Goal: Task Accomplishment & Management: Complete application form

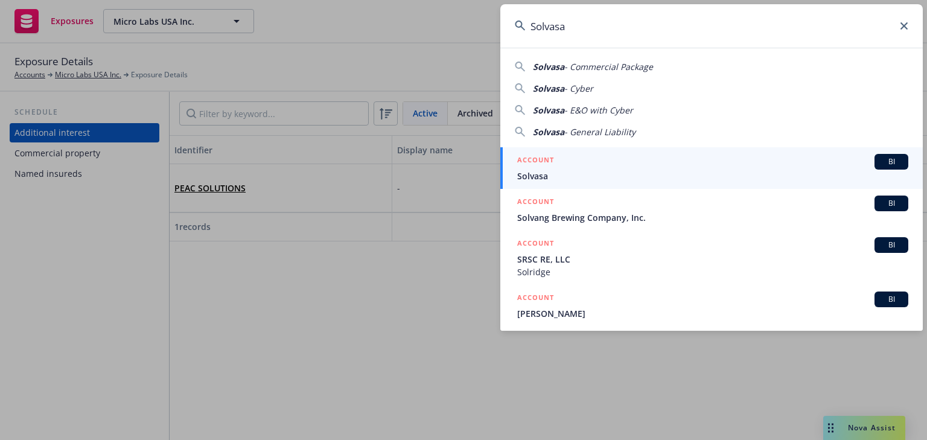
type input "Solvasa"
click at [522, 170] on span "Solvasa" at bounding box center [712, 176] width 391 height 13
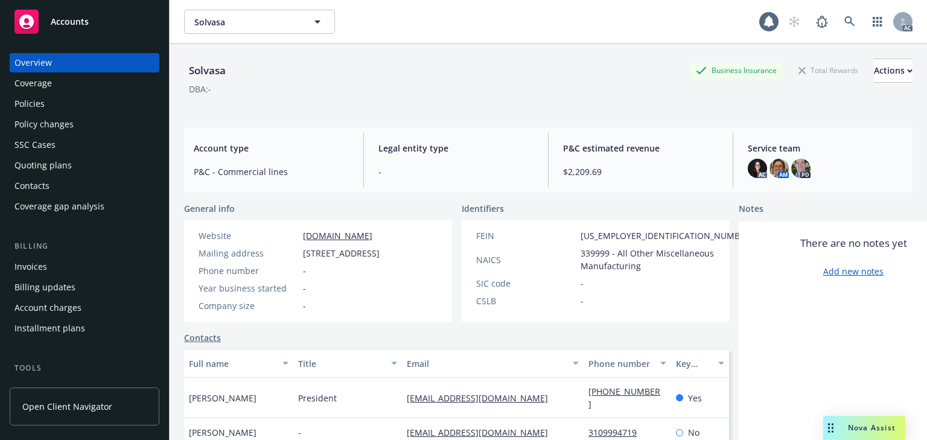
click at [49, 112] on div "Policies" at bounding box center [84, 103] width 140 height 19
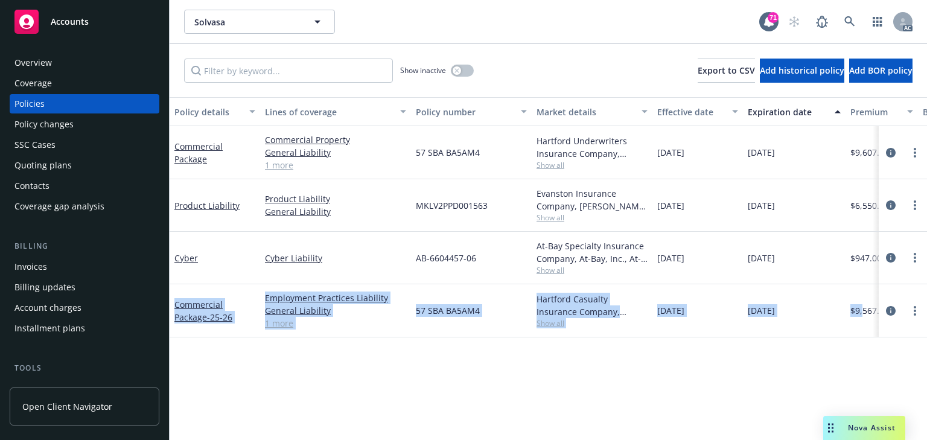
drag, startPoint x: 176, startPoint y: 293, endPoint x: 864, endPoint y: 316, distance: 688.1
click at [864, 316] on div "Commercial Package - 25-26 Employment Practices Liability General Liability Com…" at bounding box center [752, 310] width 1164 height 53
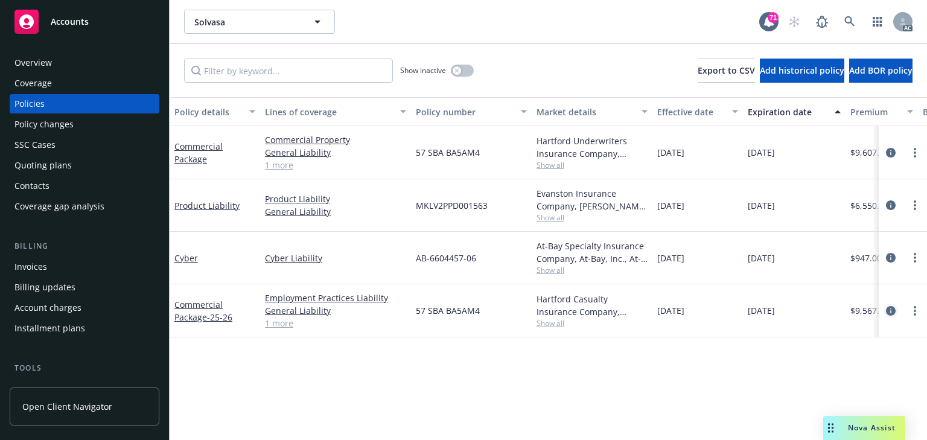
click at [891, 311] on icon "circleInformation" at bounding box center [891, 311] width 10 height 10
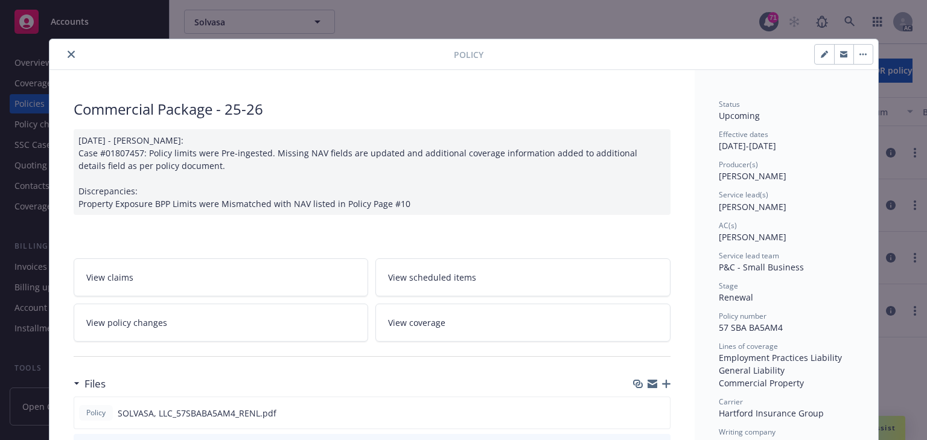
click at [287, 319] on link "View policy changes" at bounding box center [221, 322] width 295 height 38
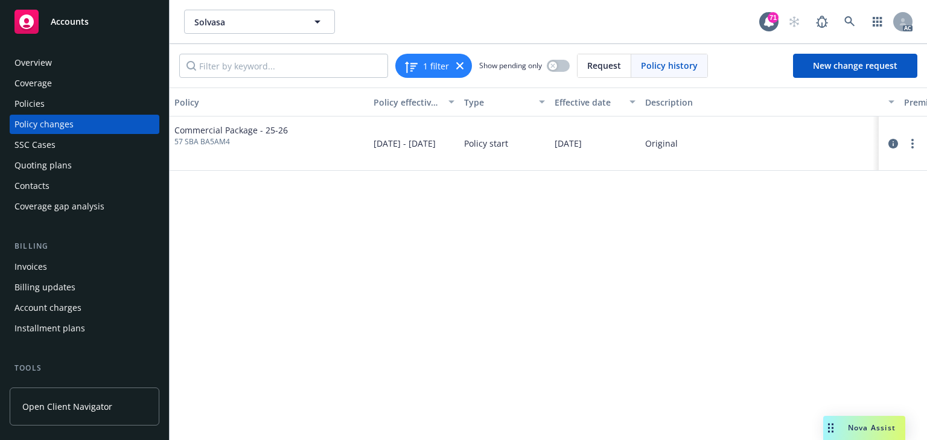
click at [416, 316] on div "Policy Policy effective dates Type Effective date Description Premium change An…" at bounding box center [548, 263] width 757 height 352
click at [62, 107] on div "Policies" at bounding box center [84, 103] width 140 height 19
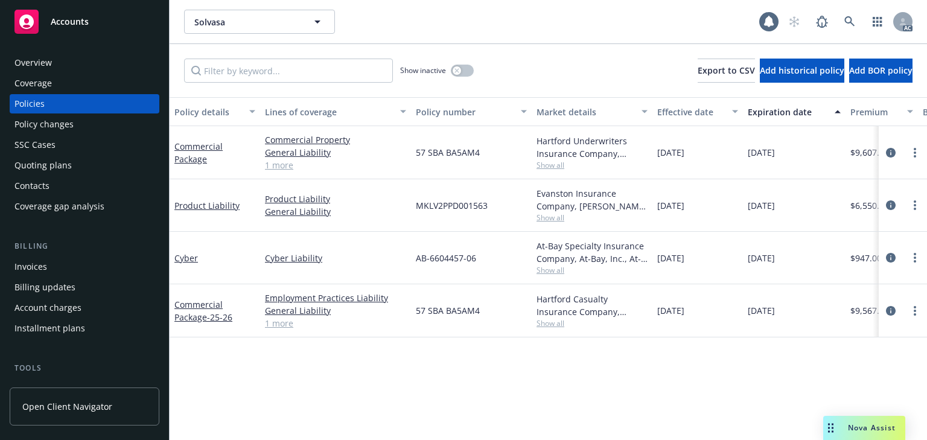
click at [57, 130] on div "Policy changes" at bounding box center [43, 124] width 59 height 19
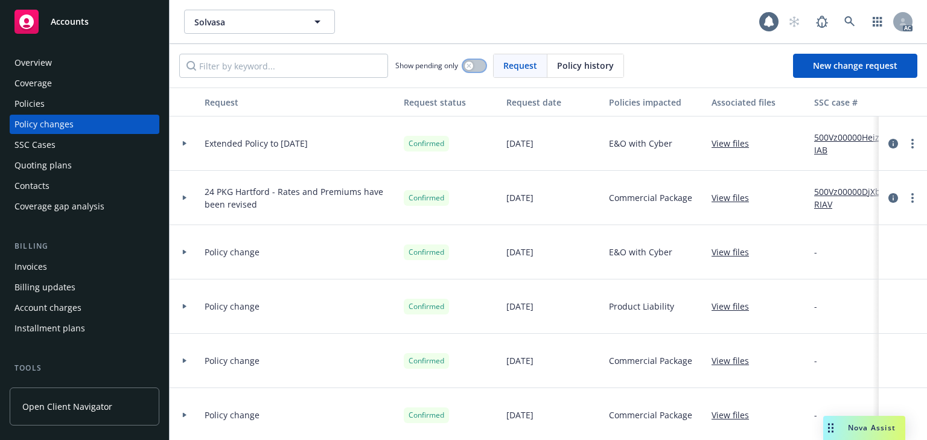
click at [471, 70] on button "button" at bounding box center [474, 66] width 23 height 12
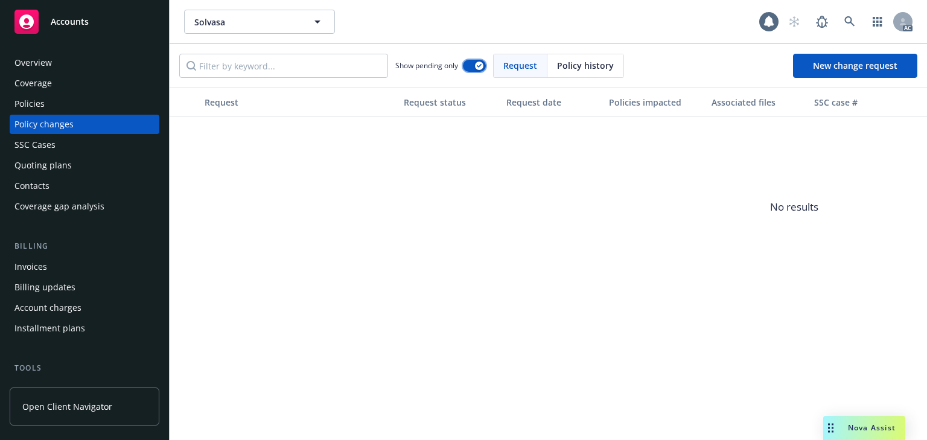
click at [471, 70] on button "button" at bounding box center [474, 66] width 23 height 12
click at [61, 100] on div "Policies" at bounding box center [84, 103] width 140 height 19
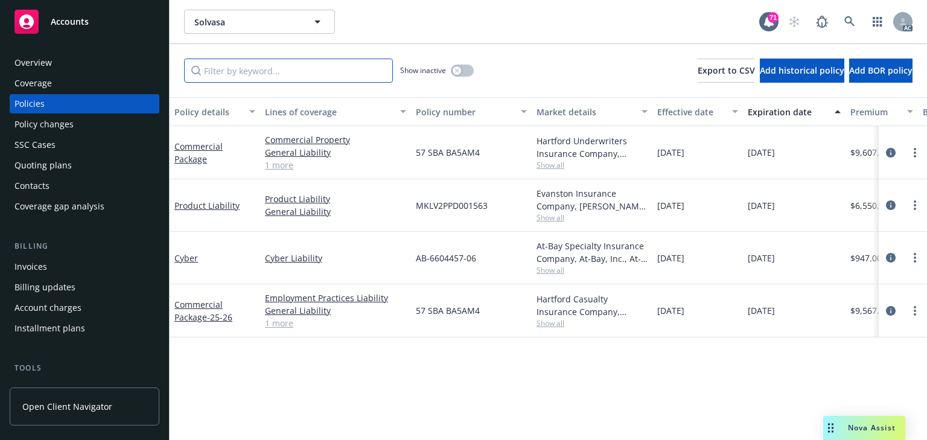
click at [259, 75] on input "Filter by keyword..." at bounding box center [288, 71] width 209 height 24
type input "endtssccase"
click at [555, 323] on span "Show all" at bounding box center [591, 323] width 111 height 10
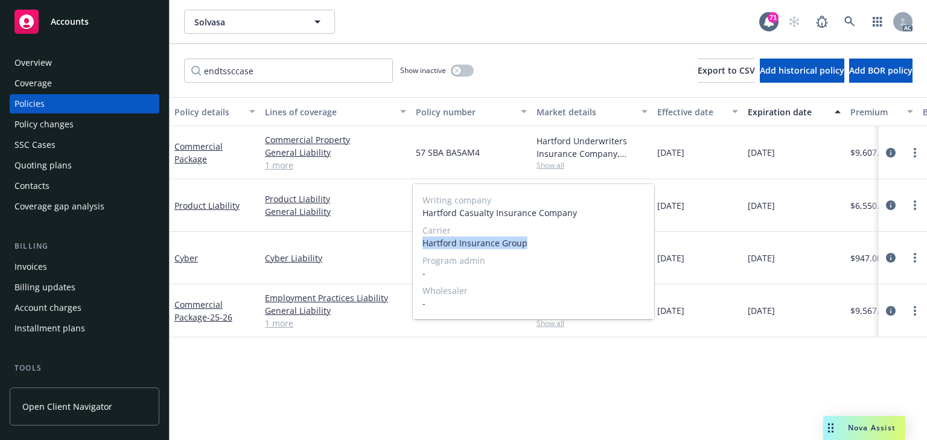
drag, startPoint x: 534, startPoint y: 241, endPoint x: 418, endPoint y: 245, distance: 116.5
click at [418, 245] on div "Writing company Hartford Casualty Insurance Company Carrier Hartford Insurance …" at bounding box center [533, 251] width 241 height 135
copy span "Hartford Insurance Group"
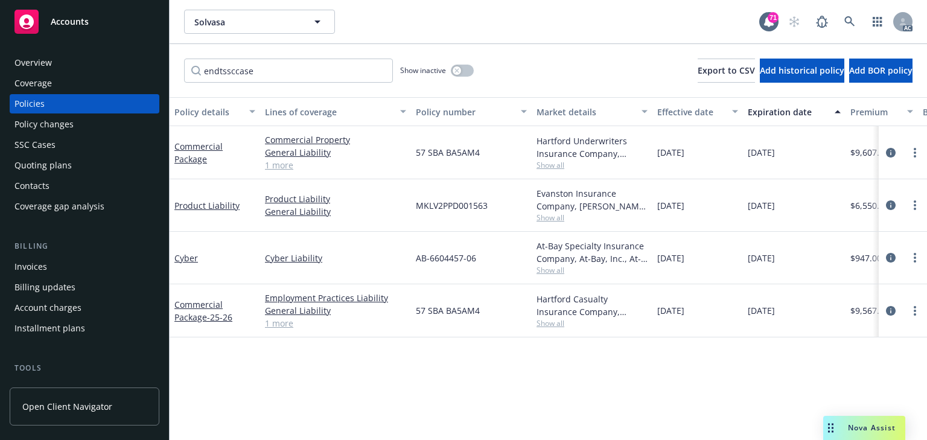
click at [33, 122] on div "Policy changes" at bounding box center [43, 124] width 59 height 19
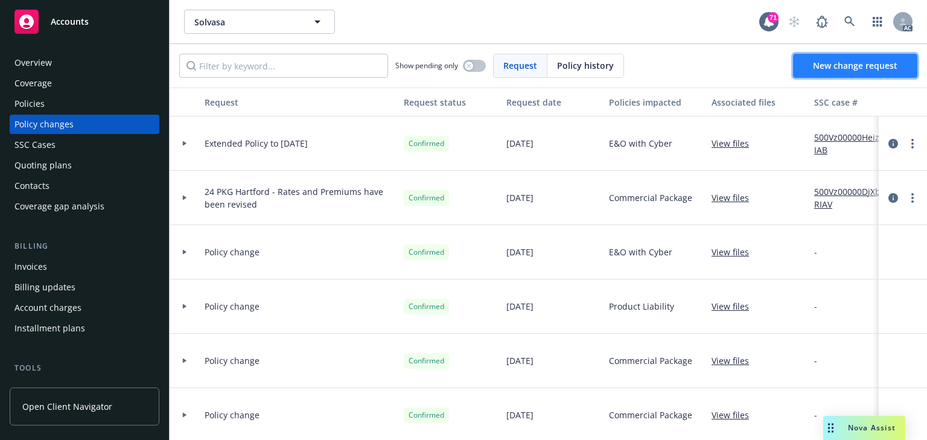
click at [840, 71] on link "New change request" at bounding box center [855, 66] width 124 height 24
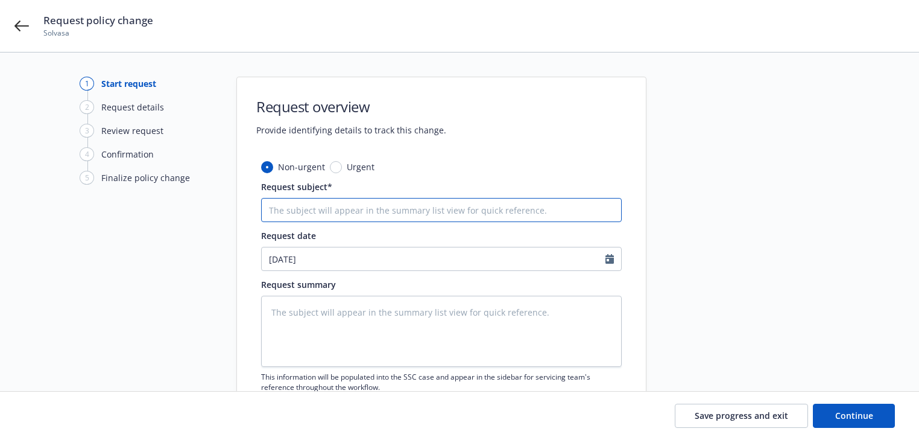
click at [373, 209] on input "Request subject*" at bounding box center [441, 210] width 361 height 24
paste input "25 Commercial Package Hartford Insurance Group -"
type textarea "x"
type input "25 Commercial Package Hartford Insurance Group -"
type textarea "x"
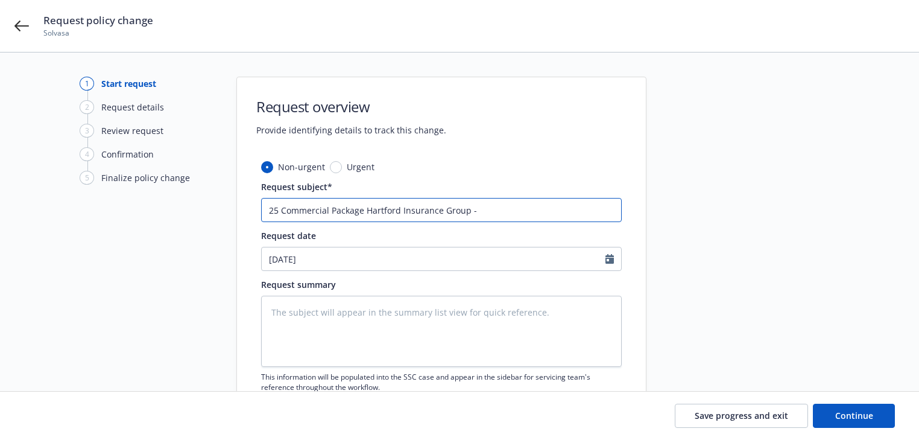
click at [569, 203] on input "25 Commercial Package Hartford Insurance Group -" at bounding box center [441, 210] width 361 height 24
paste input "reduce BPP at location 1 to $250,000"
type input "25 Commercial Package Hartford Insurance Group - reduce BPP at location 1 to $2…"
type textarea "x"
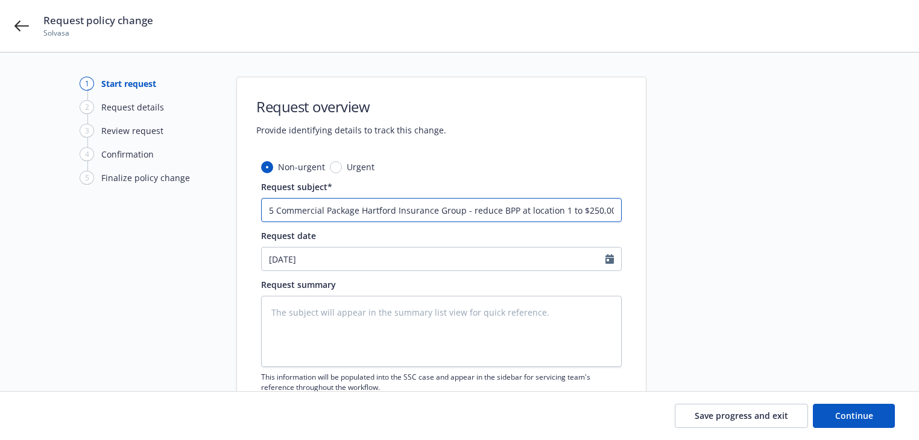
type input "25 Commercial Package Hartford Insurance Group - reduce BPP at location 1 to $2…"
click at [313, 331] on textarea at bounding box center [441, 331] width 361 height 71
paste textarea "Please endorse the package to reduce BPP at location 1 to $250,000 effective [D…"
type textarea "Please endorse the package to reduce BPP at location 1 to $250,000 effective [D…"
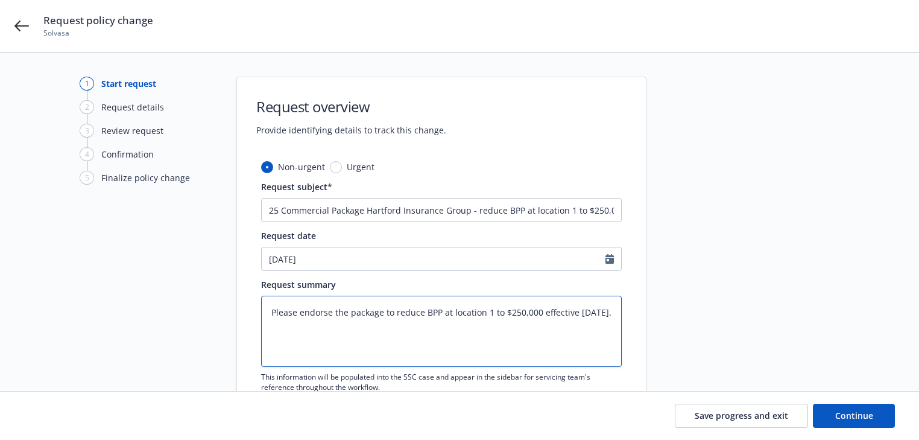
type textarea "x"
type textarea "Please endorse the package to reduce BPP at location 1 to $250,000 effective [D…"
click at [846, 414] on span "Continue" at bounding box center [854, 415] width 38 height 11
type textarea "x"
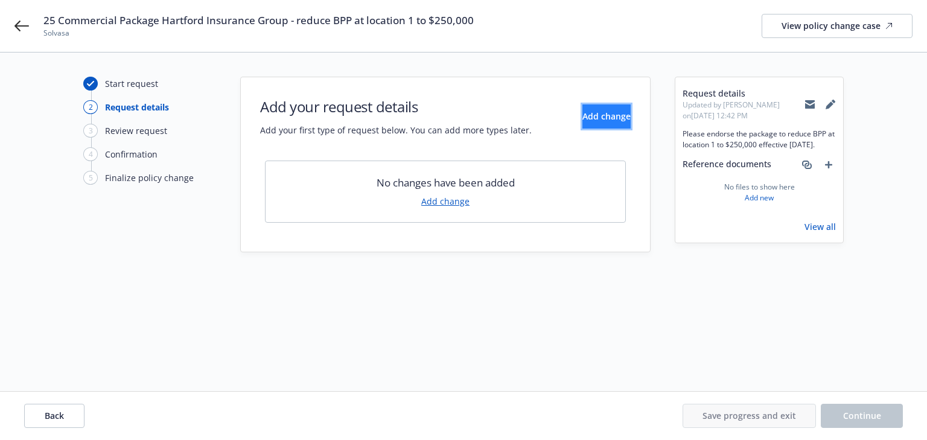
click at [582, 108] on button "Add change" at bounding box center [606, 116] width 48 height 24
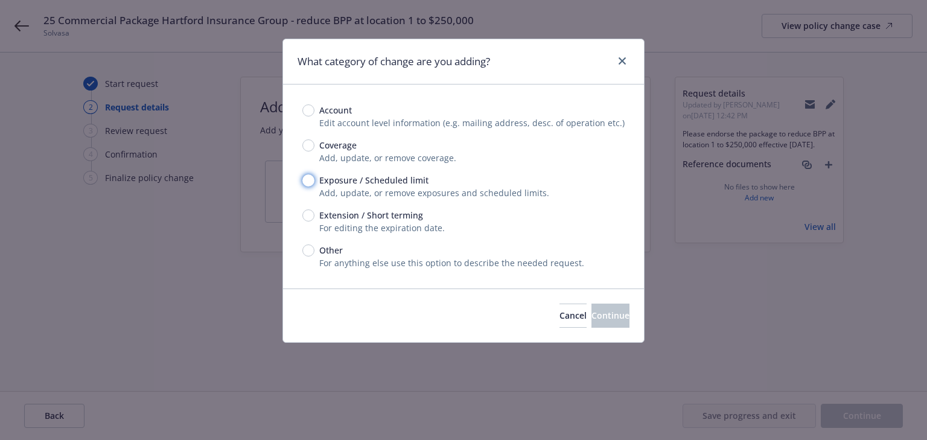
click at [305, 178] on input "Exposure / Scheduled limit" at bounding box center [308, 180] width 12 height 12
radio input "true"
click at [598, 321] on button "Continue" at bounding box center [610, 315] width 38 height 24
type textarea "x"
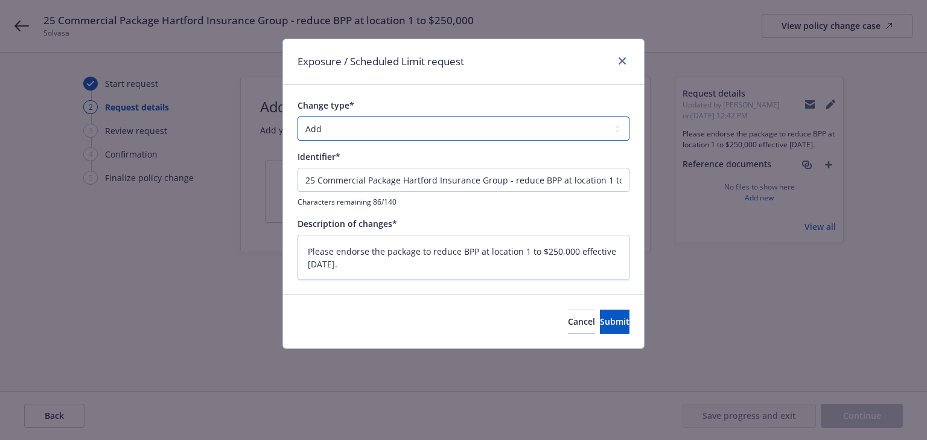
drag, startPoint x: 366, startPoint y: 127, endPoint x: 367, endPoint y: 135, distance: 7.9
click at [366, 127] on select "Add Audit Change Remove" at bounding box center [463, 128] width 332 height 24
select select "CHANGE"
click at [297, 116] on select "Add Audit Change Remove" at bounding box center [463, 128] width 332 height 24
drag, startPoint x: 509, startPoint y: 182, endPoint x: -371, endPoint y: 176, distance: 879.5
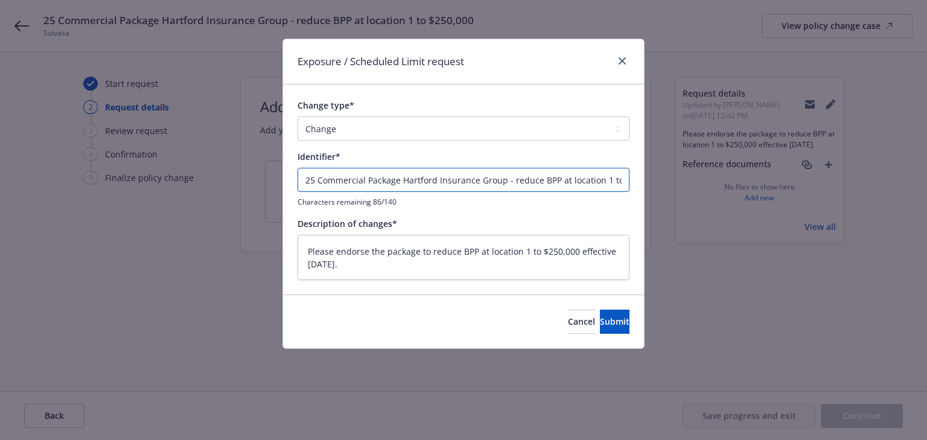
click at [0, 176] on html "25 Commercial Package Hartford Insurance Group - reduce BPP at location 1 to $2…" at bounding box center [463, 220] width 927 height 440
type textarea "x"
type input "reduce BPP at location 1 to $250,000"
type textarea "x"
type input "reduce BPP at location 1 to $250,000"
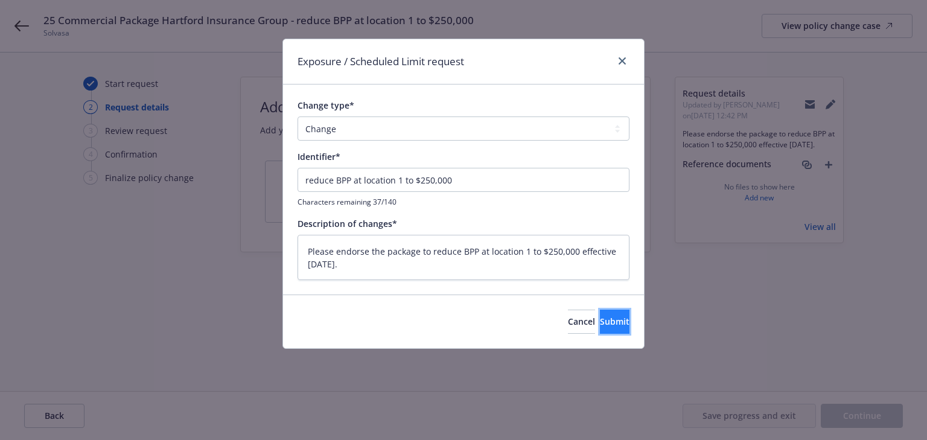
click at [603, 317] on span "Submit" at bounding box center [615, 320] width 30 height 11
type textarea "x"
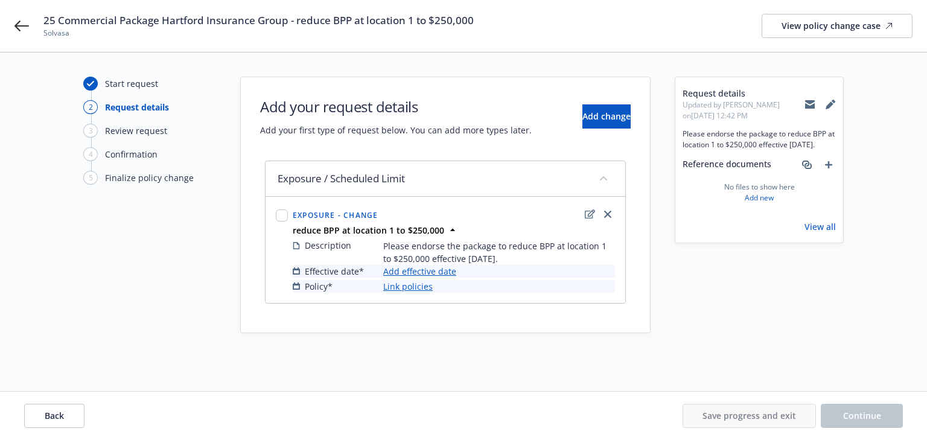
click at [425, 273] on link "Add effective date" at bounding box center [419, 271] width 73 height 13
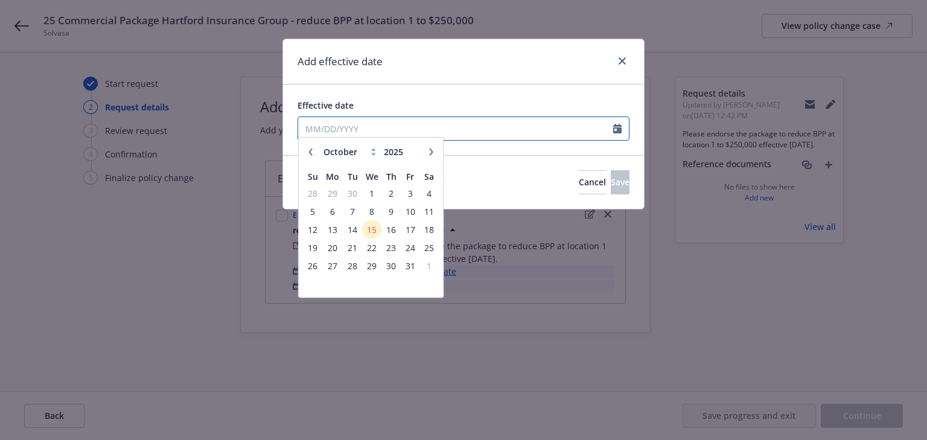
click at [413, 133] on input "Effective date" at bounding box center [455, 128] width 315 height 23
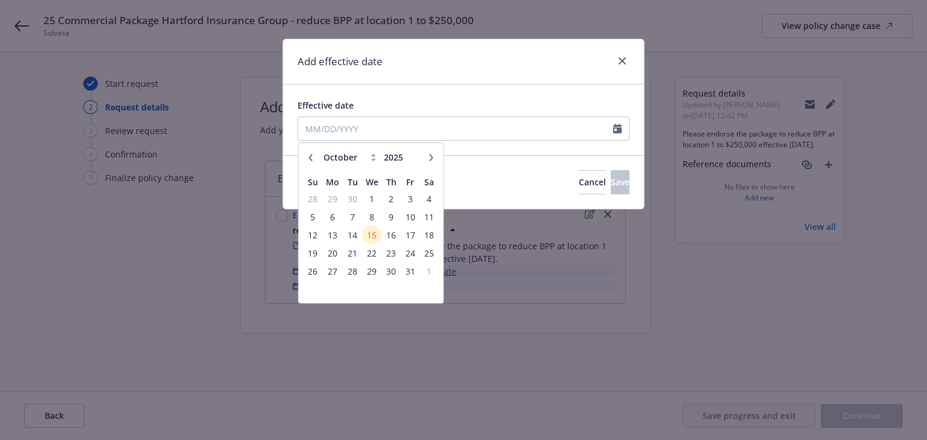
click at [432, 154] on icon "button" at bounding box center [431, 157] width 7 height 7
select select "11"
click at [407, 216] on span "7" at bounding box center [410, 216] width 16 height 15
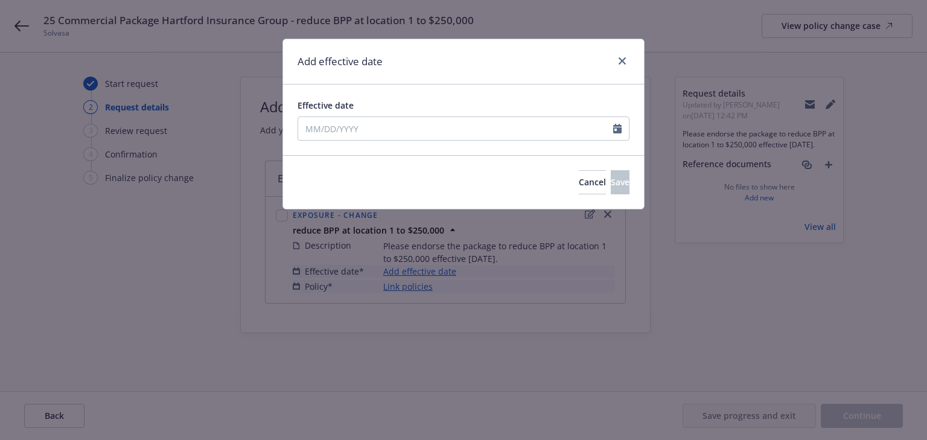
type input "[DATE]"
drag, startPoint x: 583, startPoint y: 186, endPoint x: 519, endPoint y: 244, distance: 86.7
click at [610, 186] on button "Save" at bounding box center [619, 182] width 19 height 24
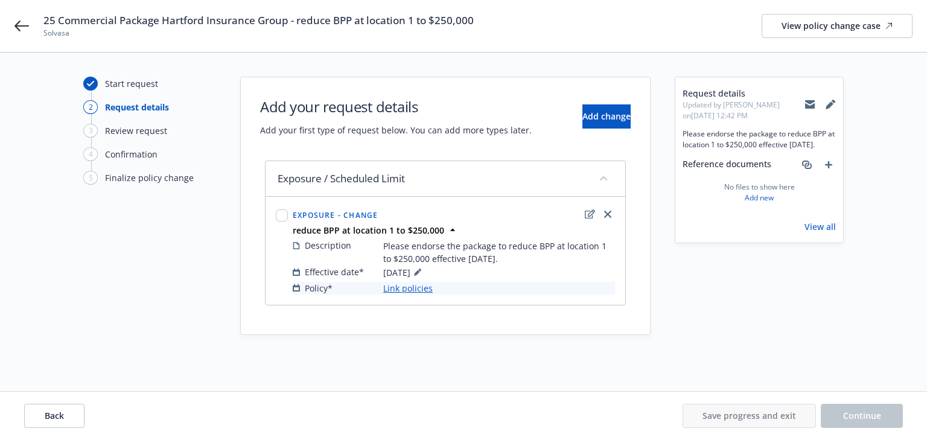
click at [405, 287] on link "Link policies" at bounding box center [407, 288] width 49 height 13
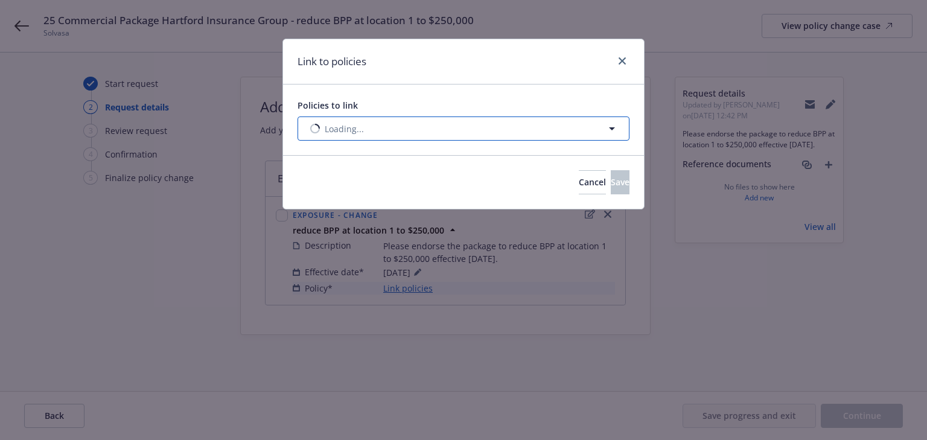
click at [362, 128] on span "Loading..." at bounding box center [344, 128] width 39 height 13
select select "ACTIVE"
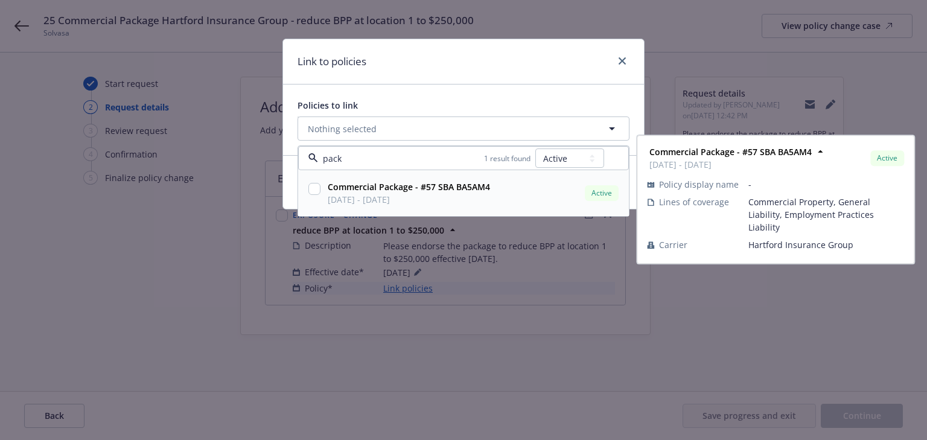
type input "pack"
click at [569, 160] on select "All Active Upcoming Expired Cancelled" at bounding box center [569, 157] width 69 height 19
select select "UPCOMING"
click at [536, 148] on select "All Active Upcoming Expired Cancelled" at bounding box center [569, 157] width 69 height 19
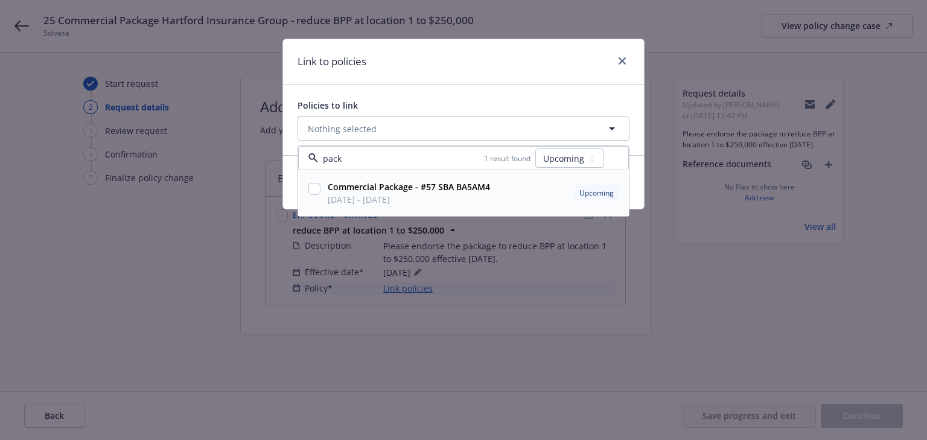
click at [312, 190] on input "checkbox" at bounding box center [314, 189] width 12 height 12
checkbox input "true"
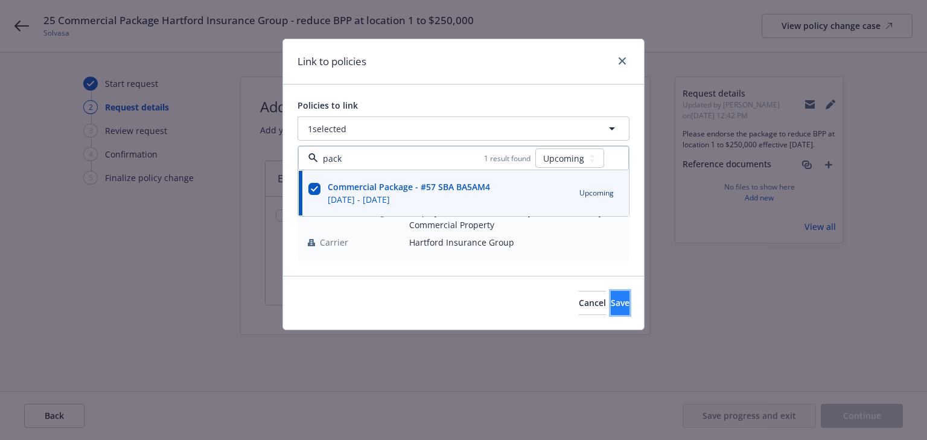
click at [613, 300] on button "Save" at bounding box center [619, 303] width 19 height 24
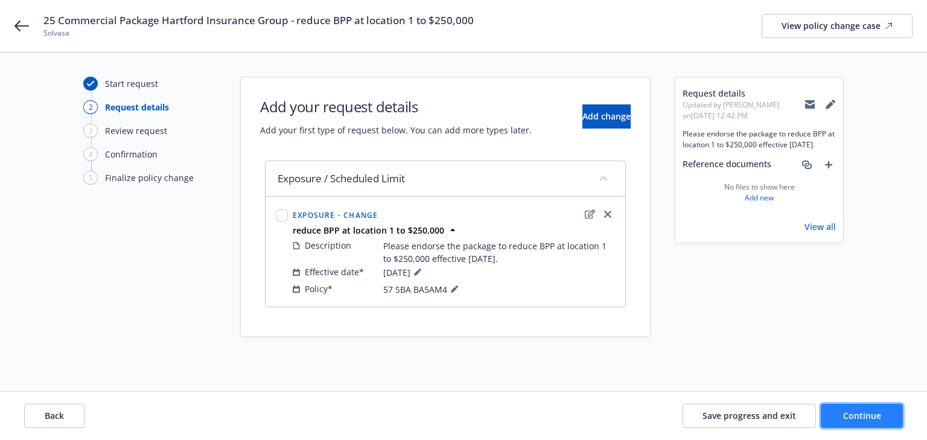
click at [871, 419] on span "Continue" at bounding box center [862, 415] width 38 height 11
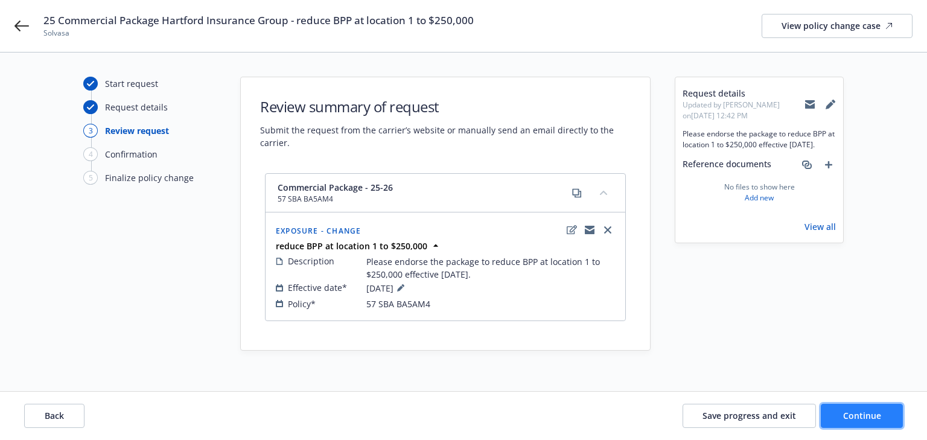
click at [881, 410] on button "Continue" at bounding box center [861, 416] width 82 height 24
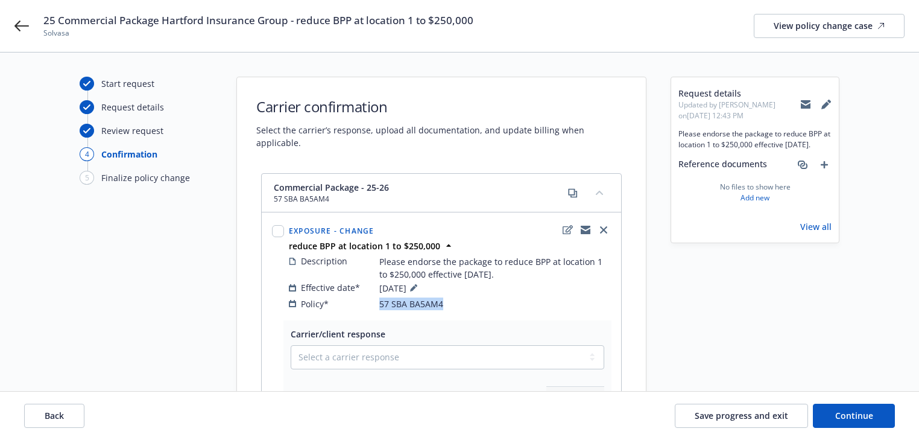
copy div "57 SBA BA5AM4"
drag, startPoint x: 482, startPoint y: 296, endPoint x: 378, endPoint y: 293, distance: 103.8
click at [378, 297] on div "Policy* 57 SBA BA5AM4" at bounding box center [450, 303] width 322 height 13
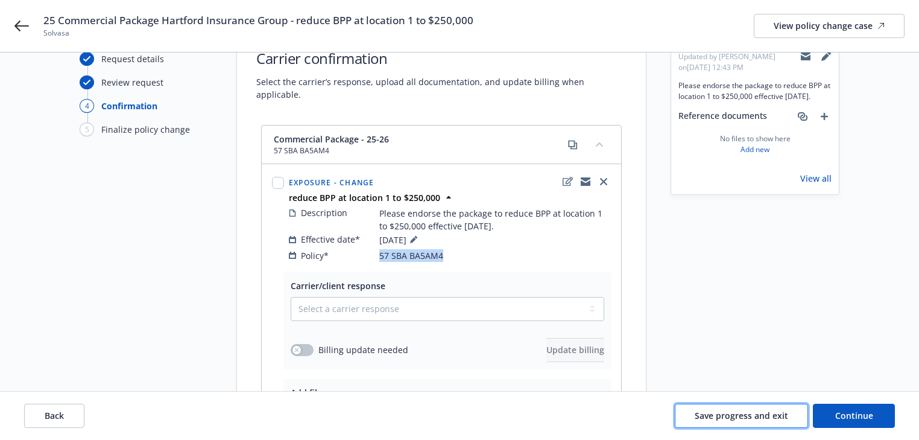
click at [730, 420] on span "Save progress and exit" at bounding box center [741, 415] width 93 height 11
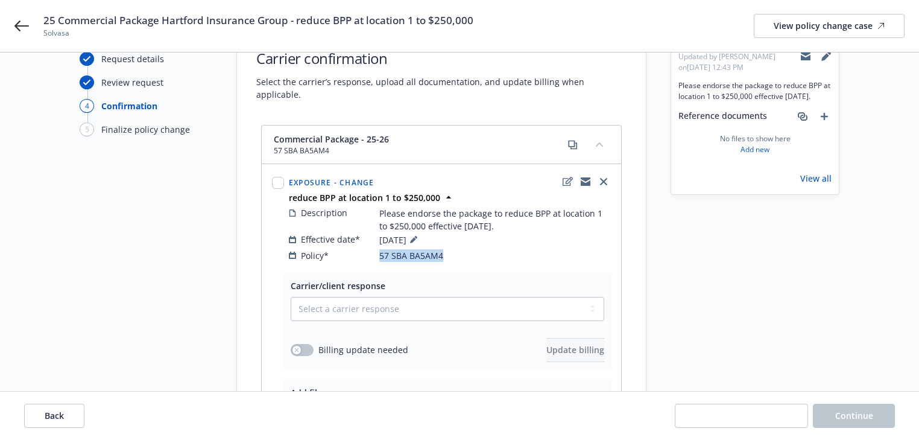
scroll to position [97, 0]
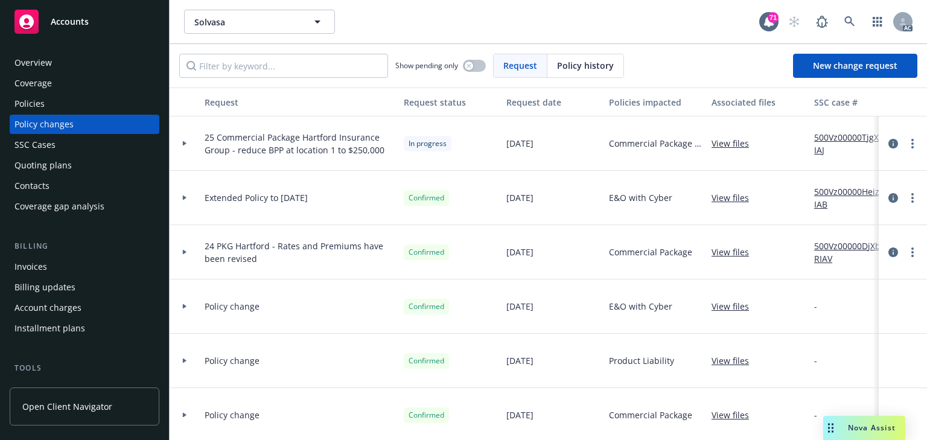
click at [837, 136] on link "500Vz00000TjgX7IAJ" at bounding box center [854, 143] width 81 height 25
click at [34, 99] on div "Policies" at bounding box center [29, 103] width 30 height 19
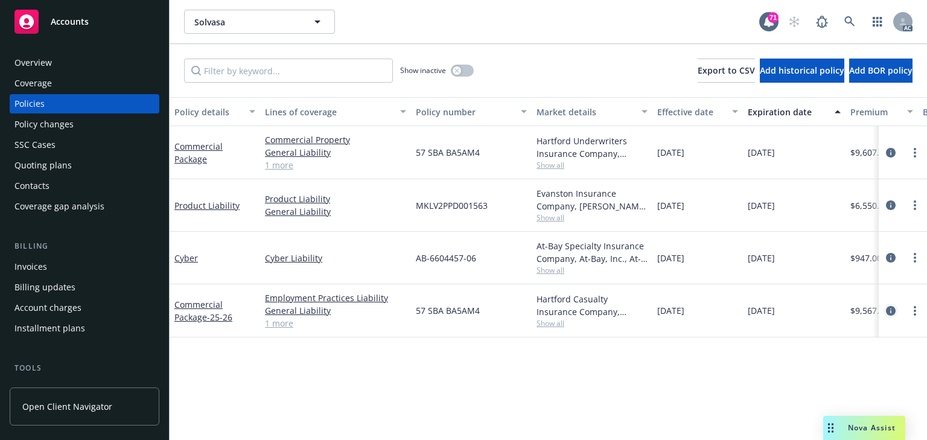
click at [890, 307] on icon "circleInformation" at bounding box center [891, 311] width 10 height 10
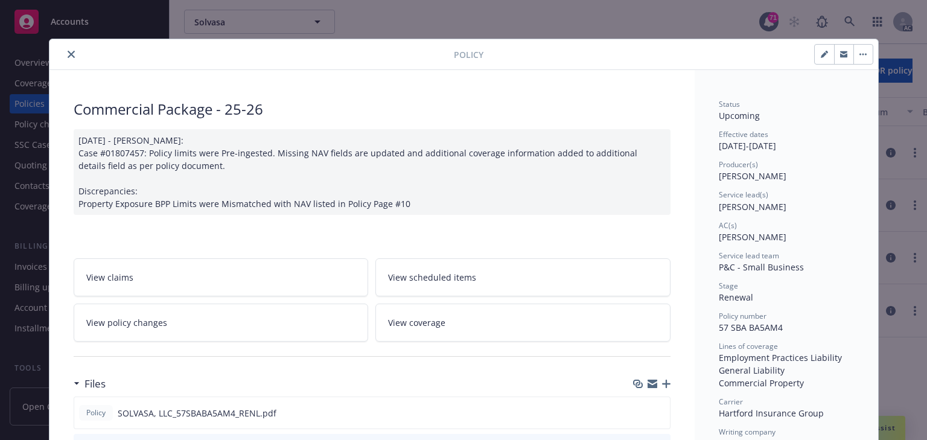
scroll to position [36, 0]
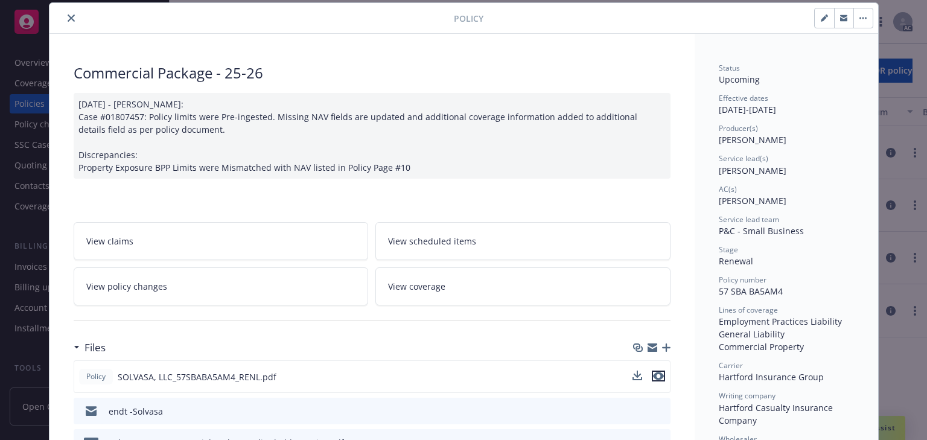
click at [653, 372] on icon "preview file" at bounding box center [658, 376] width 11 height 8
click at [68, 15] on icon "close" at bounding box center [71, 17] width 7 height 7
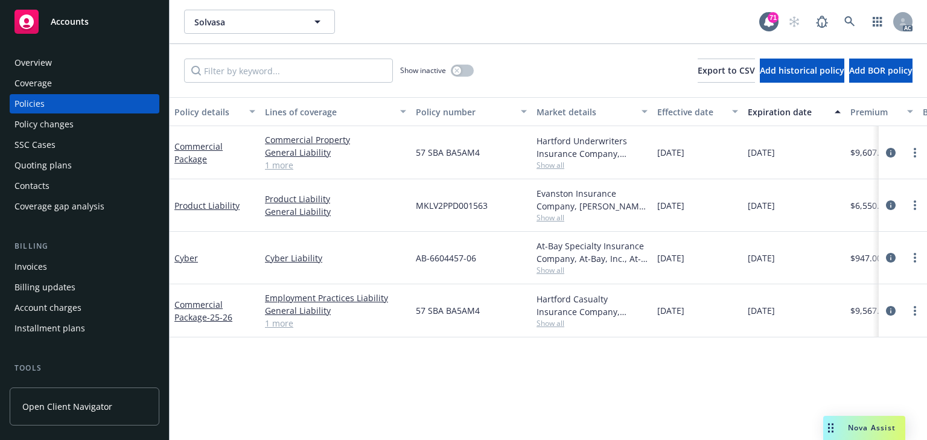
click at [31, 125] on div "Policy changes" at bounding box center [43, 124] width 59 height 19
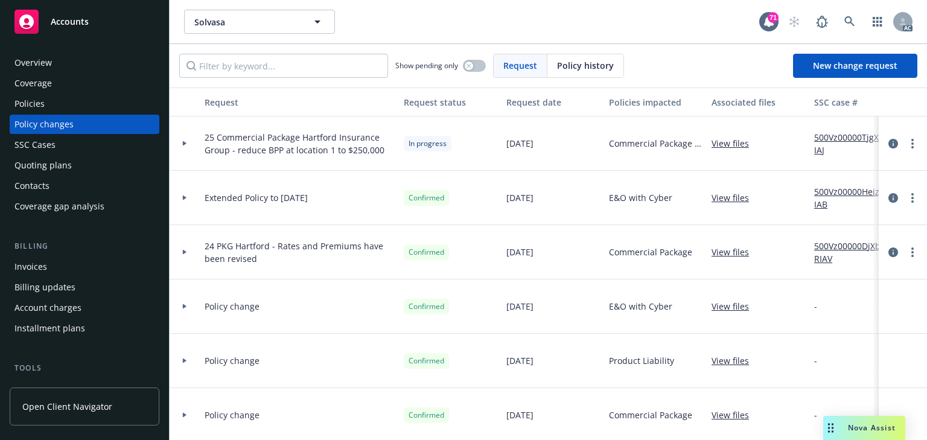
click at [185, 147] on div at bounding box center [185, 143] width 30 height 54
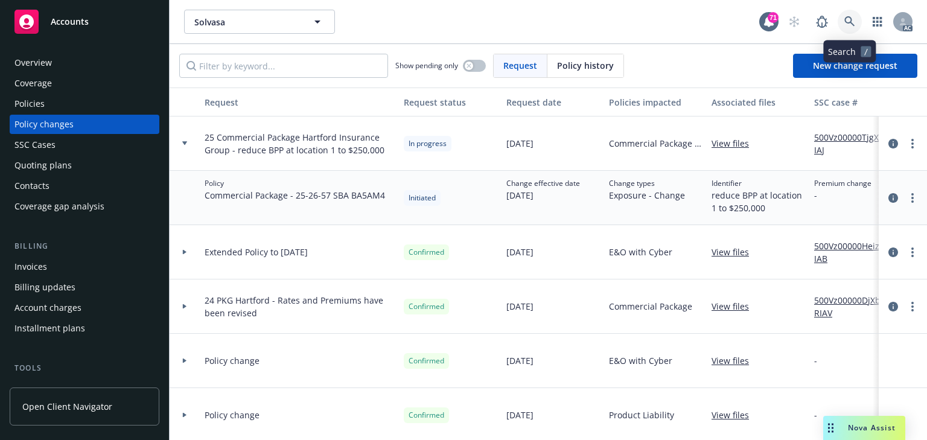
click at [856, 25] on link at bounding box center [849, 22] width 24 height 24
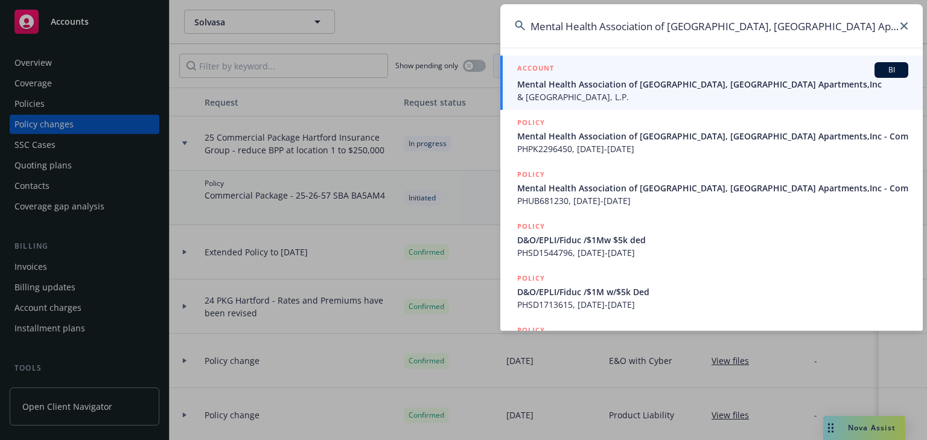
type input "Mental Health Association of [GEOGRAPHIC_DATA], [GEOGRAPHIC_DATA] Apartments,Inc"
click at [563, 99] on span "& [GEOGRAPHIC_DATA], L.P." at bounding box center [712, 96] width 391 height 13
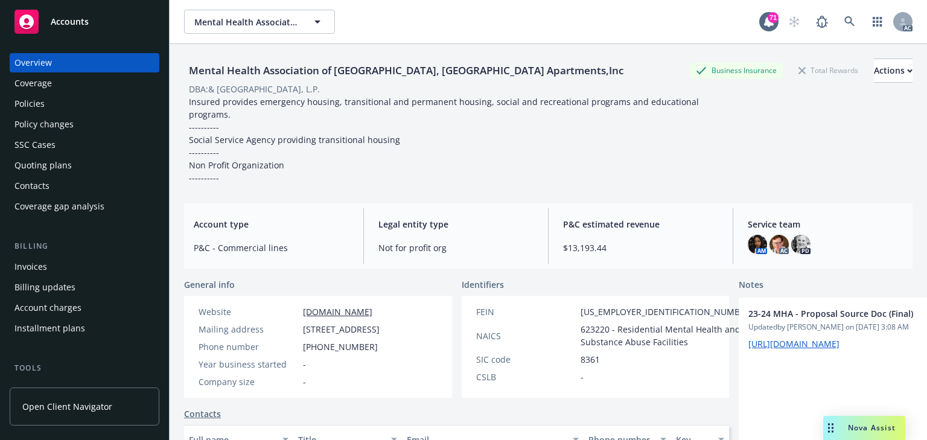
click at [32, 106] on div "Policies" at bounding box center [29, 103] width 30 height 19
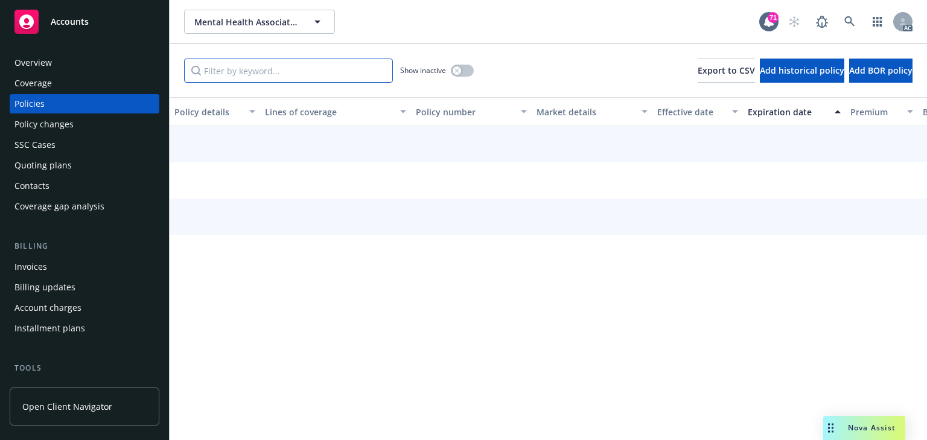
click at [310, 69] on input "Filter by keyword..." at bounding box center [288, 71] width 209 height 24
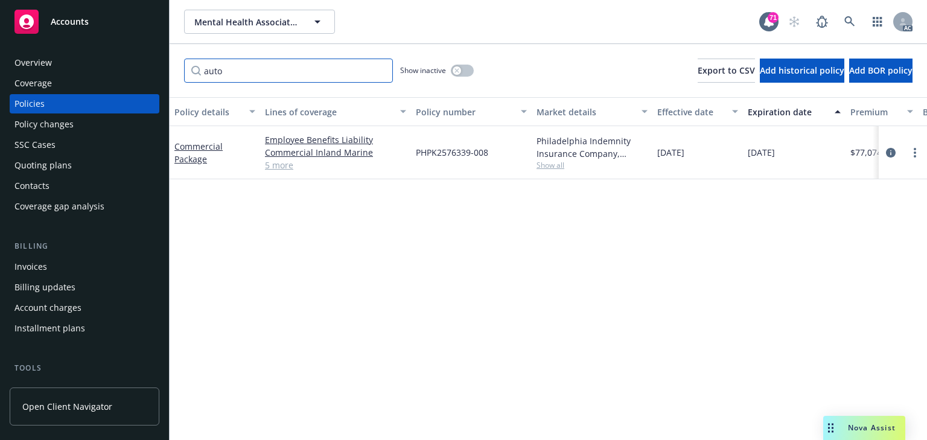
type input "auto"
click at [524, 321] on div "Policy details Lines of coverage Policy number Market details Effective date Ex…" at bounding box center [548, 268] width 757 height 343
click at [888, 154] on icon "circleInformation" at bounding box center [891, 153] width 10 height 10
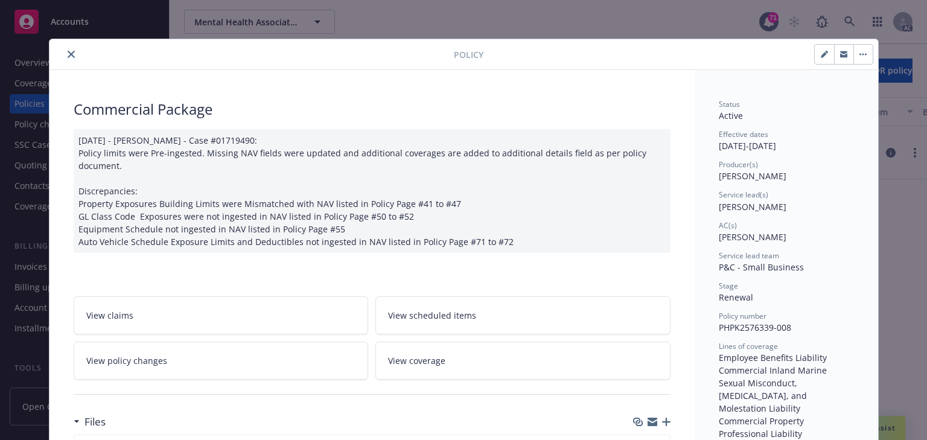
click at [265, 363] on link "View policy changes" at bounding box center [221, 360] width 295 height 38
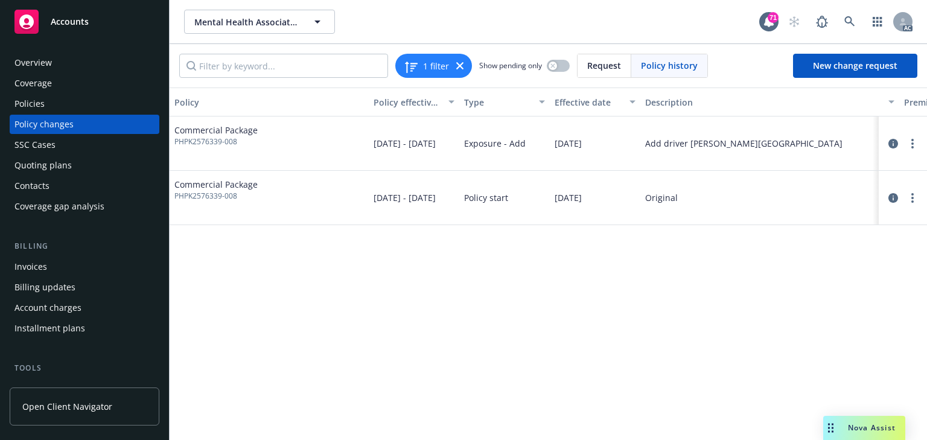
click at [613, 326] on div "Policy Policy effective dates Type Effective date Description Premium change An…" at bounding box center [548, 263] width 757 height 352
click at [598, 325] on div "Policy Policy effective dates Type Effective date Description Premium change An…" at bounding box center [548, 263] width 757 height 352
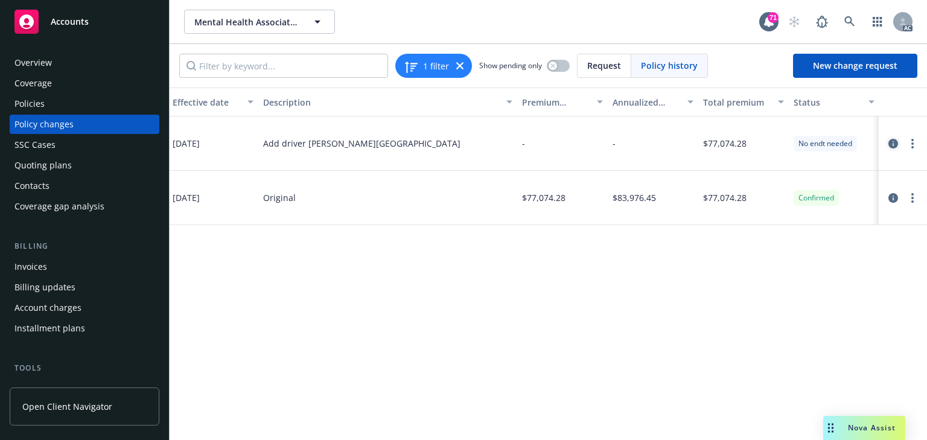
click at [893, 143] on icon "circleInformation" at bounding box center [893, 144] width 10 height 10
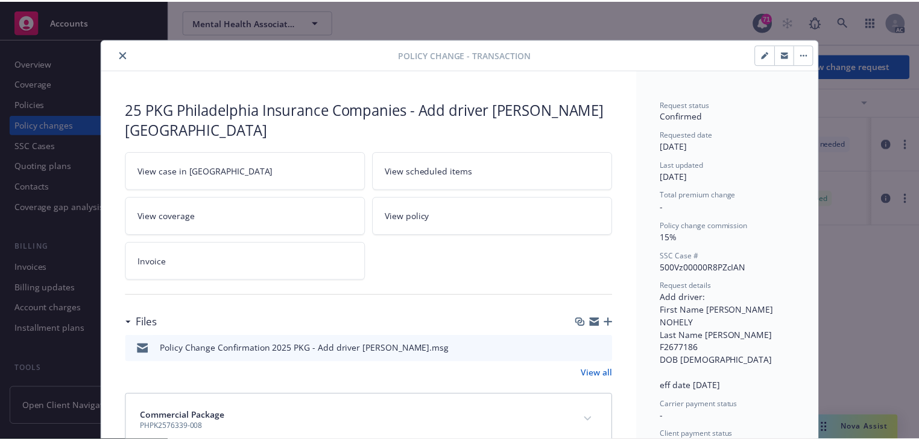
scroll to position [32, 0]
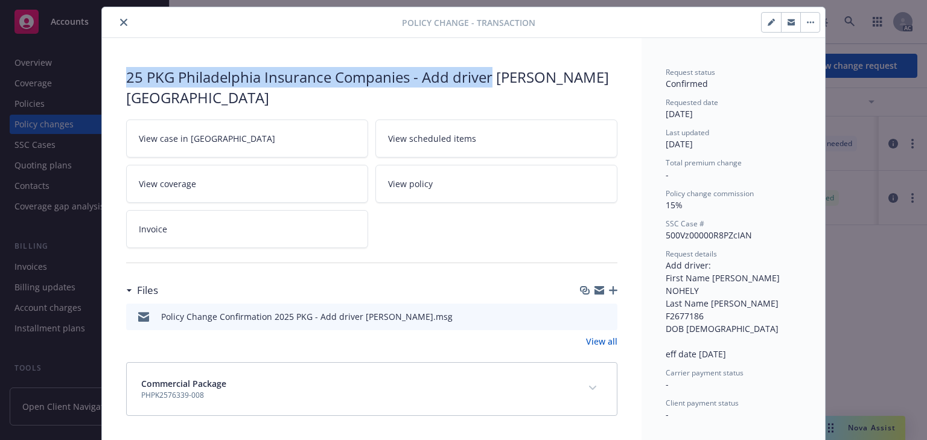
drag, startPoint x: 109, startPoint y: 66, endPoint x: 489, endPoint y: 80, distance: 380.9
click at [489, 80] on div "25 PKG Philadelphia Insurance Companies - Add driver [PERSON_NAME] View case in…" at bounding box center [371, 241] width 539 height 407
copy div "25 PKG Philadelphia Insurance Companies - Add driver"
click at [121, 22] on icon "close" at bounding box center [123, 22] width 7 height 7
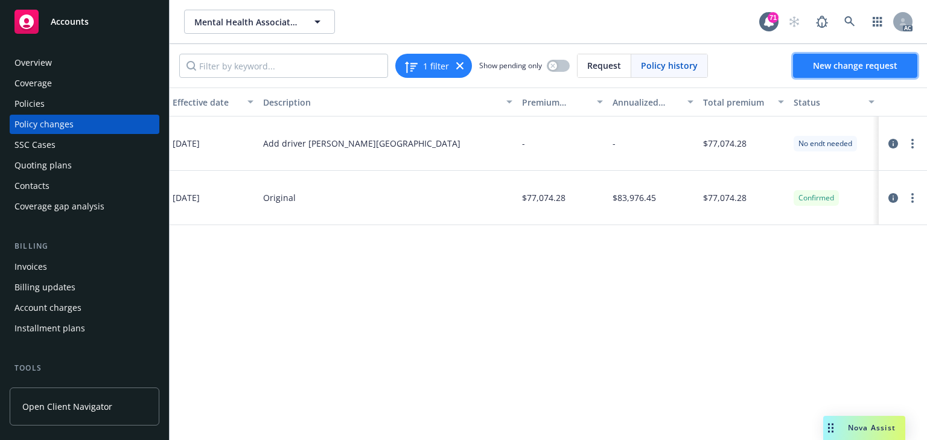
click at [869, 62] on span "New change request" at bounding box center [855, 65] width 84 height 11
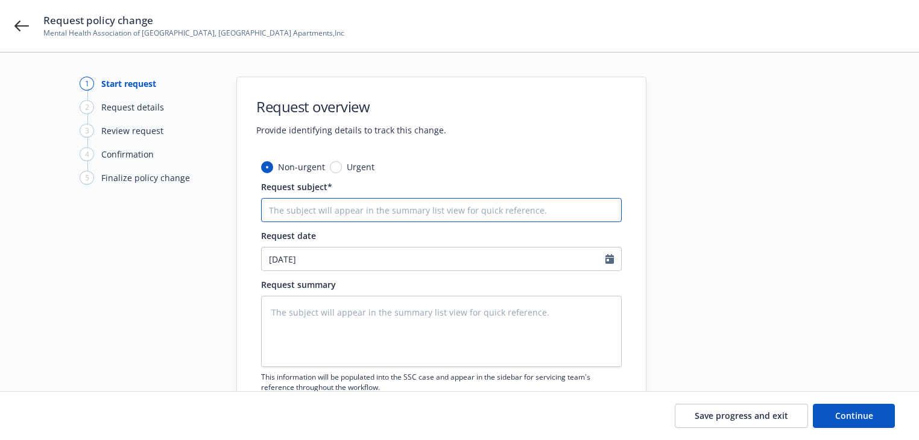
click at [347, 210] on input "Request subject*" at bounding box center [441, 210] width 361 height 24
paste input "25 PKG Philadelphia Insurance Companies - Add driver"
type textarea "x"
type input "25 PKG Philadelphia Insurance Companies - Add driver"
type textarea "x"
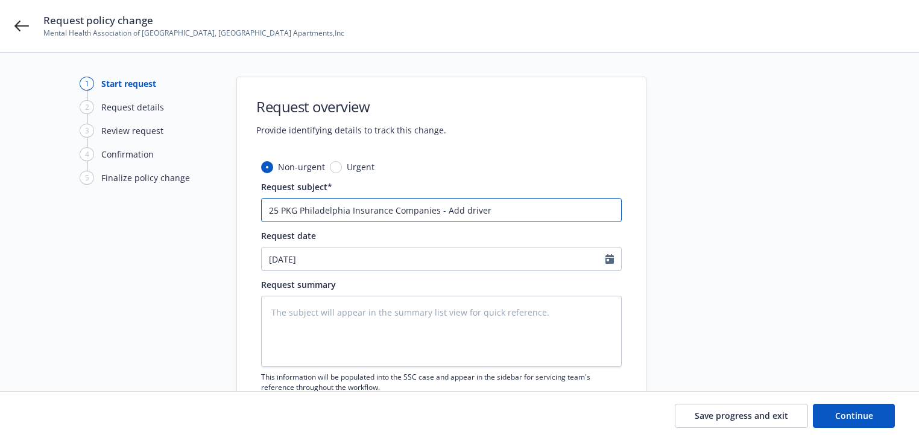
type input "25 PKG Philadelphia Insurance Companies - Add drivers"
type textarea "x"
click at [536, 211] on input "25 PKG Philadelphia Insurance Companies - Add drivers" at bounding box center [441, 210] width 361 height 24
paste input "[PERSON_NAME] and [PERSON_NAME] [PERSON_NAME]"
type input "25 PKG Philadelphia Insurance Companies - Add drivers [PERSON_NAME] and [PERSON…"
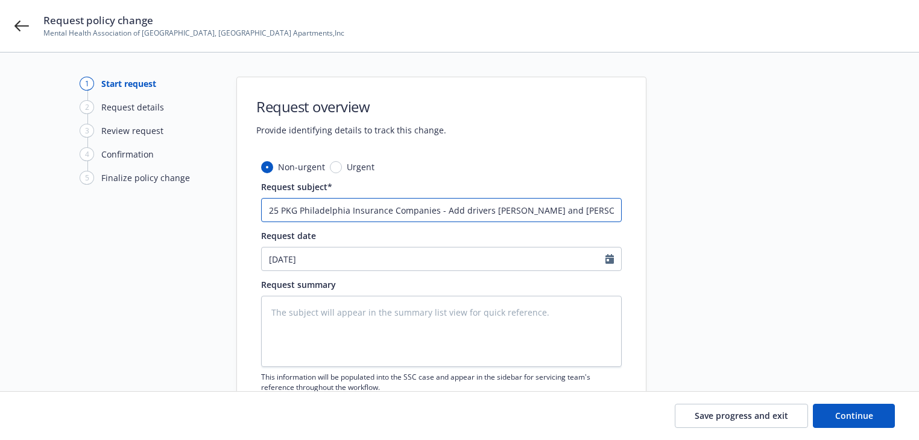
type textarea "x"
type input "25 PKG Philadelphia Insurance Companies - Add drivers [PERSON_NAME] and [PERSON…"
click at [341, 321] on textarea at bounding box center [441, 331] width 361 height 71
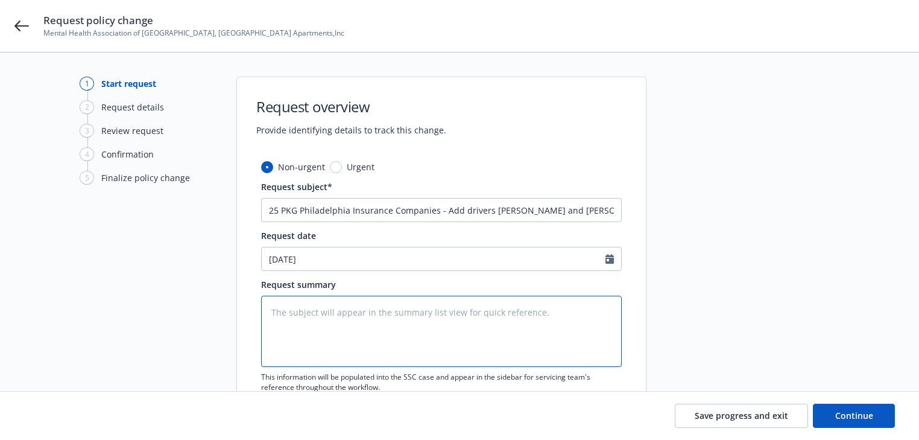
paste textarea "Name: [PERSON_NAME] Driver License Number: [DRIVERS_LICENSE_NUMBER] Expiration …"
type textarea "Name: [PERSON_NAME] Driver License Number: [DRIVERS_LICENSE_NUMBER] Expiration …"
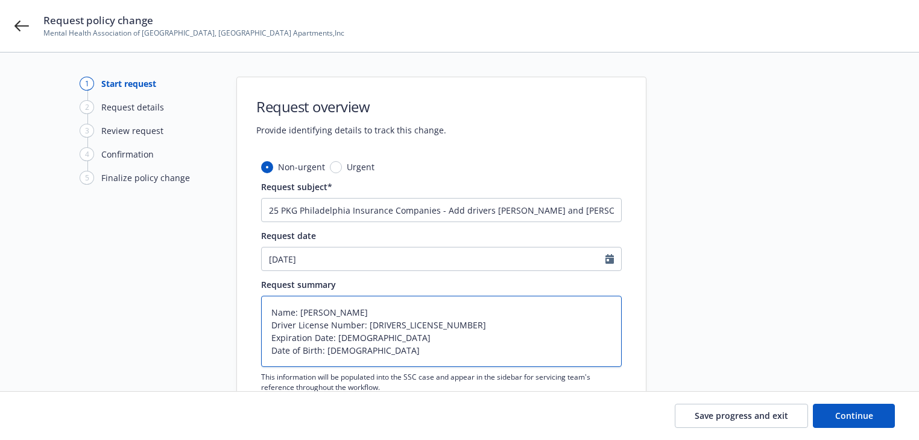
type textarea "x"
click at [277, 299] on textarea "Name: [PERSON_NAME] Driver License Number: [DRIVERS_LICENSE_NUMBER] Expiration …" at bounding box center [441, 363] width 361 height 135
click at [270, 300] on textarea "Name: [PERSON_NAME] Driver License Number: [DRIVERS_LICENSE_NUMBER] Expiration …" at bounding box center [441, 363] width 361 height 135
paste textarea "[DATE] Add 2 Drivers: [PERSON_NAME] and [PERSON_NAME] [PERSON_NAME]"
type textarea "[DATE] Add 2 Drivers: [PERSON_NAME] and [PERSON_NAME]: [PERSON_NAME] Driver Lic…"
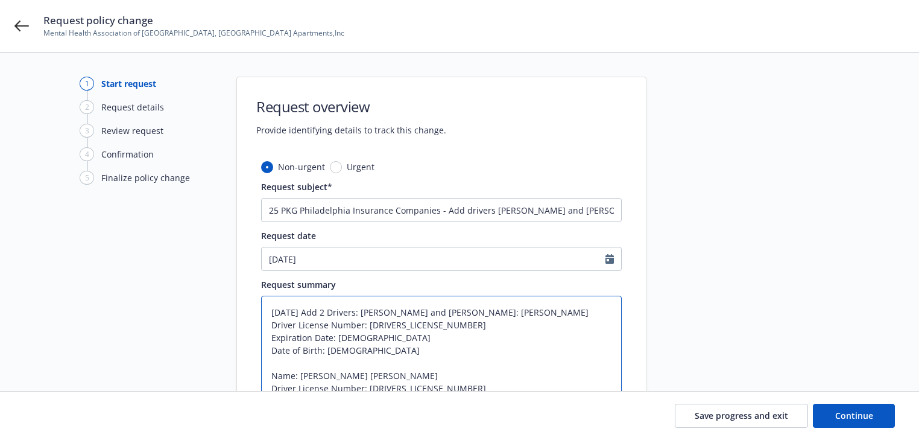
type textarea "x"
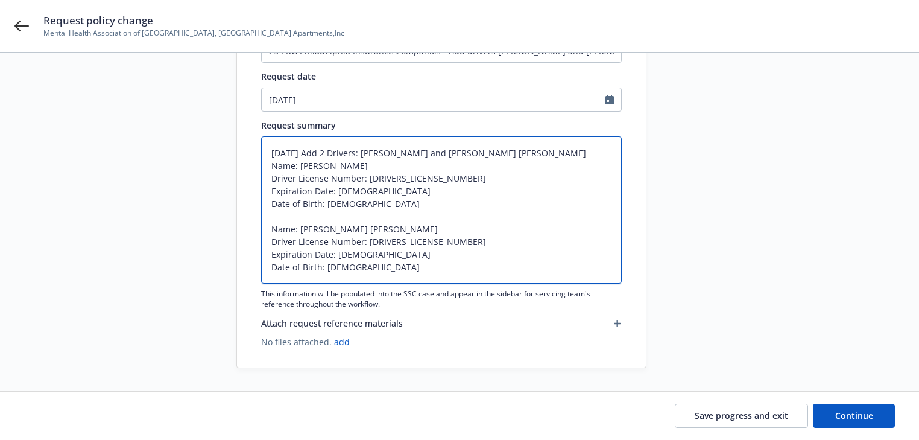
scroll to position [160, 0]
type textarea "[DATE] Add 2 Drivers: [PERSON_NAME] and [PERSON_NAME] [PERSON_NAME] Name: [PERS…"
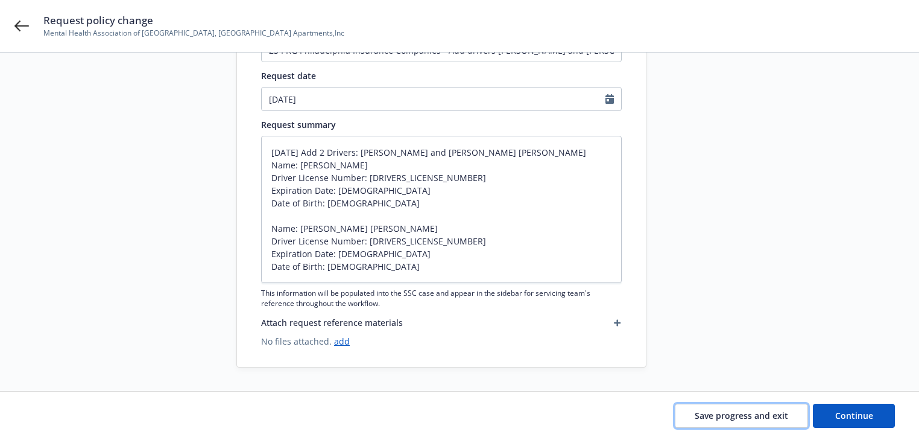
drag, startPoint x: 742, startPoint y: 422, endPoint x: 524, endPoint y: 401, distance: 219.4
click at [741, 422] on button "Save progress and exit" at bounding box center [741, 416] width 133 height 24
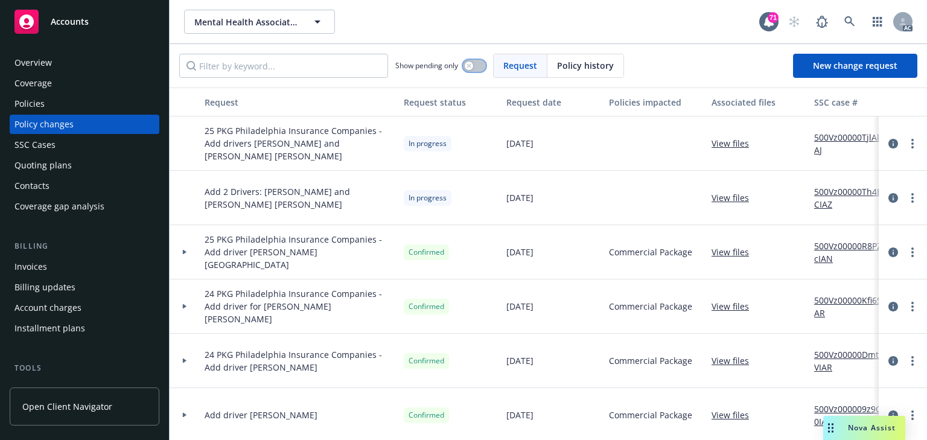
click at [471, 68] on icon "button" at bounding box center [468, 65] width 5 height 5
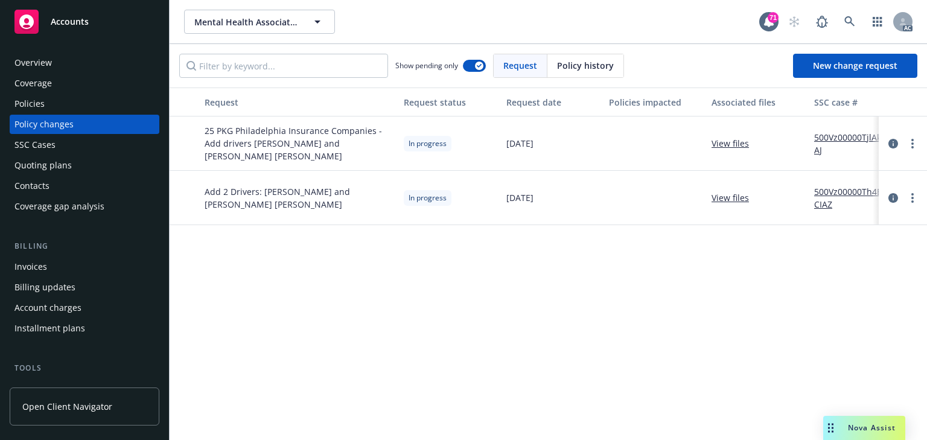
click at [839, 190] on link "500Vz00000Th4ECIAZ" at bounding box center [854, 197] width 81 height 25
click at [914, 145] on link "more" at bounding box center [912, 143] width 14 height 14
click at [770, 214] on link "Rescind request" at bounding box center [815, 216] width 207 height 24
type textarea "x"
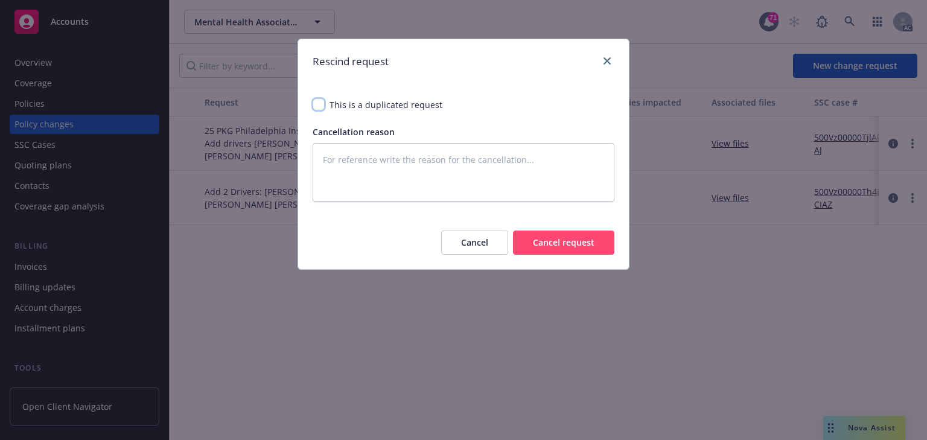
click at [319, 104] on input "checkbox" at bounding box center [318, 104] width 12 height 12
checkbox input "true"
click at [570, 239] on button "Cancel request" at bounding box center [563, 242] width 101 height 24
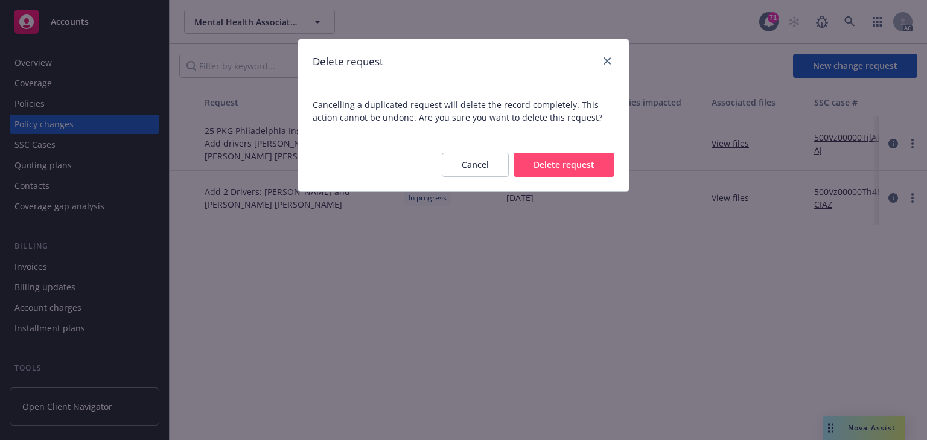
click at [575, 169] on button "Delete request" at bounding box center [563, 165] width 101 height 24
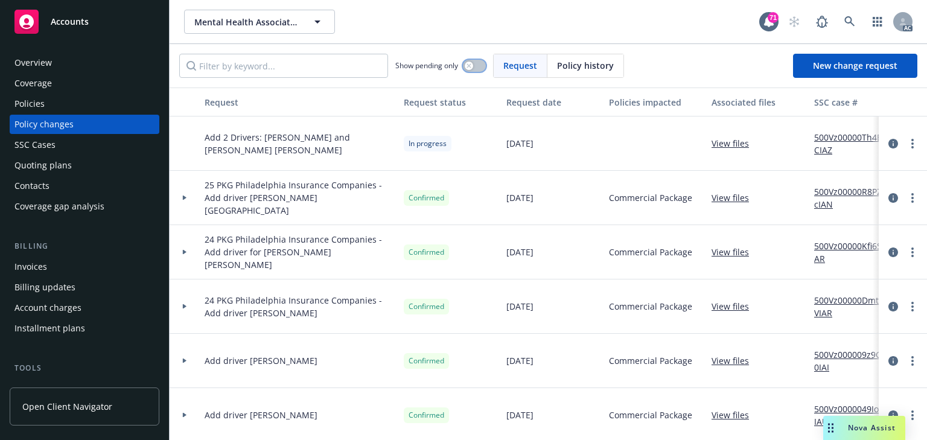
click at [478, 68] on button "button" at bounding box center [474, 66] width 23 height 12
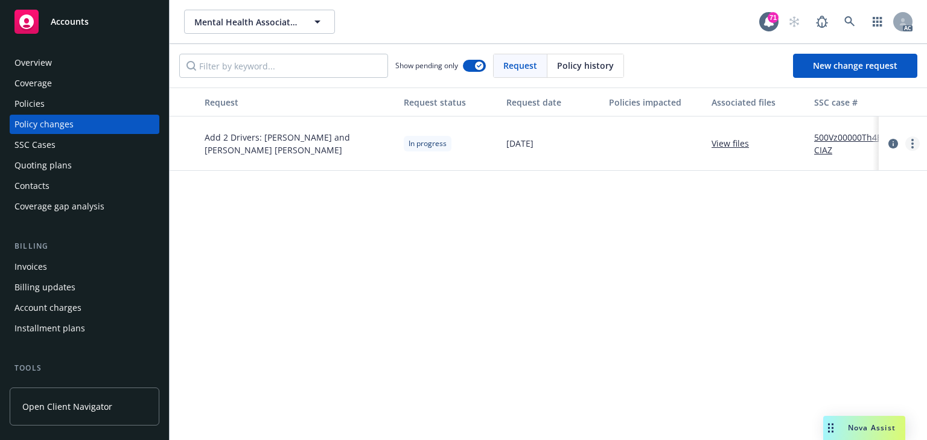
click at [910, 141] on link "more" at bounding box center [912, 143] width 14 height 14
click at [750, 241] on link "Resume workflow" at bounding box center [815, 241] width 207 height 24
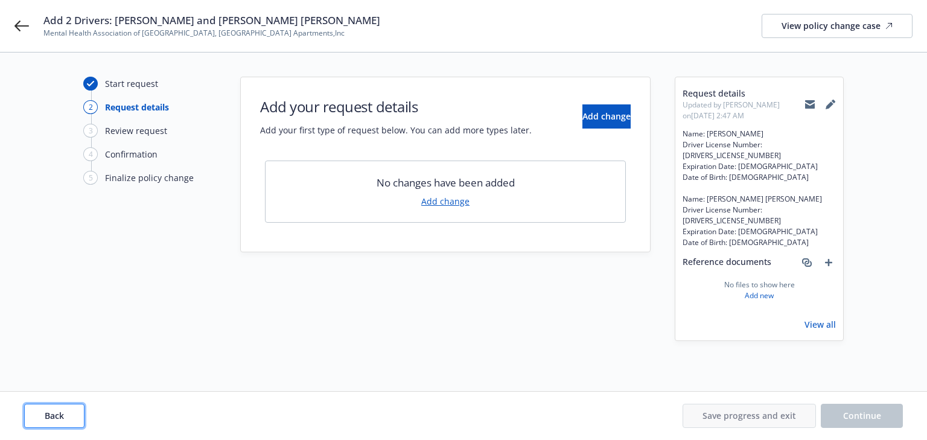
click at [62, 413] on span "Back" at bounding box center [54, 415] width 19 height 11
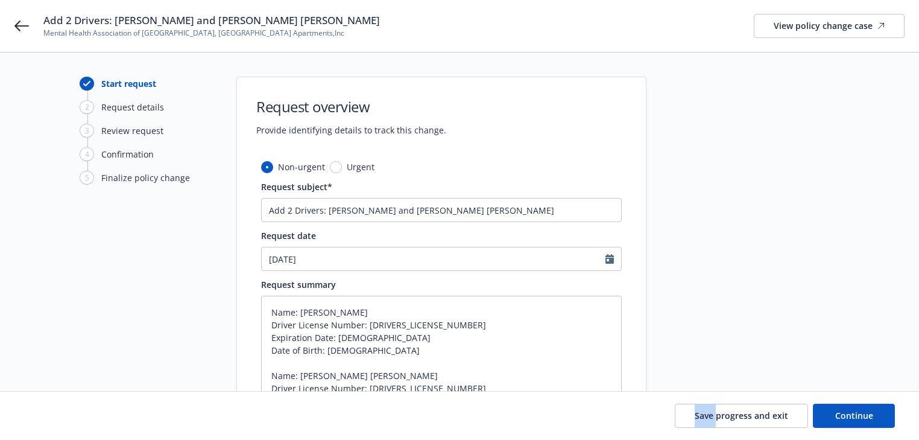
click at [62, 413] on div "Save progress and exit Continue" at bounding box center [459, 416] width 871 height 24
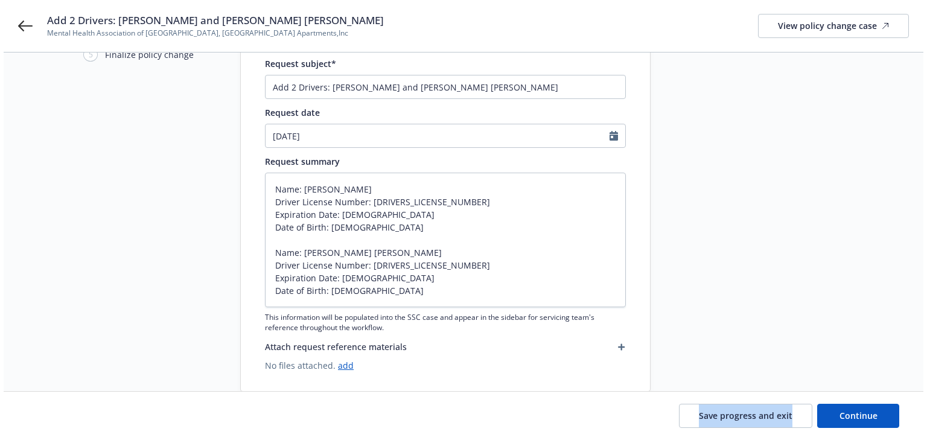
scroll to position [147, 0]
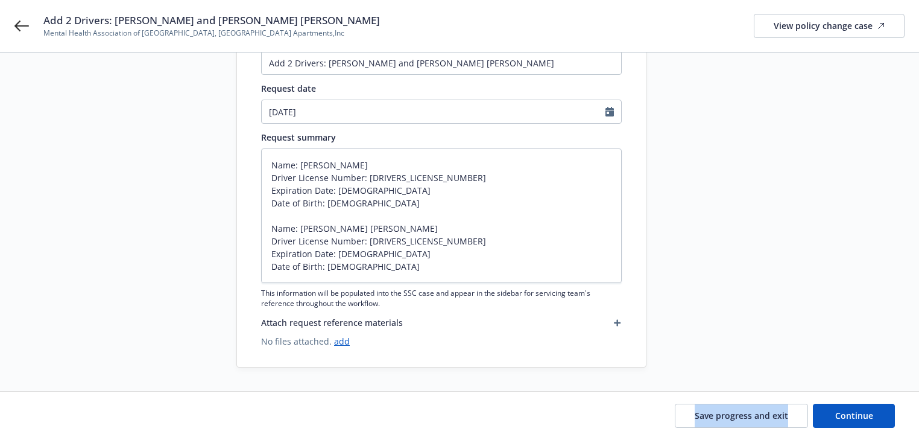
click at [618, 321] on icon "button" at bounding box center [617, 322] width 7 height 7
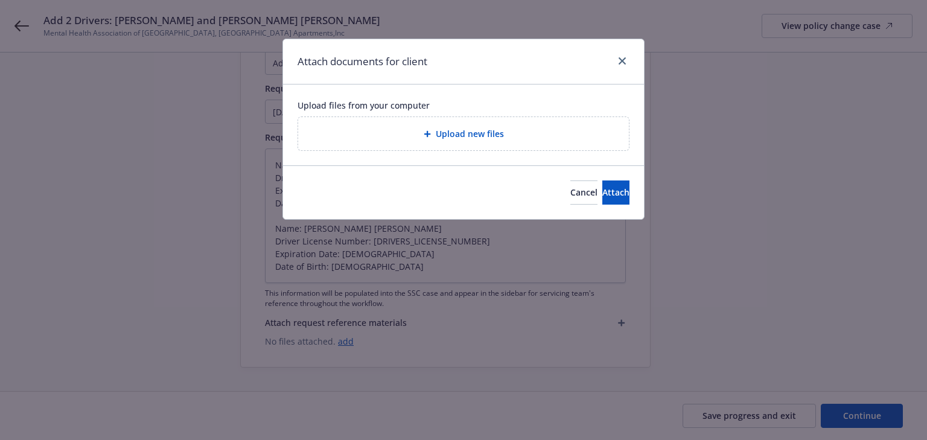
click at [461, 136] on span "Upload new files" at bounding box center [470, 133] width 68 height 13
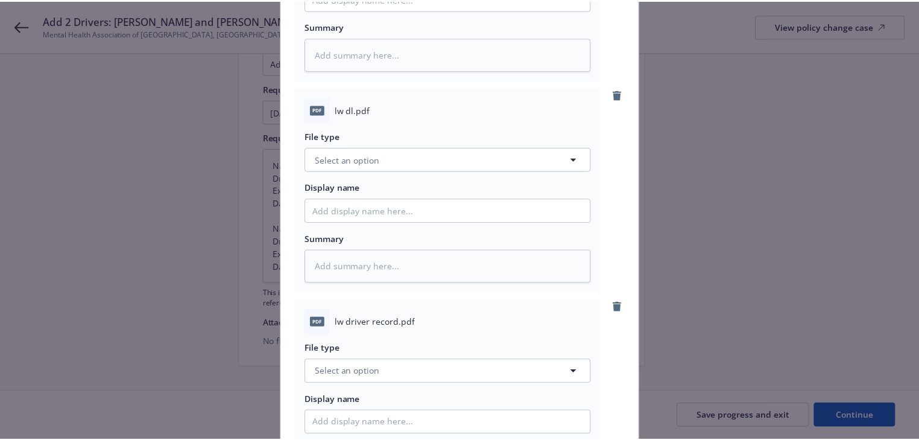
scroll to position [454, 0]
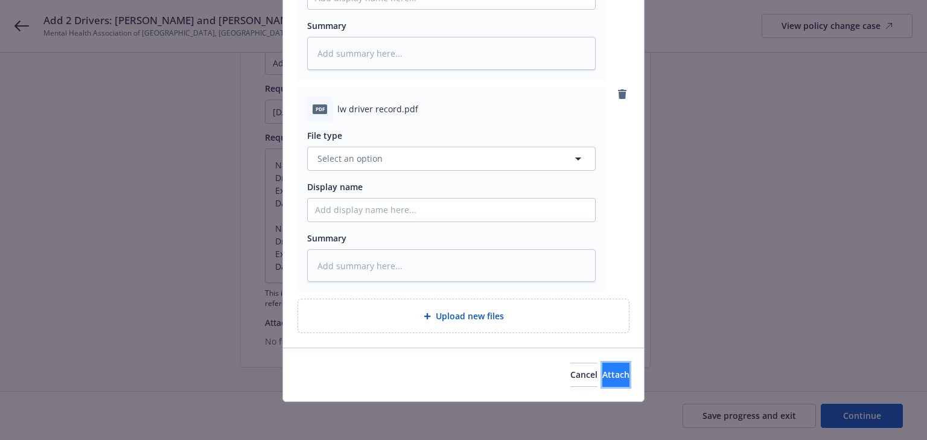
click at [606, 384] on button "Attach" at bounding box center [615, 375] width 27 height 24
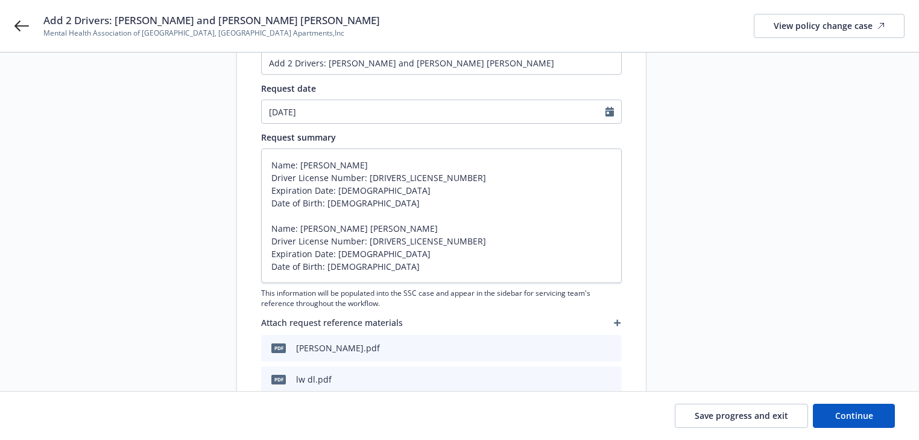
scroll to position [51, 0]
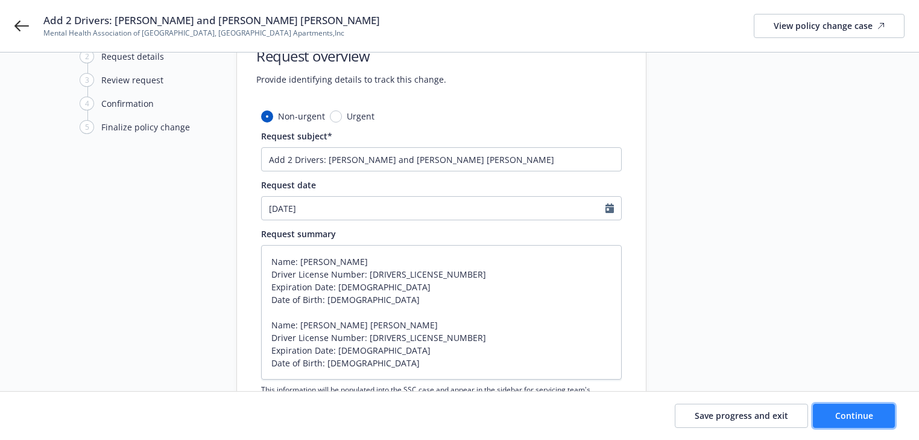
click at [863, 415] on span "Continue" at bounding box center [854, 415] width 38 height 11
type textarea "x"
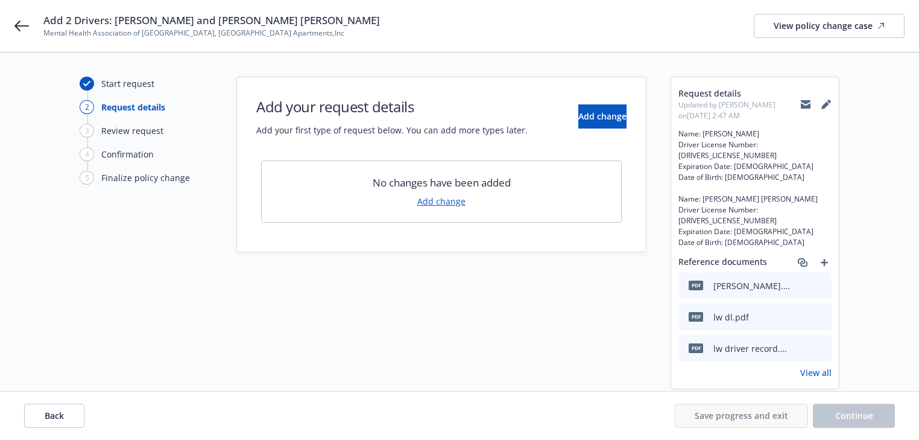
click at [435, 340] on div "Start request 2 Request details 3 Review request 4 Confirmation 5 Finalize poli…" at bounding box center [459, 233] width 890 height 312
click at [598, 122] on button "Add change" at bounding box center [602, 116] width 48 height 24
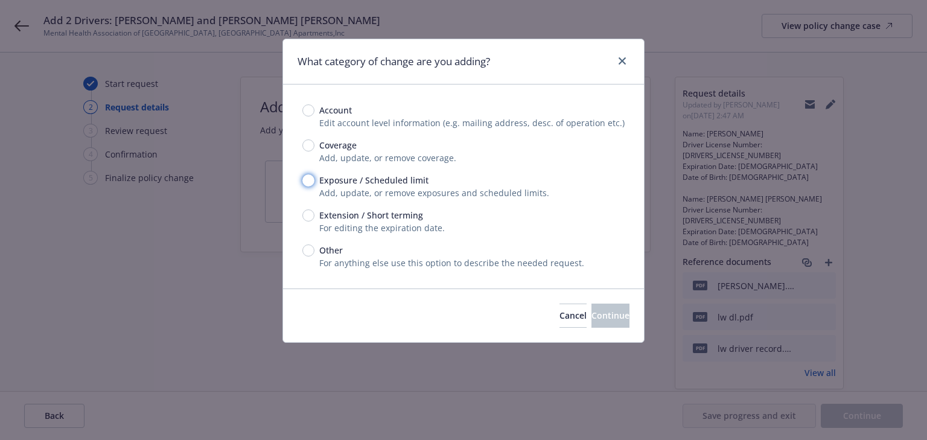
click at [309, 178] on input "Exposure / Scheduled limit" at bounding box center [308, 180] width 12 height 12
radio input "true"
click at [591, 315] on span "Continue" at bounding box center [610, 314] width 38 height 11
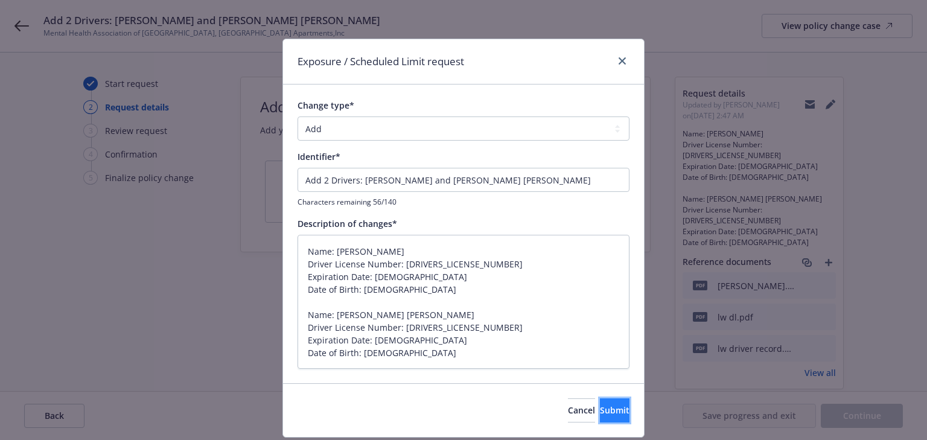
click at [600, 410] on button "Submit" at bounding box center [615, 410] width 30 height 24
type textarea "x"
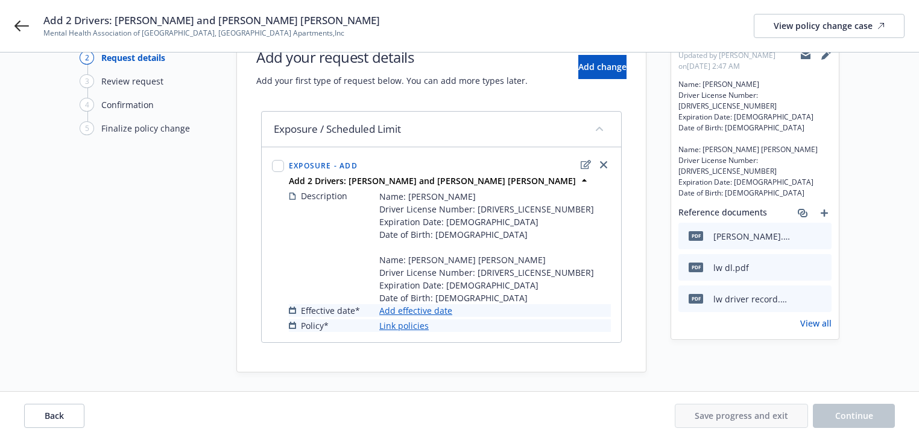
scroll to position [53, 0]
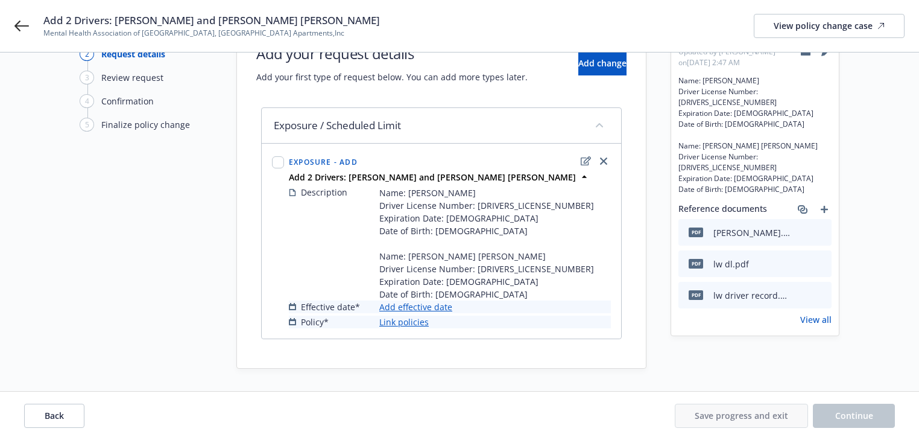
click at [439, 306] on link "Add effective date" at bounding box center [415, 306] width 73 height 13
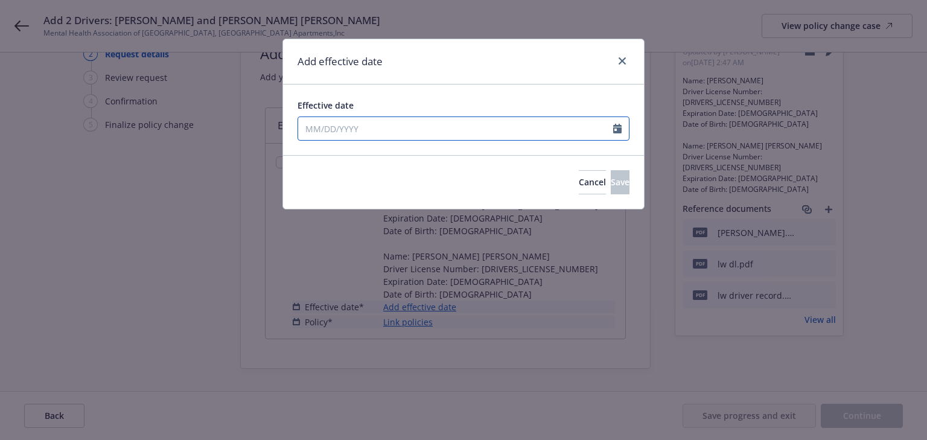
select select "10"
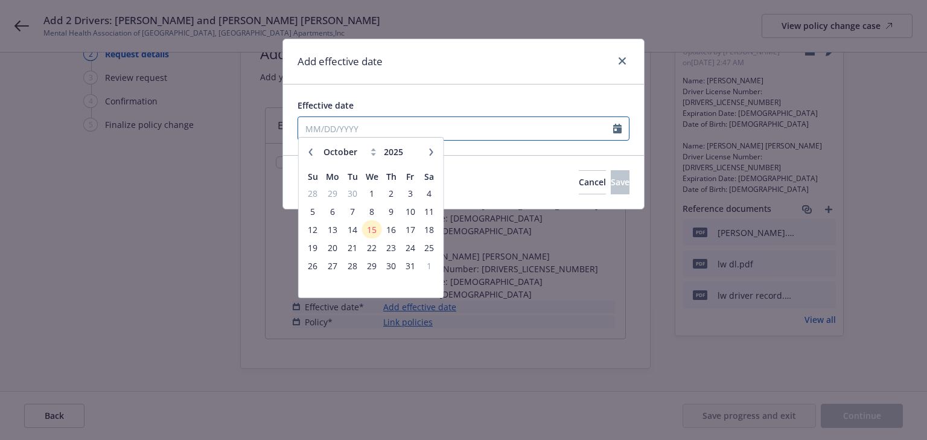
click at [438, 124] on input "Effective date" at bounding box center [455, 128] width 315 height 23
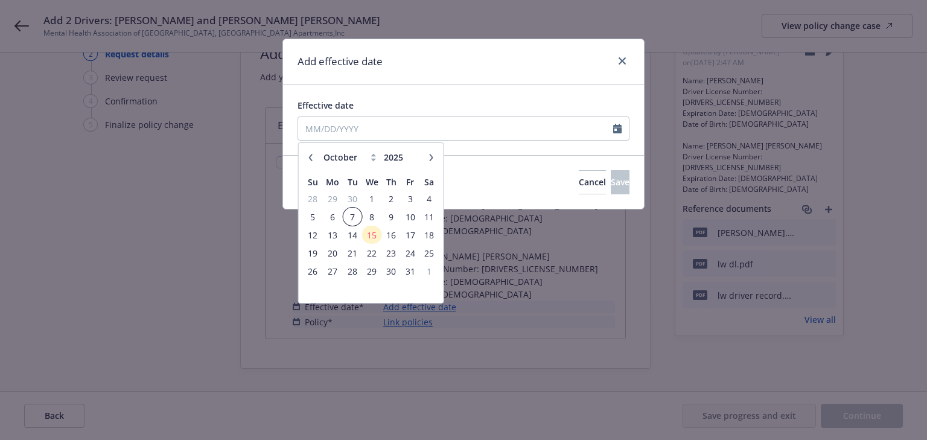
click at [349, 218] on span "7" at bounding box center [352, 216] width 16 height 15
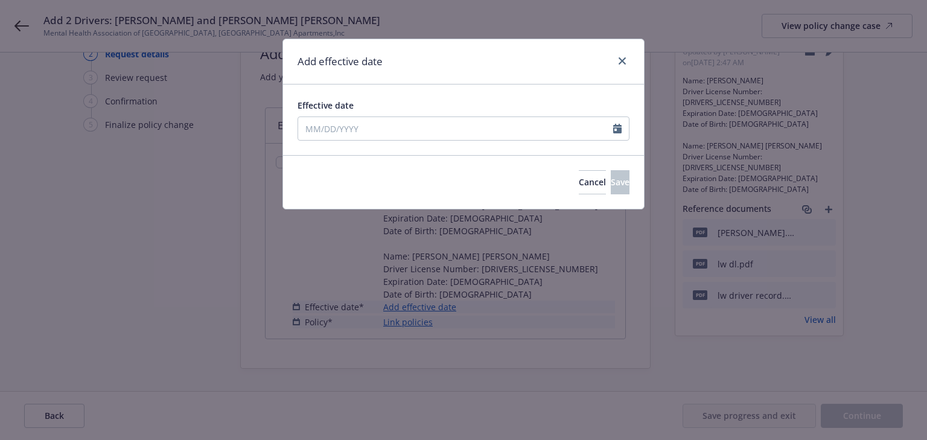
type input "[DATE]"
click at [610, 191] on button "Save" at bounding box center [619, 182] width 19 height 24
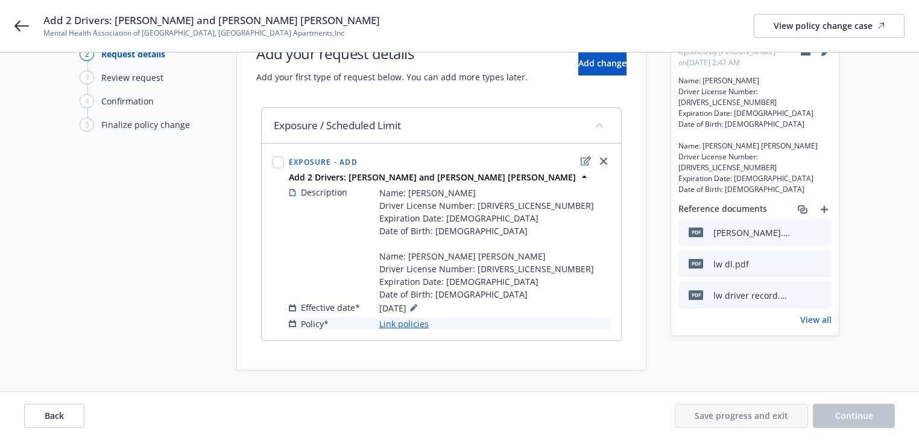
click at [406, 326] on link "Link policies" at bounding box center [403, 323] width 49 height 13
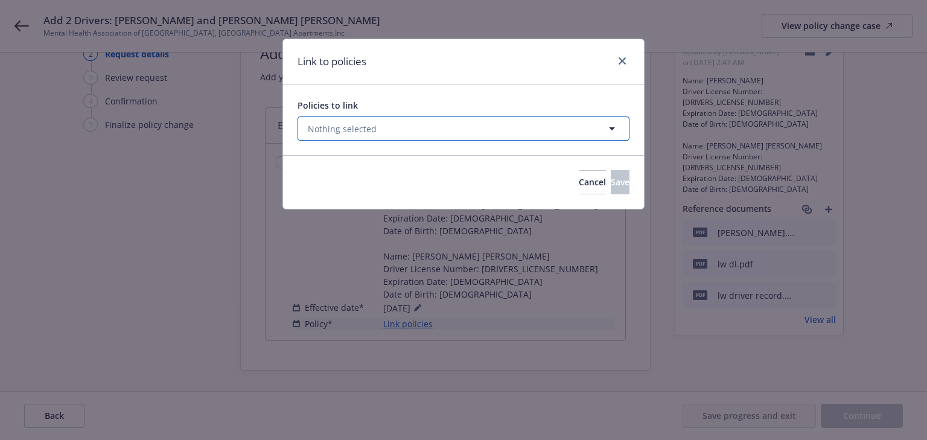
click at [377, 126] on button "Nothing selected" at bounding box center [463, 128] width 332 height 24
select select "ACTIVE"
type input "a"
type input "pa"
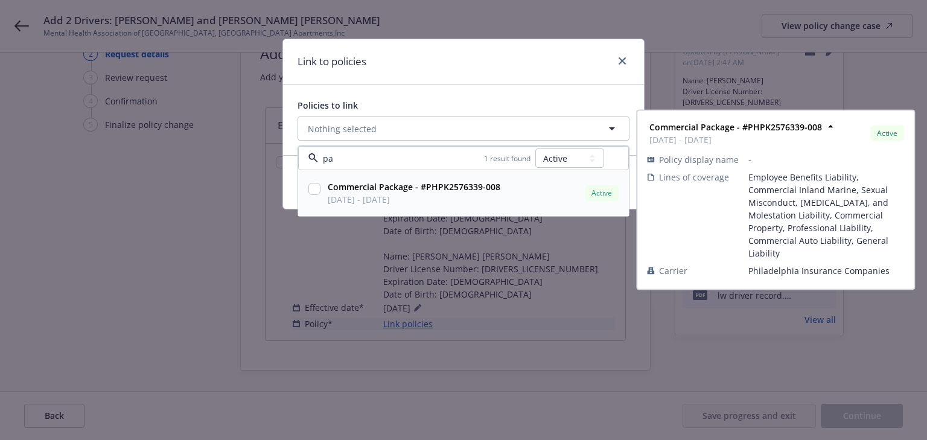
click at [313, 188] on input "checkbox" at bounding box center [314, 189] width 12 height 12
checkbox input "true"
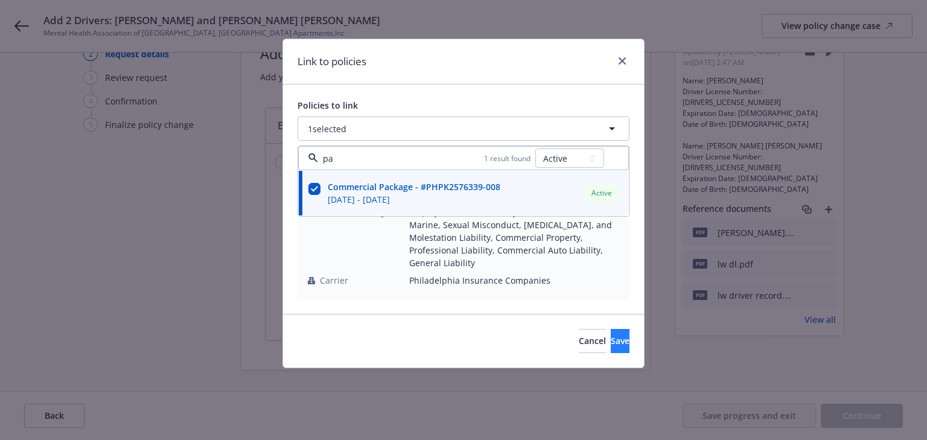
type input "pa"
click at [610, 344] on span "Save" at bounding box center [619, 340] width 19 height 11
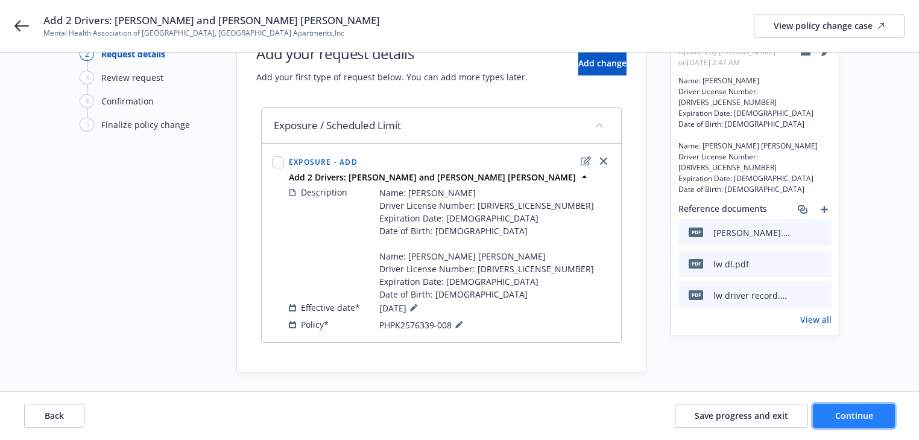
click at [857, 420] on span "Continue" at bounding box center [854, 415] width 38 height 11
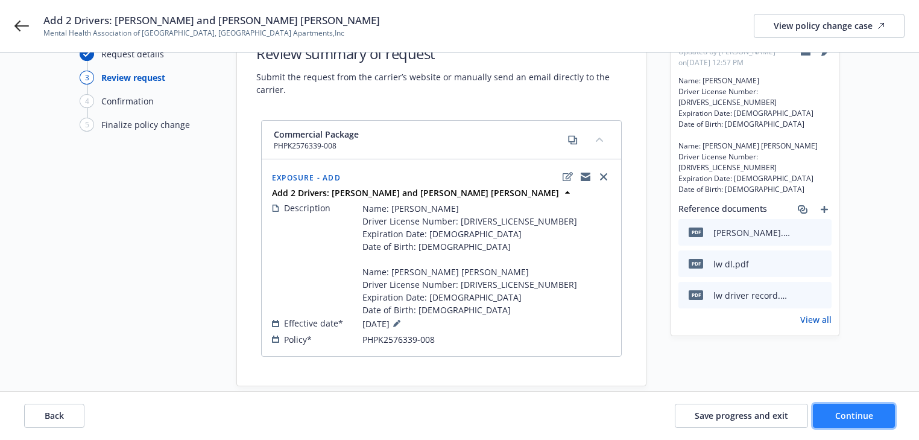
click at [873, 409] on button "Continue" at bounding box center [854, 416] width 82 height 24
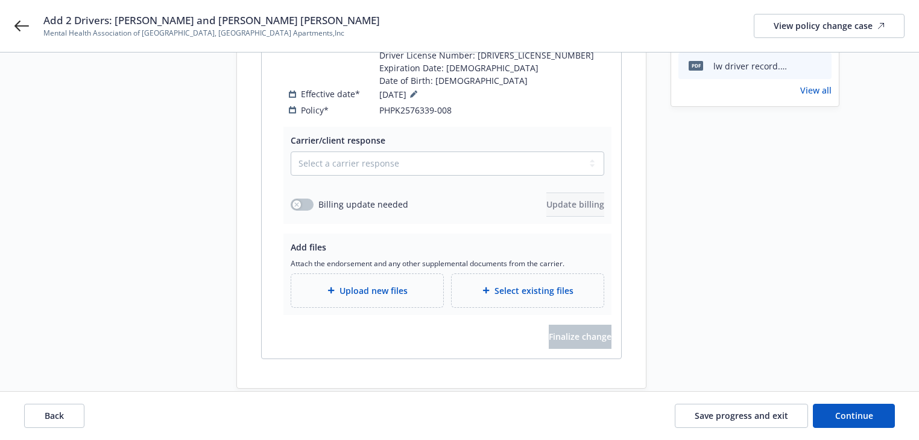
scroll to position [290, 0]
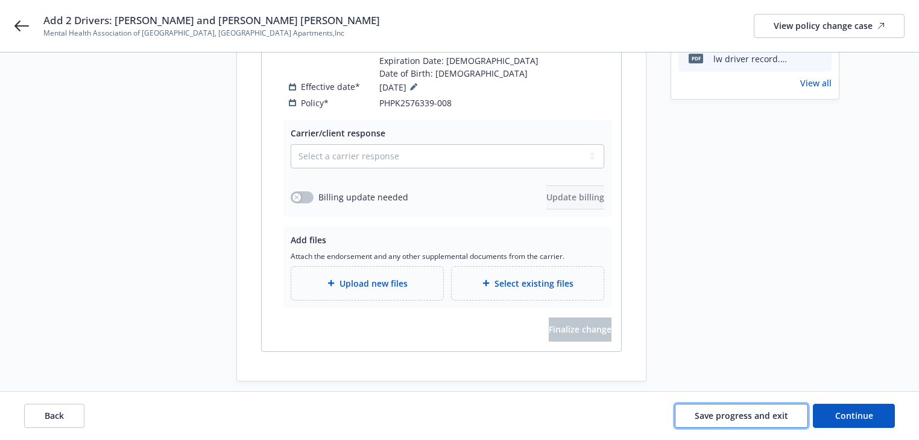
click at [741, 420] on span "Save progress and exit" at bounding box center [741, 415] width 93 height 11
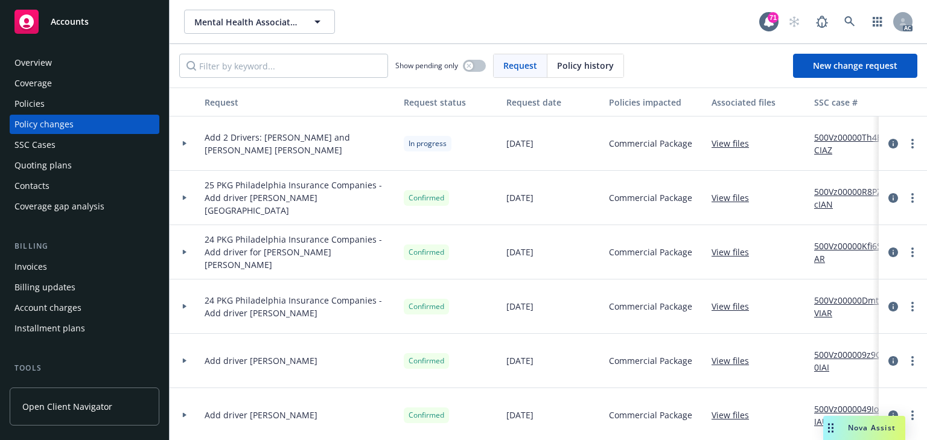
click at [53, 104] on div "Policies" at bounding box center [84, 103] width 140 height 19
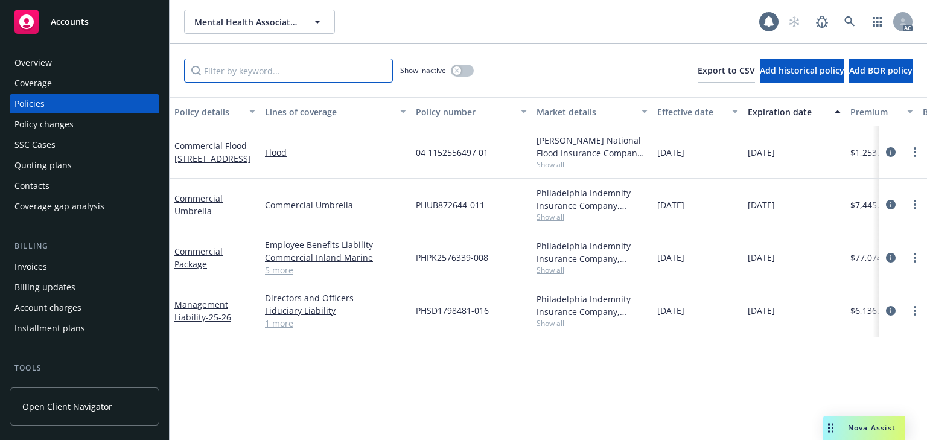
click at [219, 74] on input "Filter by keyword..." at bounding box center [288, 71] width 209 height 24
type input "a"
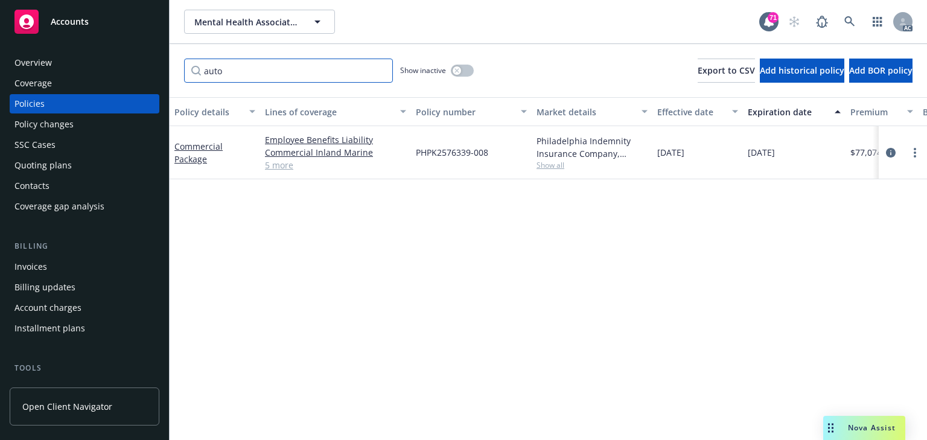
type input "auto"
click at [385, 252] on div "Policy details Lines of coverage Policy number Market details Effective date Ex…" at bounding box center [548, 268] width 757 height 343
click at [547, 170] on span "Show all" at bounding box center [591, 165] width 111 height 10
click at [302, 300] on div "Policy details Lines of coverage Policy number Market details Effective date Ex…" at bounding box center [548, 268] width 757 height 343
drag, startPoint x: 236, startPoint y: 72, endPoint x: 135, endPoint y: 79, distance: 101.6
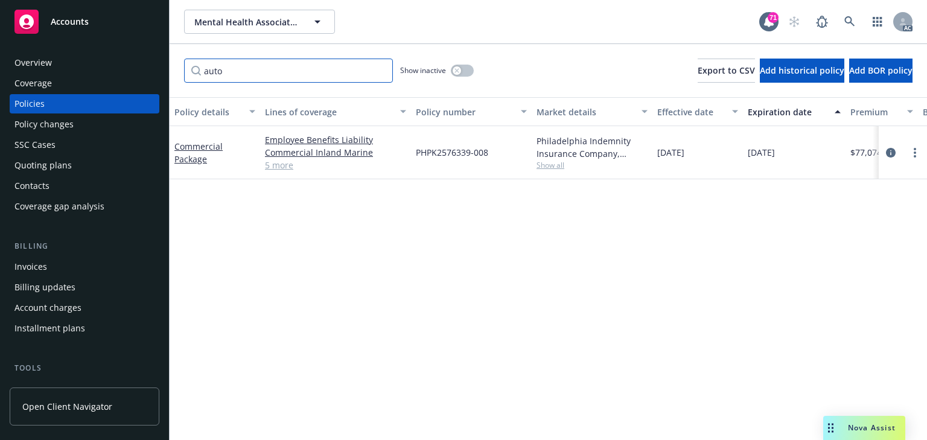
click at [96, 74] on div "Accounts Overview Coverage Policies Policy changes SSC Cases Quoting plans Cont…" at bounding box center [463, 220] width 927 height 440
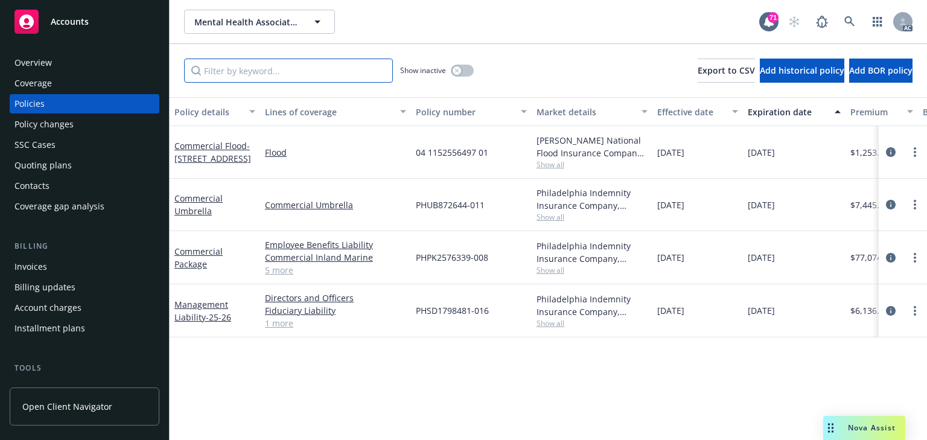
click at [264, 71] on input "Filter by keyword..." at bounding box center [288, 71] width 209 height 24
type input "auto"
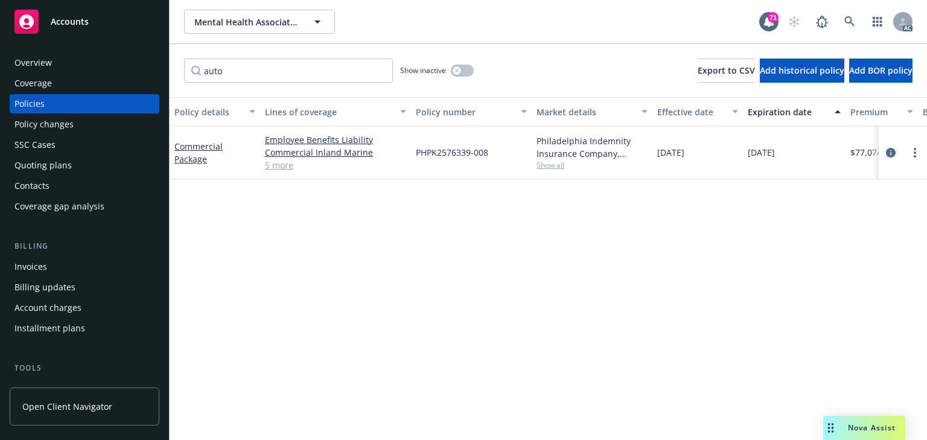
click at [893, 151] on icon "circleInformation" at bounding box center [891, 153] width 10 height 10
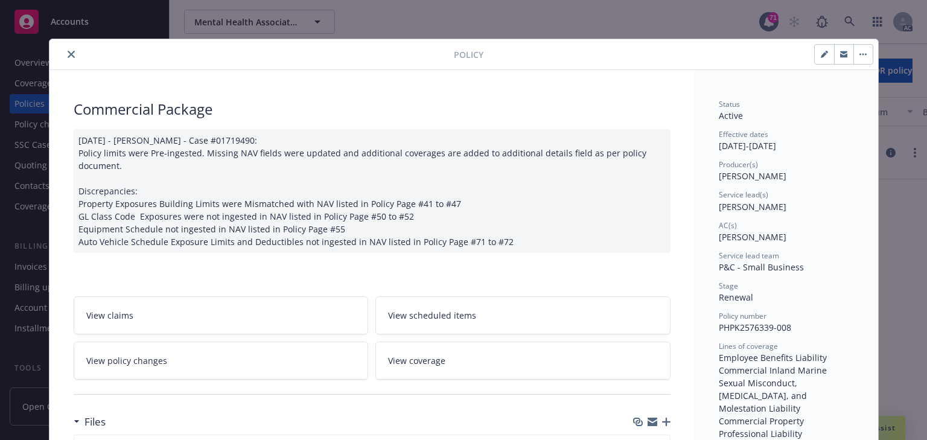
scroll to position [36, 0]
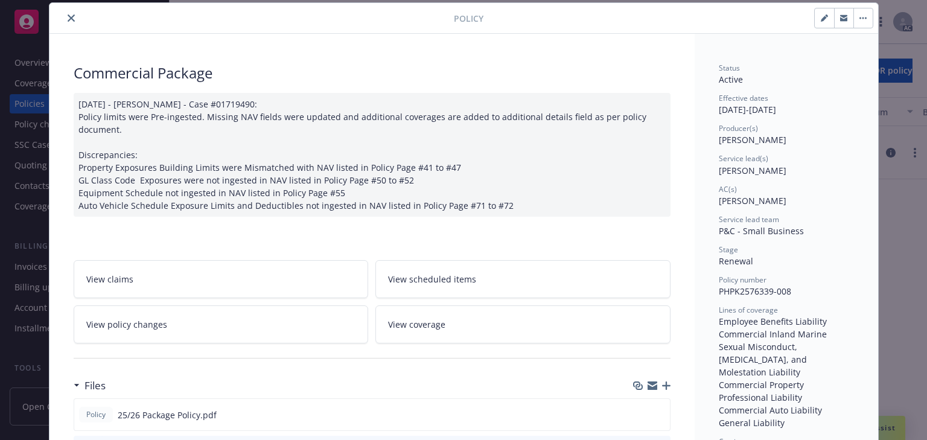
click at [209, 317] on link "View policy changes" at bounding box center [221, 324] width 295 height 38
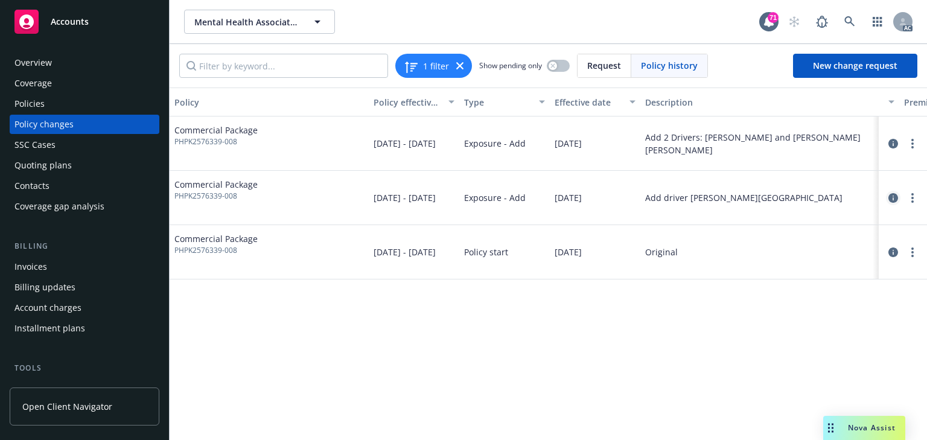
click at [892, 199] on icon "circleInformation" at bounding box center [893, 198] width 10 height 10
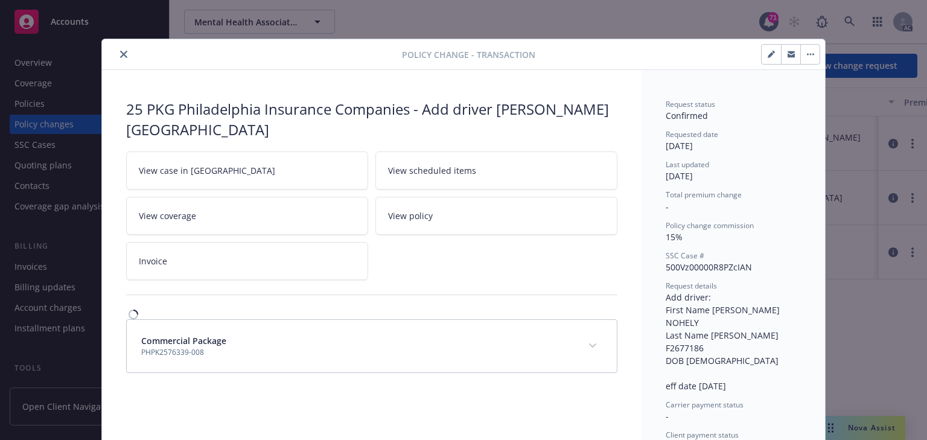
scroll to position [25, 0]
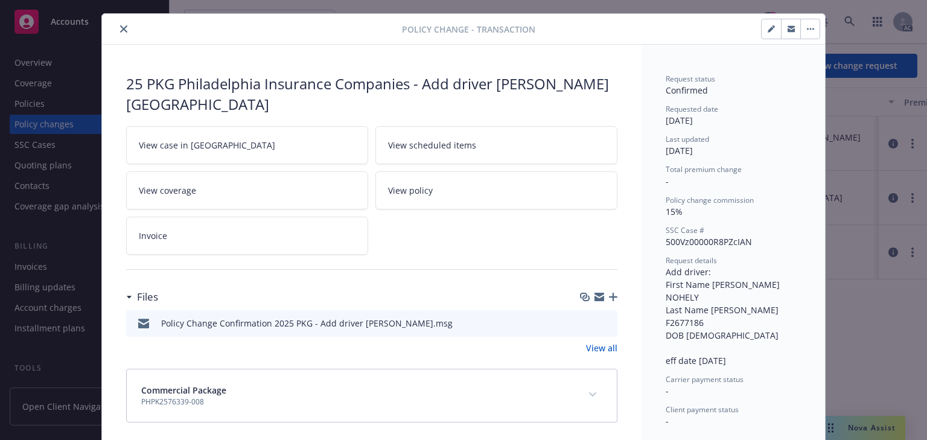
click at [248, 142] on link "View case in [GEOGRAPHIC_DATA]" at bounding box center [247, 145] width 242 height 38
drag, startPoint x: 121, startPoint y: 28, endPoint x: 91, endPoint y: 60, distance: 44.0
click at [121, 28] on icon "close" at bounding box center [123, 28] width 7 height 7
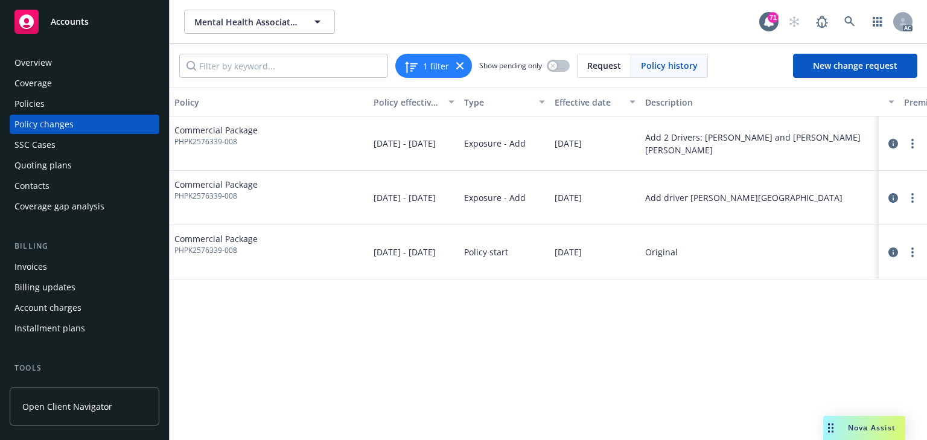
click at [536, 364] on div "Policy Policy effective dates Type Effective date Description Premium change An…" at bounding box center [548, 263] width 757 height 352
copy span "PHPK2576339-008"
drag, startPoint x: 267, startPoint y: 194, endPoint x: 171, endPoint y: 191, distance: 96.0
click at [171, 191] on div "Commercial Package PHPK2576339-008" at bounding box center [269, 198] width 199 height 54
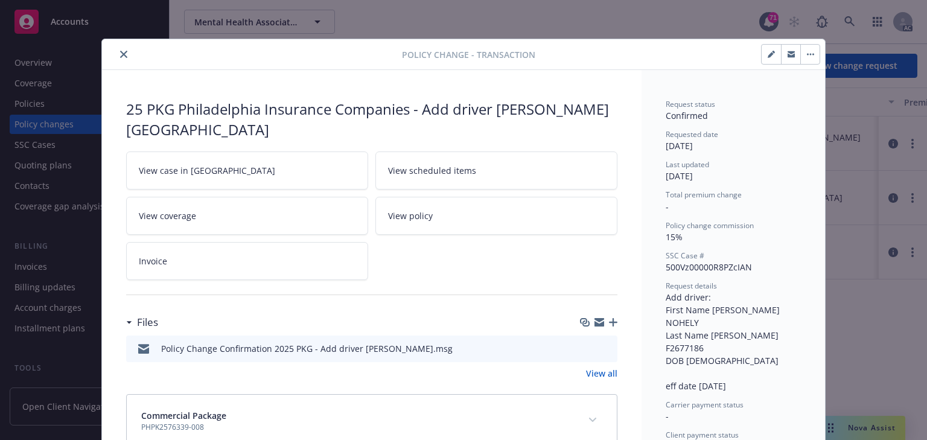
scroll to position [32, 0]
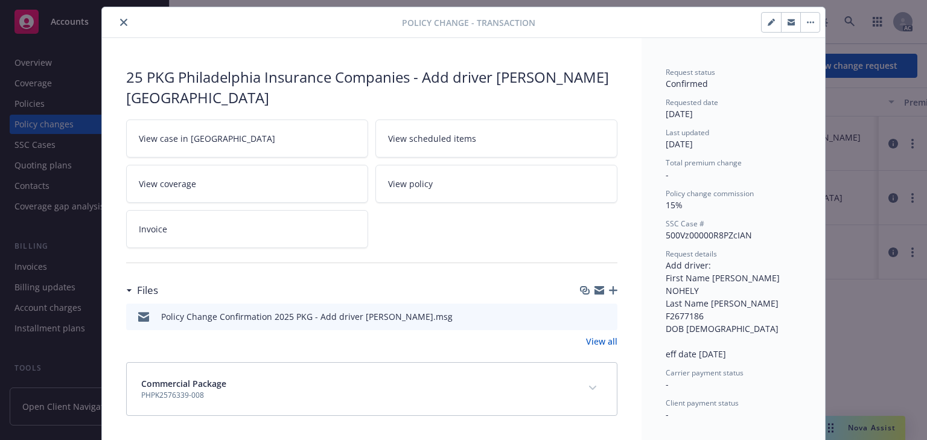
click at [121, 21] on icon "close" at bounding box center [123, 22] width 7 height 7
click at [49, 106] on div "Policies" at bounding box center [84, 103] width 140 height 19
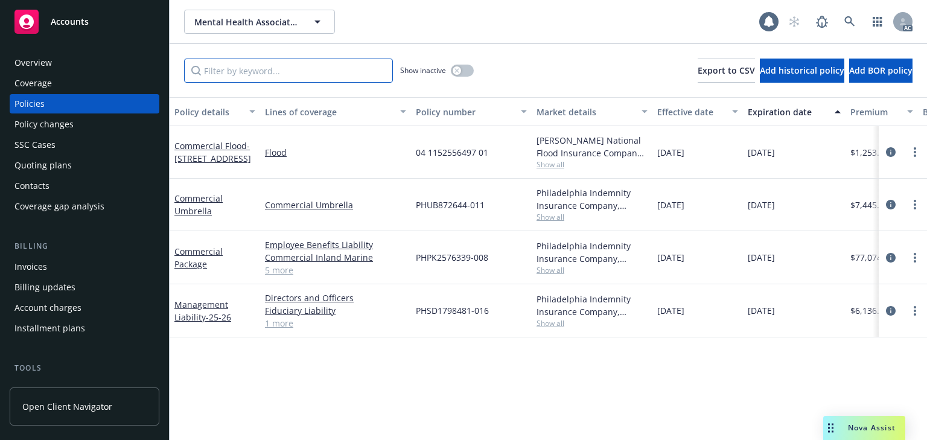
click at [223, 70] on input "Filter by keyword..." at bounding box center [288, 71] width 209 height 24
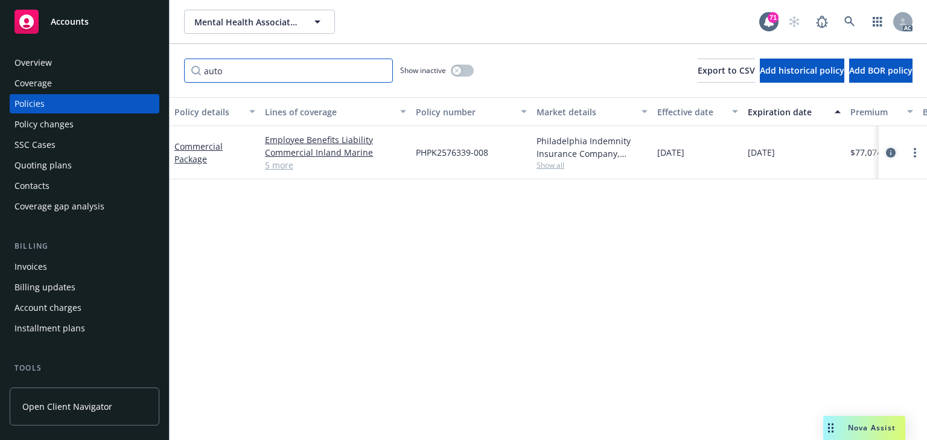
type input "auto"
drag, startPoint x: 890, startPoint y: 148, endPoint x: 813, endPoint y: 176, distance: 81.5
click at [889, 148] on icon "circleInformation" at bounding box center [891, 153] width 10 height 10
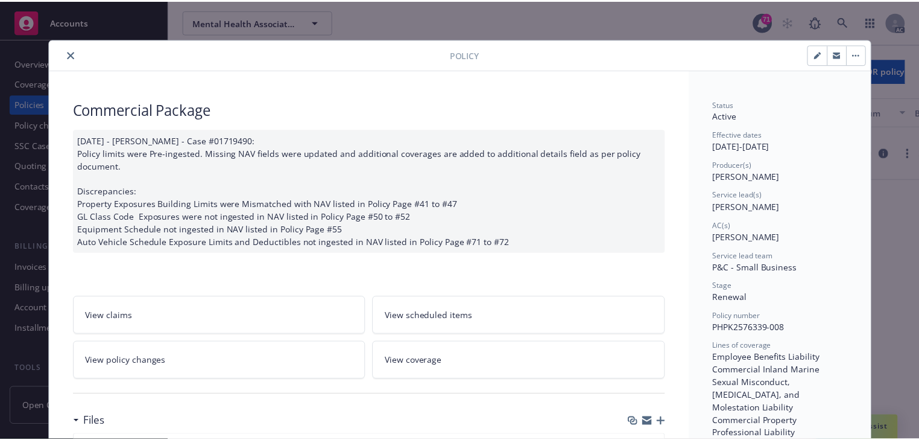
scroll to position [36, 0]
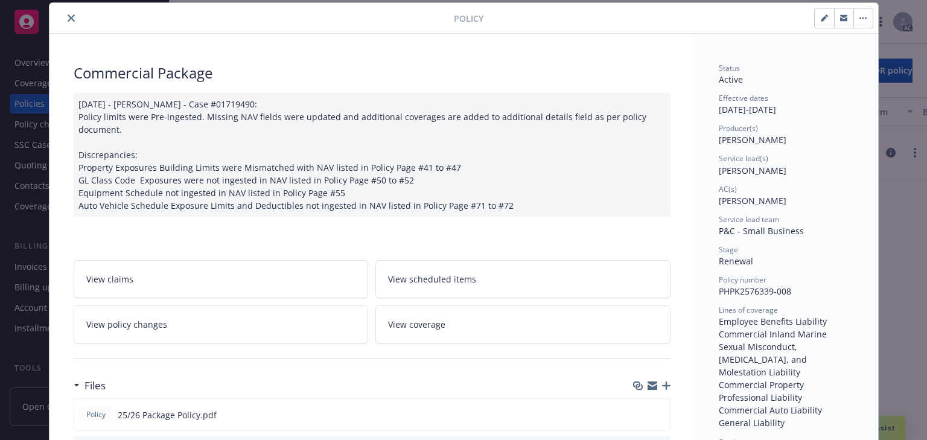
click at [830, 257] on div "Stage Renewal" at bounding box center [785, 255] width 135 height 23
drag, startPoint x: 708, startPoint y: 171, endPoint x: 766, endPoint y: 171, distance: 58.5
copy span "[PERSON_NAME]"
drag, startPoint x: 712, startPoint y: 206, endPoint x: 774, endPoint y: 203, distance: 61.6
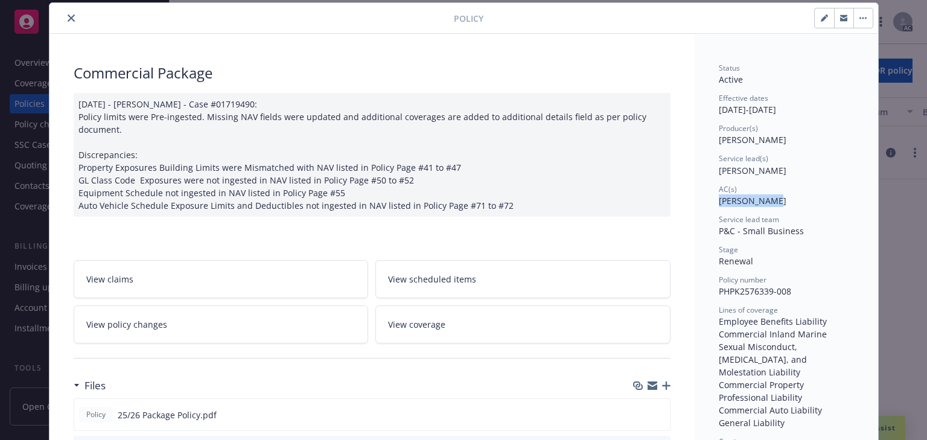
click at [68, 20] on icon "close" at bounding box center [71, 17] width 7 height 7
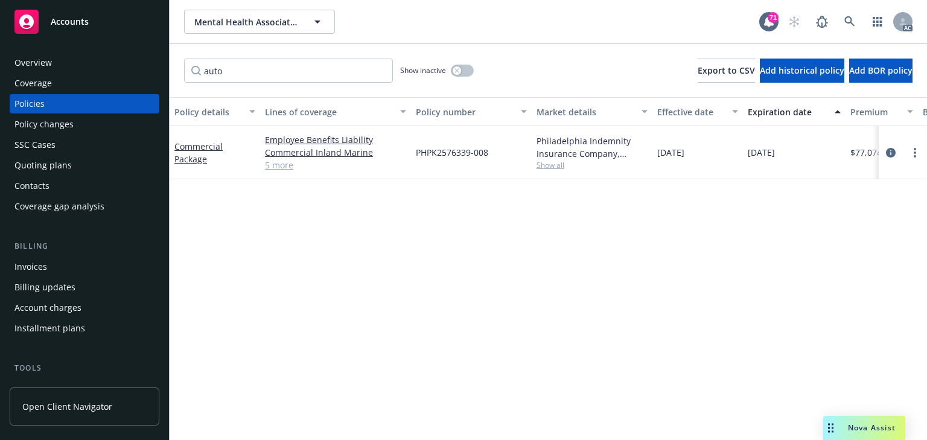
click at [40, 122] on div "Policy changes" at bounding box center [43, 124] width 59 height 19
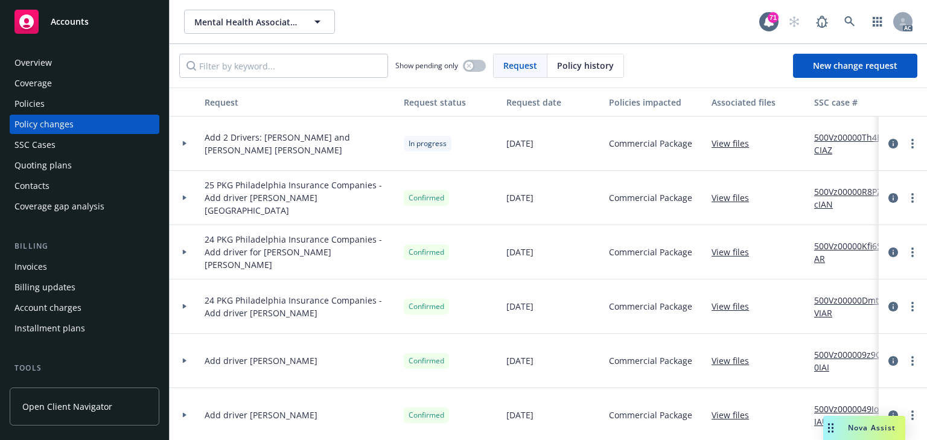
click at [209, 159] on div "Add 2 Drivers: [PERSON_NAME] and [PERSON_NAME] [PERSON_NAME]" at bounding box center [299, 143] width 199 height 54
click at [911, 142] on icon "more" at bounding box center [912, 144] width 2 height 10
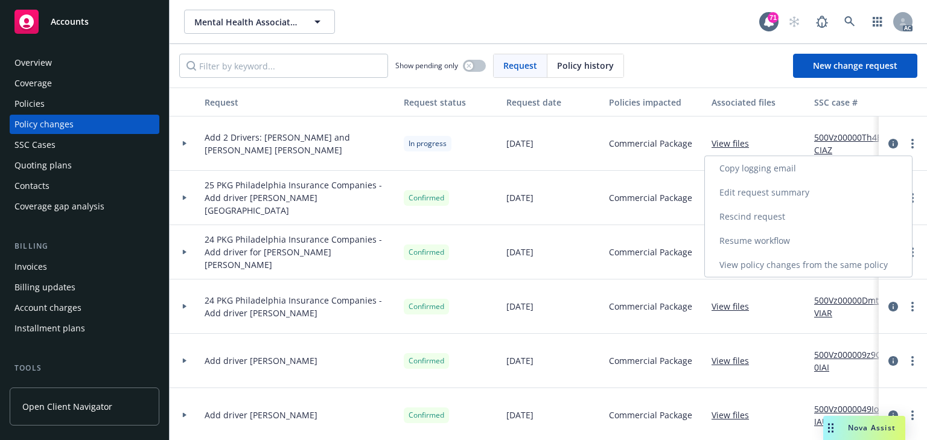
click at [750, 164] on link "Copy logging email" at bounding box center [808, 168] width 207 height 24
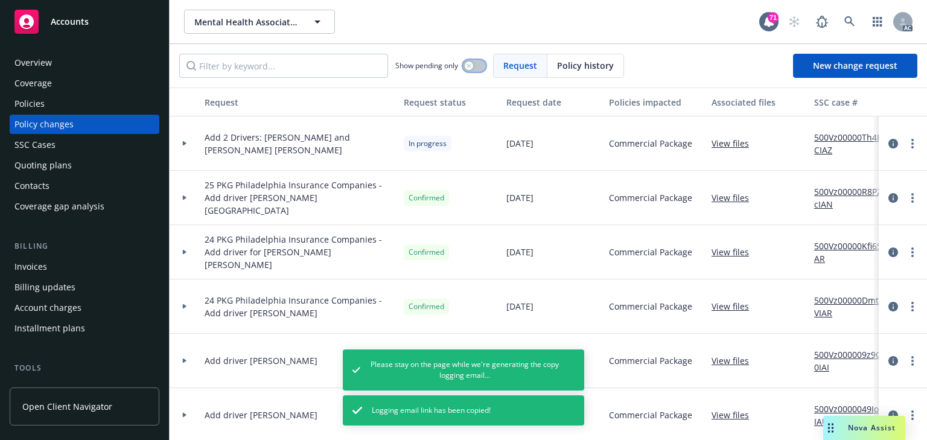
click at [481, 70] on button "button" at bounding box center [474, 66] width 23 height 12
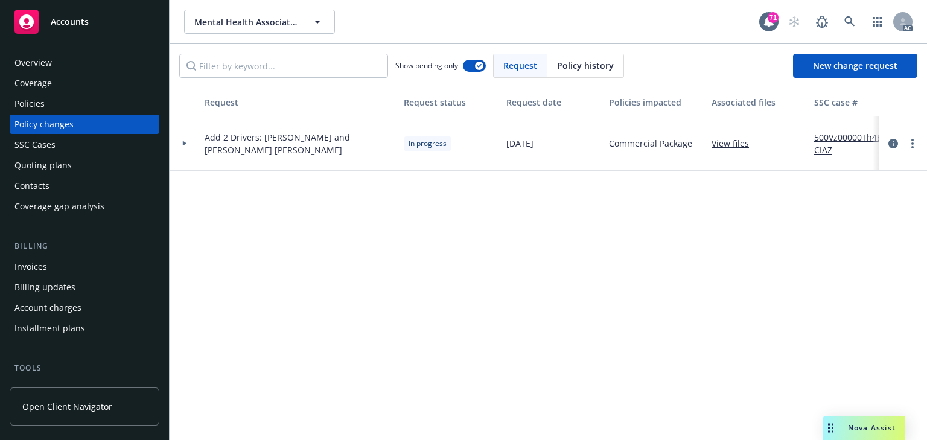
click at [410, 273] on div "Request Request status Request date Policies impacted Associated files SSC case…" at bounding box center [548, 263] width 757 height 352
click at [187, 144] on div at bounding box center [184, 143] width 21 height 4
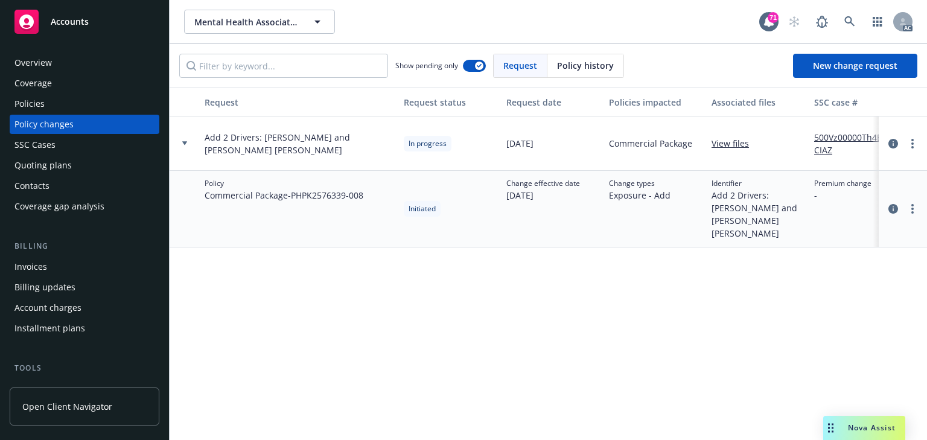
click at [517, 334] on div "Request Request status Request date Policies impacted Associated files SSC case…" at bounding box center [548, 263] width 757 height 352
click at [912, 149] on link "more" at bounding box center [912, 143] width 14 height 14
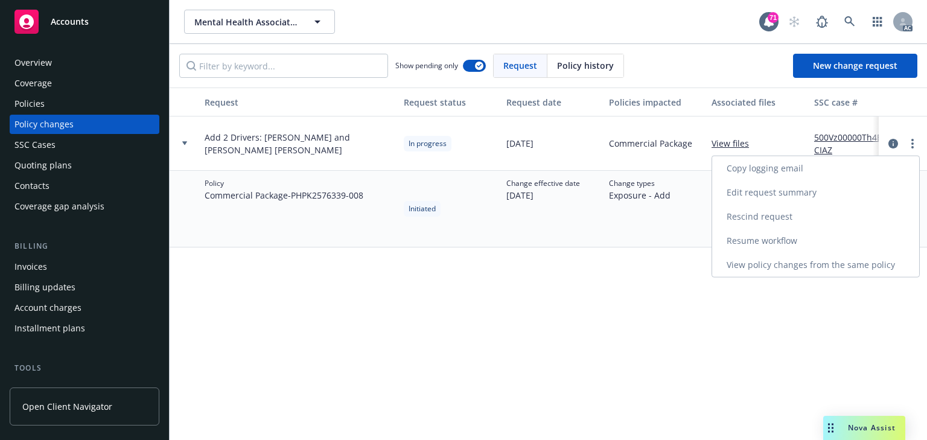
click at [748, 240] on link "Resume workflow" at bounding box center [815, 241] width 207 height 24
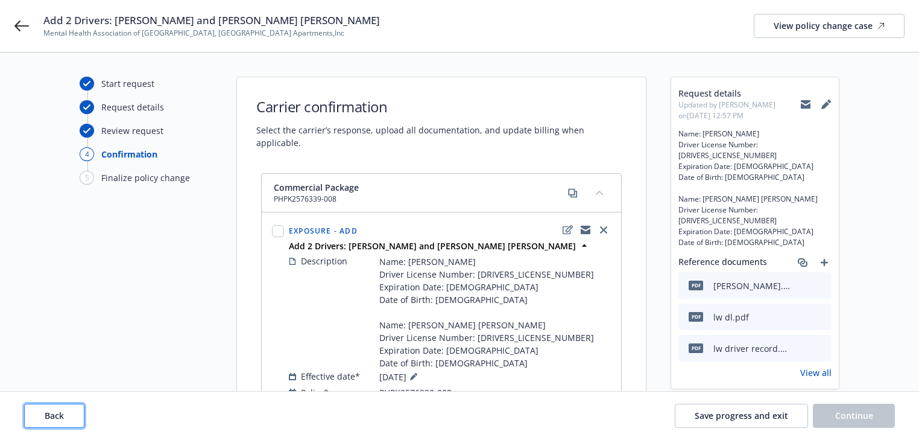
click at [46, 418] on span "Back" at bounding box center [54, 415] width 19 height 11
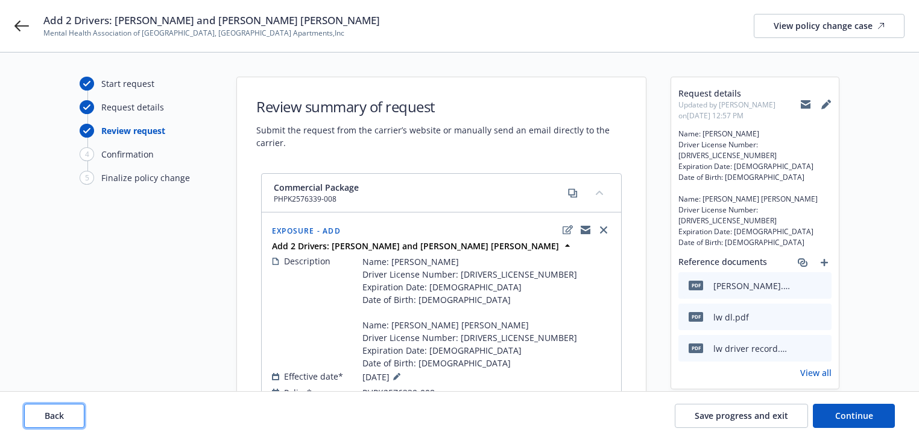
click at [46, 418] on span "Back" at bounding box center [54, 415] width 19 height 11
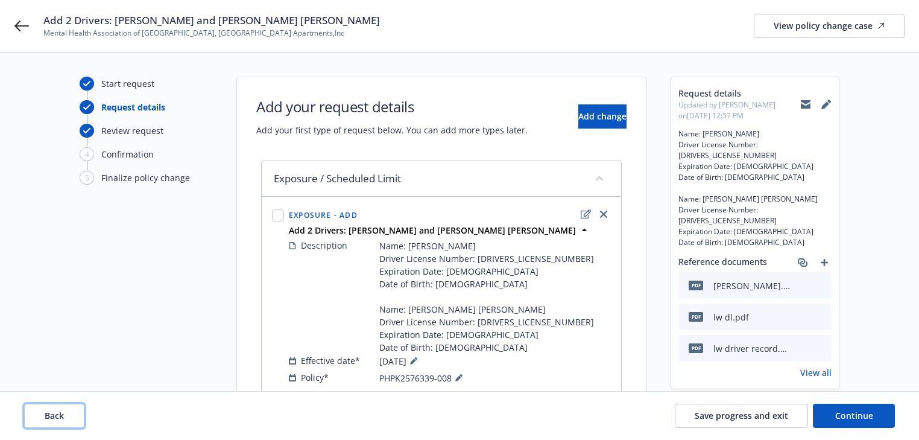
drag, startPoint x: 46, startPoint y: 418, endPoint x: 51, endPoint y: 413, distance: 7.3
click at [46, 418] on span "Back" at bounding box center [54, 415] width 19 height 11
type textarea "x"
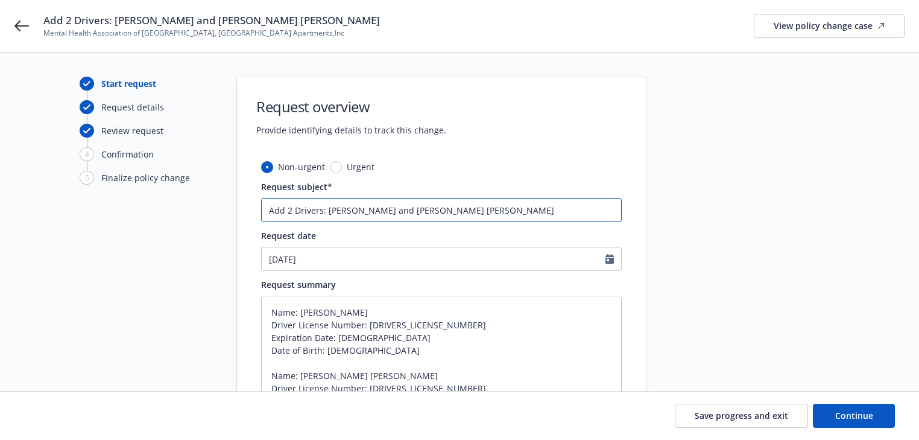
click at [401, 212] on input "Add 2 Drivers: [PERSON_NAME] and [PERSON_NAME] [PERSON_NAME]" at bounding box center [441, 210] width 361 height 24
paste input "[DATE]"
type input "[DATE] Add 2 Drivers: [PERSON_NAME] and [PERSON_NAME] [PERSON_NAME]"
type textarea "x"
type input "[DATE] Add 2 Drivers: [PERSON_NAME] and [PERSON_NAME] [PERSON_NAME]"
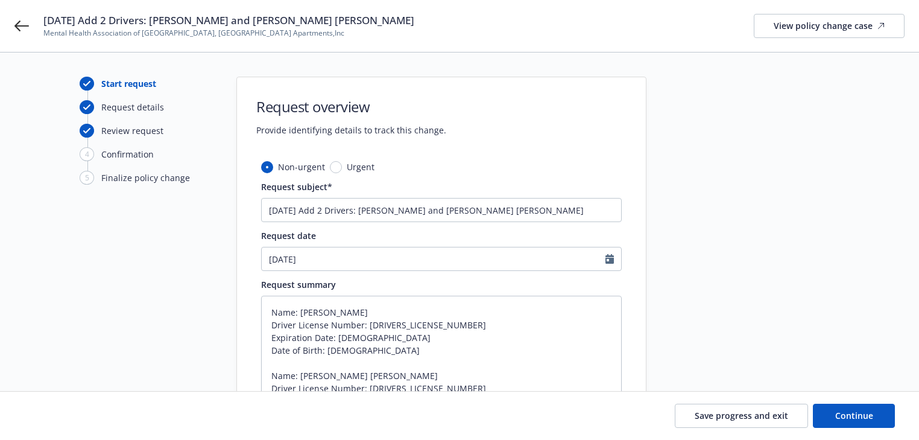
click at [821, 277] on div at bounding box center [755, 334] width 169 height 515
click at [857, 412] on span "Continue" at bounding box center [854, 415] width 38 height 11
type textarea "x"
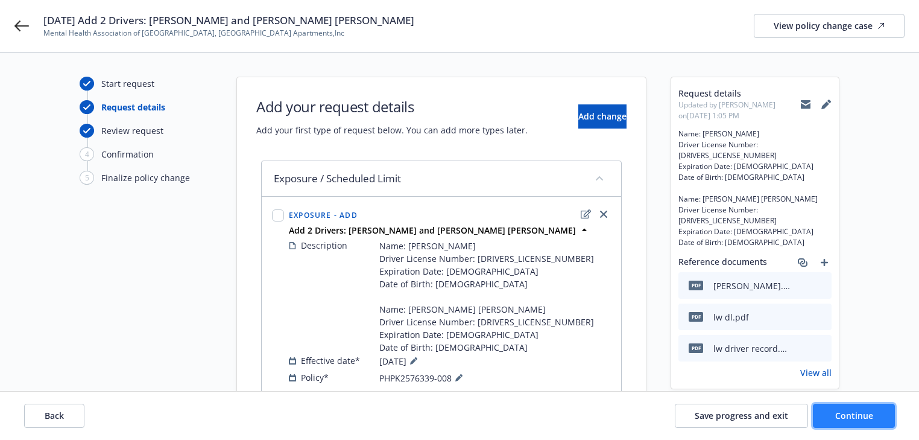
click at [857, 412] on span "Continue" at bounding box center [854, 415] width 38 height 11
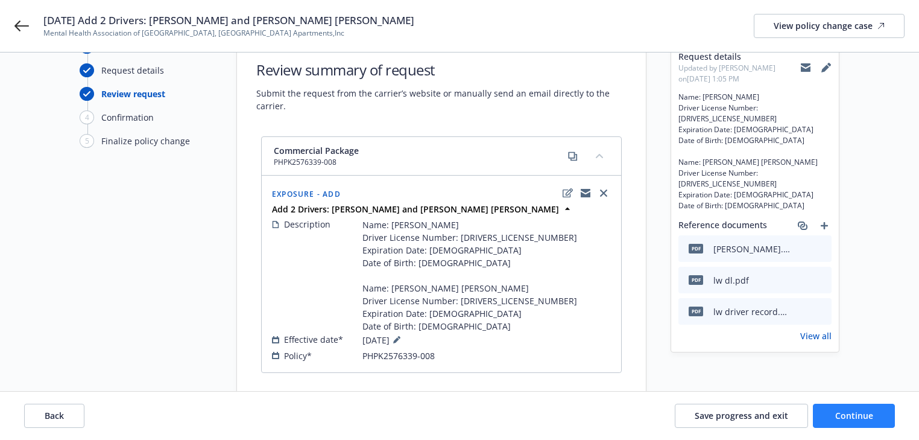
scroll to position [71, 0]
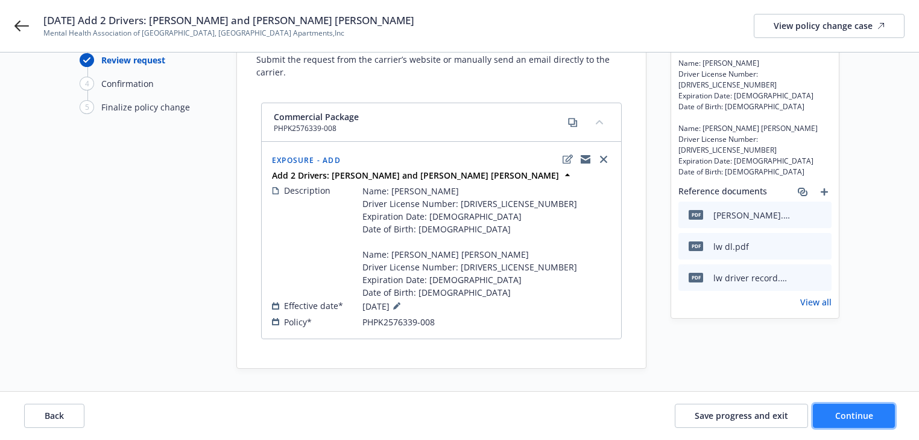
click at [849, 423] on button "Continue" at bounding box center [854, 416] width 82 height 24
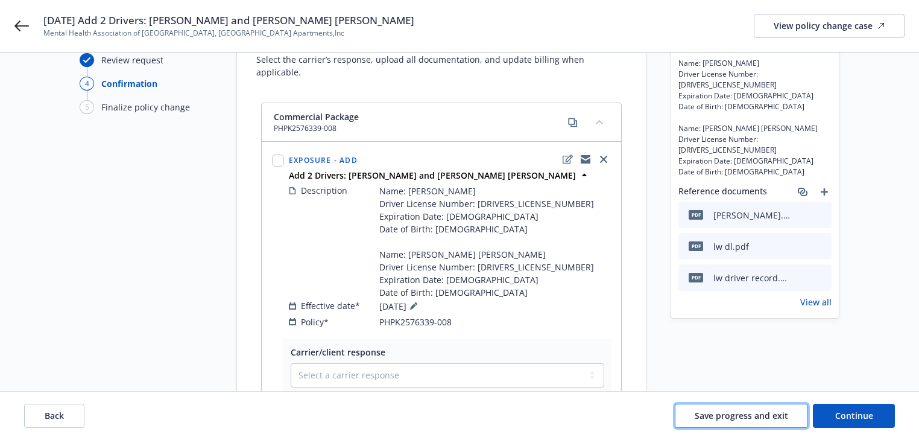
drag, startPoint x: 736, startPoint y: 411, endPoint x: 679, endPoint y: 404, distance: 57.2
click at [736, 411] on span "Save progress and exit" at bounding box center [741, 415] width 93 height 11
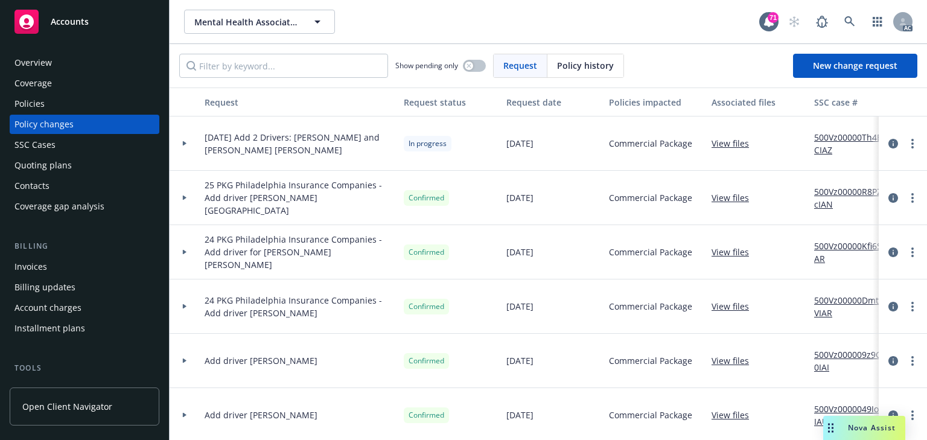
click at [68, 101] on div "Policies" at bounding box center [84, 103] width 140 height 19
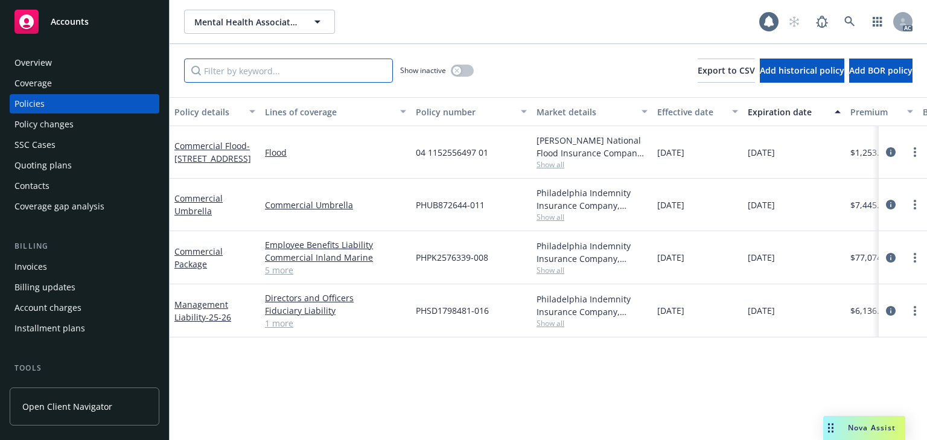
click at [235, 63] on input "Filter by keyword..." at bounding box center [288, 71] width 209 height 24
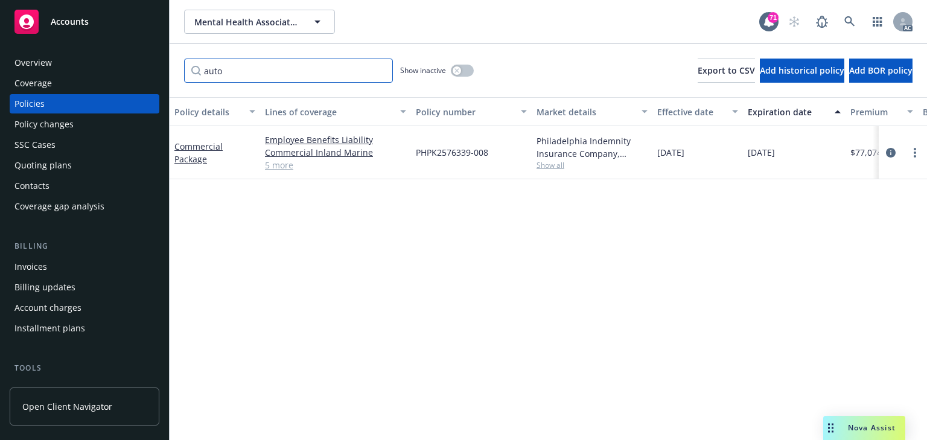
type input "auto"
click at [548, 164] on span "Show all" at bounding box center [591, 165] width 111 height 10
click at [74, 127] on div "Policy changes" at bounding box center [84, 124] width 140 height 19
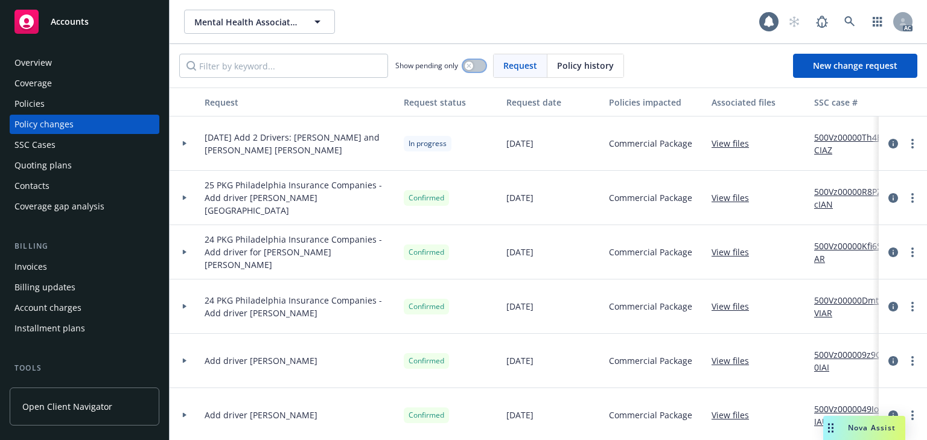
click at [483, 63] on button "button" at bounding box center [474, 66] width 23 height 12
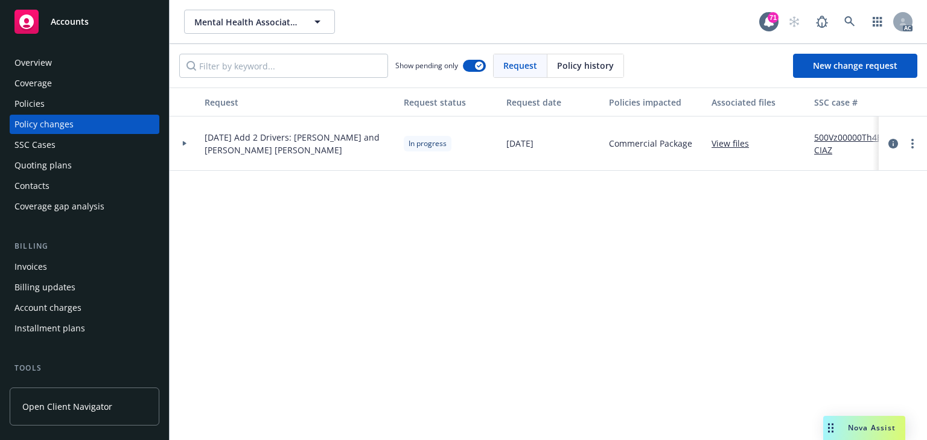
click at [189, 147] on div at bounding box center [185, 143] width 30 height 54
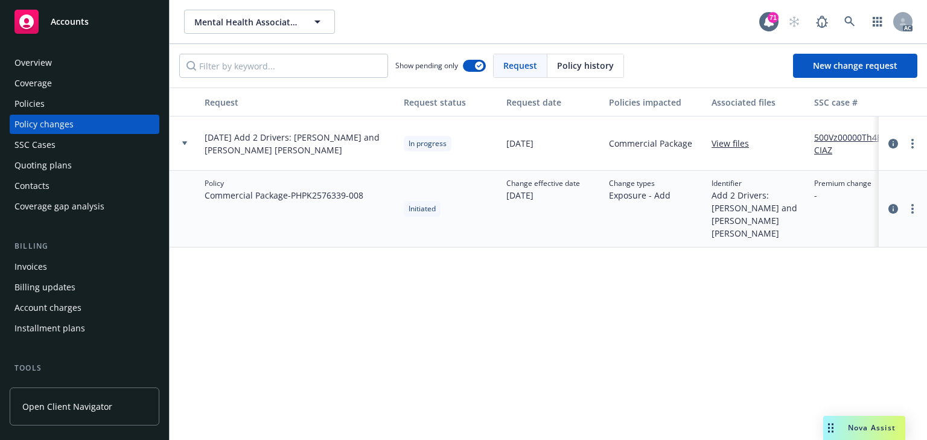
click at [578, 347] on div "Request Request status Request date Policies impacted Associated files SSC case…" at bounding box center [548, 263] width 757 height 352
click at [838, 24] on link at bounding box center [849, 22] width 24 height 24
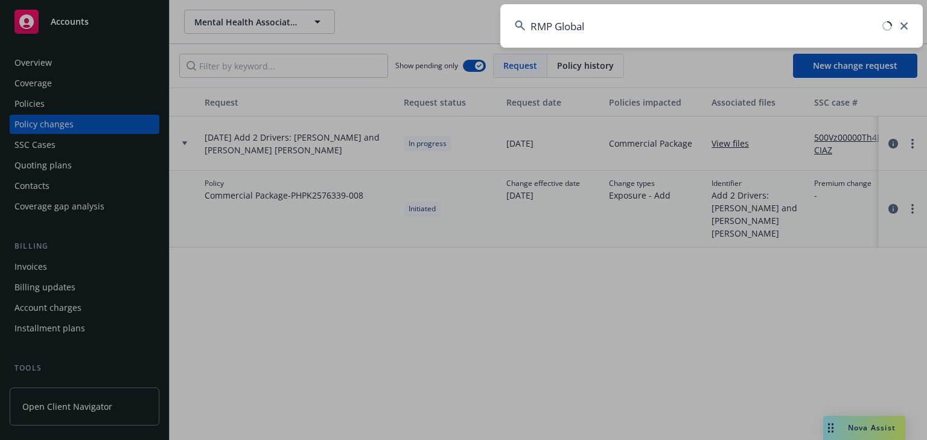
type input "RMP Global"
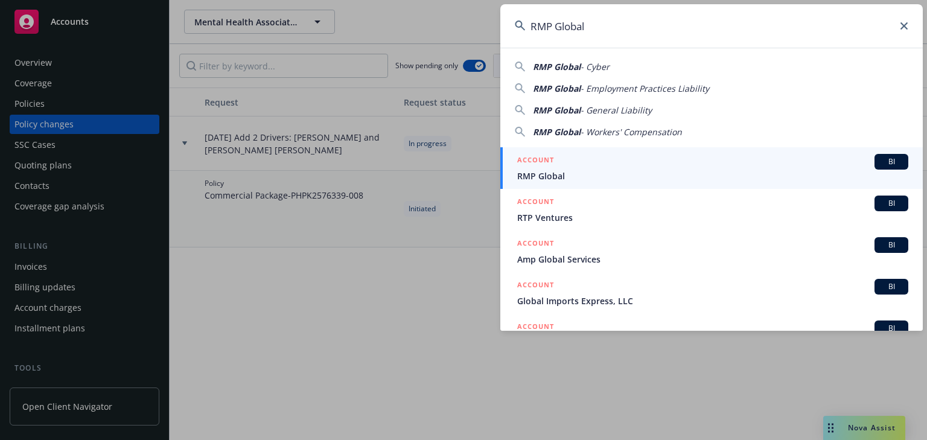
click at [556, 177] on span "RMP Global" at bounding box center [712, 176] width 391 height 13
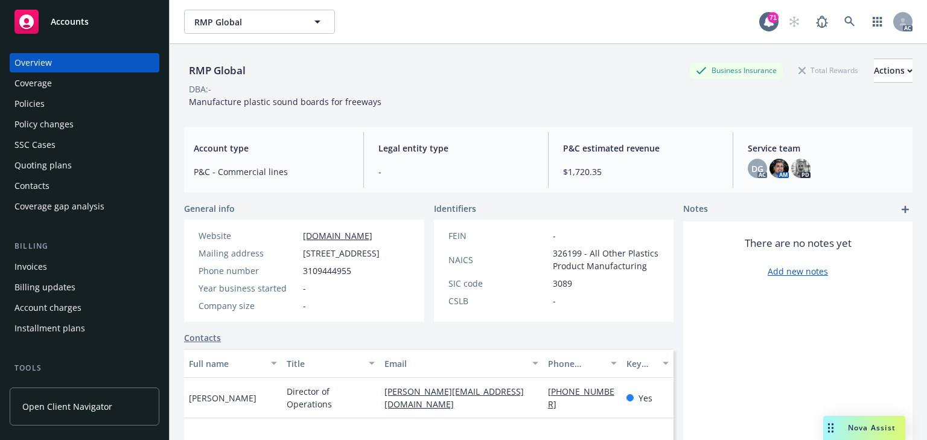
click at [72, 116] on div "Policy changes" at bounding box center [84, 124] width 140 height 19
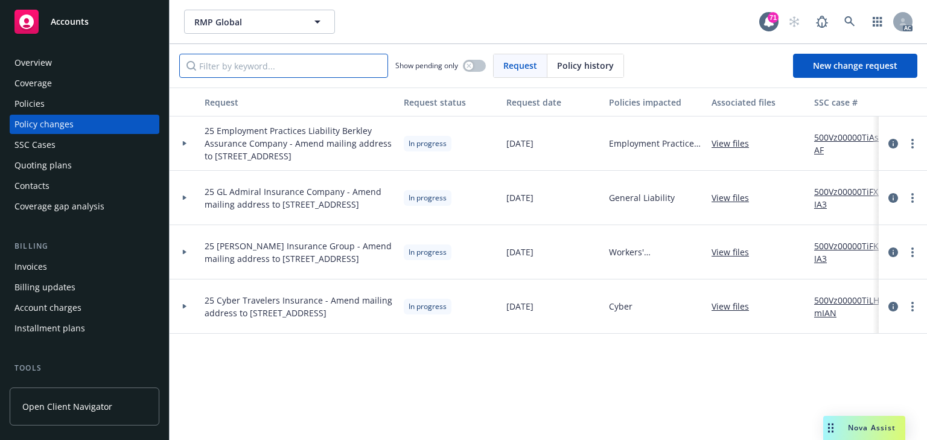
click at [342, 54] on input "Filter by keyword..." at bounding box center [283, 66] width 209 height 24
paste input "25 Employment Practices Liability Berkley Assurance Company - Amend mailing add…"
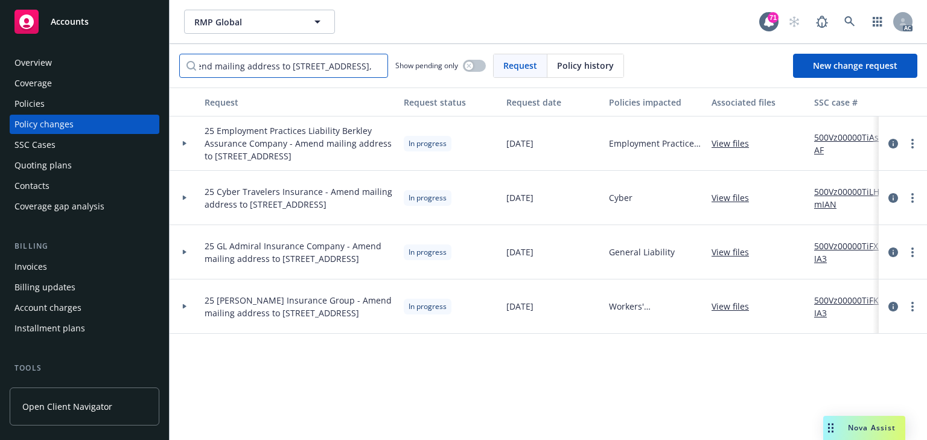
type input "25 Employment Practices Liability Berkley Assurance Company - Amend mailing add…"
click at [187, 153] on div at bounding box center [185, 143] width 30 height 54
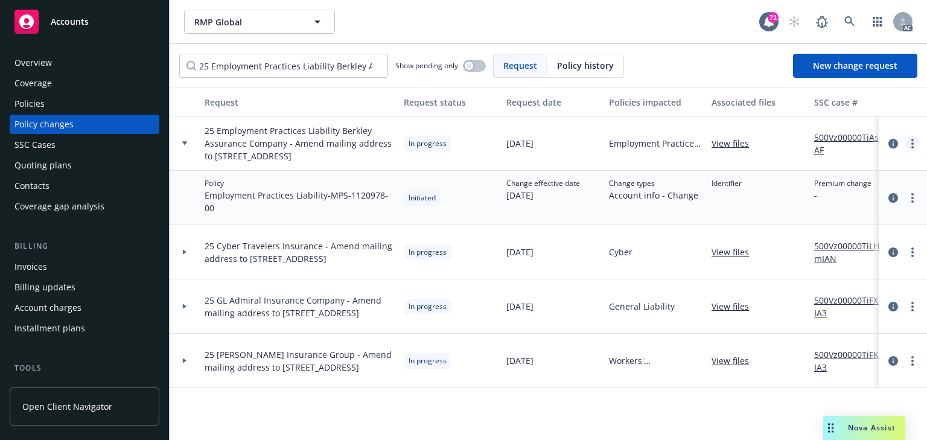
click at [913, 148] on circle "more" at bounding box center [912, 147] width 2 height 2
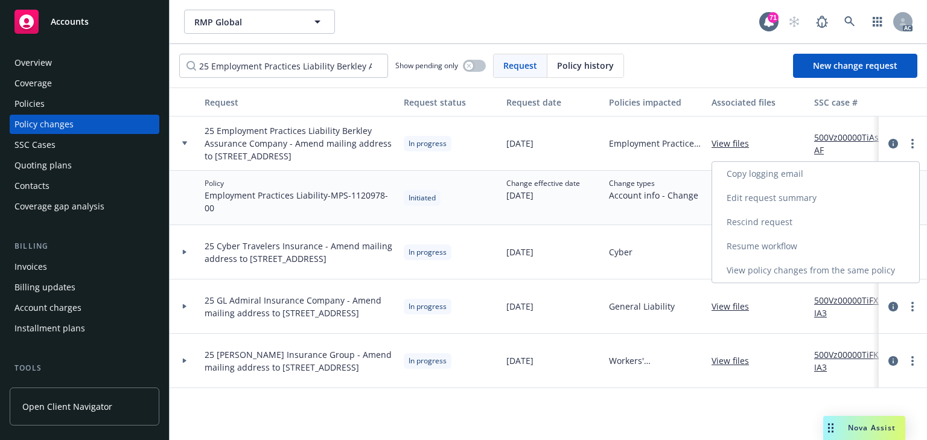
click at [751, 246] on link "Resume workflow" at bounding box center [815, 246] width 207 height 24
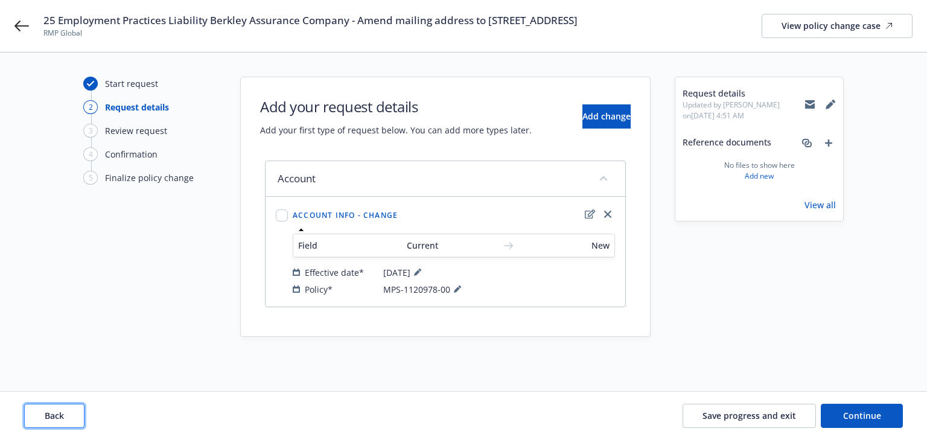
click at [53, 418] on span "Back" at bounding box center [54, 415] width 19 height 11
type textarea "x"
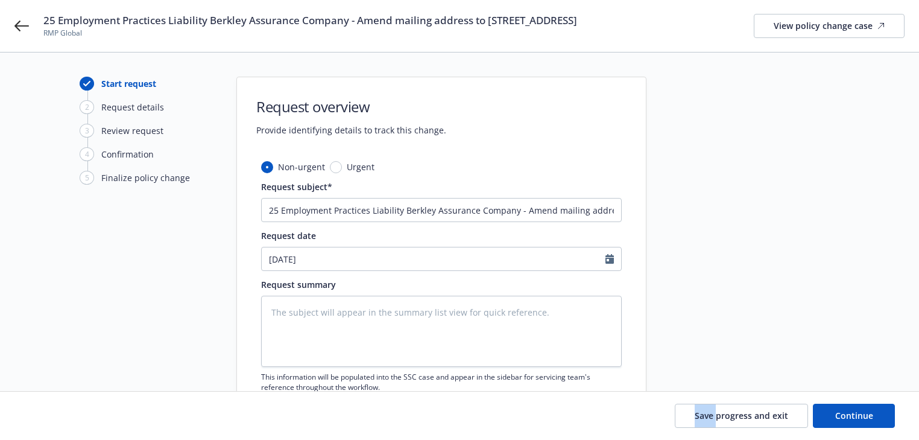
click at [53, 418] on div "Save progress and exit Continue" at bounding box center [459, 416] width 871 height 24
click at [351, 335] on textarea at bounding box center [441, 331] width 361 height 71
paste textarea "Amend mailing address to [STREET_ADDRESS]"
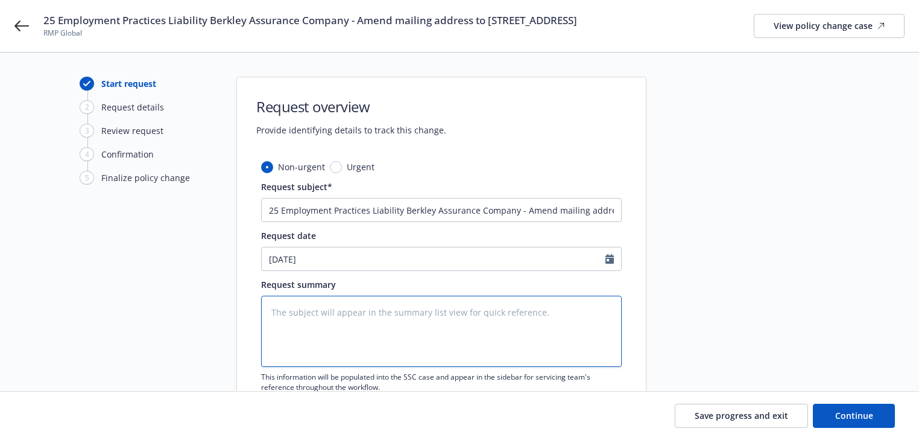
type textarea "Amend mailing address to [STREET_ADDRESS]"
type textarea "x"
type textarea "Amend mailing address to [STREET_ADDRESS]"
click at [346, 339] on textarea "Amend mailing address to [STREET_ADDRESS]" at bounding box center [441, 331] width 361 height 71
type textarea "x"
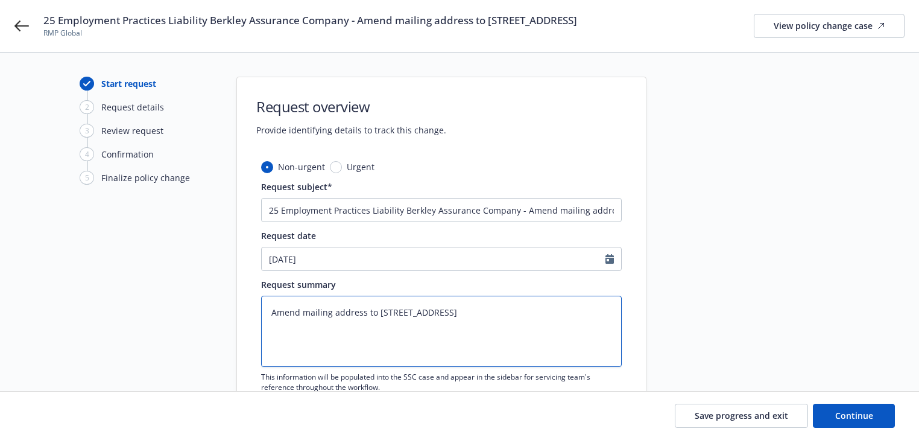
paste textarea "Effective date: [DATE] Contact: [PERSON_NAME][EMAIL_ADDRESS][DOMAIN_NAME]"
type textarea "Amend mailing address to [STREET_ADDRESS] Effective date: [DATE] Contact: [PERS…"
type textarea "x"
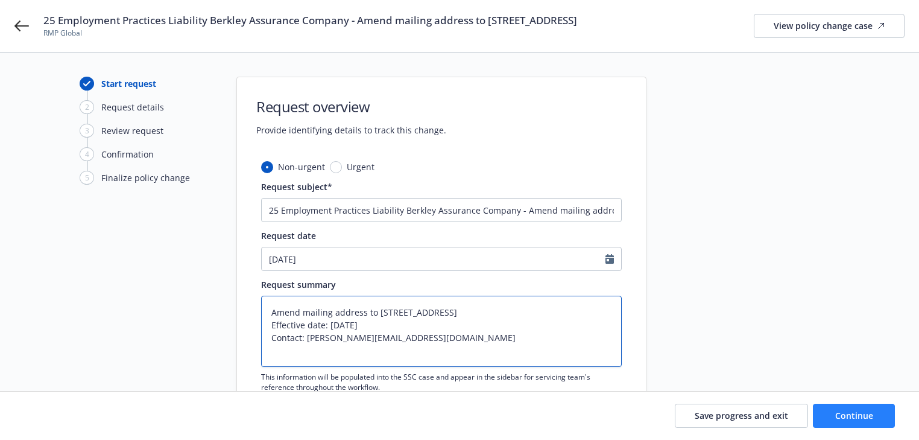
type textarea "Amend mailing address to [STREET_ADDRESS] Effective date: [DATE] Contact: [PERS…"
click at [866, 424] on button "Continue" at bounding box center [854, 416] width 82 height 24
type textarea "x"
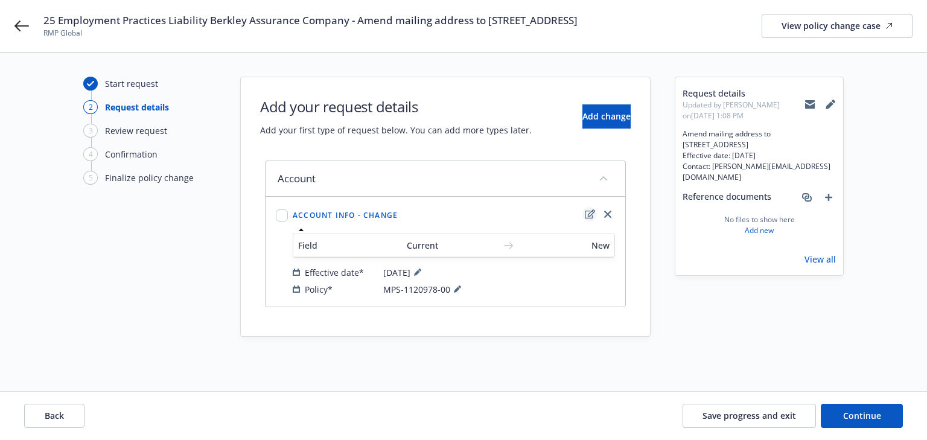
click at [587, 219] on icon "edit" at bounding box center [590, 214] width 10 height 10
select select "US"
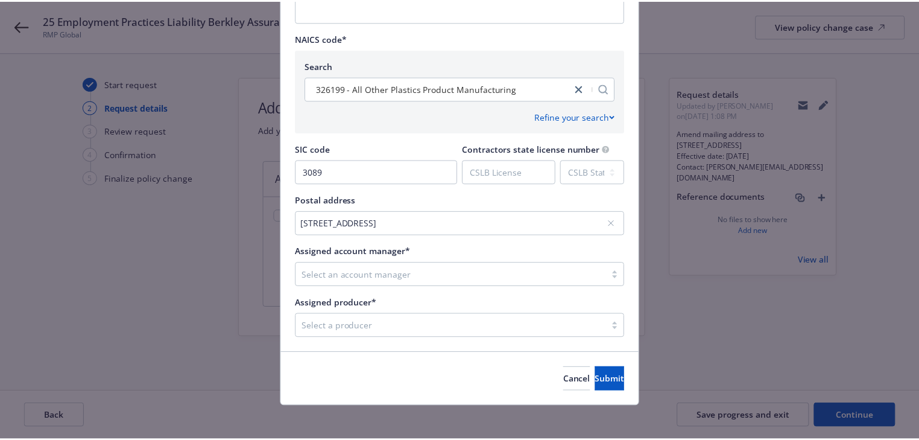
scroll to position [499, 0]
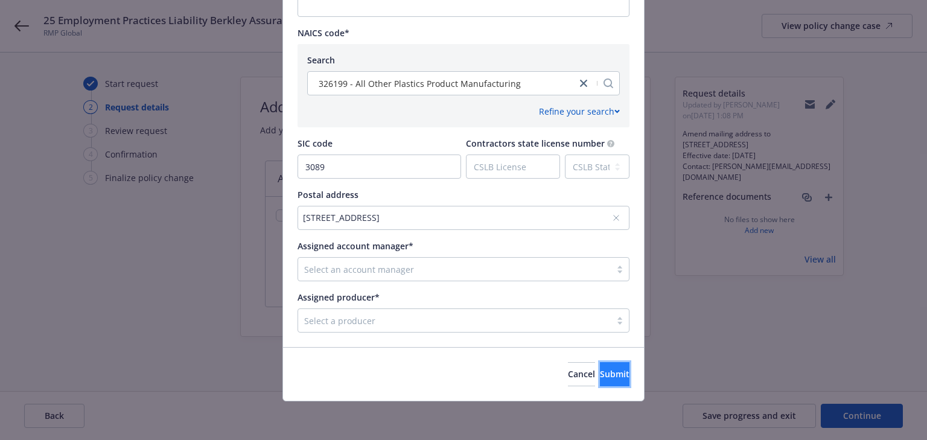
click at [603, 381] on button "Submit" at bounding box center [615, 374] width 30 height 24
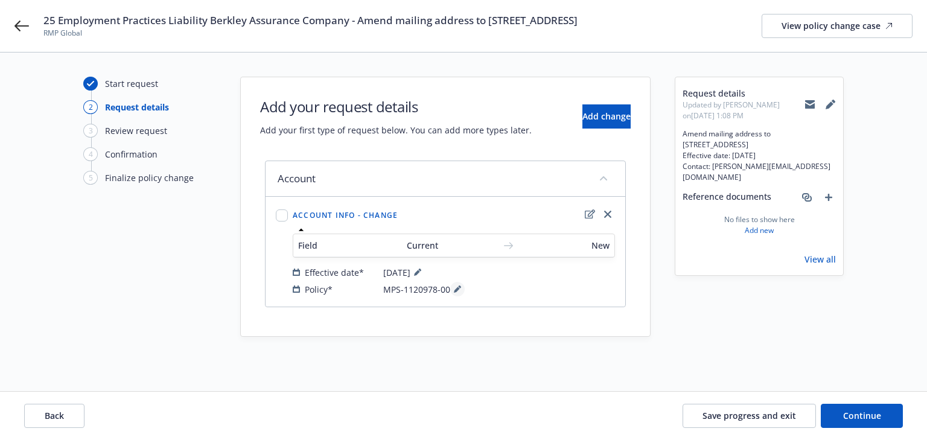
click at [457, 293] on icon at bounding box center [457, 288] width 7 height 7
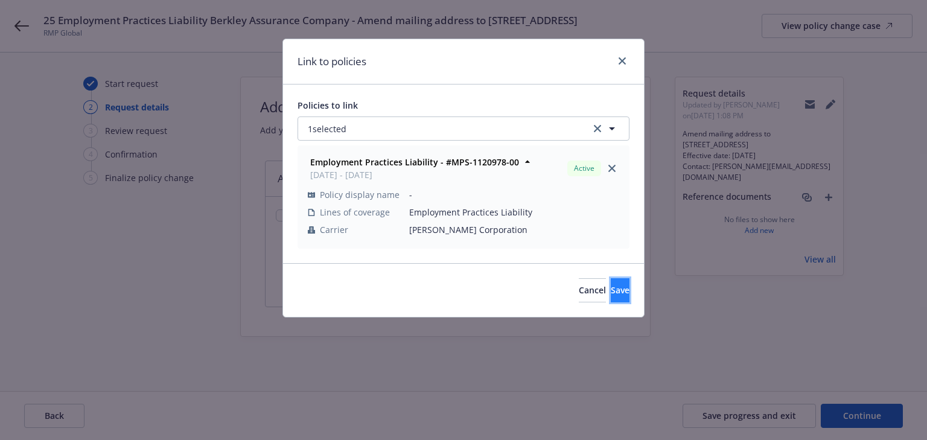
click at [610, 293] on span "Save" at bounding box center [619, 289] width 19 height 11
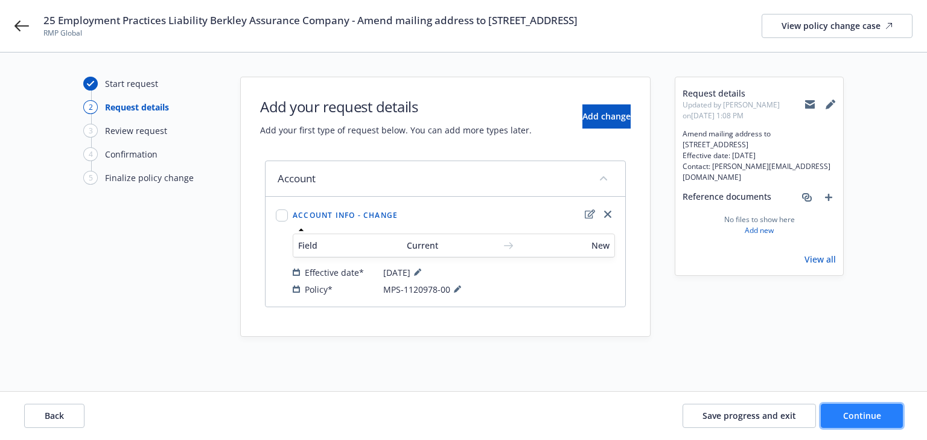
click at [858, 415] on span "Continue" at bounding box center [862, 415] width 38 height 11
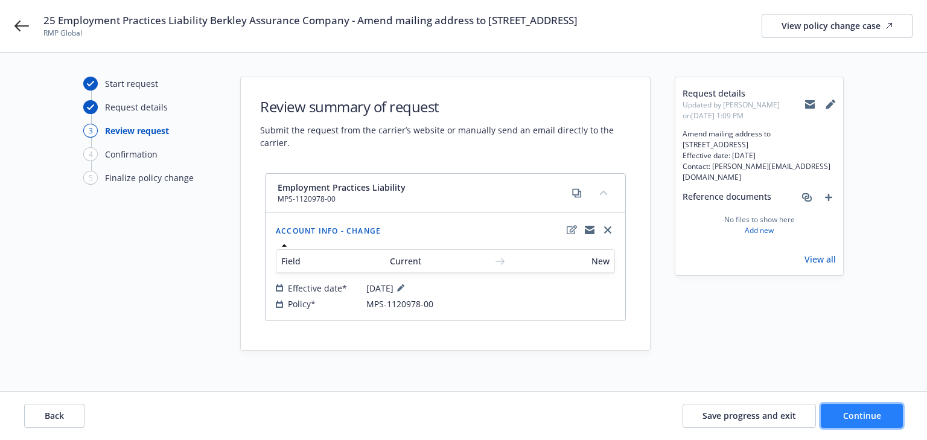
click at [858, 415] on span "Continue" at bounding box center [862, 415] width 38 height 11
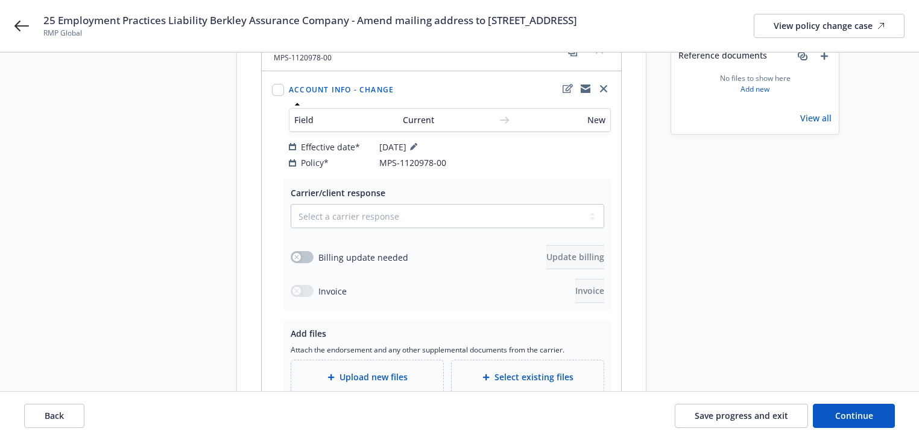
scroll to position [145, 0]
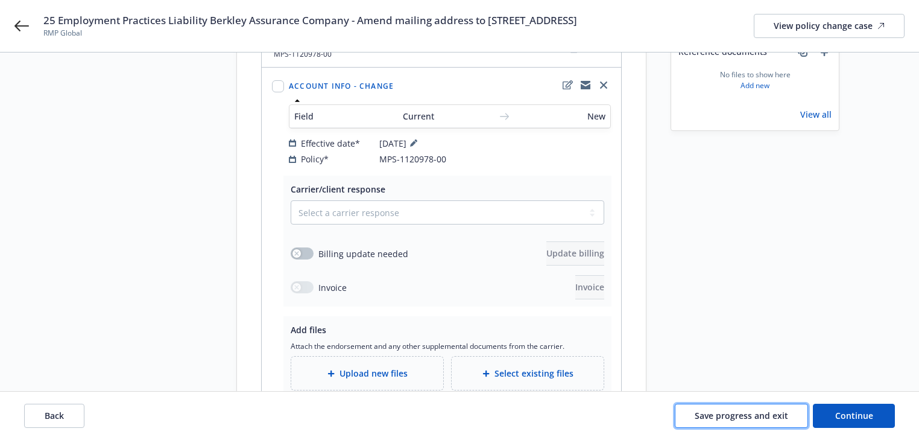
click at [759, 417] on span "Save progress and exit" at bounding box center [741, 415] width 93 height 11
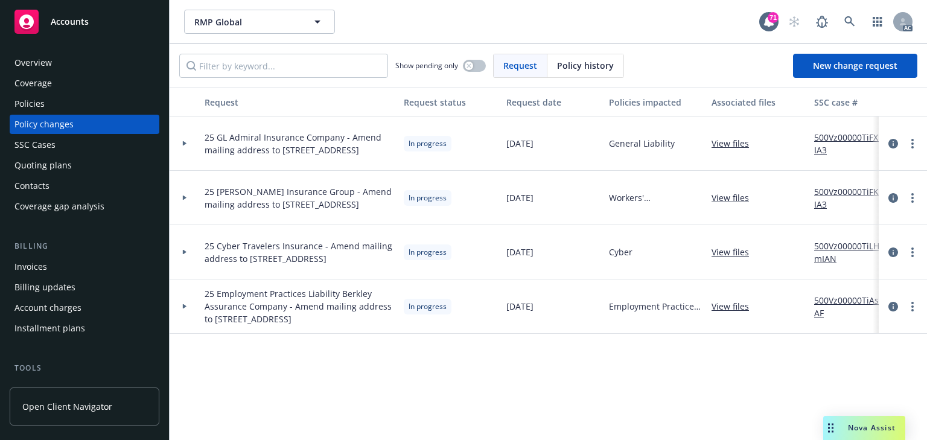
click at [866, 306] on link "500Vz00000TiAsfIAF" at bounding box center [854, 306] width 81 height 25
click at [186, 309] on div at bounding box center [185, 306] width 30 height 54
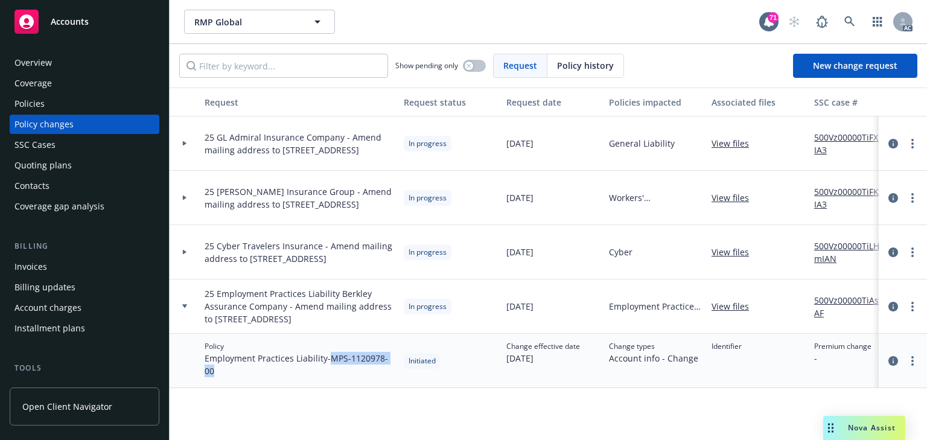
copy span "MPS-1120978-00"
drag, startPoint x: 332, startPoint y: 368, endPoint x: 334, endPoint y: 381, distance: 13.4
click at [334, 377] on span "Employment Practices Liability - MPS-1120978-00" at bounding box center [298, 364] width 189 height 25
click at [910, 312] on link "more" at bounding box center [912, 306] width 14 height 14
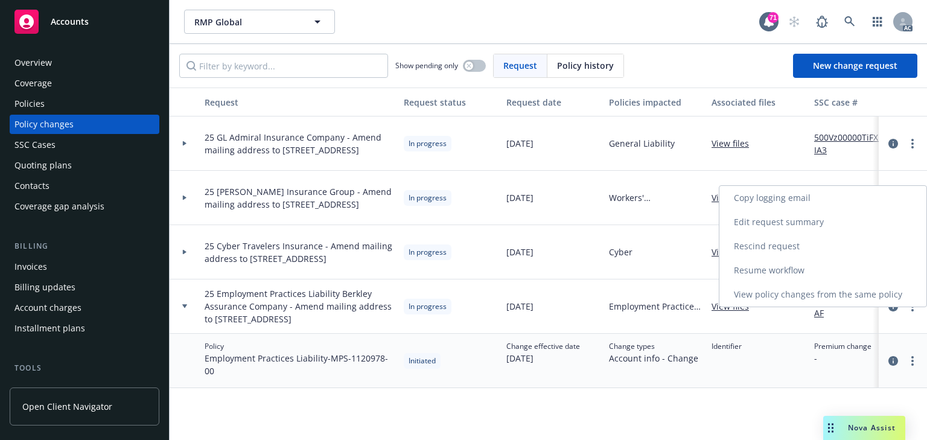
click at [762, 202] on link "Copy logging email" at bounding box center [822, 198] width 207 height 24
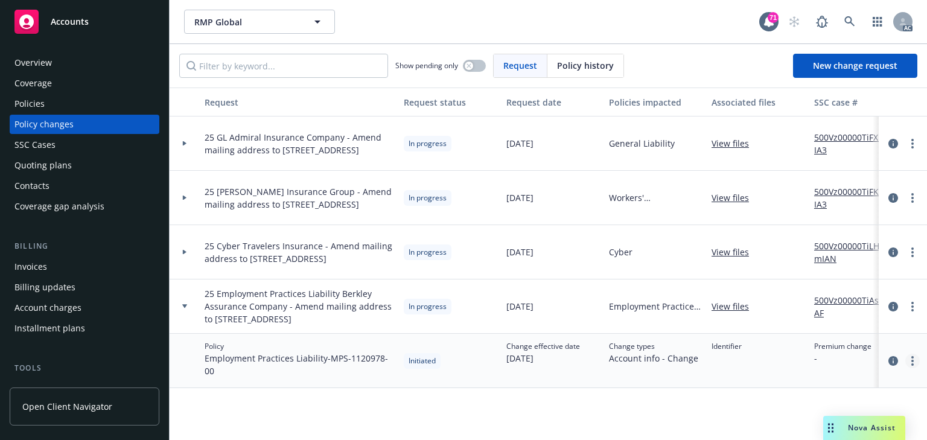
click at [914, 368] on link "more" at bounding box center [912, 360] width 14 height 14
click at [46, 106] on div "Policies" at bounding box center [84, 103] width 140 height 19
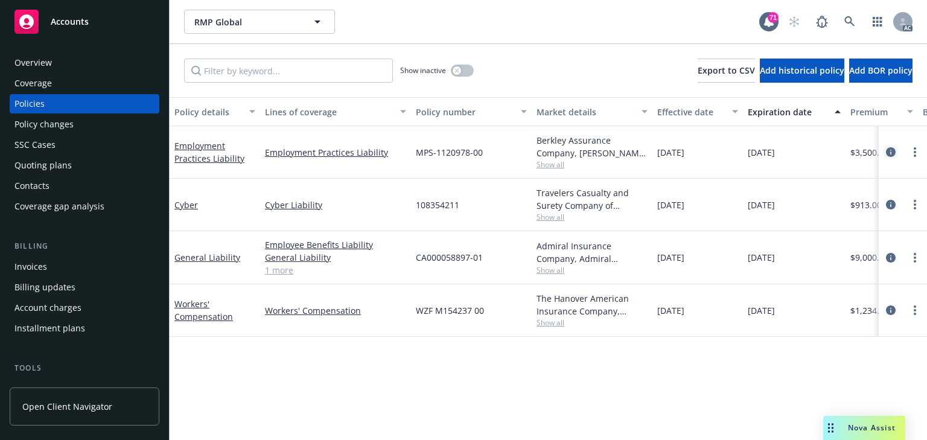
click at [891, 153] on icon "circleInformation" at bounding box center [891, 152] width 10 height 10
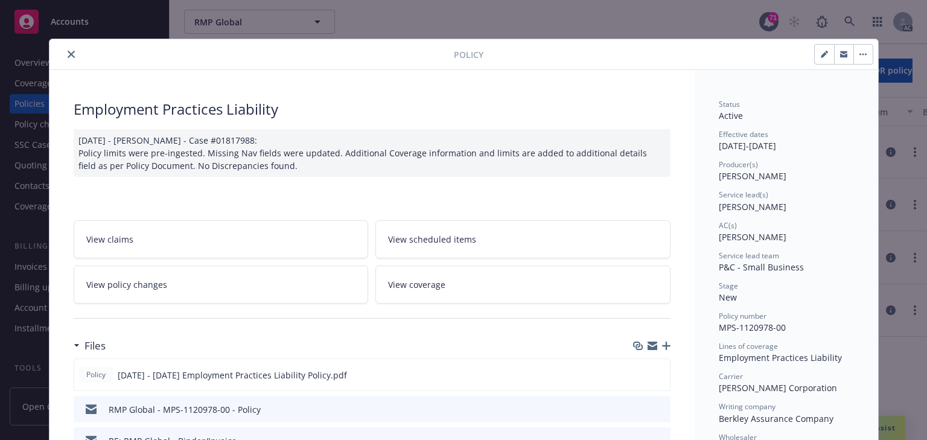
scroll to position [36, 0]
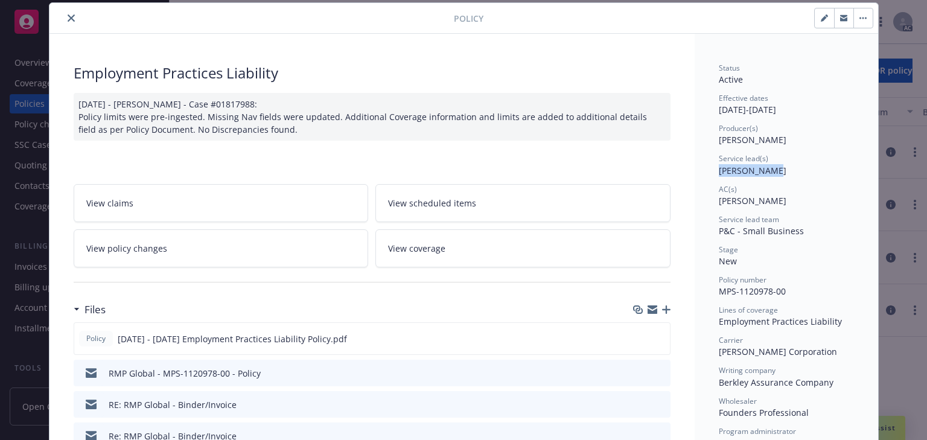
drag, startPoint x: 715, startPoint y: 168, endPoint x: 774, endPoint y: 168, distance: 58.5
click at [774, 168] on div "Service lead(s) [PERSON_NAME]" at bounding box center [785, 164] width 135 height 23
copy span "[PERSON_NAME]"
drag, startPoint x: 703, startPoint y: 204, endPoint x: 778, endPoint y: 205, distance: 74.2
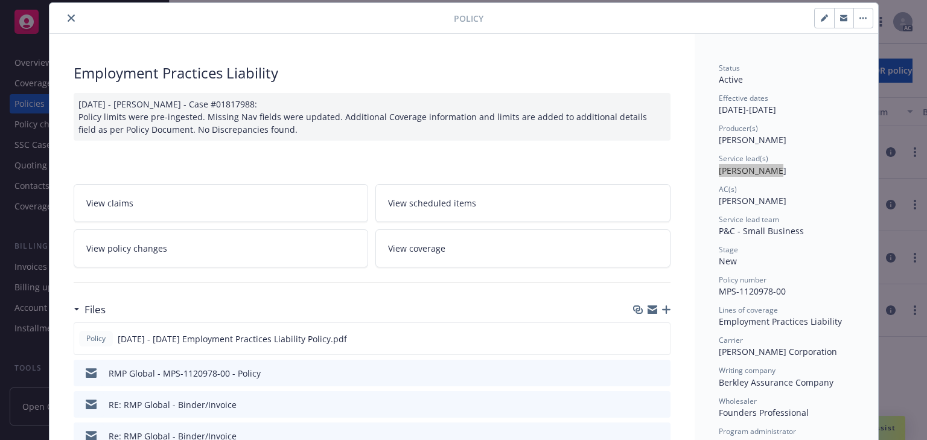
click at [68, 16] on icon "close" at bounding box center [71, 17] width 7 height 7
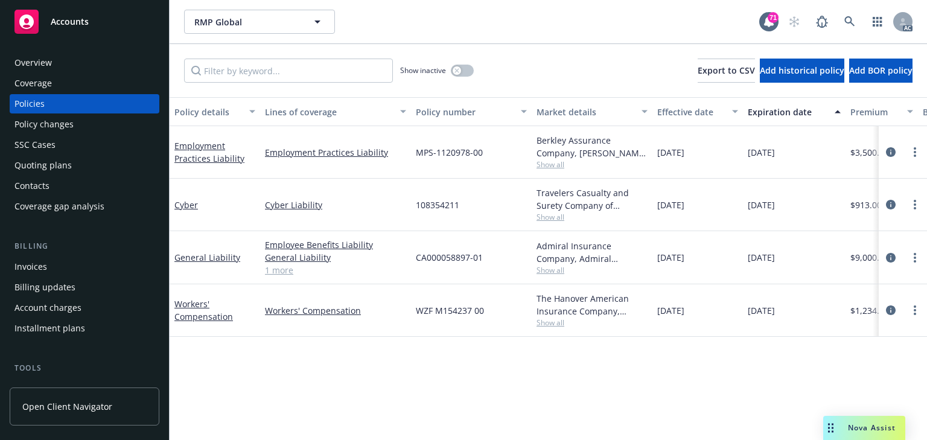
click at [556, 166] on span "Show all" at bounding box center [591, 164] width 111 height 10
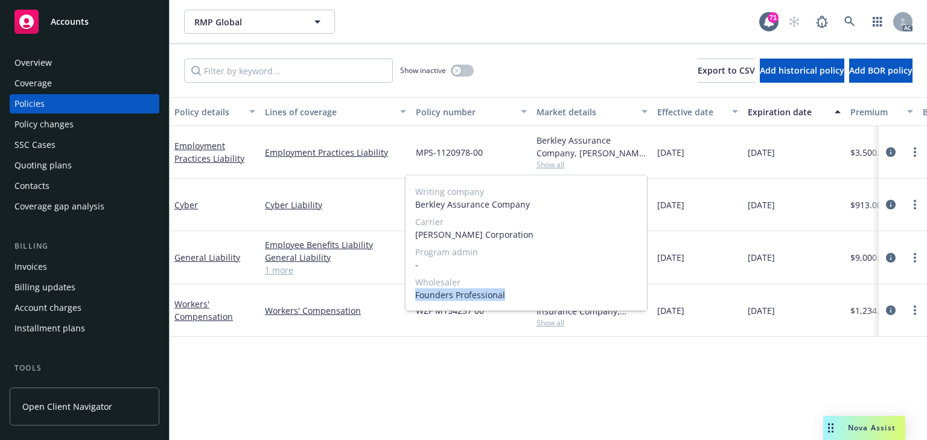
drag, startPoint x: 414, startPoint y: 295, endPoint x: 521, endPoint y: 291, distance: 106.9
click at [521, 291] on div "Writing company Berkley Assurance Company Carrier [PERSON_NAME] Corporation Pro…" at bounding box center [525, 243] width 241 height 135
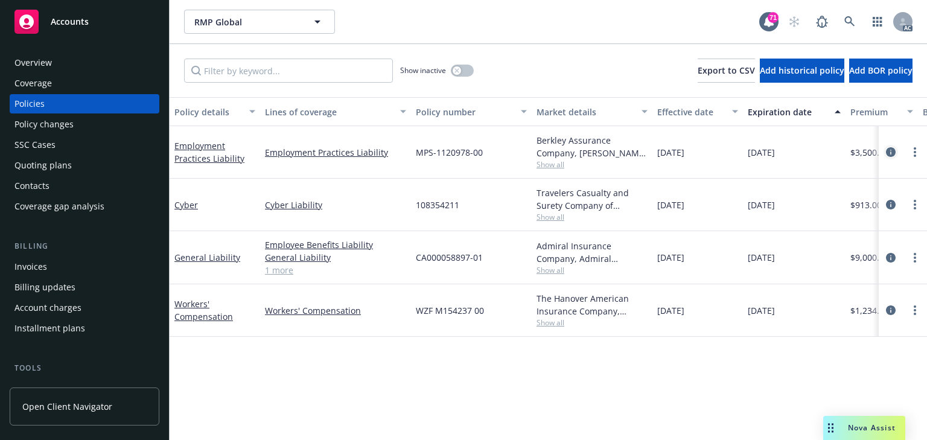
click at [890, 150] on icon "circleInformation" at bounding box center [891, 152] width 10 height 10
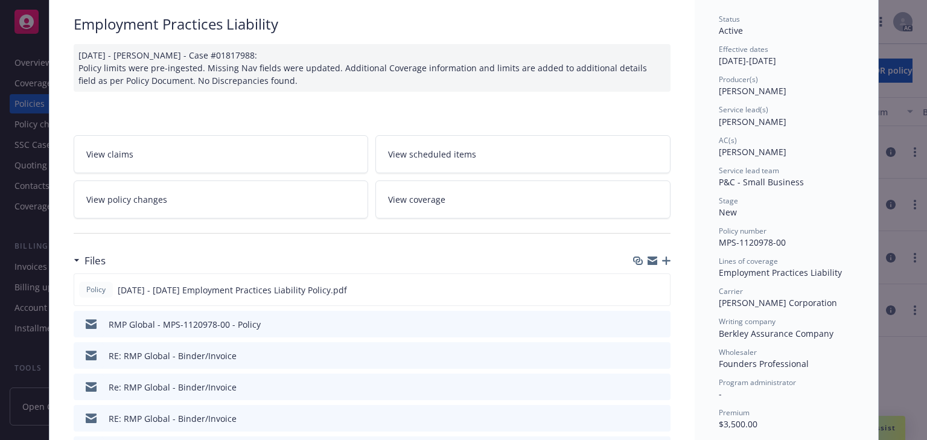
scroll to position [133, 0]
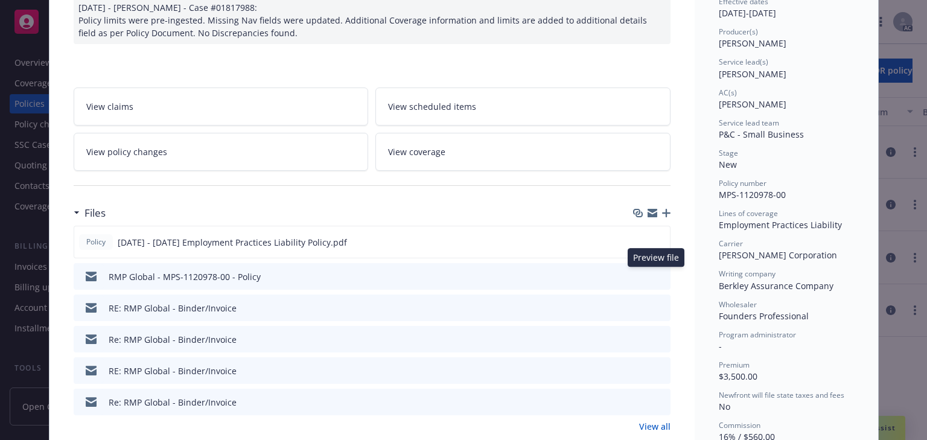
click at [656, 272] on icon "preview file" at bounding box center [658, 275] width 11 height 8
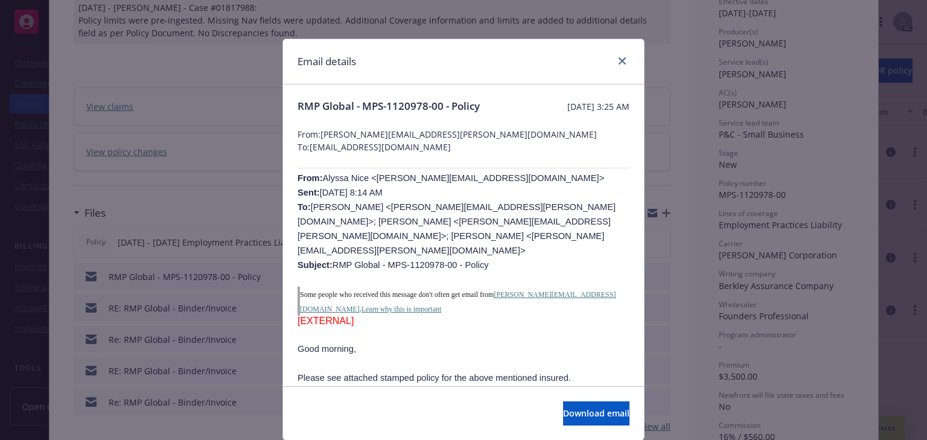
click at [585, 287] on p "Some people who received this message don't often get email from [PERSON_NAME][…" at bounding box center [464, 301] width 329 height 29
click at [618, 60] on icon "close" at bounding box center [621, 60] width 7 height 7
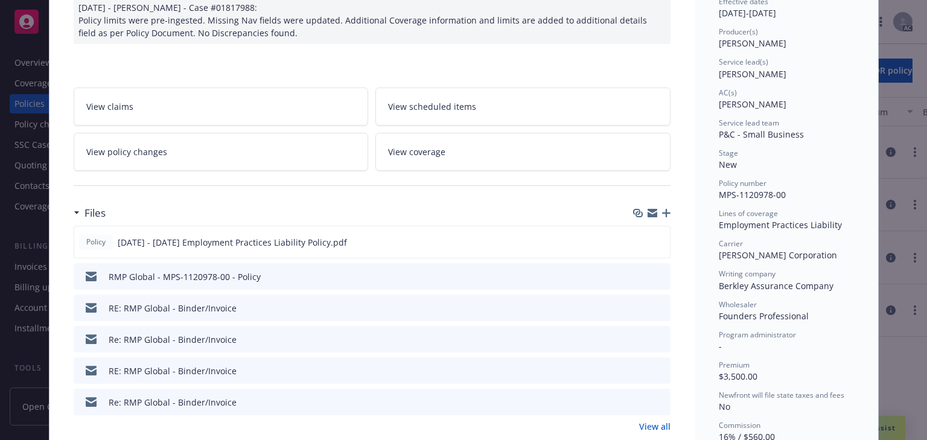
click at [653, 305] on icon "preview file" at bounding box center [658, 307] width 11 height 8
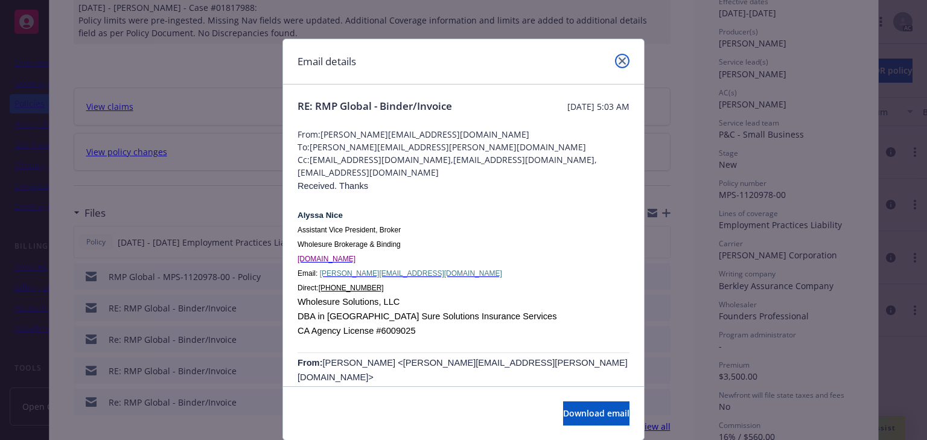
click at [616, 68] on link "close" at bounding box center [622, 61] width 14 height 14
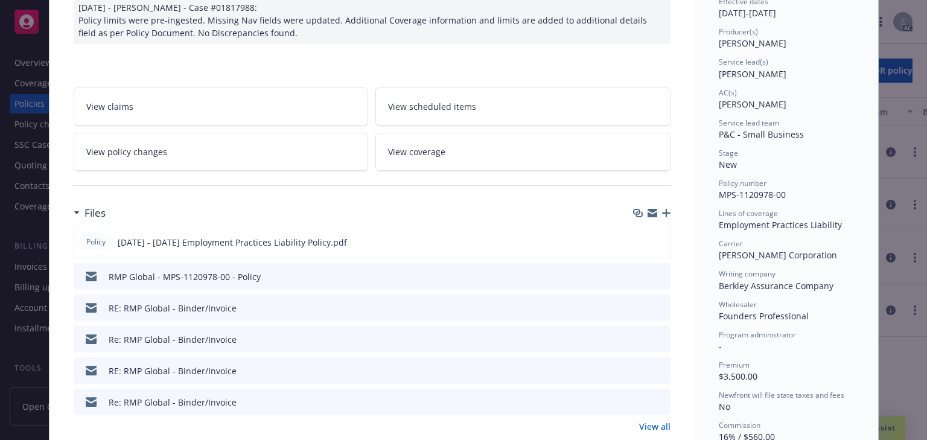
scroll to position [0, 0]
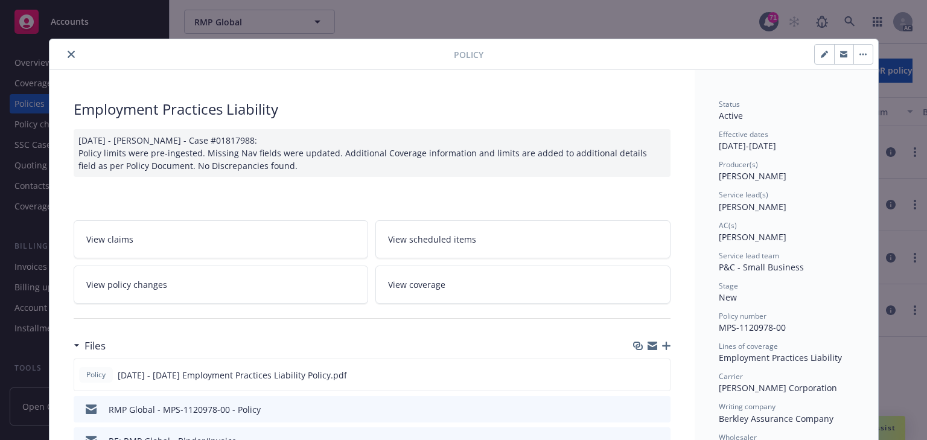
click at [68, 55] on icon "close" at bounding box center [71, 54] width 7 height 7
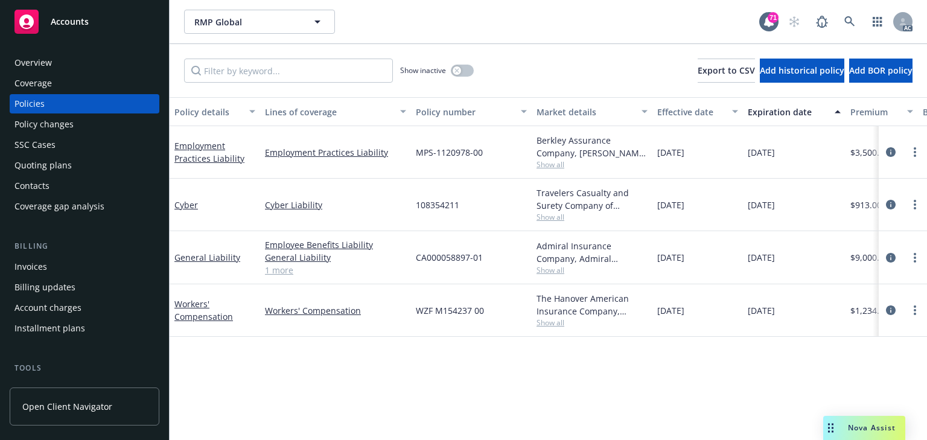
click at [555, 159] on div "Berkley Assurance Company, [PERSON_NAME] Corporation, Founders Professional" at bounding box center [591, 146] width 111 height 25
click at [556, 163] on span "Show all" at bounding box center [591, 164] width 111 height 10
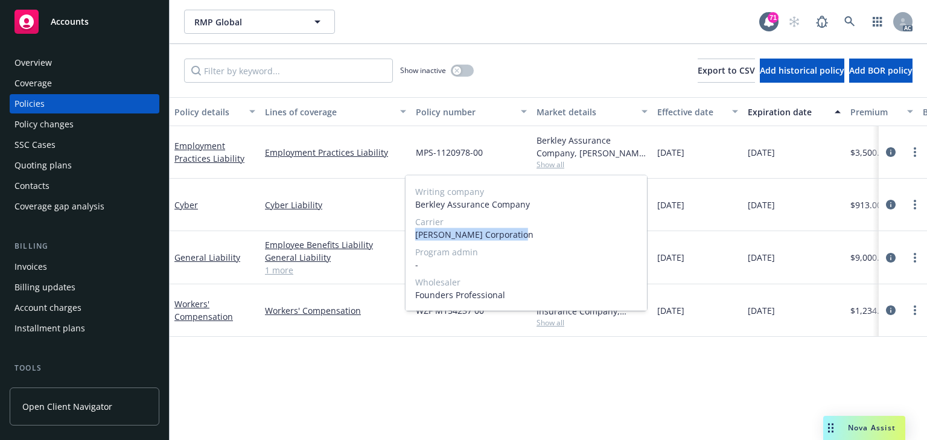
drag, startPoint x: 415, startPoint y: 233, endPoint x: 557, endPoint y: 232, distance: 141.8
click at [557, 232] on span "[PERSON_NAME] Corporation" at bounding box center [526, 234] width 222 height 13
copy span "[PERSON_NAME] Corporation"
drag, startPoint x: 460, startPoint y: 270, endPoint x: 440, endPoint y: 292, distance: 29.9
click at [460, 270] on div "Writing company Berkley Assurance Company Carrier [PERSON_NAME] Corporation Pro…" at bounding box center [525, 243] width 241 height 135
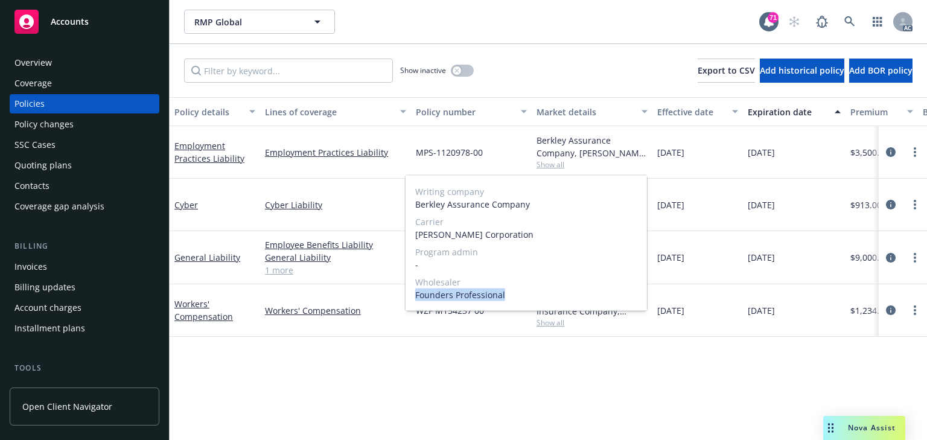
copy span "Founders Professional"
drag, startPoint x: 414, startPoint y: 296, endPoint x: 528, endPoint y: 296, distance: 114.0
click at [528, 296] on div "Writing company Berkley Assurance Company Carrier [PERSON_NAME] Corporation Pro…" at bounding box center [525, 243] width 241 height 135
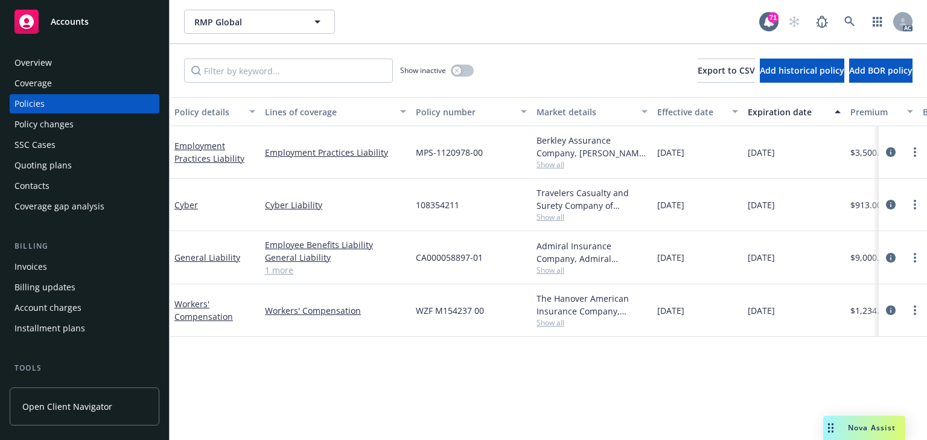
click at [446, 366] on div "Policy details Lines of coverage Policy number Market details Effective date Ex…" at bounding box center [548, 268] width 757 height 343
click at [55, 126] on div "Policy changes" at bounding box center [43, 124] width 59 height 19
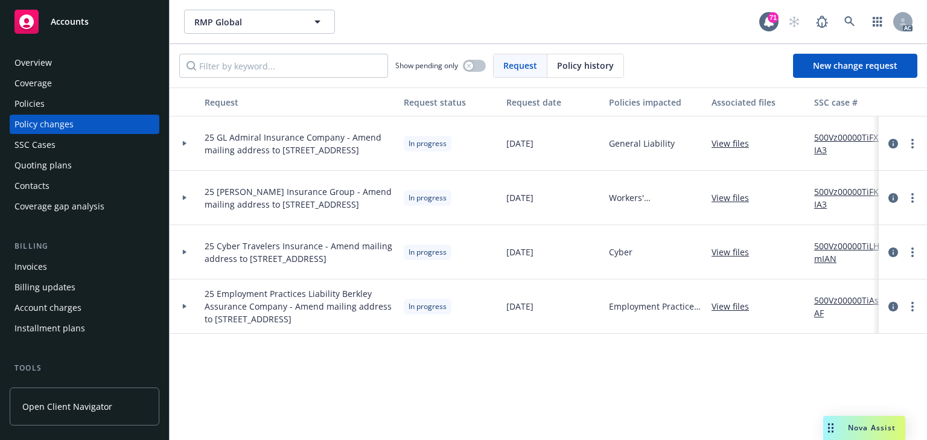
click at [841, 191] on link "500Vz00000TiFKSIA3" at bounding box center [854, 197] width 81 height 25
click at [912, 200] on icon "more" at bounding box center [912, 198] width 2 height 10
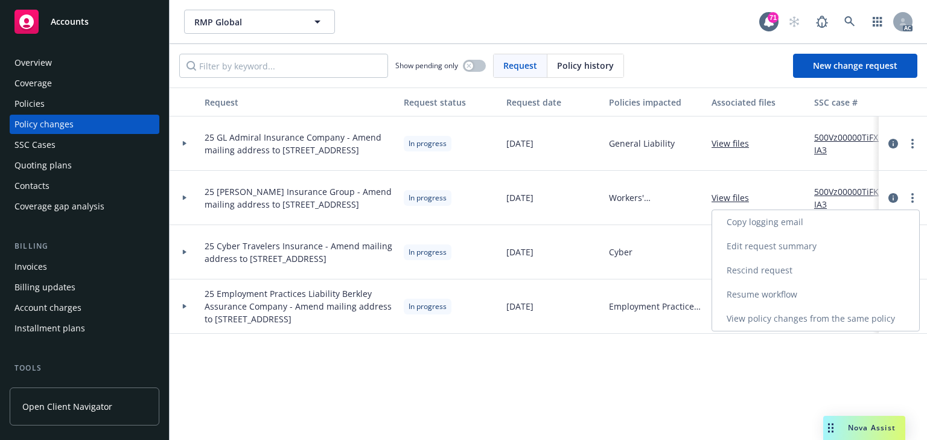
drag, startPoint x: 749, startPoint y: 296, endPoint x: 498, endPoint y: 345, distance: 255.8
click at [749, 296] on link "Resume workflow" at bounding box center [815, 294] width 207 height 24
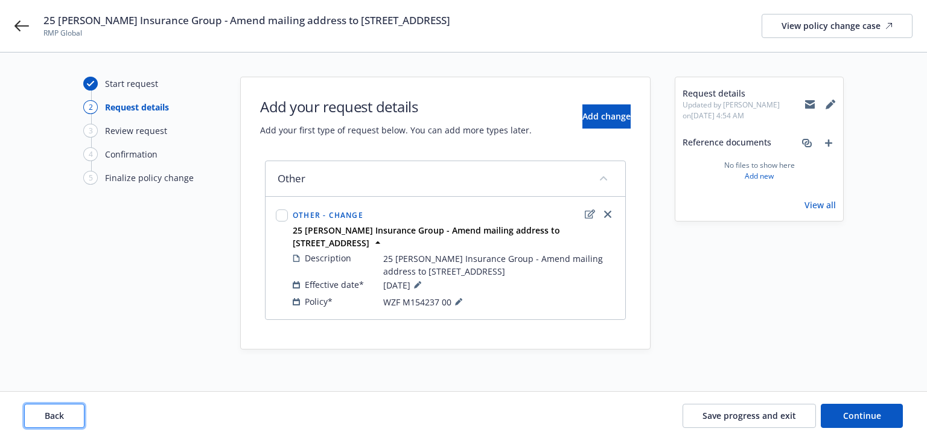
click at [63, 417] on span "Back" at bounding box center [54, 415] width 19 height 11
type textarea "x"
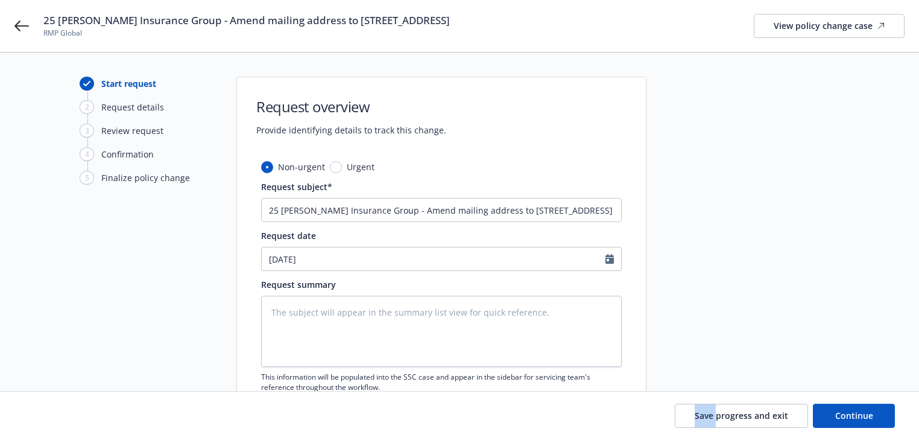
click at [63, 417] on div "Save progress and exit Continue" at bounding box center [459, 416] width 871 height 24
click at [84, 376] on div "Start request 2 Request details 3 Review request 4 Confirmation 5 Finalize poli…" at bounding box center [146, 264] width 133 height 375
click at [404, 331] on textarea at bounding box center [441, 331] width 361 height 71
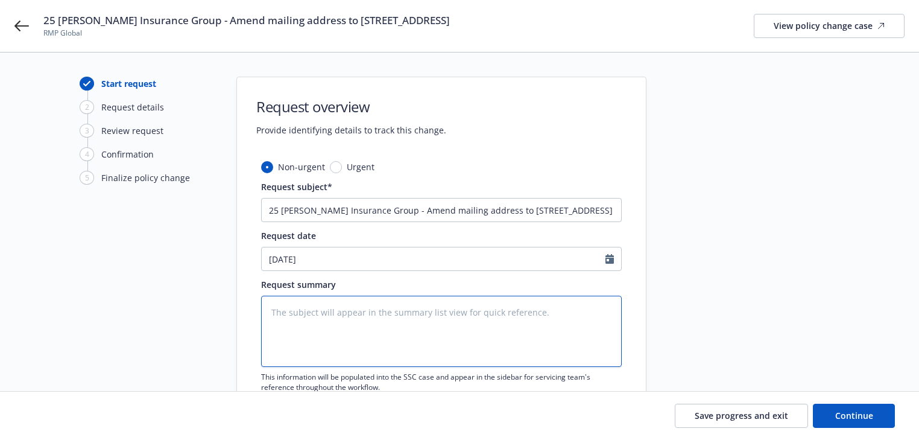
paste textarea "Amend mailing address to [STREET_ADDRESS]"
type textarea "Amend mailing address to [STREET_ADDRESS]"
type textarea "x"
type textarea "Amend mailing address to [STREET_ADDRESS]"
click at [330, 324] on textarea "Amend mailing address to [STREET_ADDRESS]" at bounding box center [441, 331] width 361 height 71
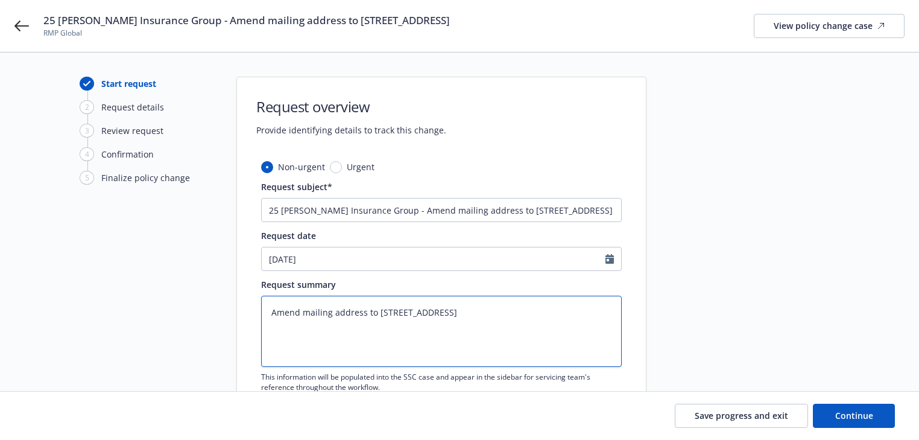
type textarea "x"
paste textarea "Effective date [DATE]"
type textarea "Amend mailing address to [STREET_ADDRESS] Effective date [DATE]"
type textarea "x"
type textarea "Amend mailing address to [STREET_ADDRESS] Effective date [DATE]"
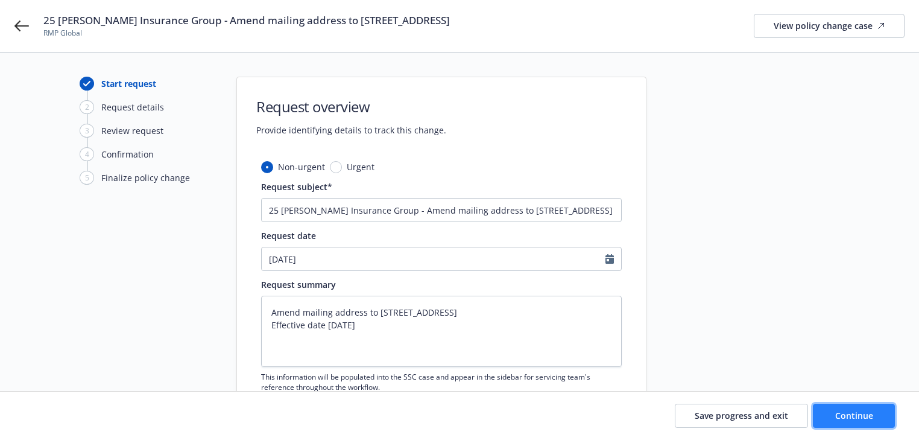
click at [888, 405] on button "Continue" at bounding box center [854, 416] width 82 height 24
type textarea "x"
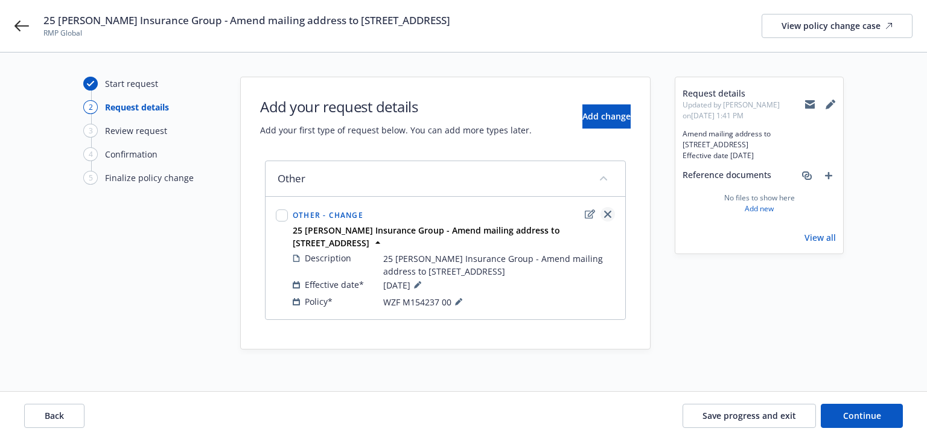
click at [608, 211] on icon "close" at bounding box center [607, 214] width 7 height 7
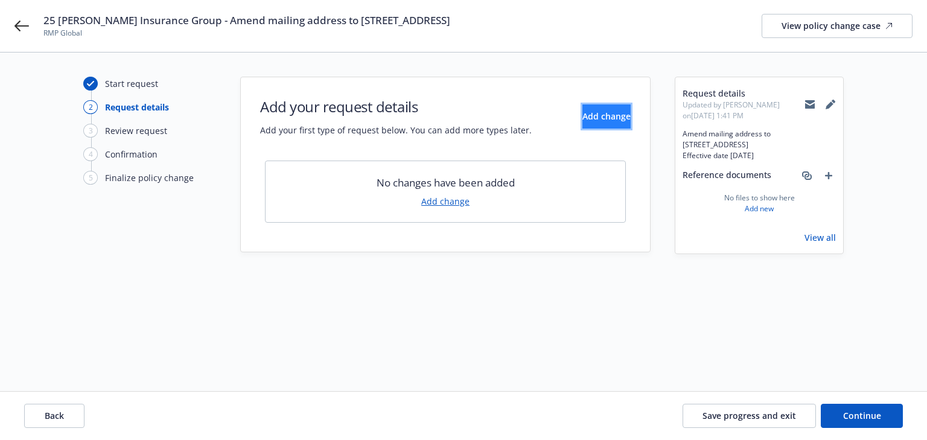
click at [583, 124] on button "Add change" at bounding box center [606, 116] width 48 height 24
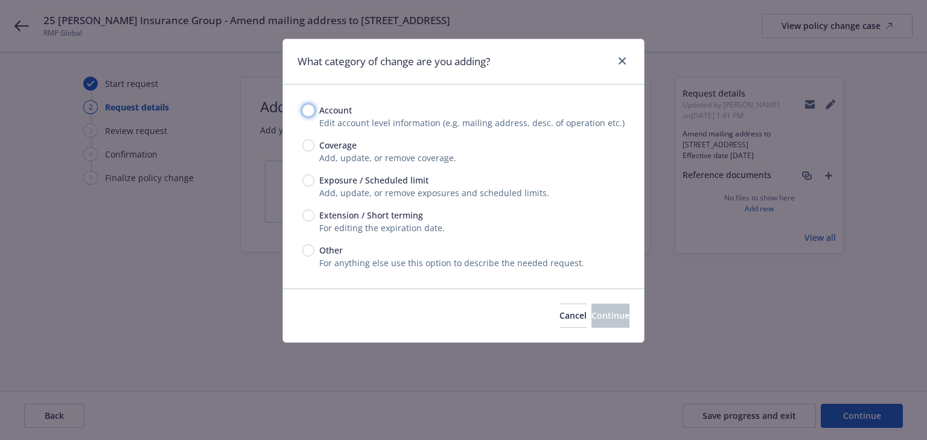
click at [309, 109] on input "Account" at bounding box center [308, 110] width 12 height 12
radio input "true"
click at [596, 315] on span "Continue" at bounding box center [610, 314] width 38 height 11
select select "US"
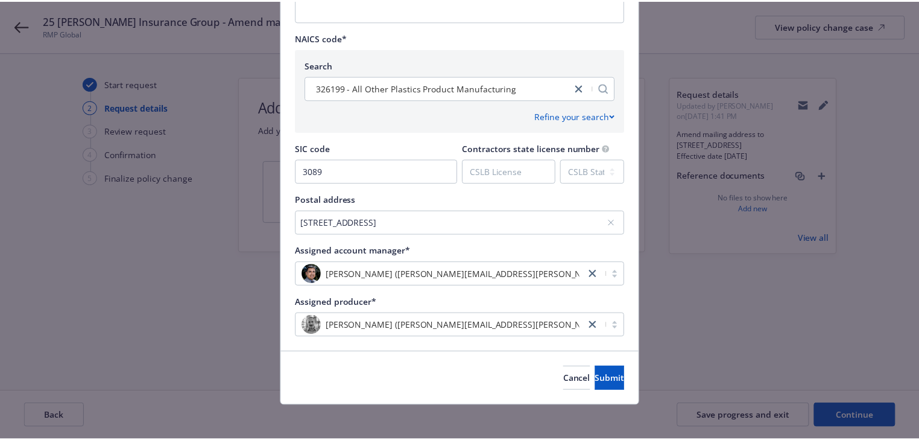
scroll to position [499, 0]
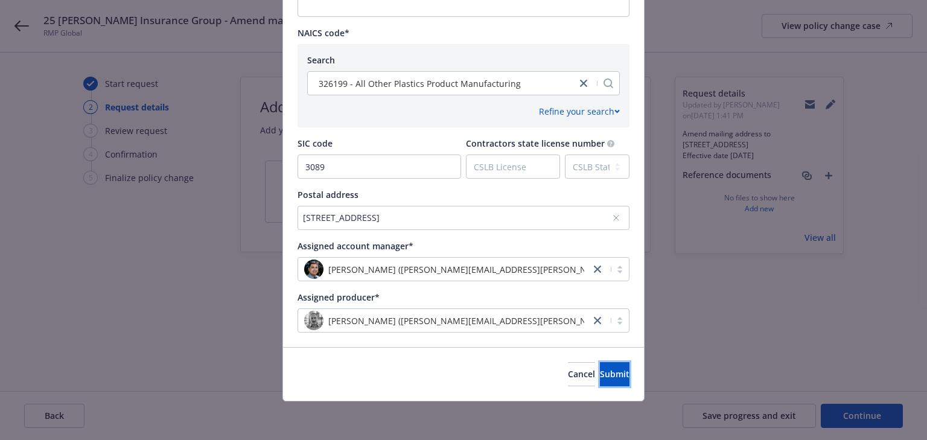
click at [600, 375] on span "Submit" at bounding box center [615, 373] width 30 height 11
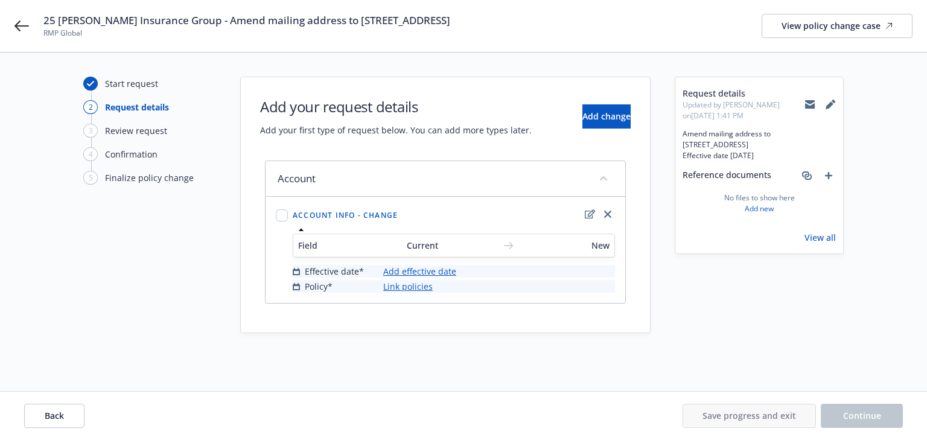
click at [442, 272] on link "Add effective date" at bounding box center [419, 271] width 73 height 13
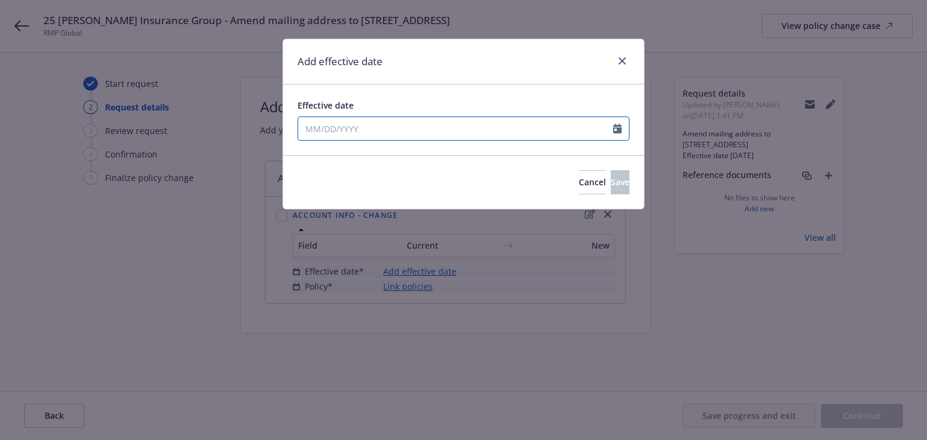
drag, startPoint x: 398, startPoint y: 122, endPoint x: 319, endPoint y: 137, distance: 81.0
click at [398, 122] on input "Effective date" at bounding box center [455, 128] width 315 height 23
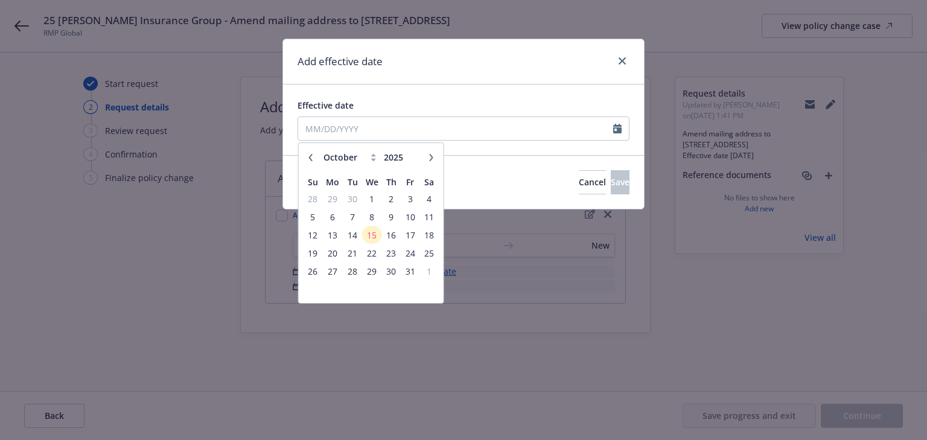
drag, startPoint x: 309, startPoint y: 155, endPoint x: 325, endPoint y: 163, distance: 17.3
click at [309, 155] on icon "button" at bounding box center [311, 156] width 4 height 7
select select "9"
click at [412, 216] on span "12" at bounding box center [410, 216] width 16 height 15
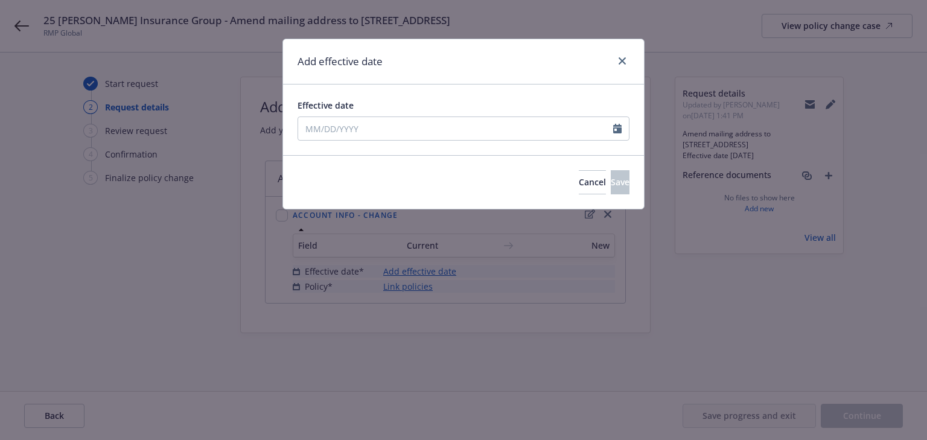
type input "[DATE]"
click at [610, 183] on span "Save" at bounding box center [619, 181] width 19 height 11
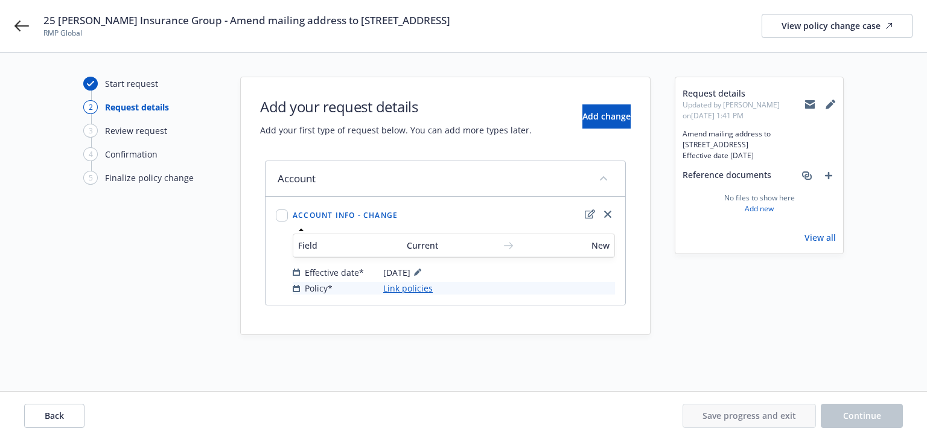
click at [404, 287] on link "Link policies" at bounding box center [407, 288] width 49 height 13
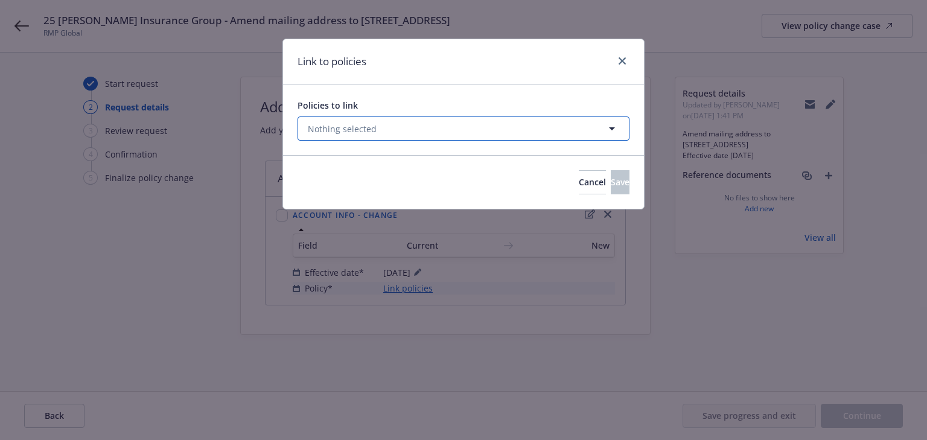
click at [399, 135] on button "Nothing selected" at bounding box center [463, 128] width 332 height 24
select select "ACTIVE"
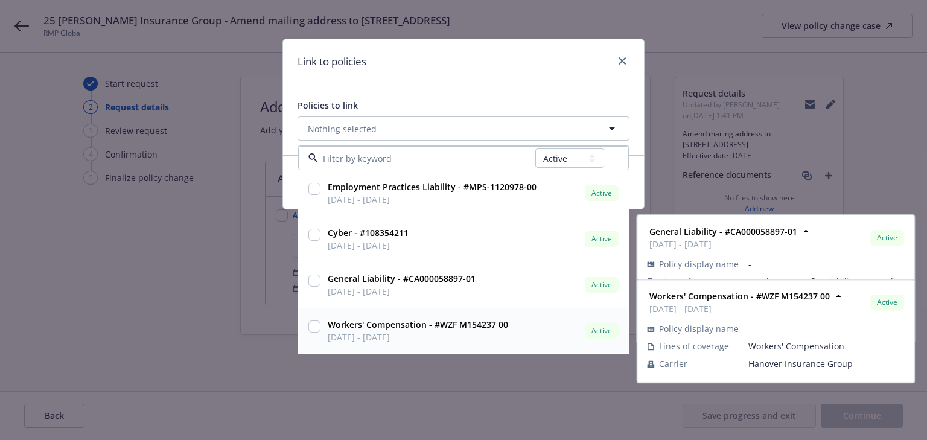
click at [313, 322] on input "checkbox" at bounding box center [314, 326] width 12 height 12
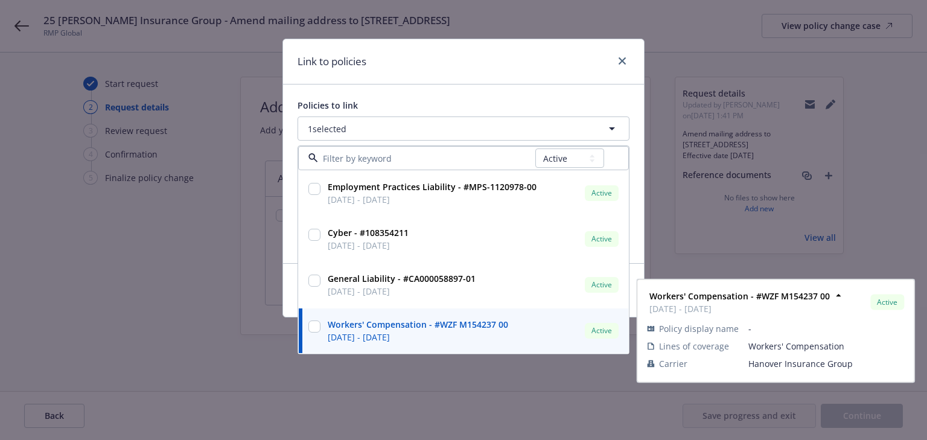
checkbox input "true"
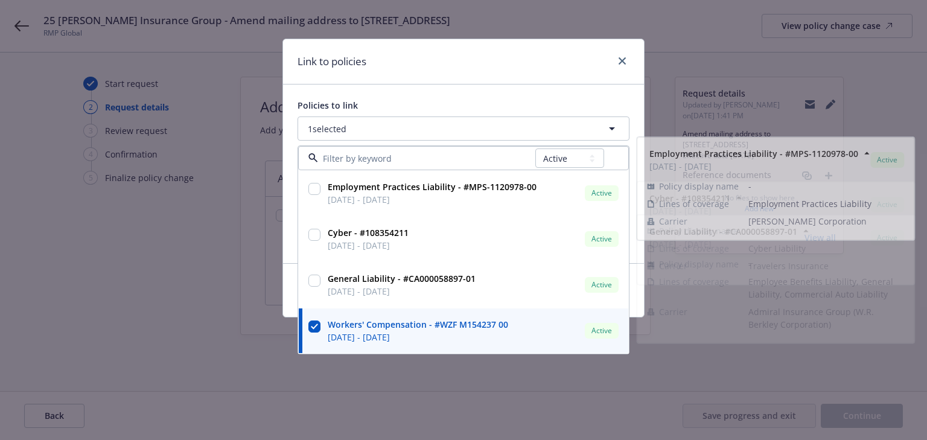
click at [534, 57] on div "Link to policies" at bounding box center [463, 61] width 361 height 45
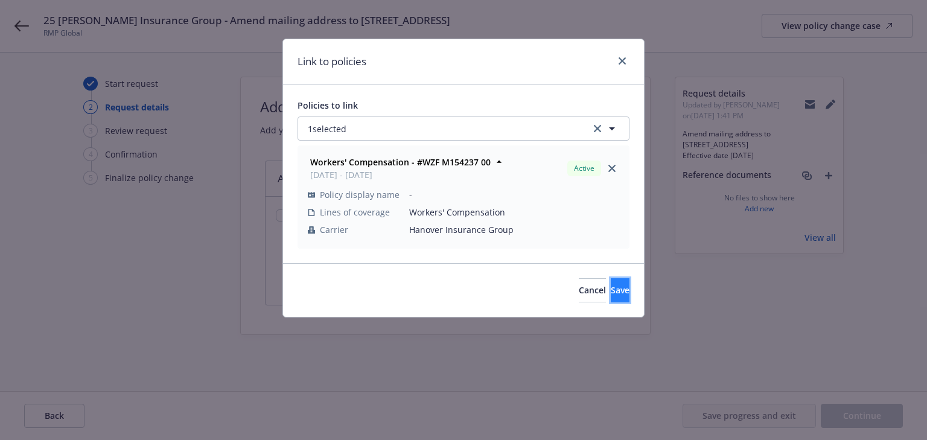
click at [610, 294] on span "Save" at bounding box center [619, 289] width 19 height 11
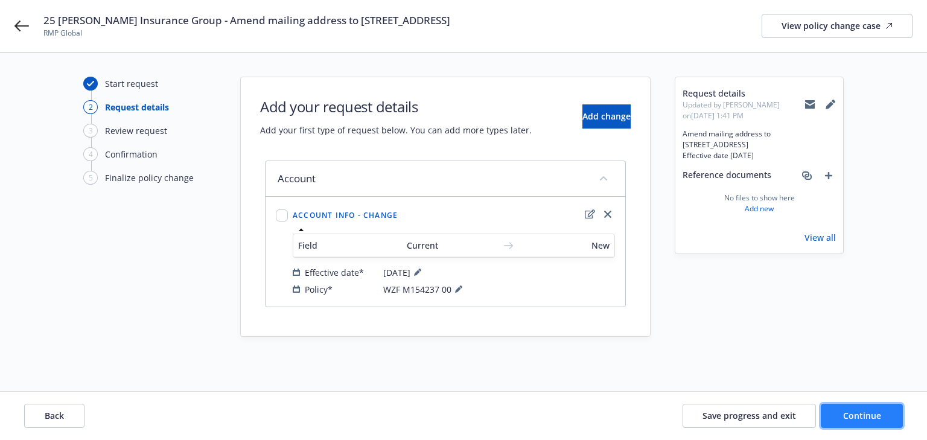
click at [860, 412] on span "Continue" at bounding box center [862, 415] width 38 height 11
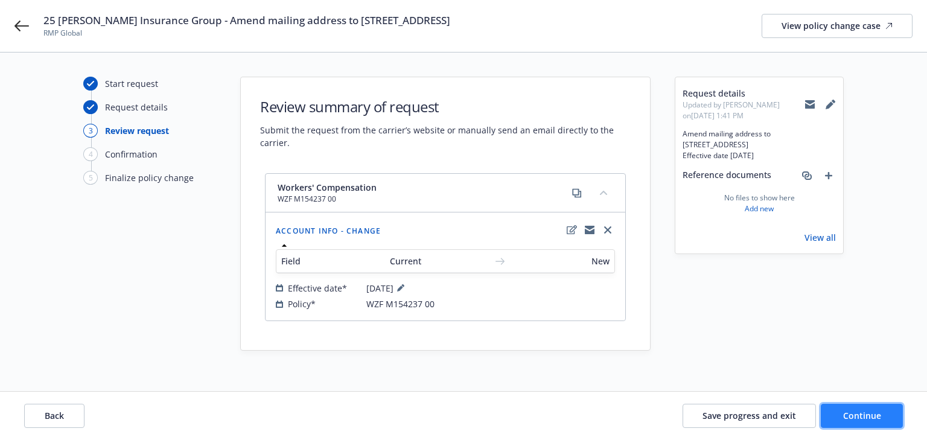
click at [860, 412] on span "Continue" at bounding box center [862, 415] width 38 height 11
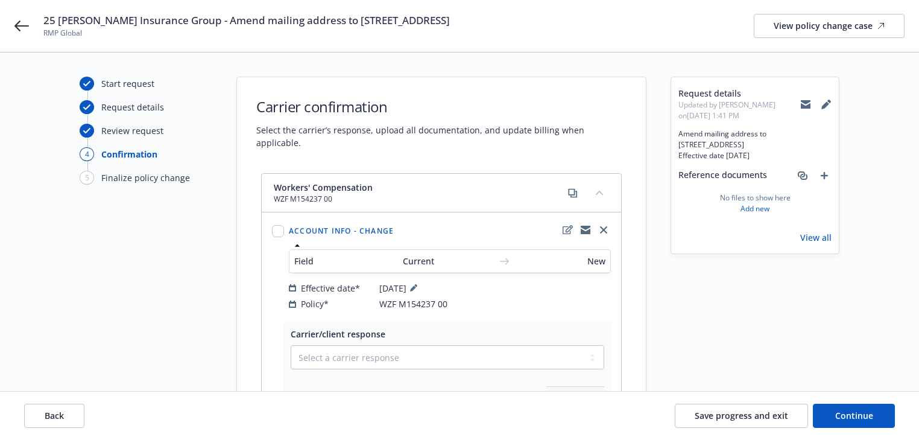
scroll to position [97, 0]
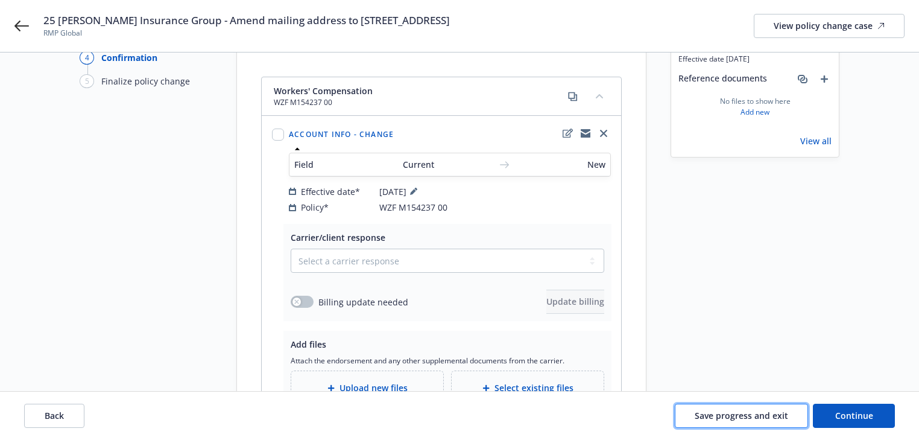
click at [757, 413] on span "Save progress and exit" at bounding box center [741, 415] width 93 height 11
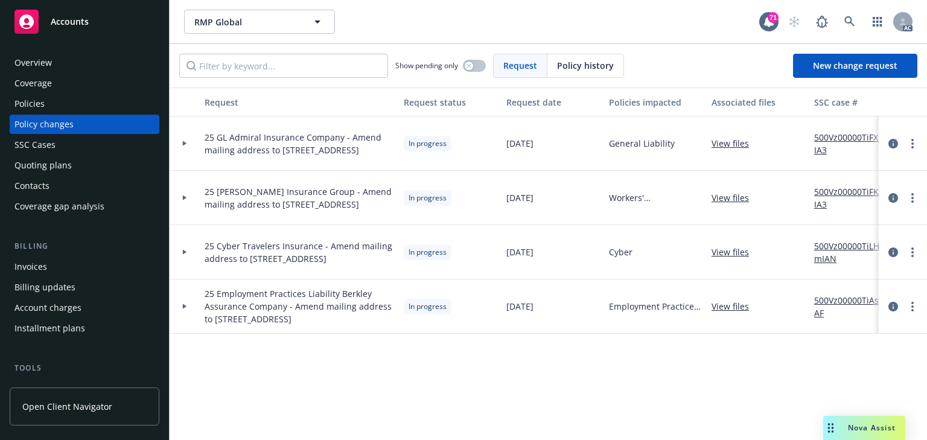
click at [186, 197] on icon at bounding box center [184, 197] width 5 height 4
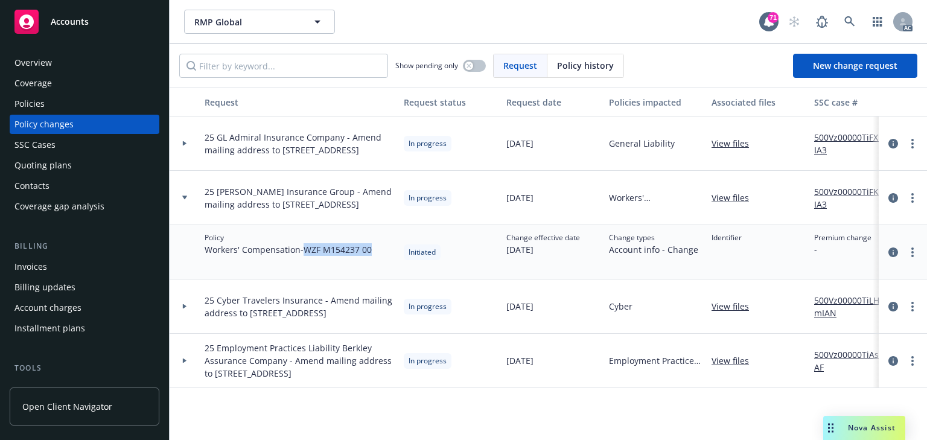
drag, startPoint x: 307, startPoint y: 248, endPoint x: 381, endPoint y: 249, distance: 73.6
click at [381, 249] on div "Policy Workers' Compensation - WZF M154237 00" at bounding box center [299, 252] width 199 height 54
click at [912, 194] on circle "more" at bounding box center [912, 194] width 2 height 2
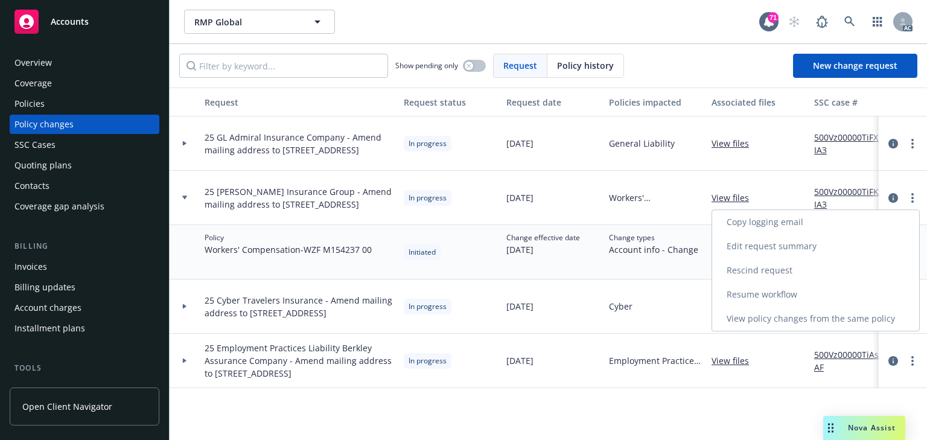
click at [756, 221] on link "Copy logging email" at bounding box center [815, 222] width 207 height 24
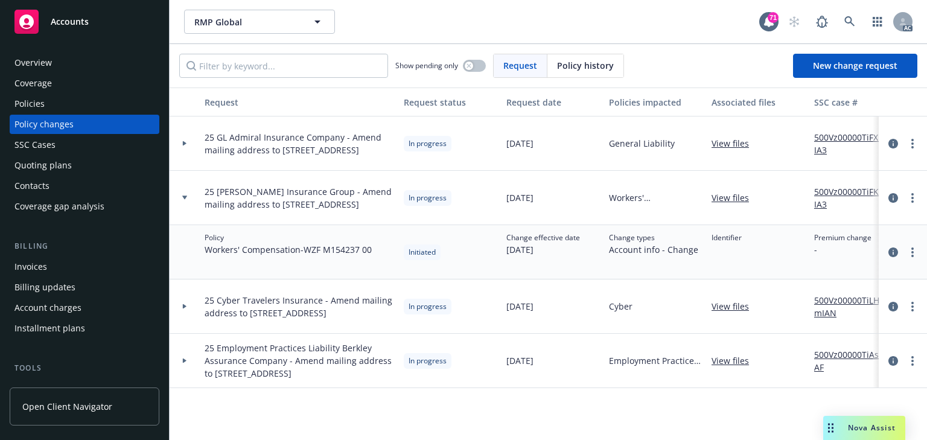
click at [58, 106] on div "Policies" at bounding box center [84, 103] width 140 height 19
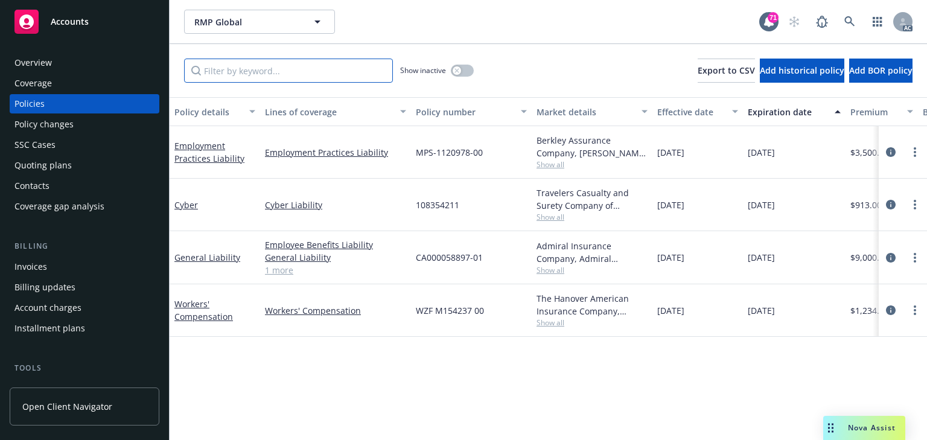
click at [253, 77] on input "Filter by keyword..." at bounding box center [288, 71] width 209 height 24
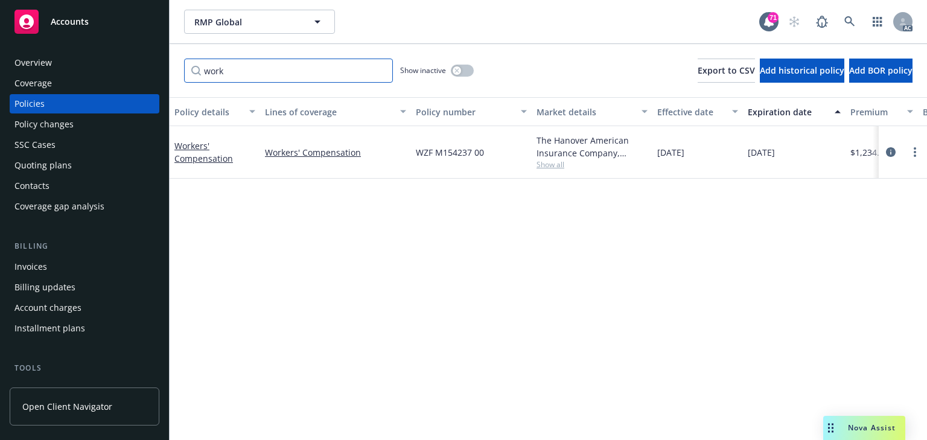
type input "work"
click at [473, 273] on div "Policy details Lines of coverage Policy number Market details Effective date Ex…" at bounding box center [548, 268] width 757 height 343
click at [558, 166] on span "Show all" at bounding box center [591, 164] width 111 height 10
click at [369, 376] on div "Policy details Lines of coverage Policy number Market details Effective date Ex…" at bounding box center [548, 268] width 757 height 343
click at [890, 153] on icon "circleInformation" at bounding box center [891, 152] width 10 height 10
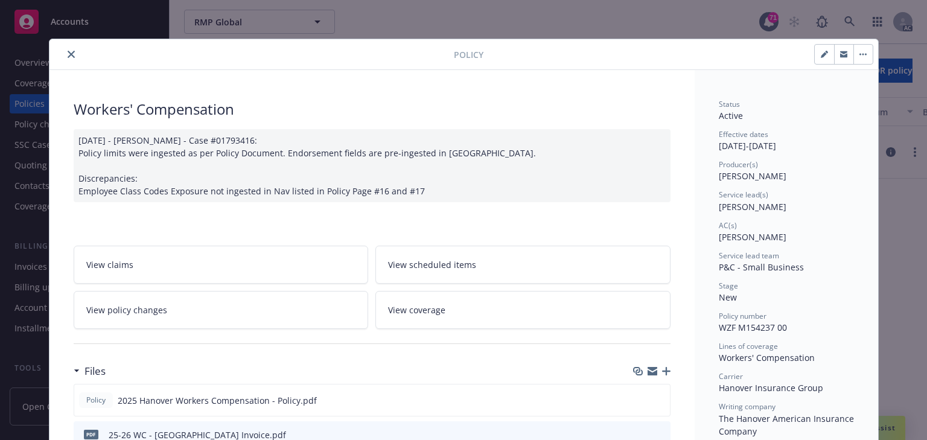
scroll to position [36, 0]
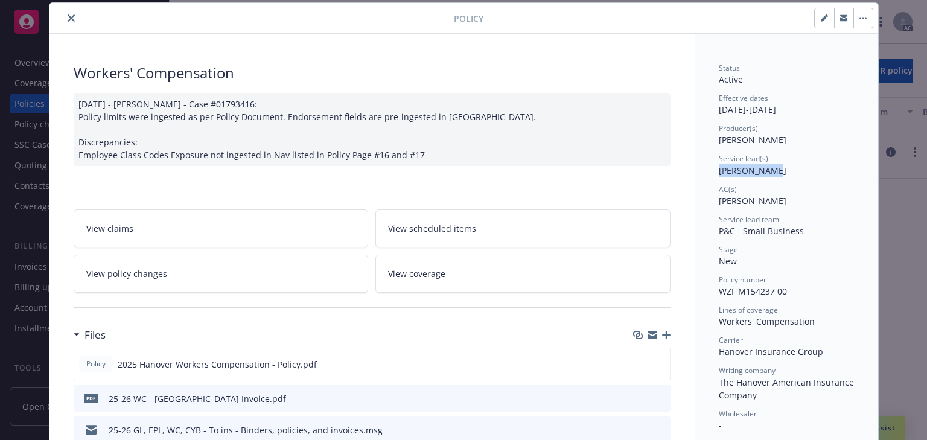
drag, startPoint x: 723, startPoint y: 174, endPoint x: 768, endPoint y: 173, distance: 44.7
click at [68, 17] on icon "close" at bounding box center [71, 17] width 7 height 7
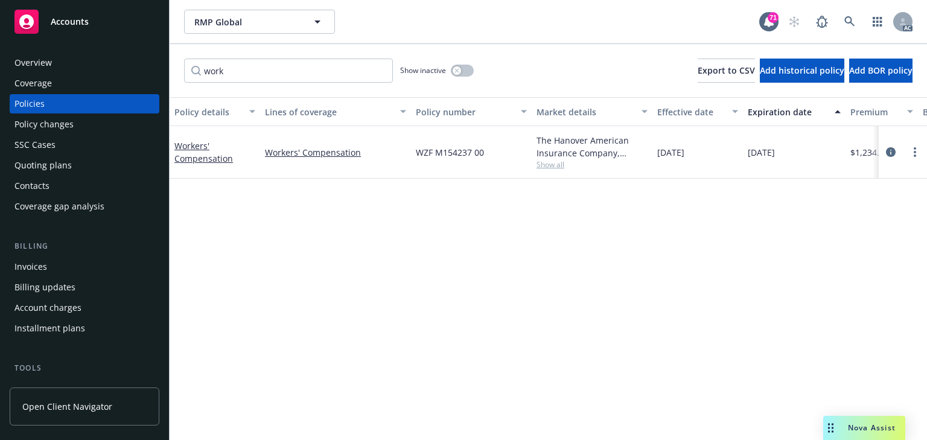
click at [66, 125] on div "Policy changes" at bounding box center [43, 124] width 59 height 19
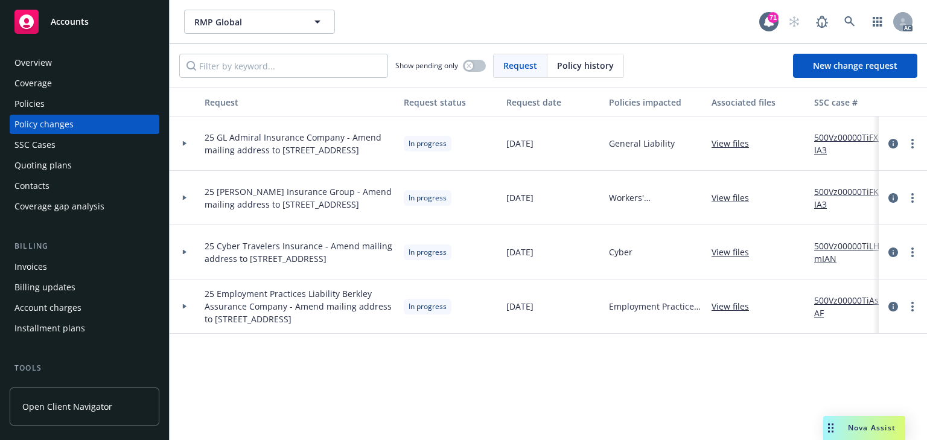
click at [852, 137] on link "500Vz00000TiFXNIA3" at bounding box center [854, 143] width 81 height 25
click at [189, 145] on div at bounding box center [184, 143] width 21 height 4
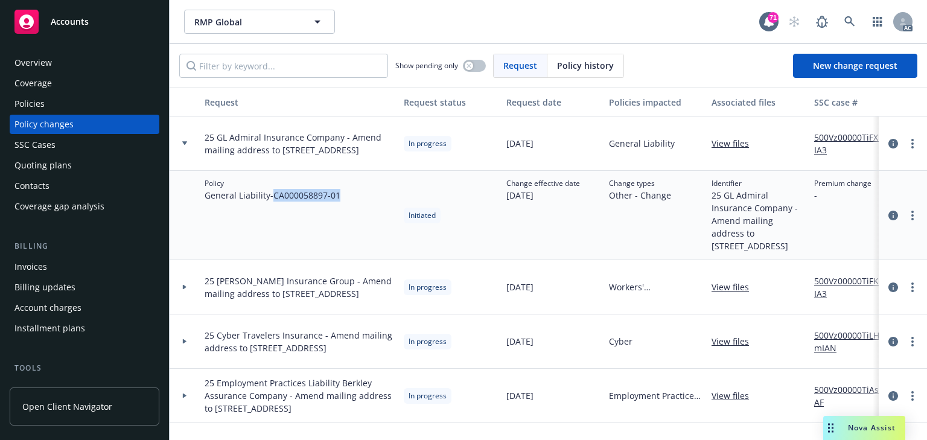
drag, startPoint x: 297, startPoint y: 197, endPoint x: 380, endPoint y: 198, distance: 83.3
click at [380, 198] on div "Policy General Liability - CA000058897-01" at bounding box center [299, 215] width 199 height 89
click at [911, 141] on icon "more" at bounding box center [912, 144] width 2 height 10
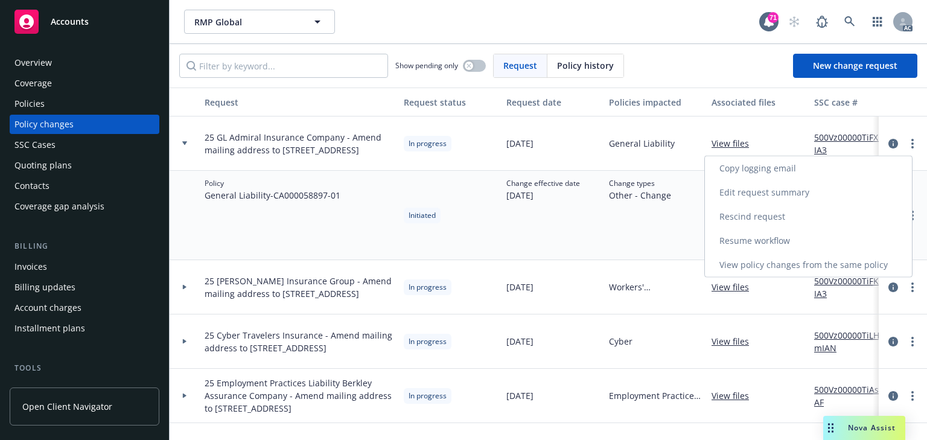
click at [763, 168] on link "Copy logging email" at bounding box center [808, 168] width 207 height 24
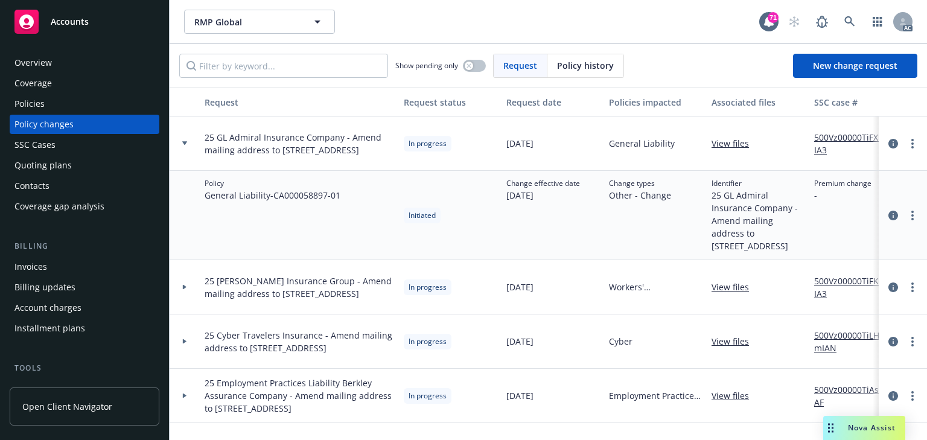
click at [68, 106] on div "Policies" at bounding box center [84, 103] width 140 height 19
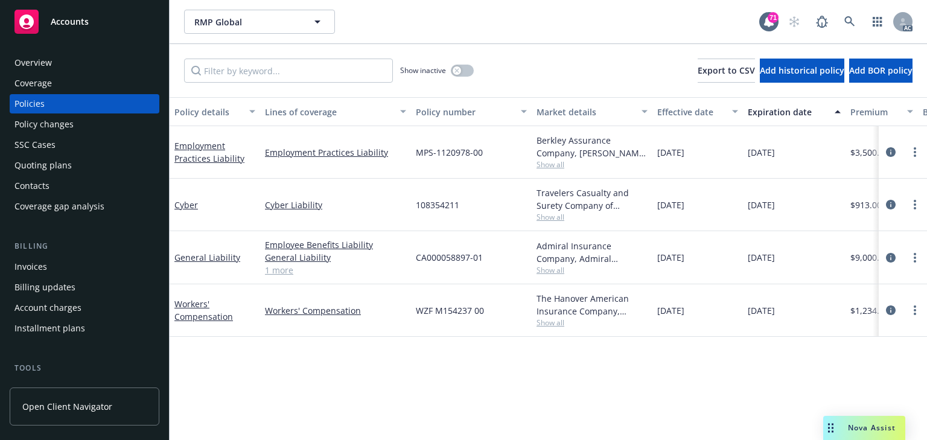
click at [564, 269] on span "Show all" at bounding box center [591, 270] width 111 height 10
click at [888, 256] on icon "circleInformation" at bounding box center [891, 258] width 10 height 10
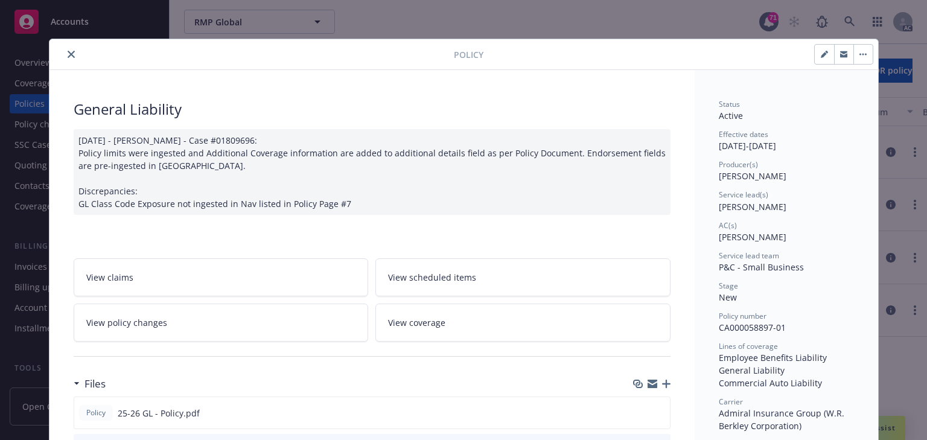
click at [68, 53] on icon "close" at bounding box center [71, 54] width 7 height 7
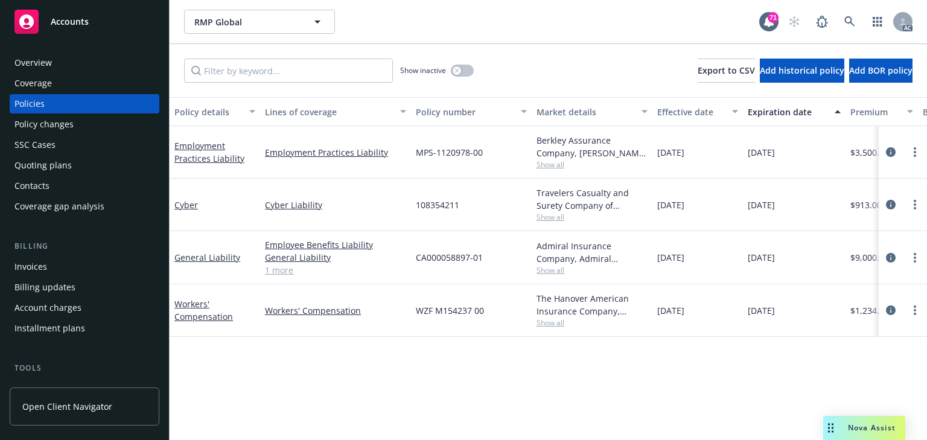
click at [458, 343] on div "Policy details Lines of coverage Policy number Market details Effective date Ex…" at bounding box center [548, 268] width 757 height 343
click at [543, 217] on span "Show all" at bounding box center [591, 217] width 111 height 10
click at [287, 389] on div "Policy details Lines of coverage Policy number Market details Effective date Ex…" at bounding box center [548, 268] width 757 height 343
click at [555, 270] on span "Show all" at bounding box center [591, 270] width 111 height 10
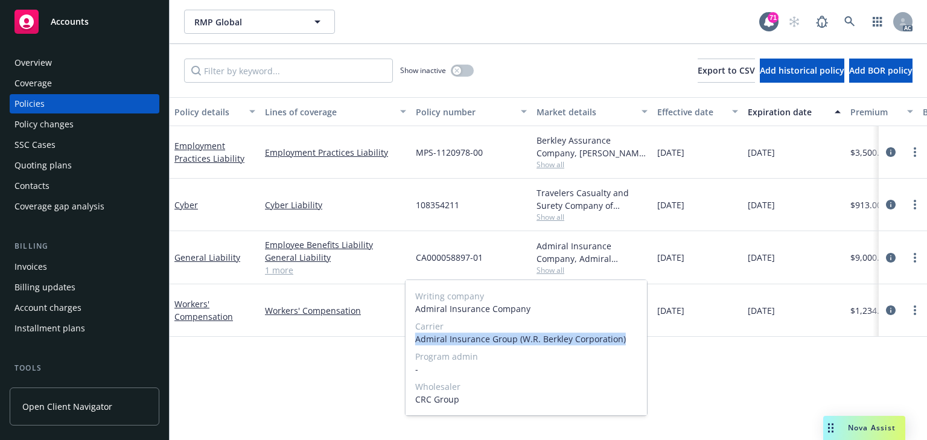
drag, startPoint x: 416, startPoint y: 337, endPoint x: 627, endPoint y: 343, distance: 211.2
click at [627, 343] on span "Admiral Insurance Group (W.R. Berkley Corporation)" at bounding box center [526, 338] width 222 height 13
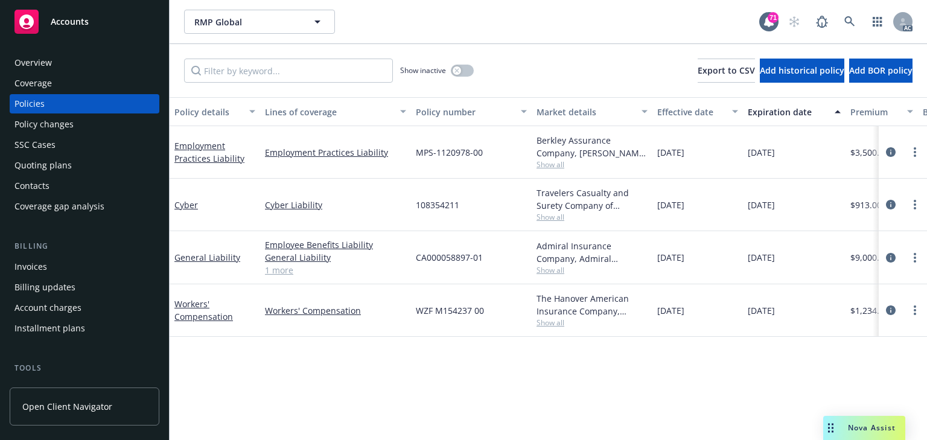
click at [41, 118] on div "Policy changes" at bounding box center [43, 124] width 59 height 19
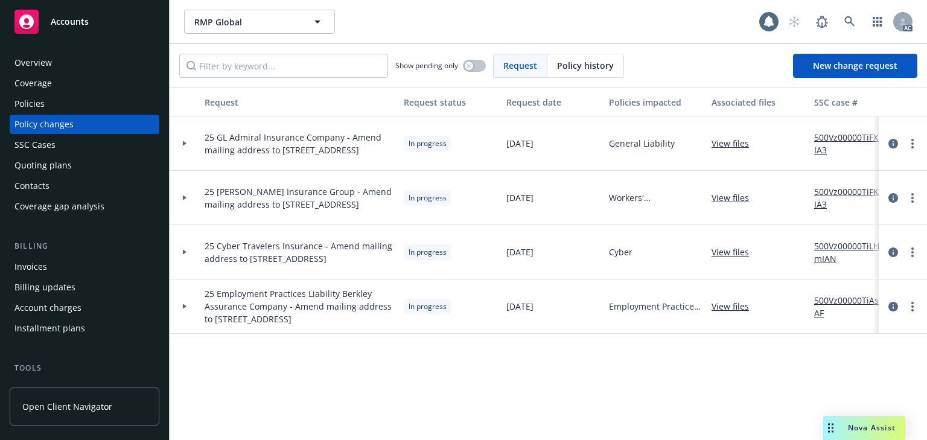
click at [45, 125] on div "Policy changes" at bounding box center [43, 124] width 59 height 19
click at [914, 144] on link "more" at bounding box center [912, 143] width 14 height 14
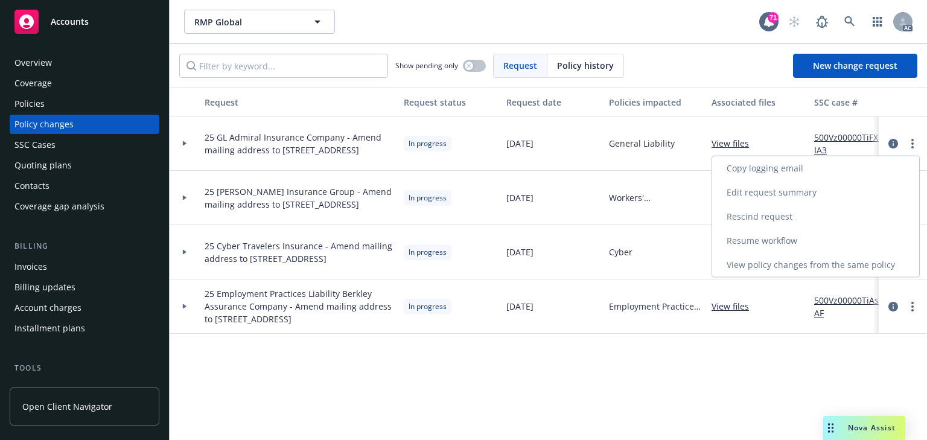
click at [761, 239] on link "Resume workflow" at bounding box center [815, 241] width 207 height 24
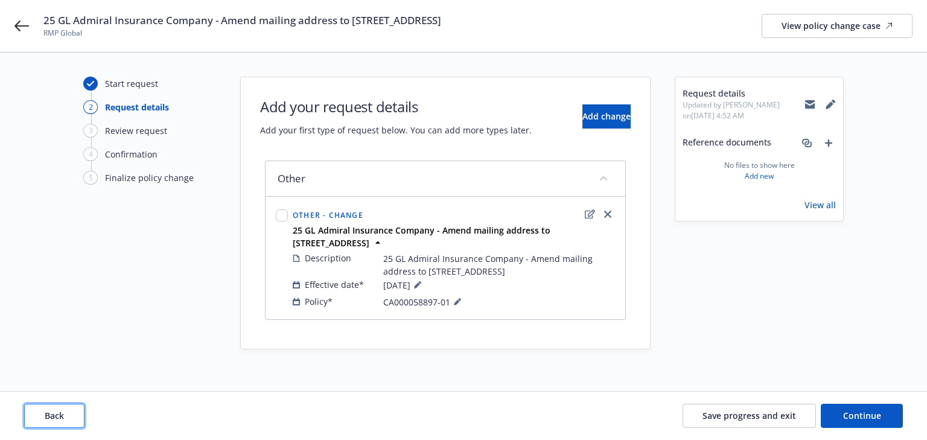
click at [74, 415] on button "Back" at bounding box center [54, 416] width 60 height 24
type textarea "x"
click at [74, 415] on div "Back Save progress and exit Continue" at bounding box center [463, 416] width 878 height 24
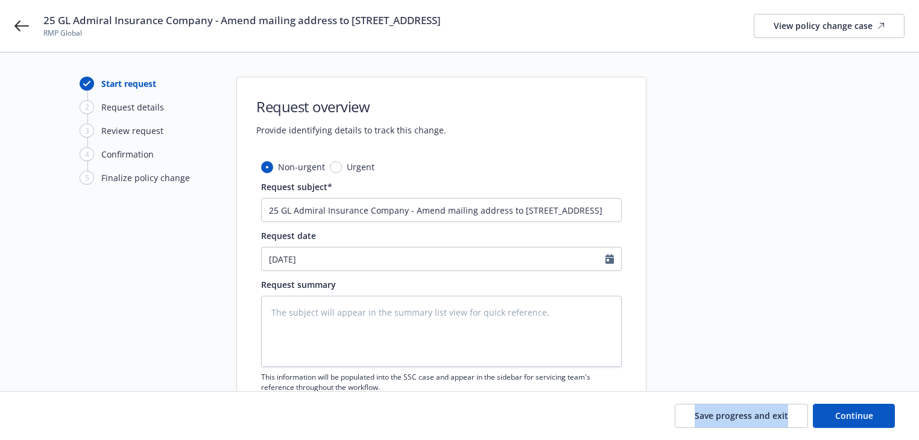
click at [74, 415] on div "Save progress and exit Continue" at bounding box center [459, 416] width 871 height 24
click at [382, 343] on textarea at bounding box center [441, 331] width 361 height 71
paste textarea "Effective date [DATE] Contact: [EMAIL_ADDRESS][DOMAIN_NAME]"
type textarea "Effective date [DATE] Contact: [EMAIL_ADDRESS][DOMAIN_NAME]"
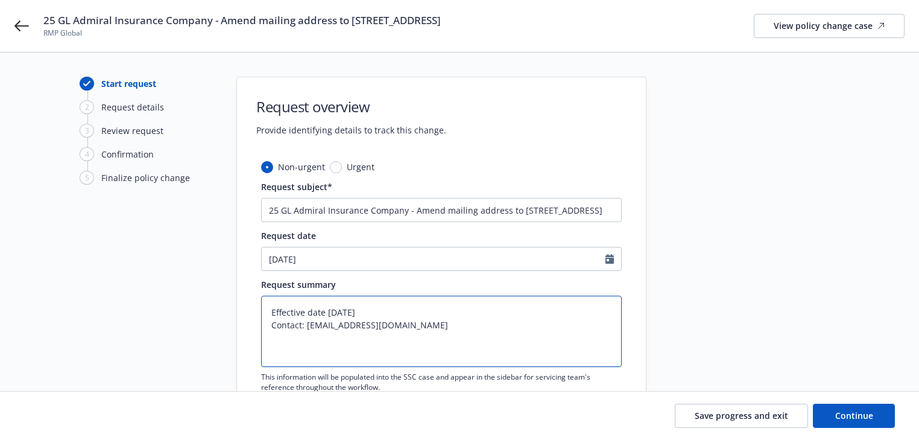
type textarea "x"
type textarea "Effective date [DATE] Contact: [EMAIL_ADDRESS][DOMAIN_NAME]"
click at [425, 326] on textarea "Effective date [DATE] Contact: [EMAIL_ADDRESS][DOMAIN_NAME]" at bounding box center [441, 331] width 361 height 71
type textarea "x"
paste textarea "Amend mailing address to [STREET_ADDRESS]"
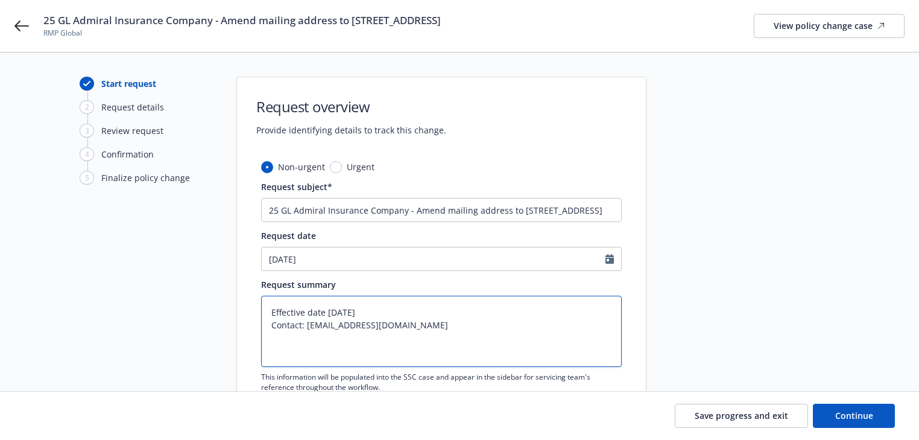
type textarea "Effective date [DATE] Contact: [EMAIL_ADDRESS][DOMAIN_NAME] Amend mailing addre…"
type textarea "x"
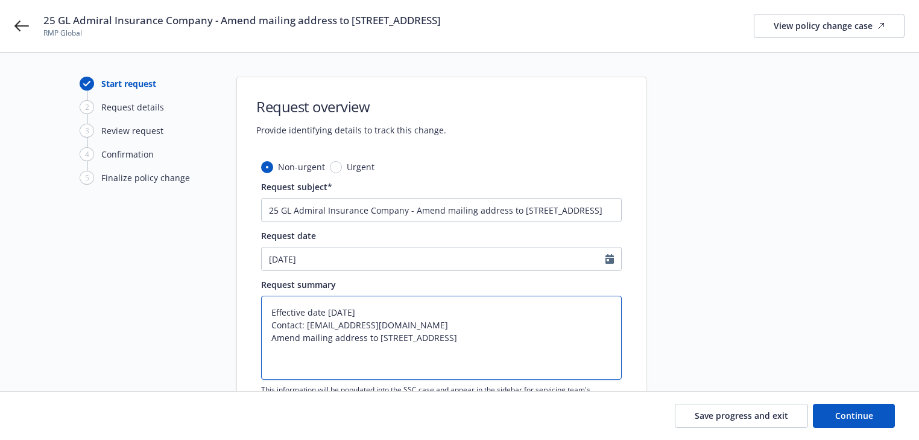
type textarea "Effective date [DATE] Contact: [EMAIL_ADDRESS][DOMAIN_NAME] Amend mailing addre…"
click at [845, 403] on div "Save progress and exit Continue" at bounding box center [459, 415] width 919 height 48
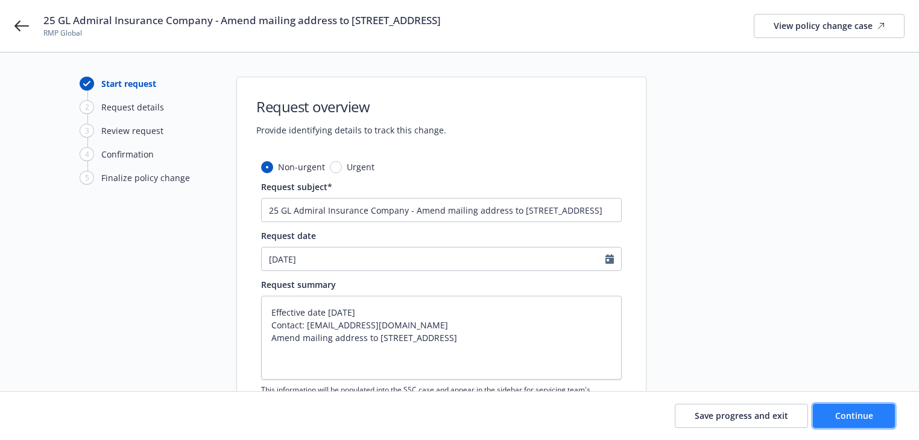
click at [852, 422] on button "Continue" at bounding box center [854, 416] width 82 height 24
type textarea "x"
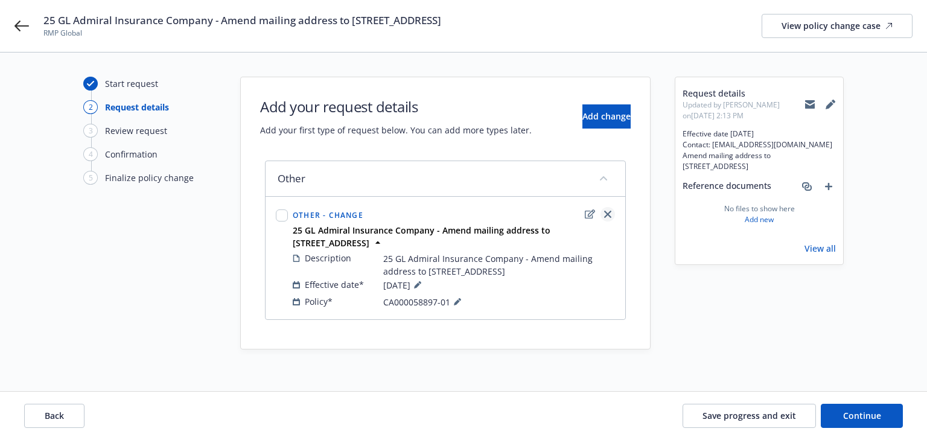
click at [609, 212] on icon "close" at bounding box center [607, 214] width 7 height 7
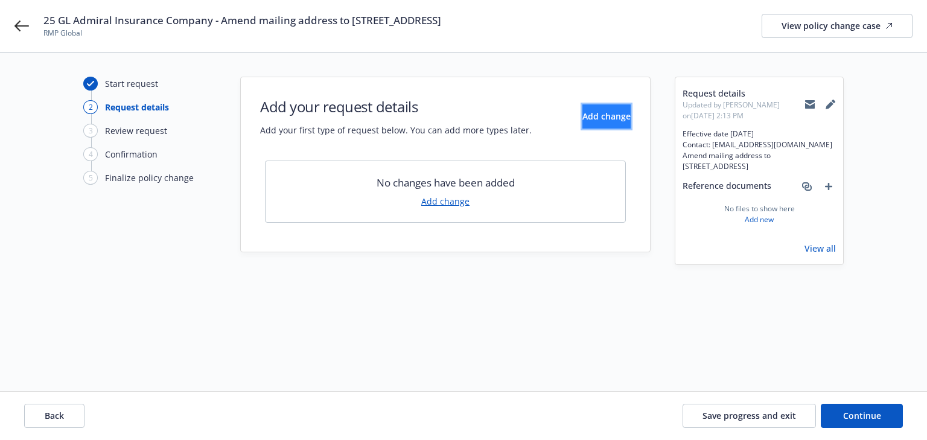
click at [592, 116] on span "Add change" at bounding box center [606, 115] width 48 height 11
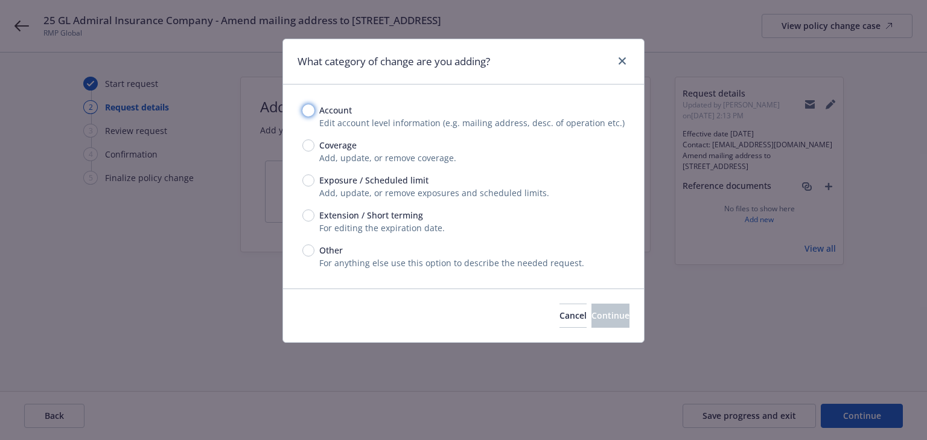
click at [307, 113] on input "Account" at bounding box center [308, 110] width 12 height 12
radio input "true"
click at [595, 323] on button "Continue" at bounding box center [610, 315] width 38 height 24
select select "US"
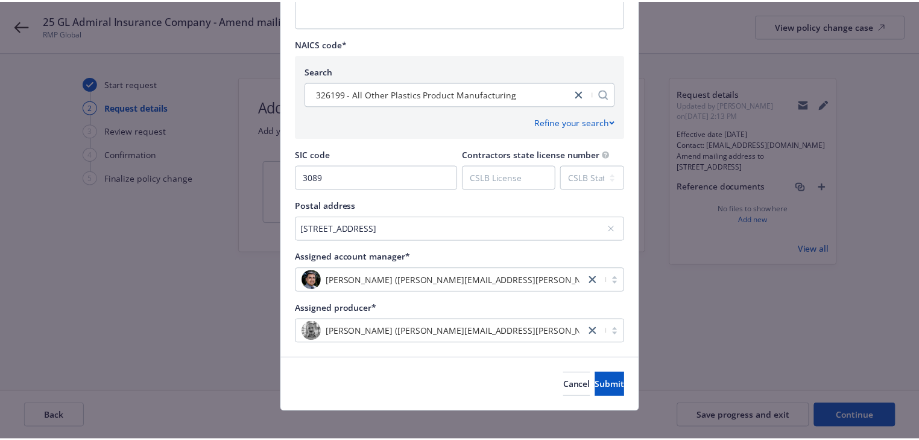
scroll to position [499, 0]
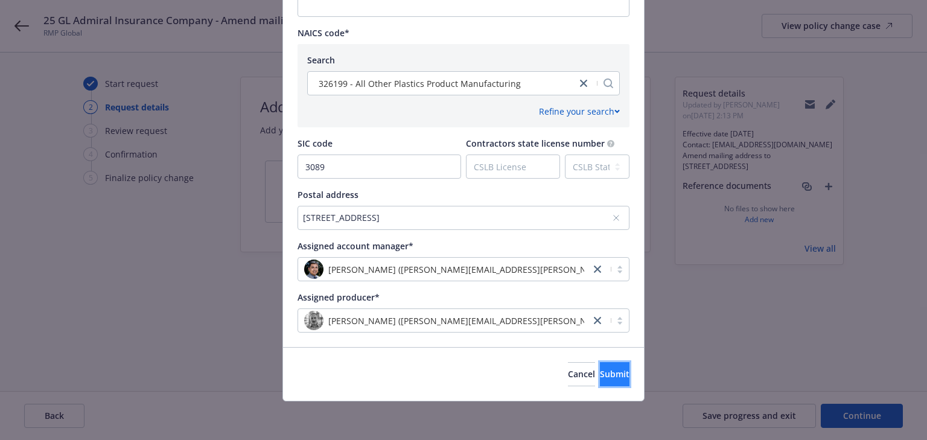
click at [613, 376] on button "Submit" at bounding box center [615, 374] width 30 height 24
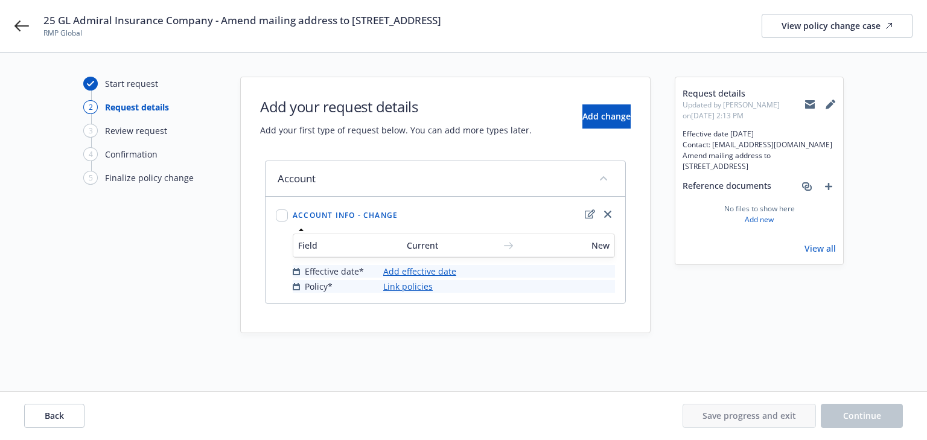
click at [446, 273] on link "Add effective date" at bounding box center [419, 271] width 73 height 13
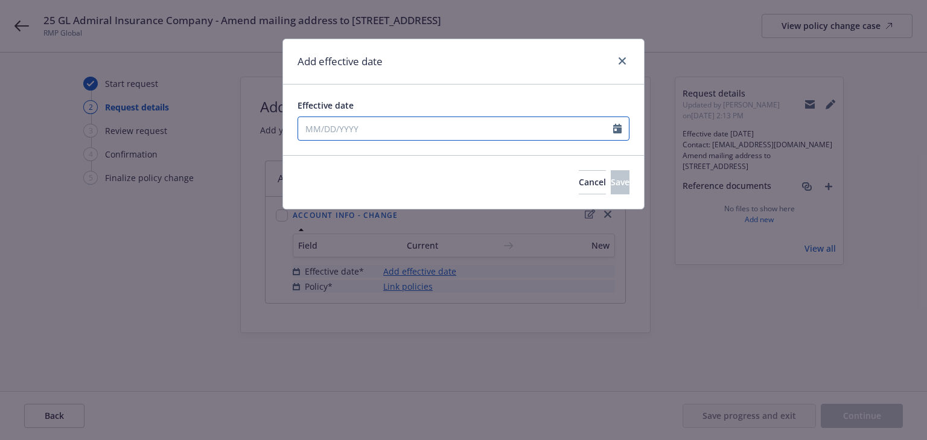
click at [389, 129] on input "Effective date" at bounding box center [455, 128] width 315 height 23
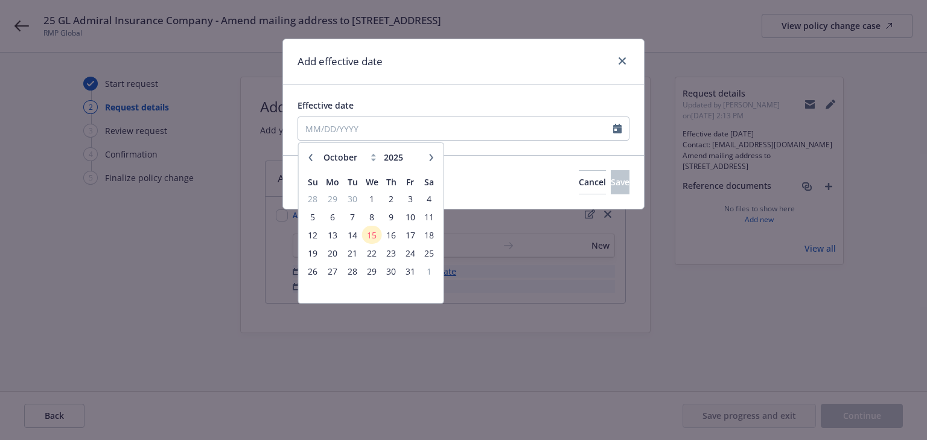
click at [312, 159] on icon "button" at bounding box center [310, 157] width 7 height 7
select select "9"
click at [413, 216] on span "12" at bounding box center [410, 216] width 16 height 15
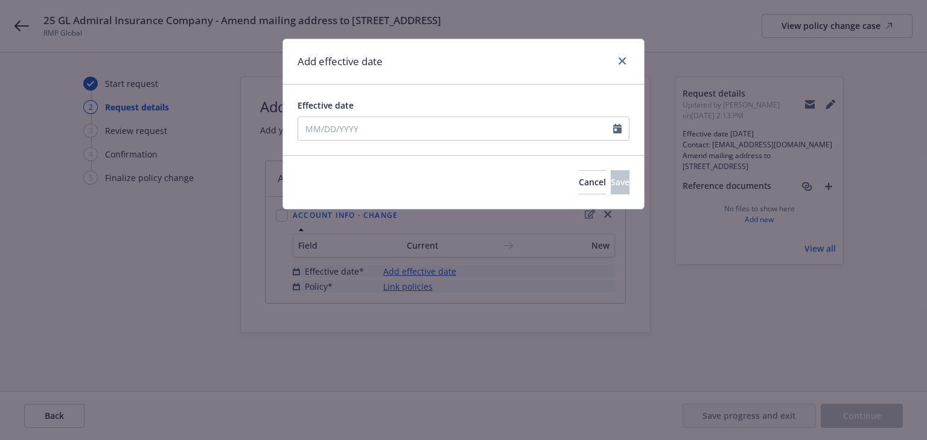
type input "[DATE]"
click at [610, 190] on button "Save" at bounding box center [619, 182] width 19 height 24
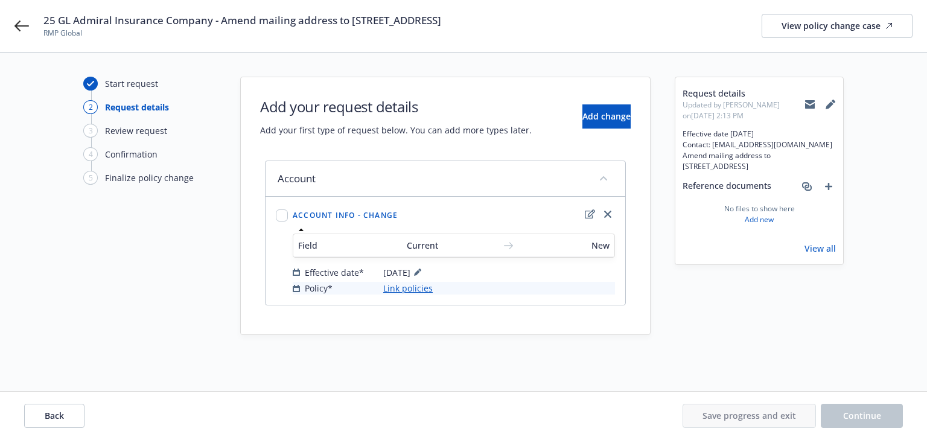
click at [401, 288] on link "Link policies" at bounding box center [407, 288] width 49 height 13
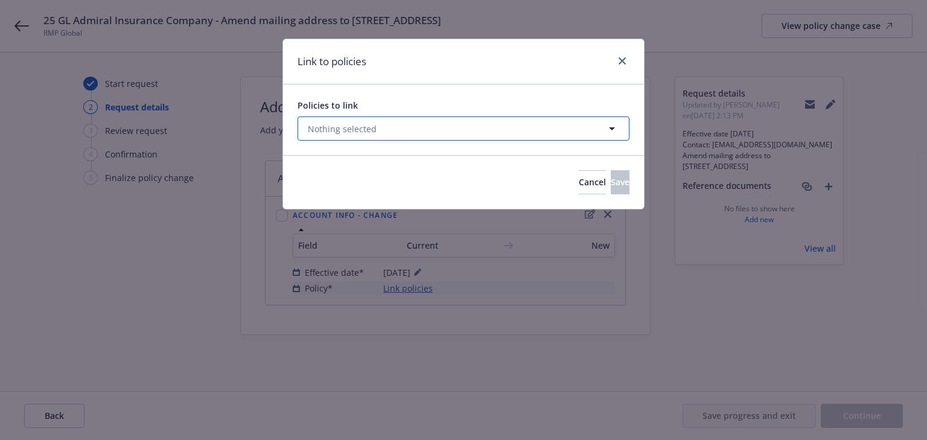
click at [366, 128] on span "Nothing selected" at bounding box center [342, 128] width 69 height 13
select select "ACTIVE"
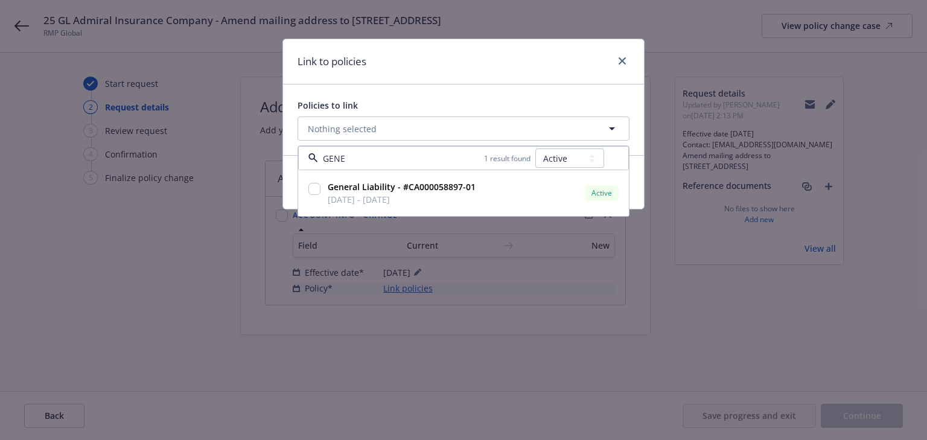
type input "GENER"
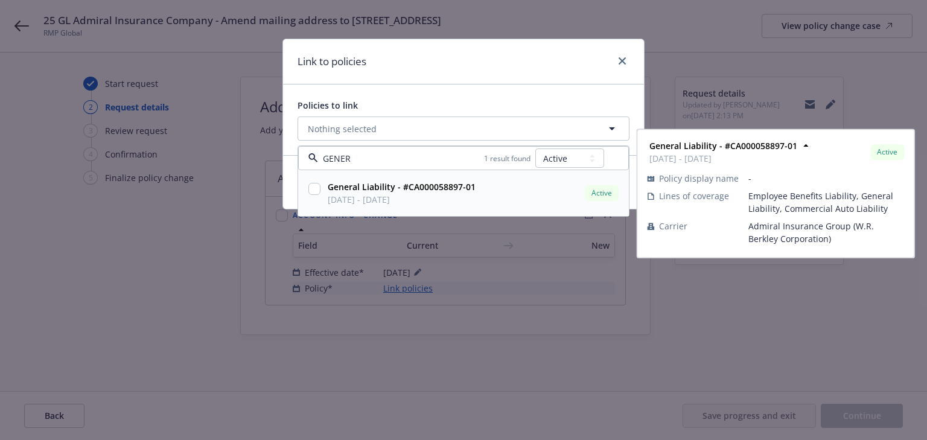
click at [316, 183] on input "checkbox" at bounding box center [314, 189] width 12 height 12
checkbox input "true"
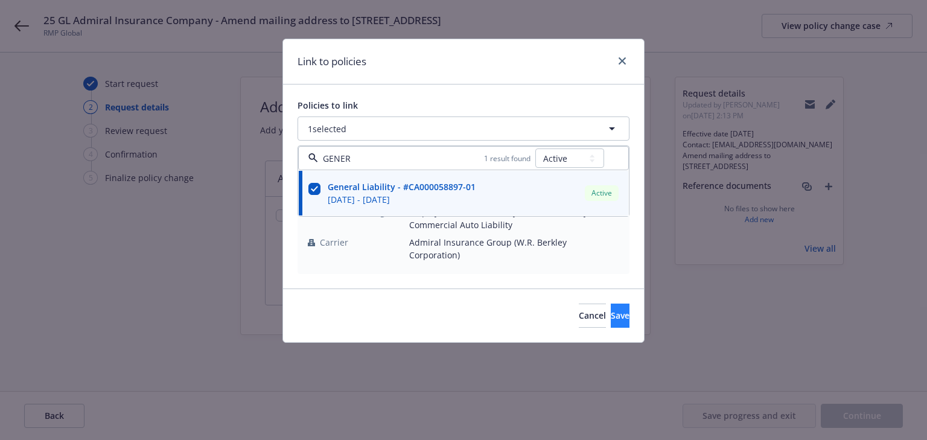
type input "GENER"
click at [610, 303] on button "Save" at bounding box center [619, 315] width 19 height 24
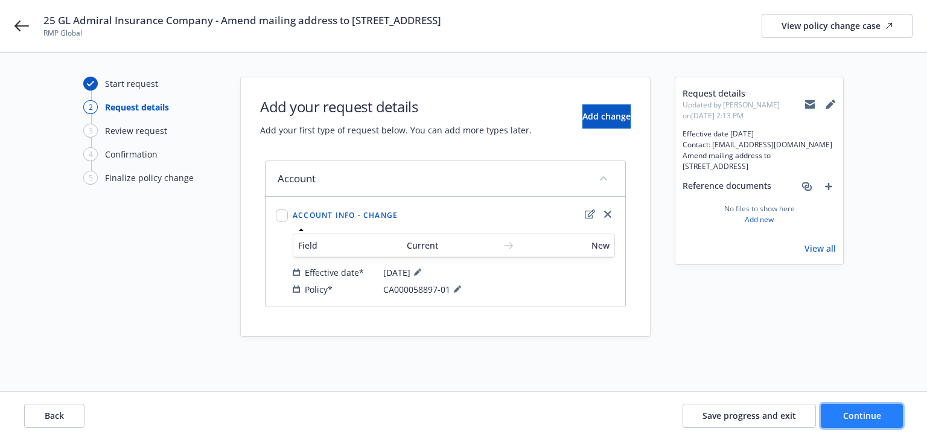
click at [884, 418] on button "Continue" at bounding box center [861, 416] width 82 height 24
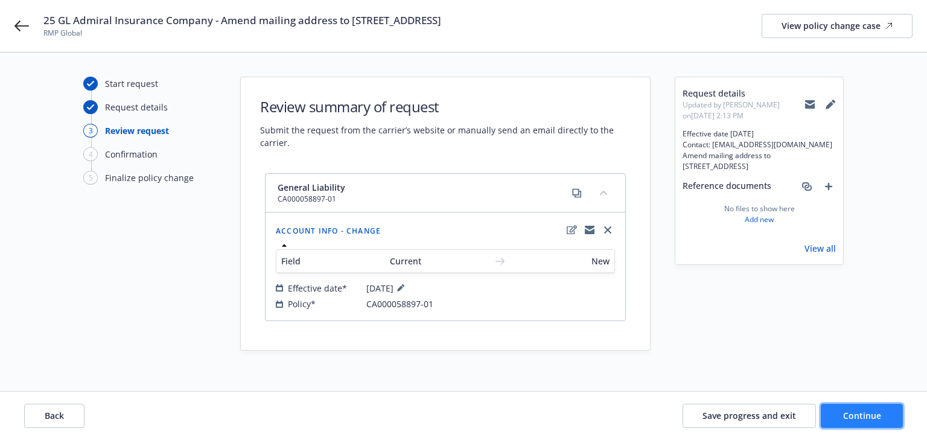
click at [884, 418] on button "Continue" at bounding box center [861, 416] width 82 height 24
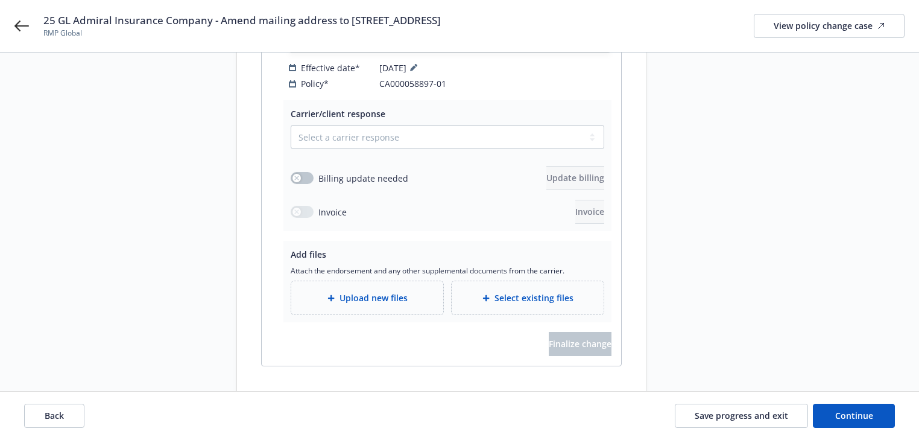
scroll to position [235, 0]
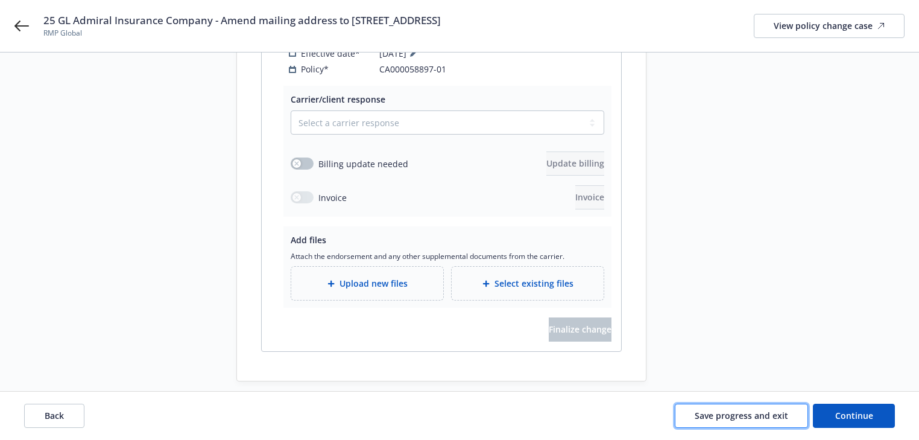
click at [767, 425] on button "Save progress and exit" at bounding box center [741, 416] width 133 height 24
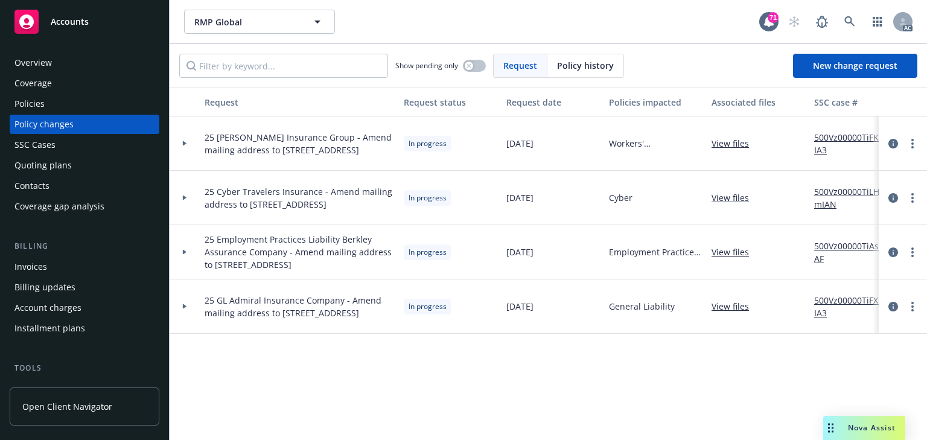
click at [839, 185] on link "500Vz00000TiLHmIAN" at bounding box center [854, 197] width 81 height 25
click at [917, 198] on link "more" at bounding box center [912, 198] width 14 height 14
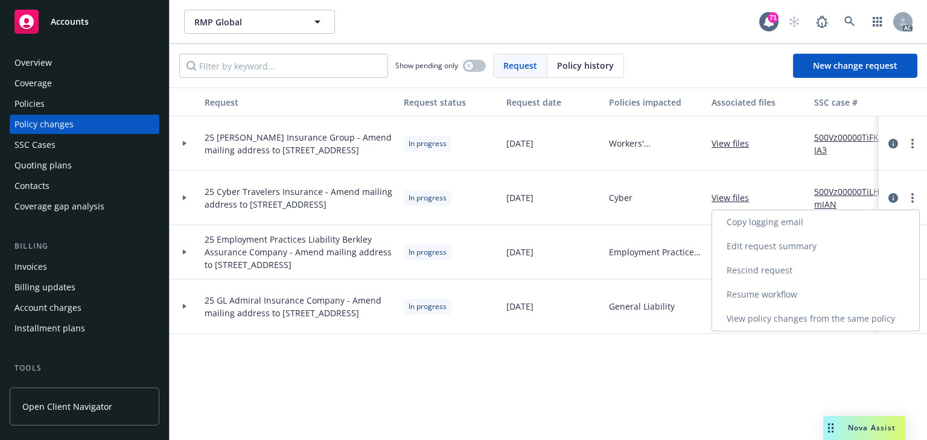
click at [741, 288] on link "Resume workflow" at bounding box center [815, 294] width 207 height 24
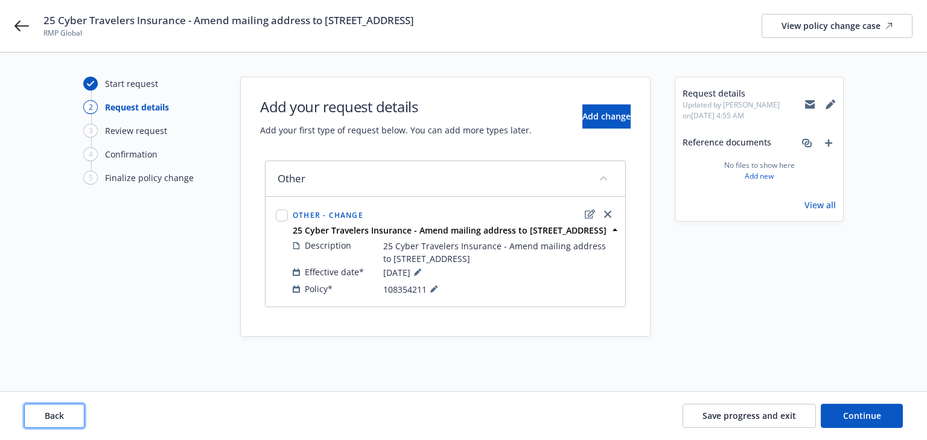
click at [70, 407] on button "Back" at bounding box center [54, 416] width 60 height 24
type textarea "x"
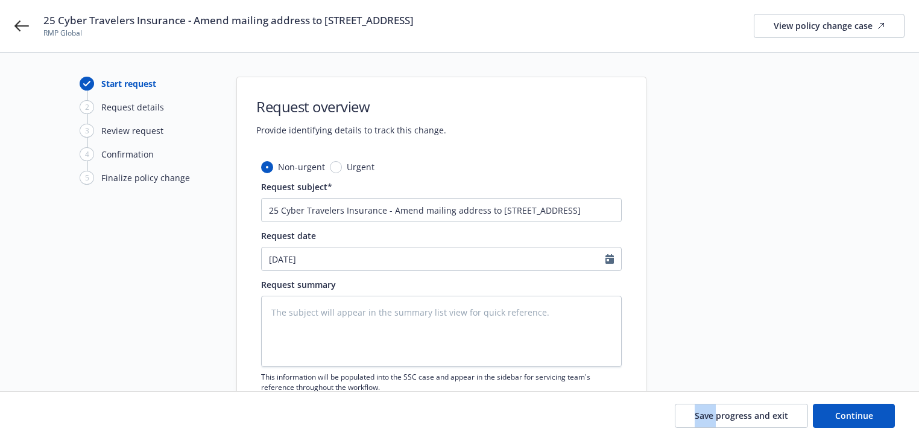
click at [70, 407] on div "Save progress and exit Continue" at bounding box center [459, 416] width 871 height 24
click at [364, 319] on textarea at bounding box center [441, 331] width 361 height 71
paste textarea "Effective date: [DATE] Contact: [EMAIL_ADDRESS][DOMAIN_NAME]"
type textarea "Effective date: [DATE] Contact: [EMAIL_ADDRESS][DOMAIN_NAME]"
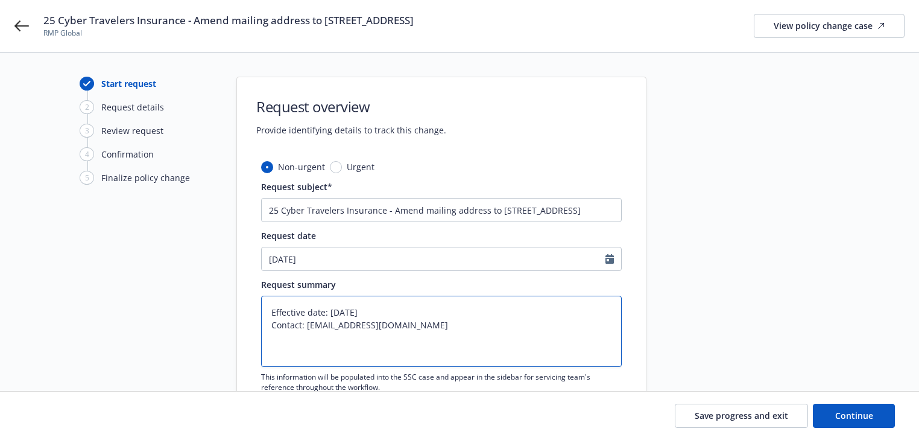
type textarea "x"
type textarea "Effective date: [DATE] Contact: [EMAIL_ADDRESS][DOMAIN_NAME]"
drag, startPoint x: 390, startPoint y: 209, endPoint x: 893, endPoint y: 221, distance: 502.6
click at [893, 221] on div "Start request 2 Request details 3 Review request 4 Confirmation 5 Finalize poli…" at bounding box center [459, 264] width 890 height 375
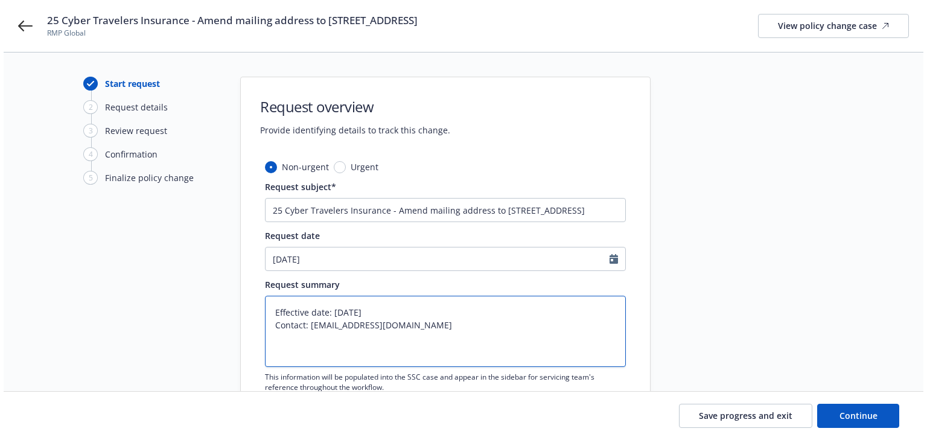
scroll to position [0, 0]
click at [437, 324] on textarea "Effective date: [DATE] Contact: [EMAIL_ADDRESS][DOMAIN_NAME]" at bounding box center [441, 331] width 361 height 71
type textarea "x"
paste textarea "Amend mailing address to [STREET_ADDRESS]"
type textarea "Effective date: [DATE] Contact: [EMAIL_ADDRESS][DOMAIN_NAME] Amend mailing addr…"
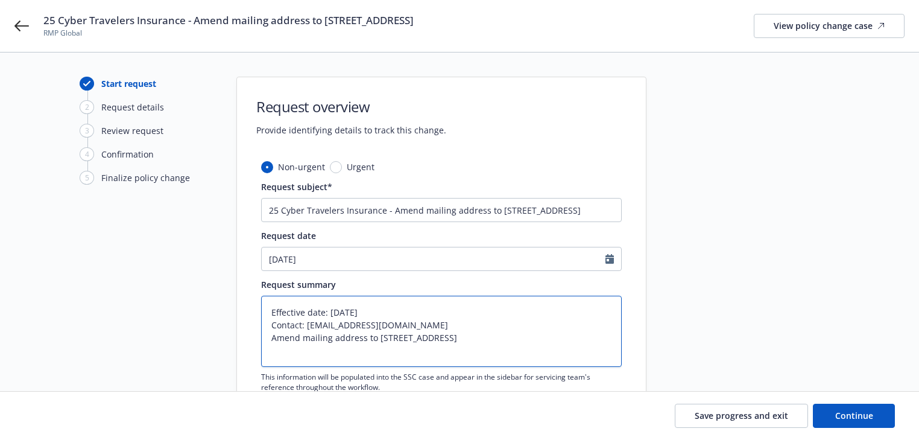
type textarea "x"
type textarea "Effective date: [DATE] Contact: [EMAIL_ADDRESS][DOMAIN_NAME] Amend mailing addr…"
click at [869, 424] on button "Continue" at bounding box center [854, 416] width 82 height 24
type textarea "x"
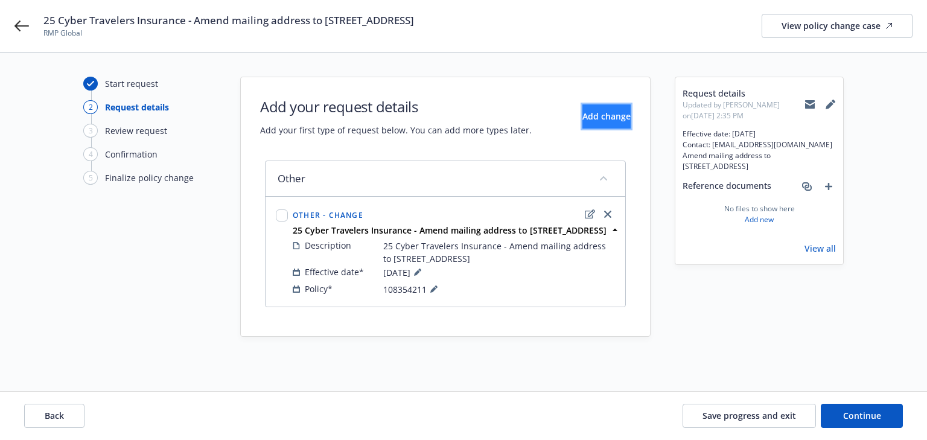
click at [598, 125] on button "Add change" at bounding box center [606, 116] width 48 height 24
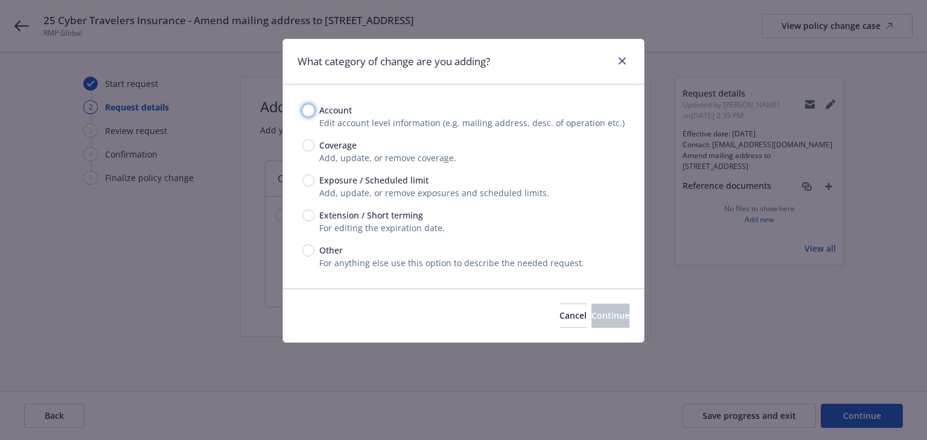
click at [309, 113] on input "Account" at bounding box center [308, 110] width 12 height 12
radio input "true"
click at [591, 317] on span "Continue" at bounding box center [610, 314] width 38 height 11
select select "US"
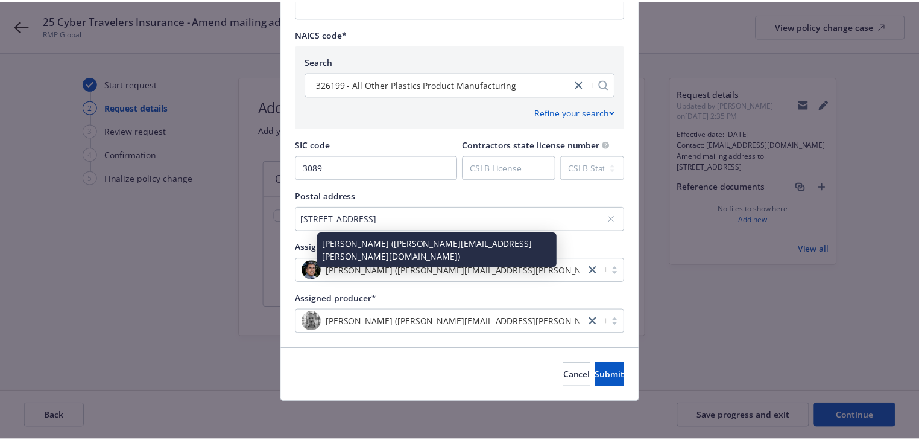
scroll to position [499, 0]
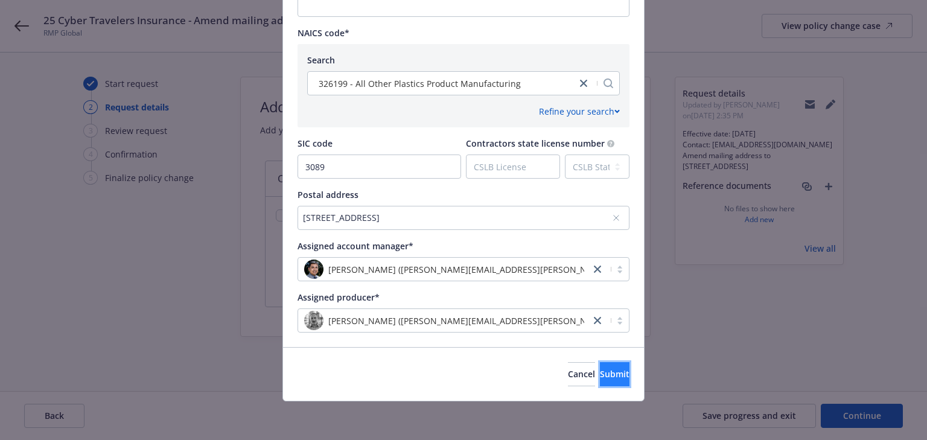
click at [600, 376] on span "Submit" at bounding box center [615, 373] width 30 height 11
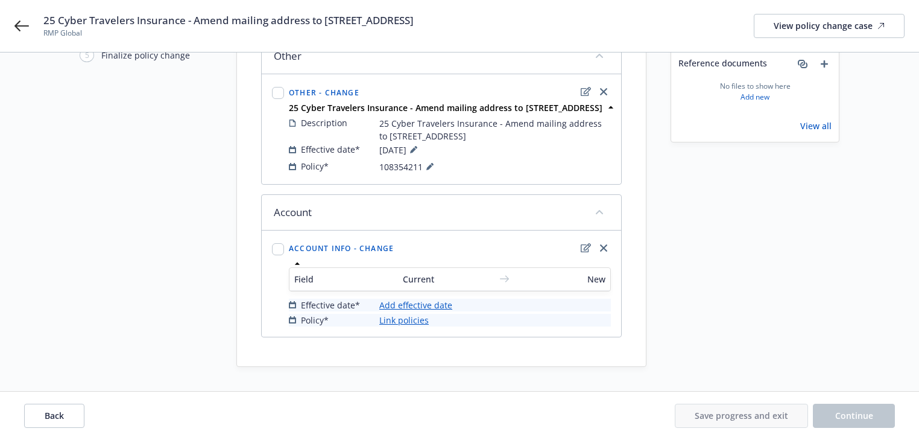
scroll to position [145, 0]
click at [605, 88] on icon "close" at bounding box center [603, 91] width 7 height 7
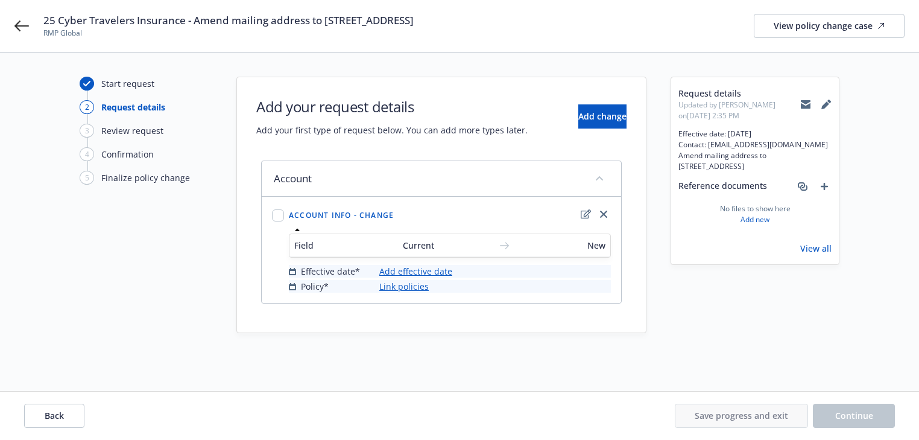
scroll to position [0, 0]
click at [440, 271] on link "Add effective date" at bounding box center [419, 271] width 73 height 13
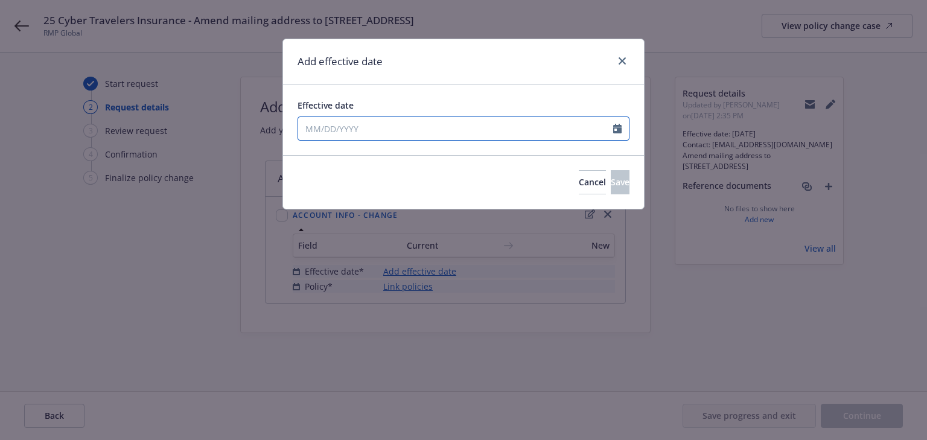
click at [384, 130] on input "Effective date" at bounding box center [455, 128] width 315 height 23
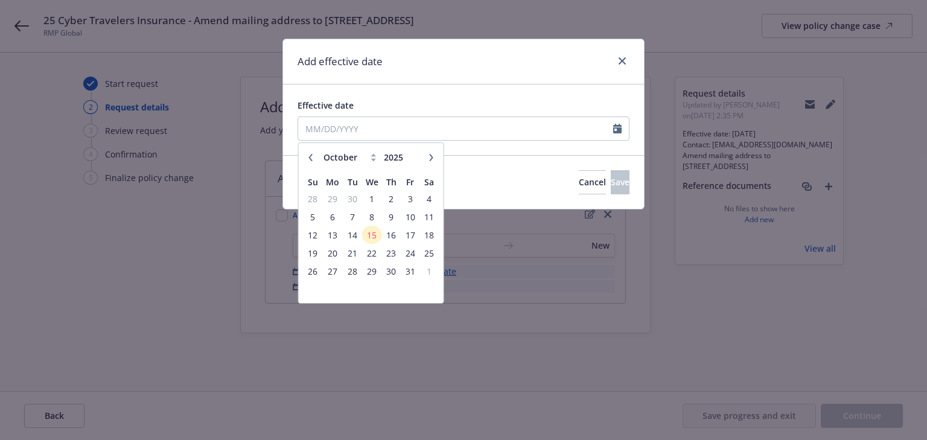
click at [311, 156] on icon "button" at bounding box center [310, 157] width 7 height 7
select select "9"
click at [403, 217] on span "12" at bounding box center [410, 216] width 16 height 15
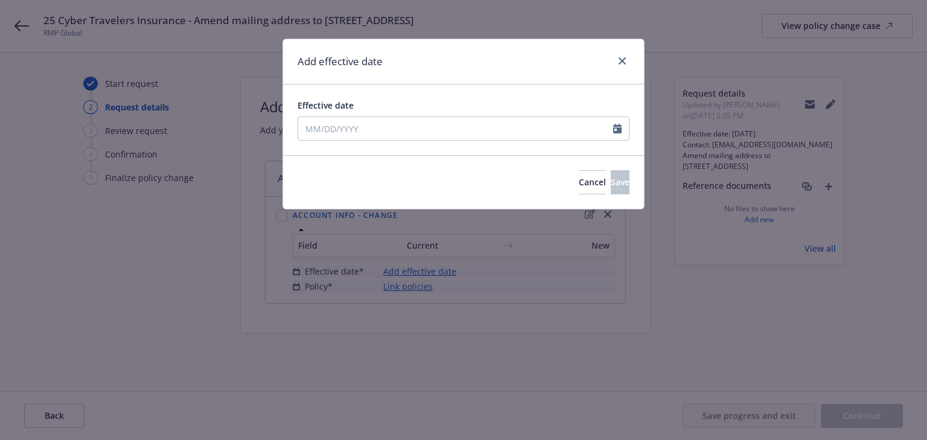
type input "[DATE]"
click at [610, 180] on span "Save" at bounding box center [619, 181] width 19 height 11
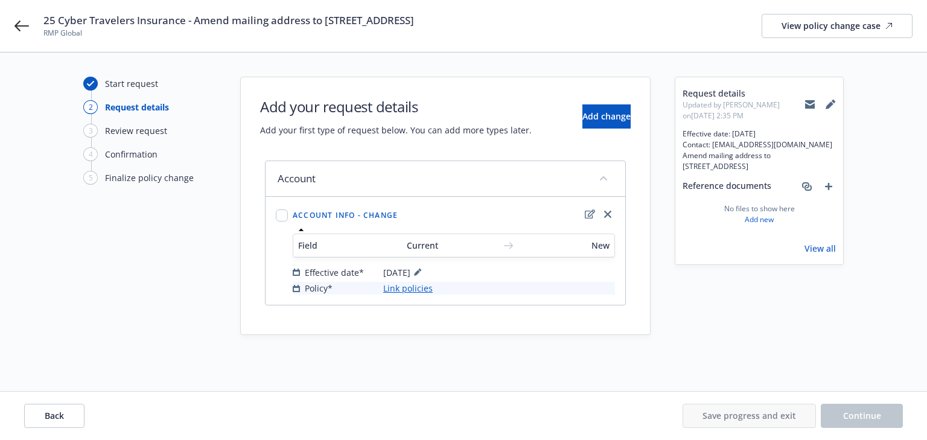
click at [404, 290] on link "Link policies" at bounding box center [407, 288] width 49 height 13
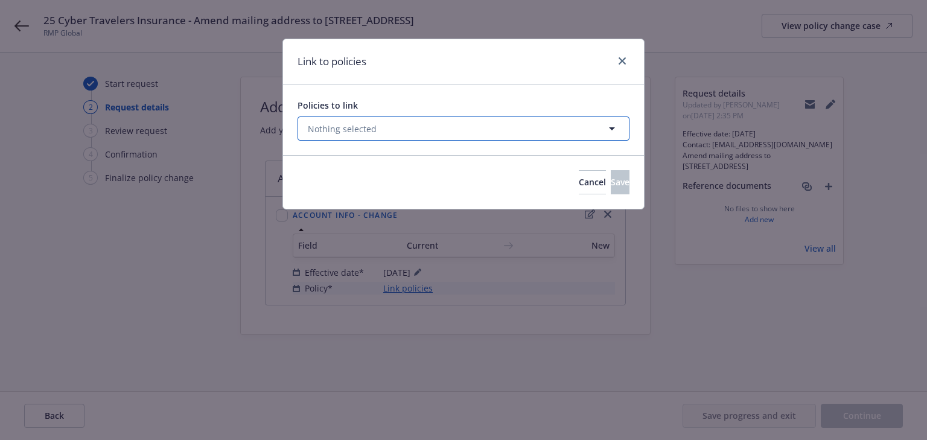
click at [362, 127] on span "Nothing selected" at bounding box center [342, 128] width 69 height 13
select select "ACTIVE"
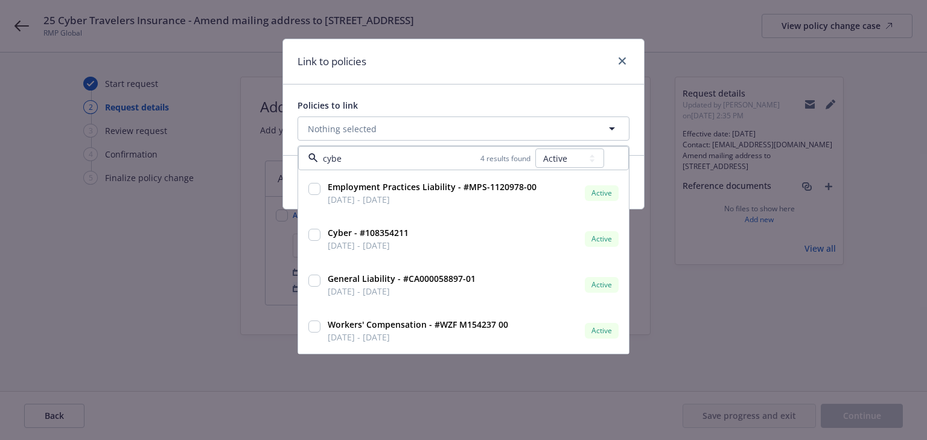
type input "cyber"
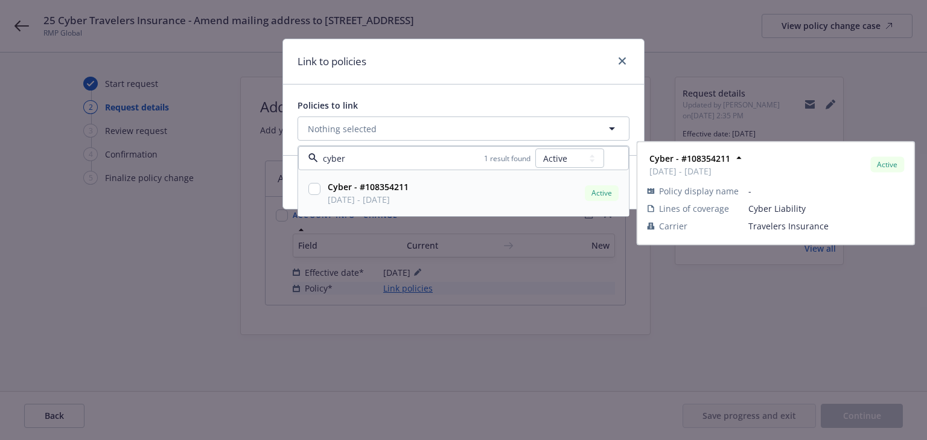
click at [367, 192] on span "Cyber - #108354211" at bounding box center [368, 186] width 81 height 13
checkbox input "true"
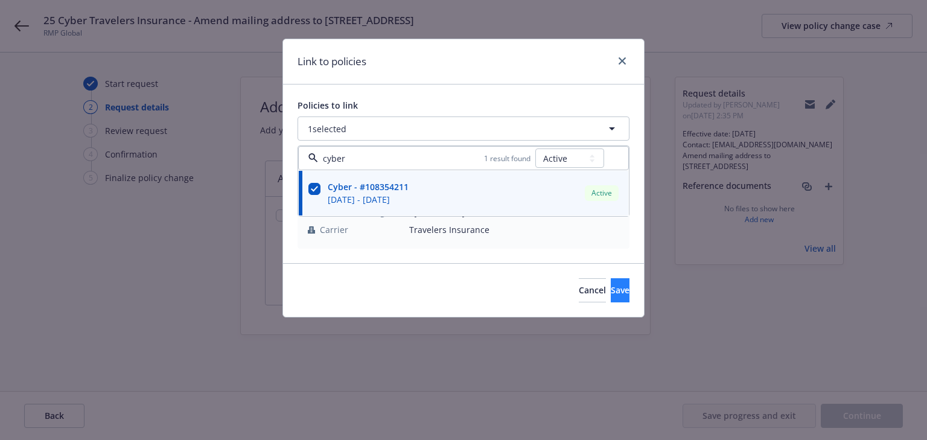
type input "cyber"
click at [610, 297] on button "Save" at bounding box center [619, 290] width 19 height 24
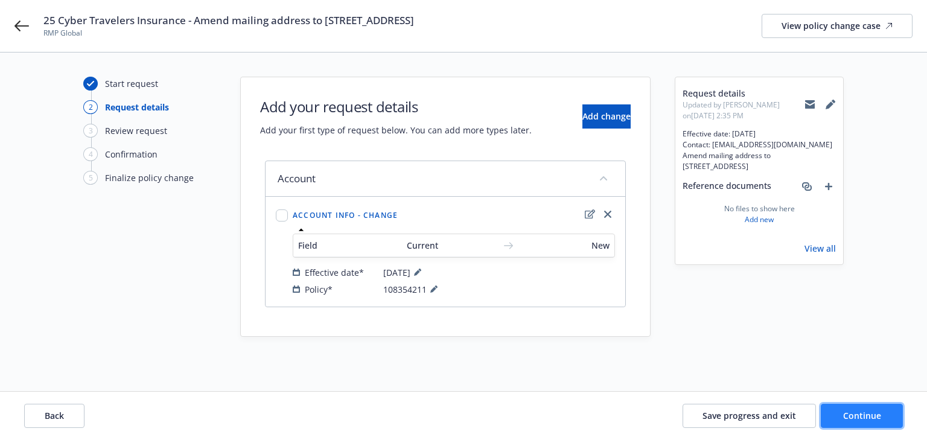
click at [884, 418] on button "Continue" at bounding box center [861, 416] width 82 height 24
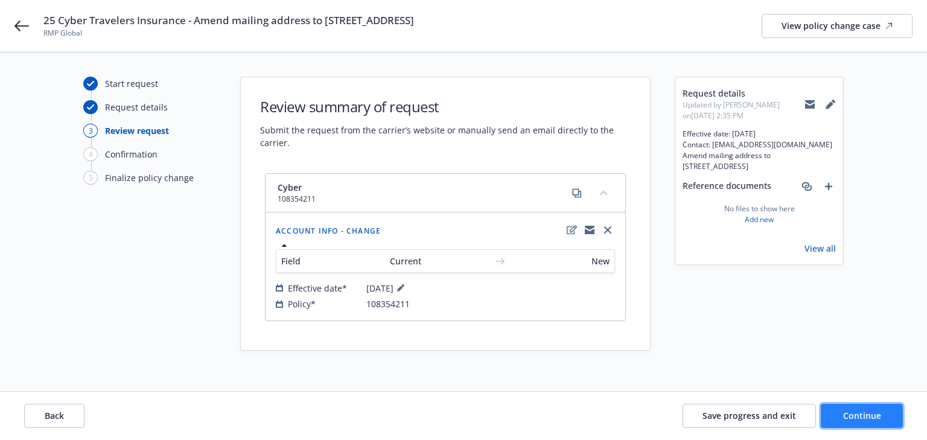
click at [884, 418] on button "Continue" at bounding box center [861, 416] width 82 height 24
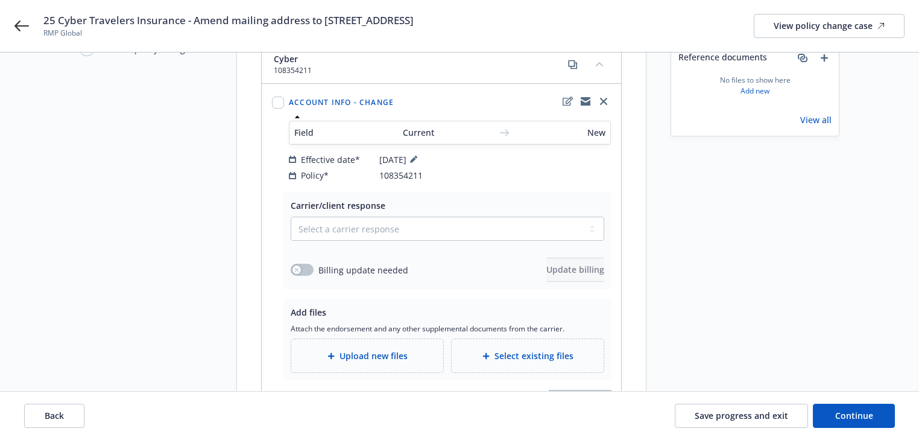
scroll to position [201, 0]
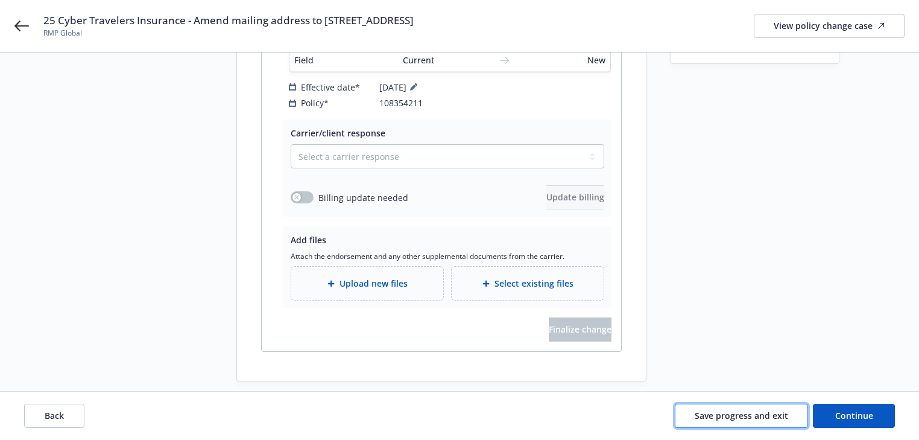
click at [763, 418] on span "Save progress and exit" at bounding box center [741, 415] width 93 height 11
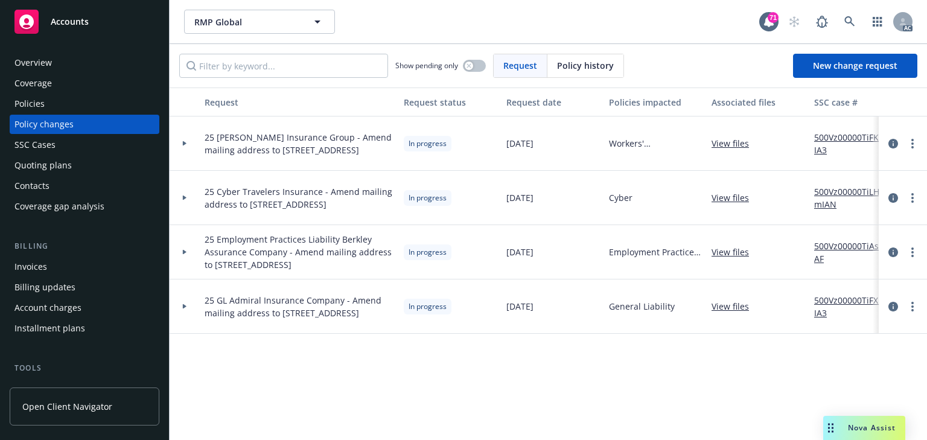
drag, startPoint x: 183, startPoint y: 196, endPoint x: 193, endPoint y: 208, distance: 15.0
click at [183, 196] on icon at bounding box center [185, 197] width 4 height 5
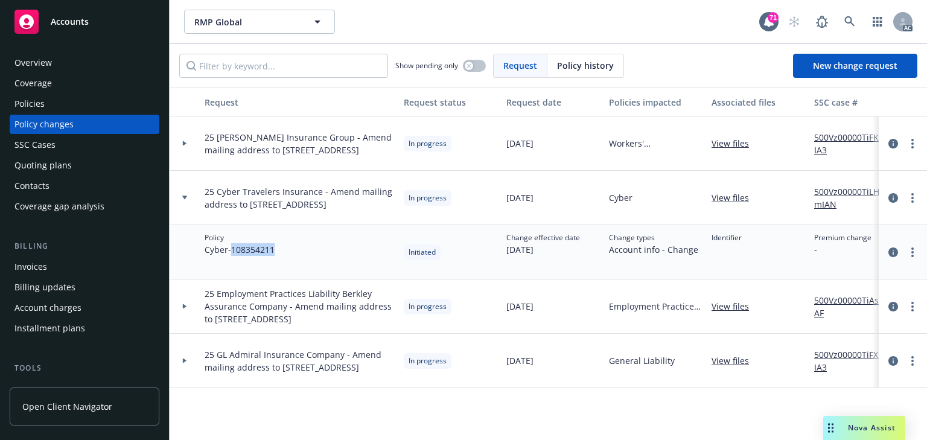
drag, startPoint x: 234, startPoint y: 247, endPoint x: 339, endPoint y: 251, distance: 105.0
click at [339, 251] on div "Policy Cyber - 108354211" at bounding box center [299, 252] width 199 height 54
click at [908, 197] on link "more" at bounding box center [912, 198] width 14 height 14
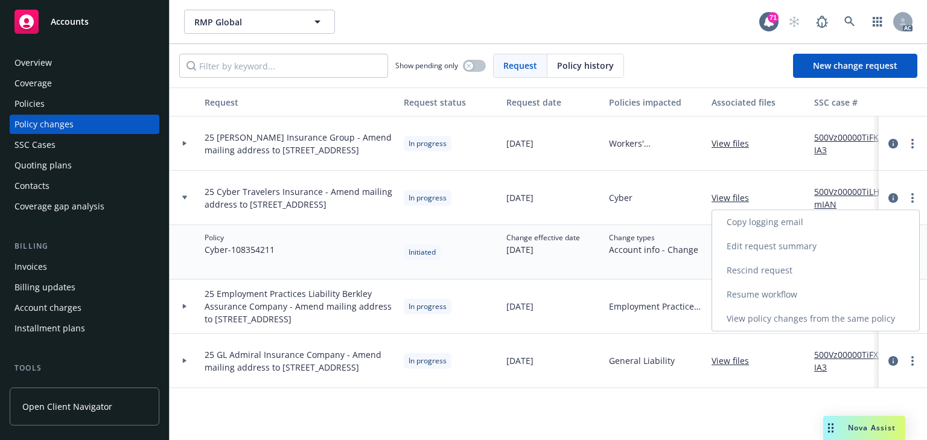
click at [756, 224] on link "Copy logging email" at bounding box center [815, 222] width 207 height 24
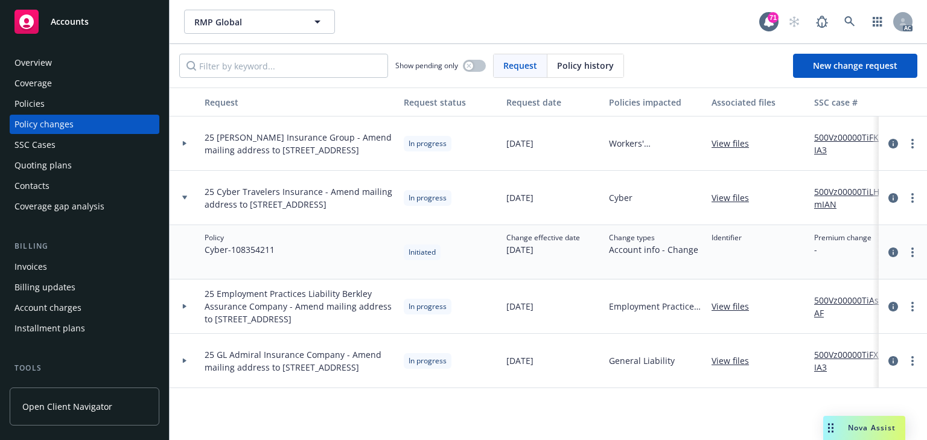
click at [40, 109] on div "Policies" at bounding box center [29, 103] width 30 height 19
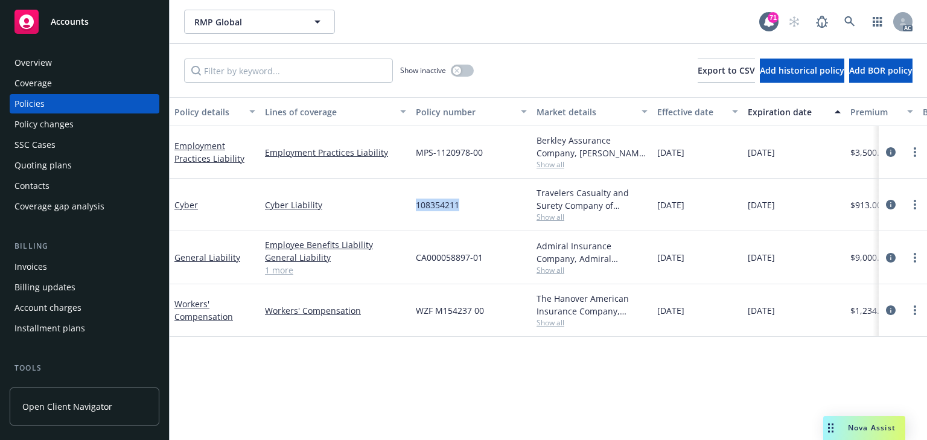
drag, startPoint x: 473, startPoint y: 208, endPoint x: 414, endPoint y: 208, distance: 59.1
click at [414, 208] on div "108354211" at bounding box center [471, 205] width 121 height 52
click at [66, 130] on div "Policy changes" at bounding box center [43, 124] width 59 height 19
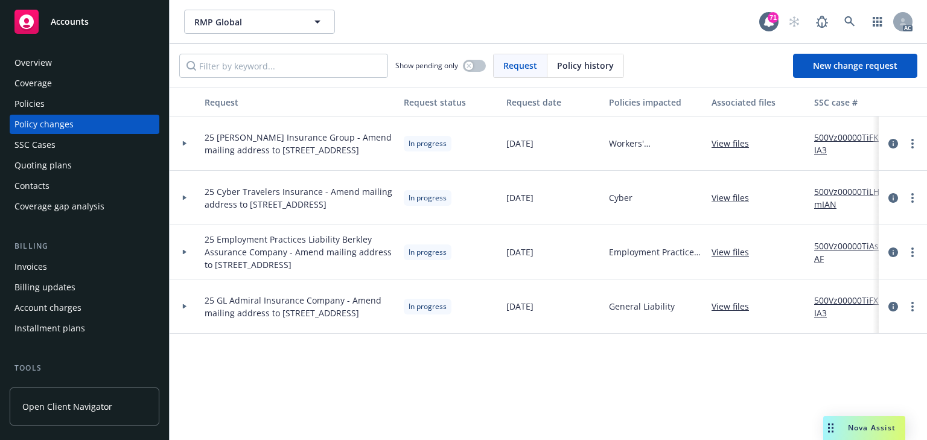
click at [187, 144] on div at bounding box center [184, 143] width 21 height 4
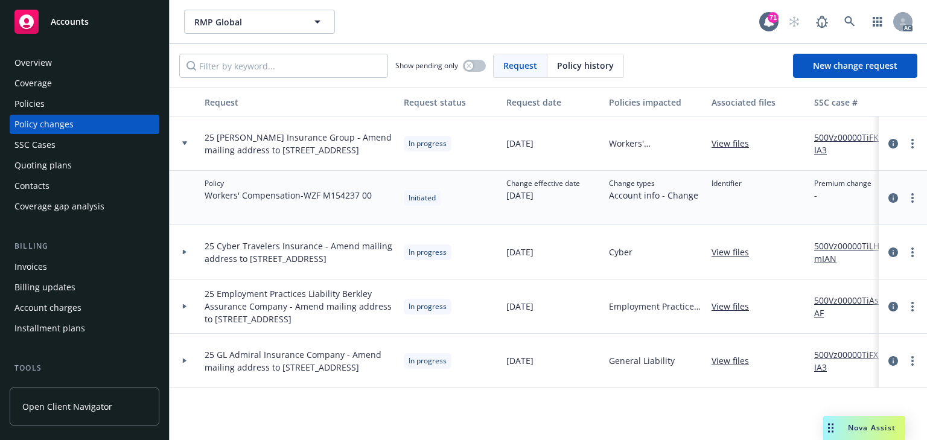
click at [187, 144] on div at bounding box center [184, 143] width 21 height 4
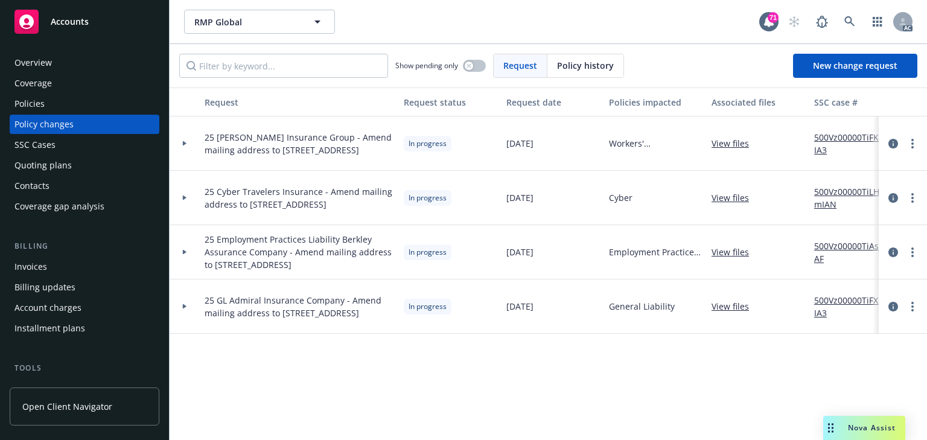
click at [185, 200] on div at bounding box center [185, 198] width 30 height 54
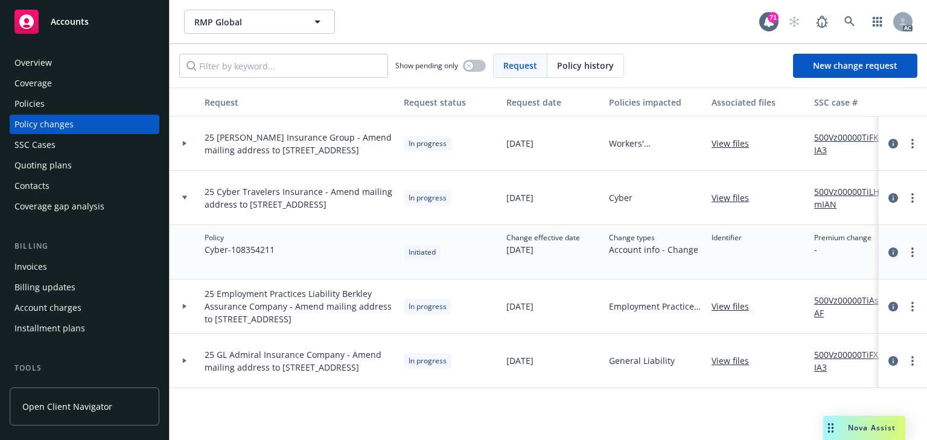
click at [185, 200] on div at bounding box center [185, 198] width 30 height 54
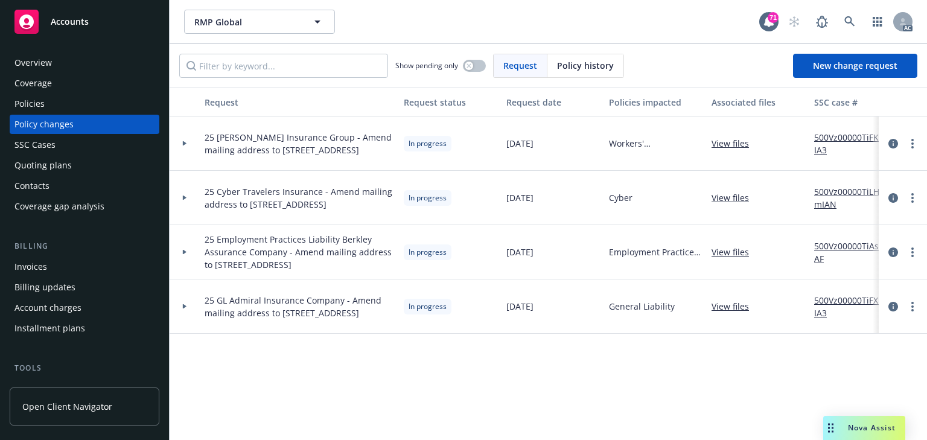
click at [185, 261] on div at bounding box center [185, 252] width 30 height 54
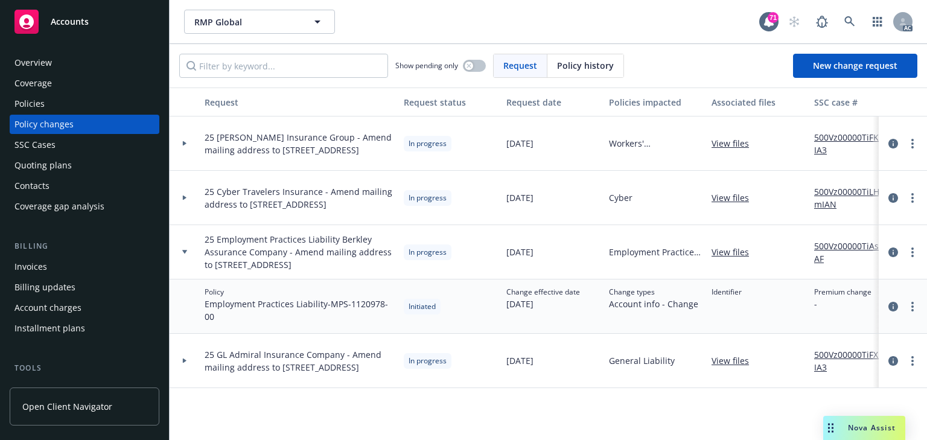
click at [185, 261] on div at bounding box center [185, 252] width 30 height 54
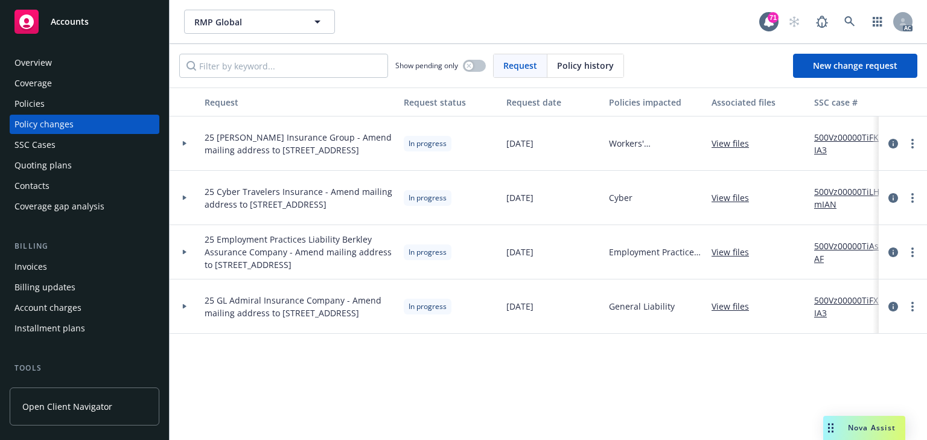
click at [186, 308] on icon at bounding box center [184, 306] width 5 height 4
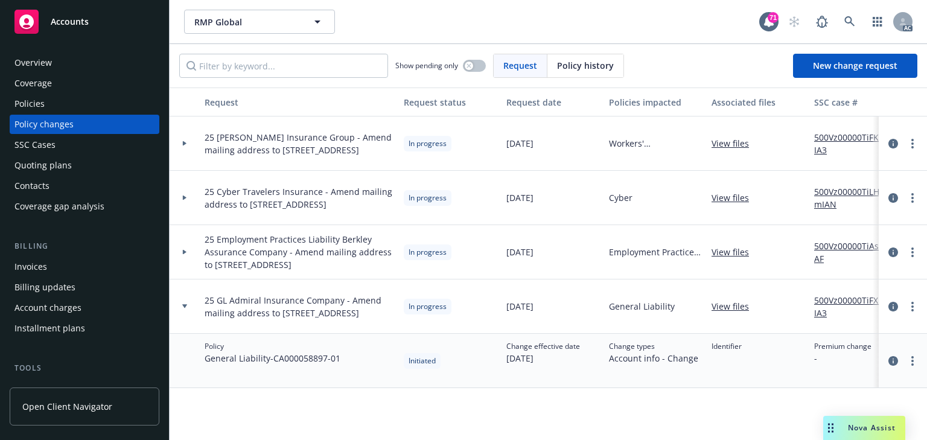
click at [184, 194] on div at bounding box center [185, 198] width 30 height 54
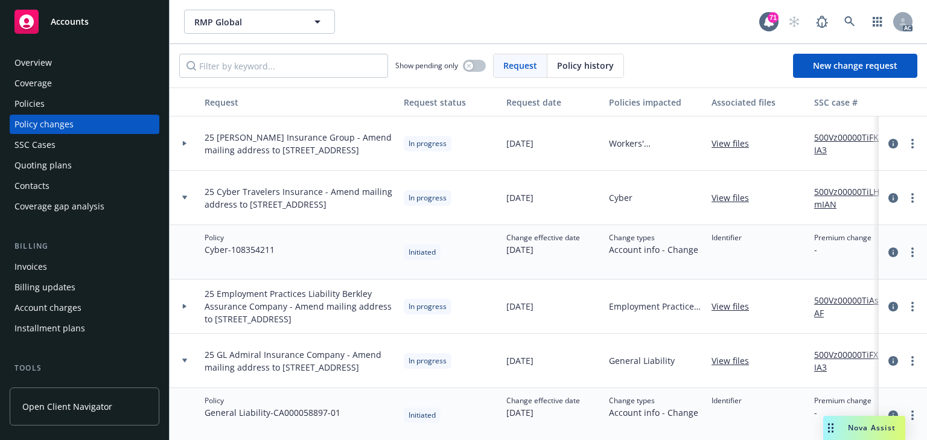
click at [188, 137] on div at bounding box center [185, 143] width 30 height 54
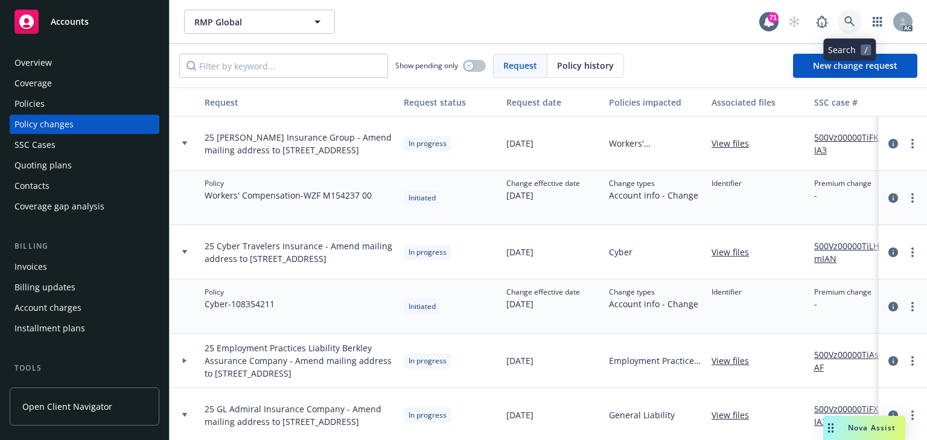
click at [854, 24] on icon at bounding box center [849, 21] width 11 height 11
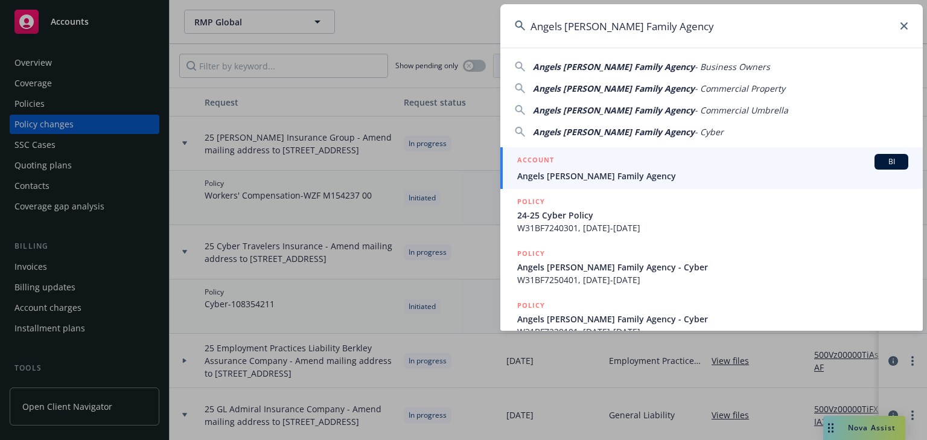
type input "Angels [PERSON_NAME] Family Agency"
click at [550, 174] on span "Angels [PERSON_NAME] Family Agency" at bounding box center [712, 176] width 391 height 13
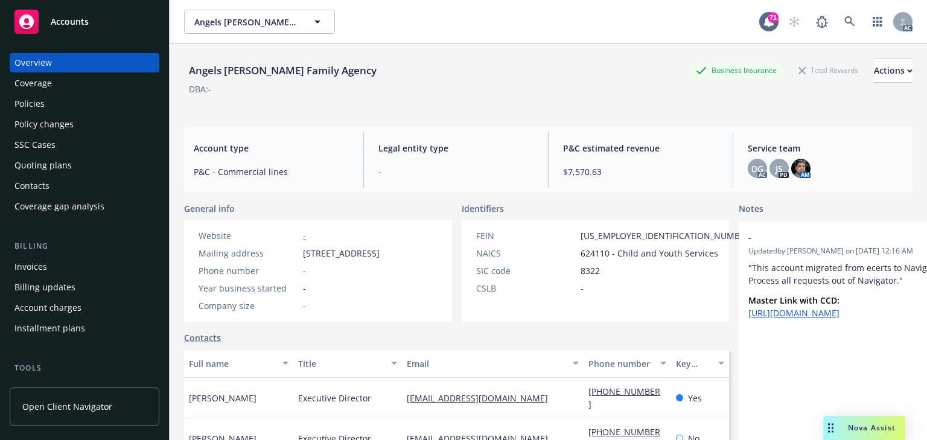
click at [43, 106] on div "Policies" at bounding box center [29, 103] width 30 height 19
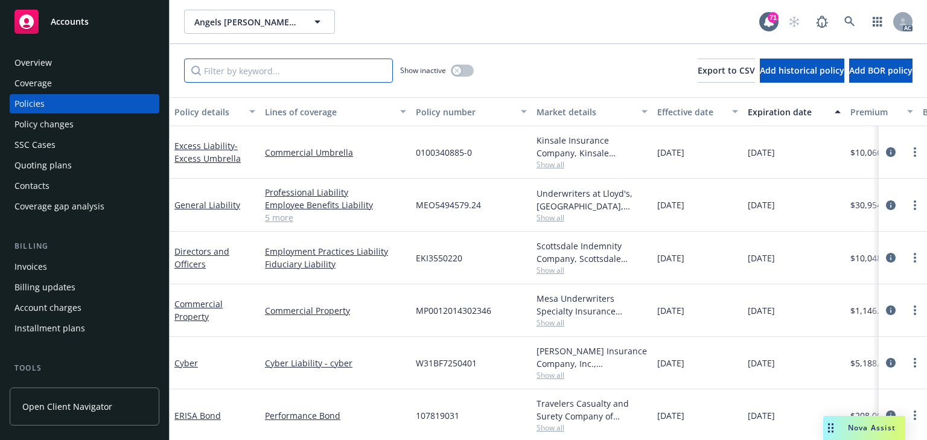
click at [253, 76] on input "Filter by keyword..." at bounding box center [288, 71] width 209 height 24
paste input "25 WC State Compensation Insurance Fund (SCIF) - Add WOS for County of"
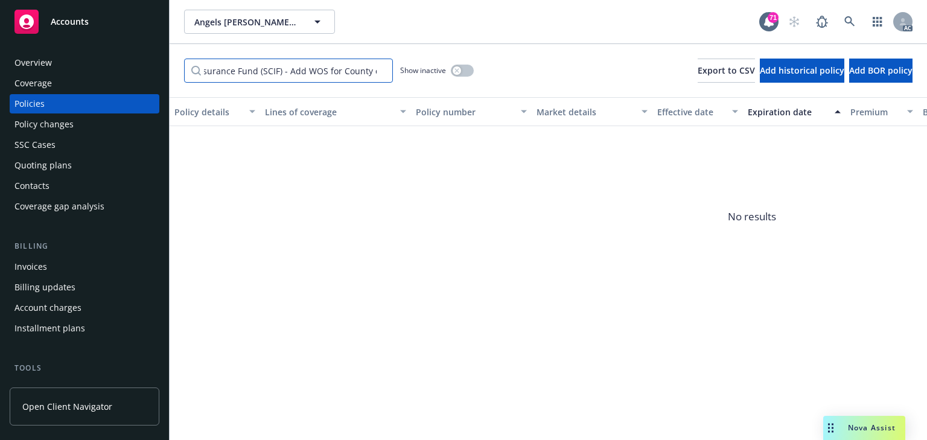
type input "25 WC State Compensation Insurance Fund (SCIF) - Add WOS for County of"
click at [85, 128] on div "Policy changes" at bounding box center [84, 124] width 140 height 19
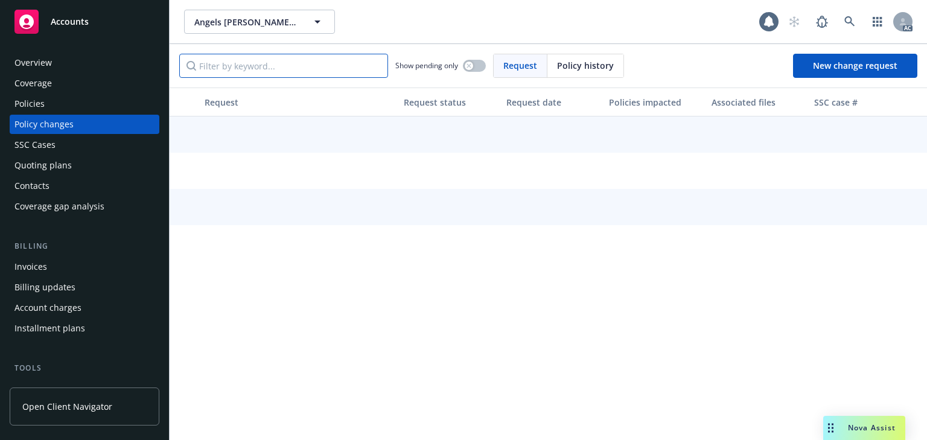
click at [317, 77] on input "Filter by keyword..." at bounding box center [283, 66] width 209 height 24
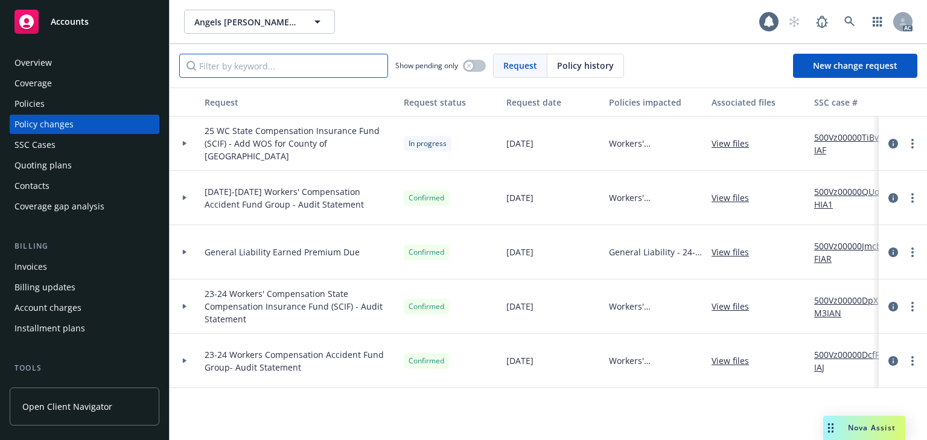
paste input "25 WC State Compensation Insurance Fund (SCIF) - Add WOS for County of"
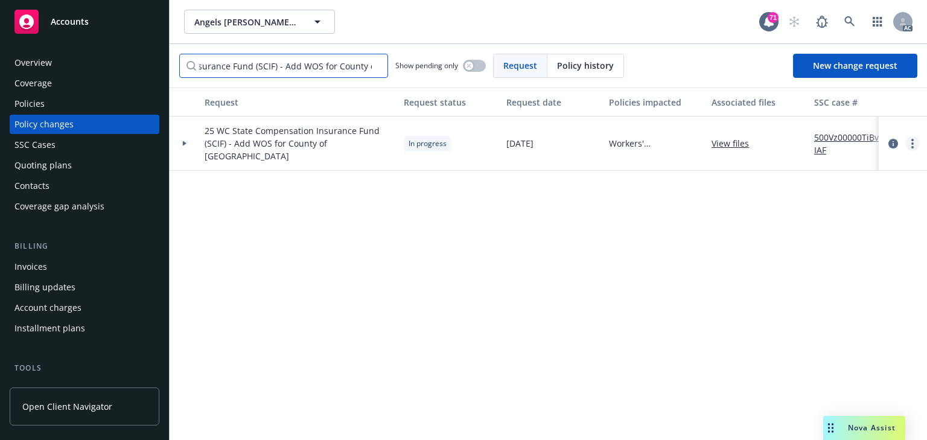
type input "25 WC State Compensation Insurance Fund (SCIF) - Add WOS for County of"
click at [912, 147] on circle "more" at bounding box center [912, 147] width 2 height 2
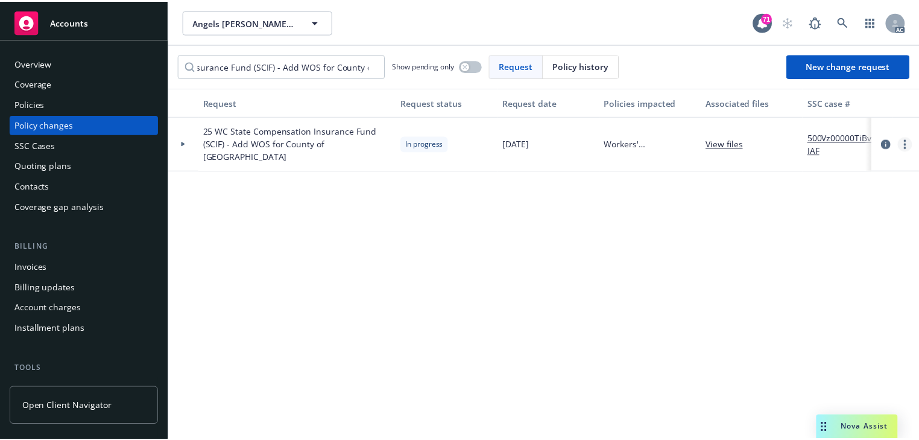
scroll to position [0, 0]
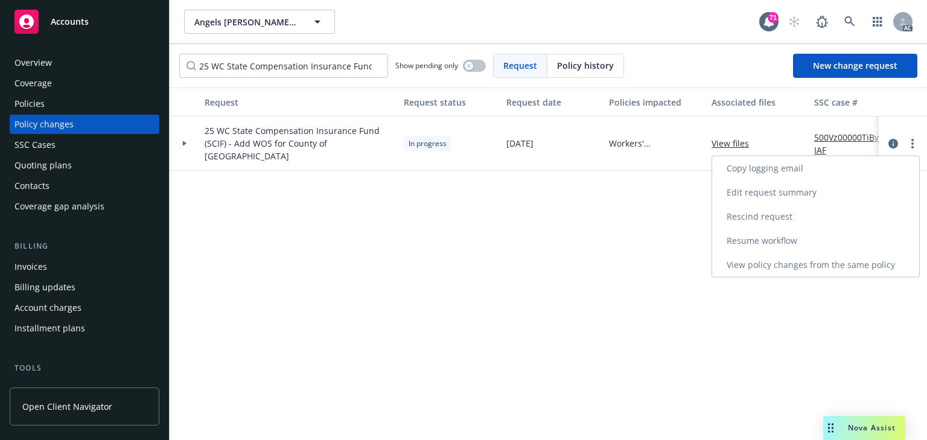
click at [755, 247] on link "Resume workflow" at bounding box center [815, 241] width 207 height 24
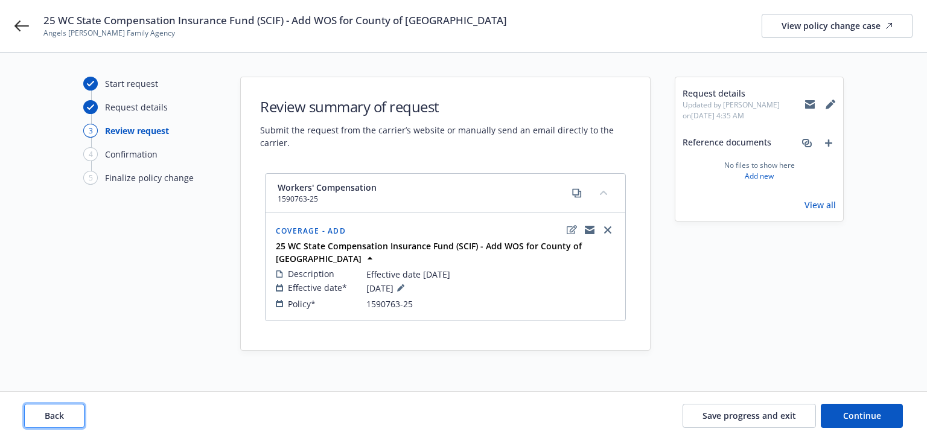
click at [48, 415] on span "Back" at bounding box center [54, 415] width 19 height 11
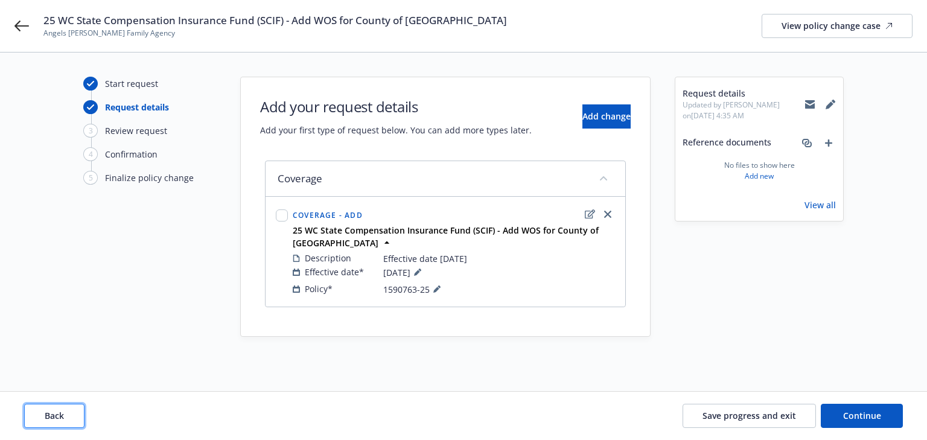
click at [48, 415] on span "Back" at bounding box center [54, 415] width 19 height 11
type textarea "x"
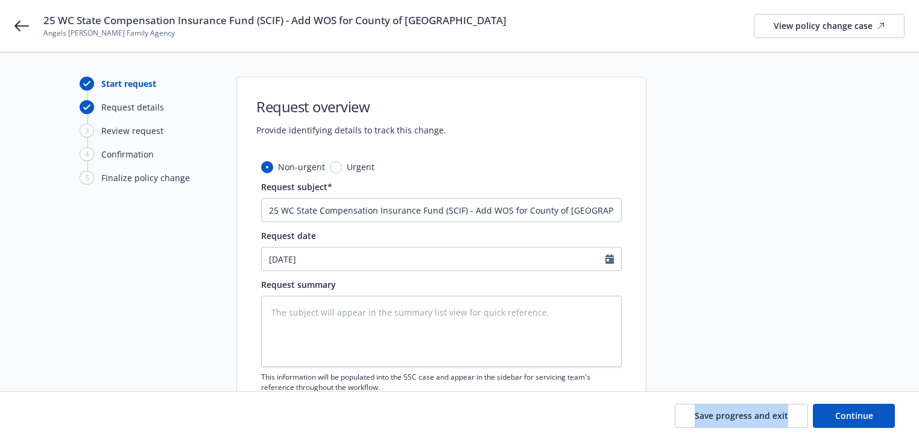
click at [48, 415] on div "Save progress and exit Continue" at bounding box center [459, 416] width 871 height 24
click at [179, 294] on div "Start request Request details 3 Review request 4 Confirmation 5 Finalize policy…" at bounding box center [146, 264] width 133 height 375
click at [337, 343] on textarea at bounding box center [441, 331] width 361 height 71
paste textarea "Contact: [EMAIL_ADDRESS][DOMAIN_NAME] Effective [DATE], please add a WOS in fav…"
type textarea "Contact: [EMAIL_ADDRESS][DOMAIN_NAME] Effective [DATE], please add a WOS in fav…"
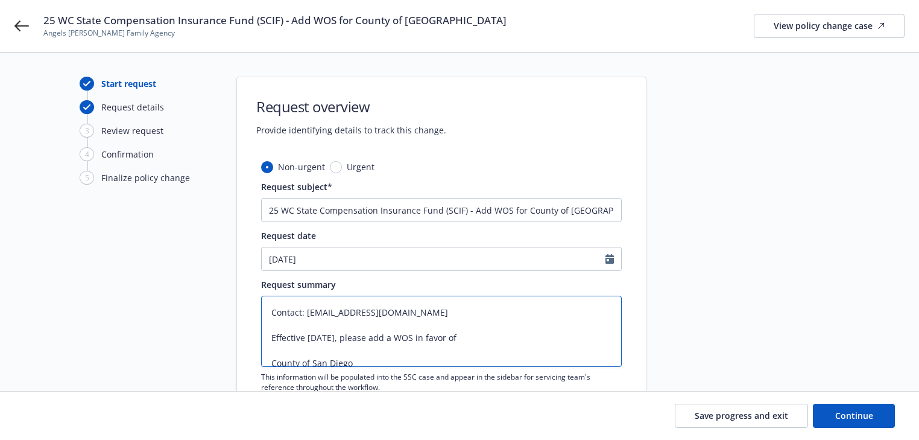
type textarea "x"
type textarea "Contact: [EMAIL_ADDRESS][DOMAIN_NAME] Effective [DATE], please add a WOS in fav…"
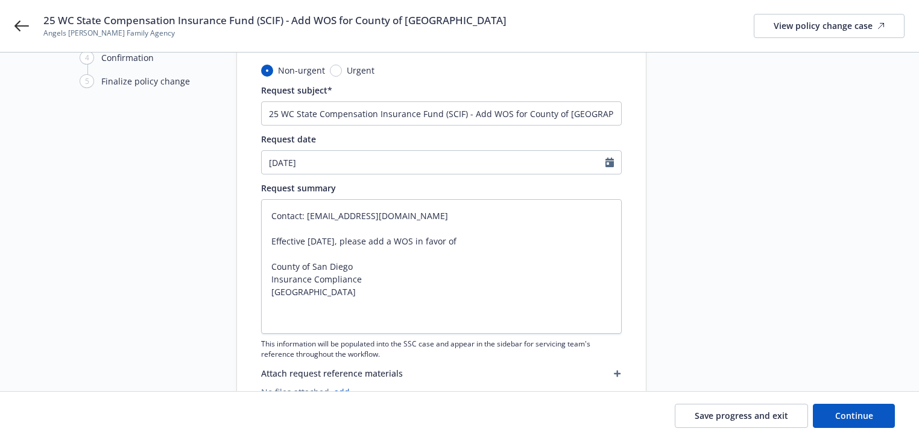
click at [723, 355] on div at bounding box center [755, 199] width 169 height 438
click at [861, 411] on span "Continue" at bounding box center [854, 415] width 38 height 11
type textarea "x"
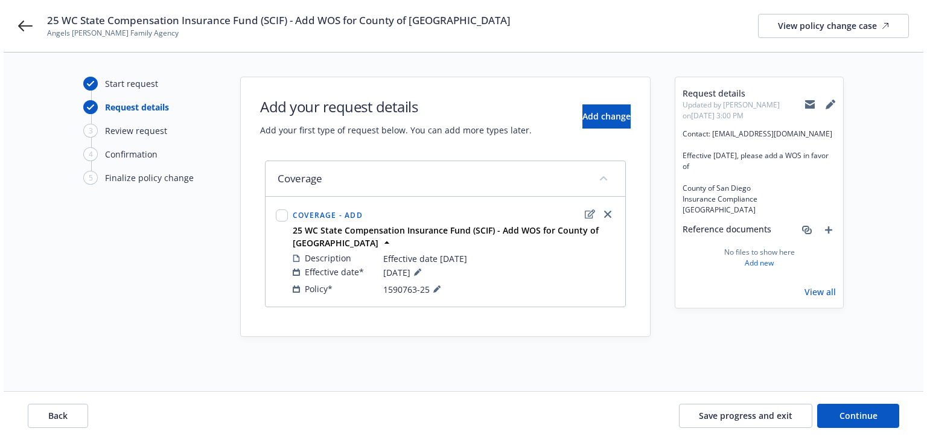
scroll to position [0, 0]
click at [605, 211] on icon "close" at bounding box center [607, 214] width 7 height 7
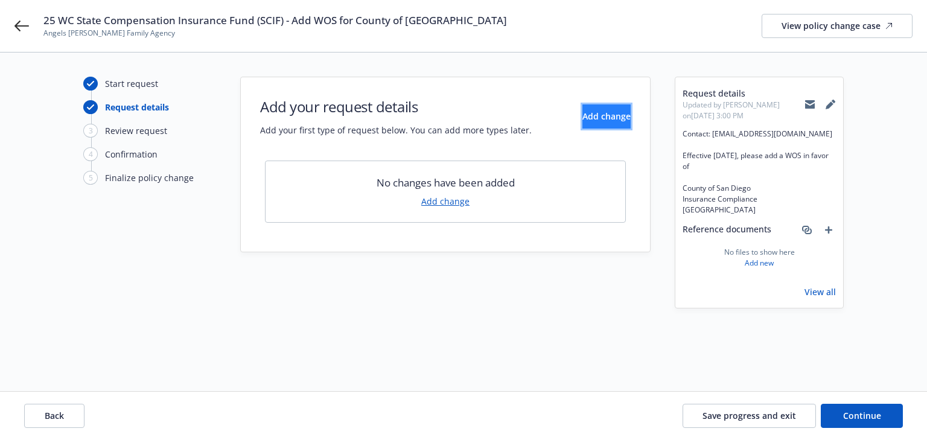
click at [599, 126] on button "Add change" at bounding box center [606, 116] width 48 height 24
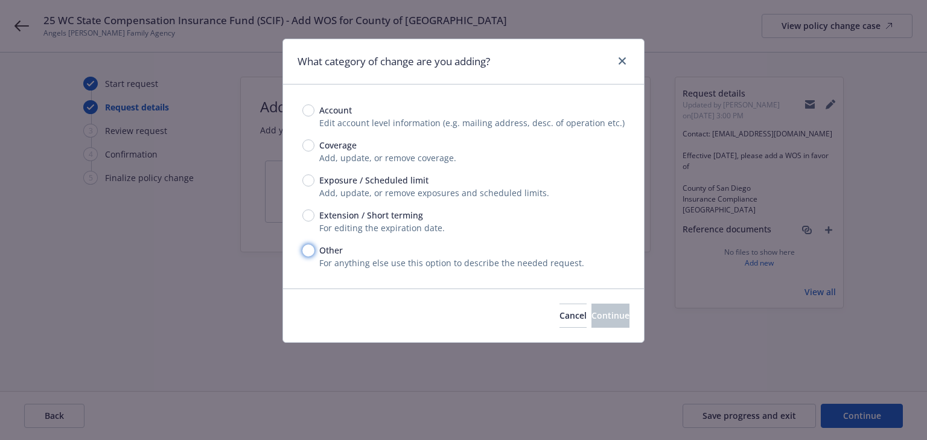
click at [309, 254] on input "Other" at bounding box center [308, 250] width 12 height 12
radio input "true"
click at [591, 320] on span "Continue" at bounding box center [610, 314] width 38 height 11
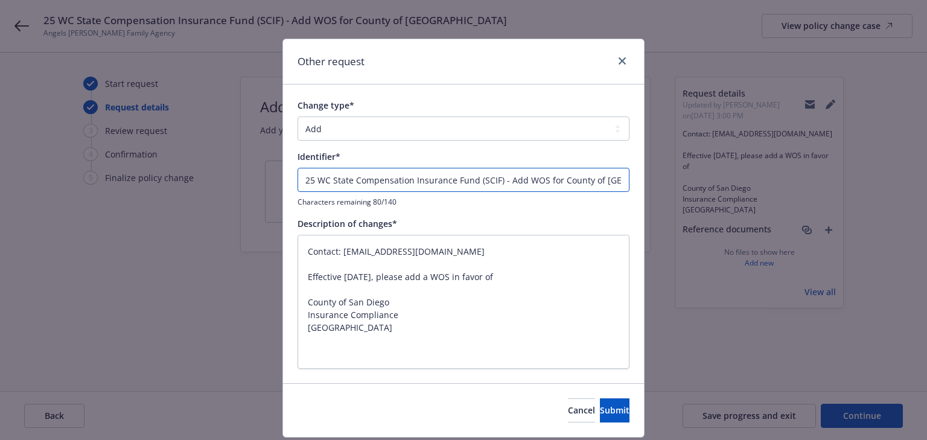
drag, startPoint x: 505, startPoint y: 180, endPoint x: -618, endPoint y: 133, distance: 1124.2
click at [0, 133] on html "25 WC State Compensation Insurance Fund (SCIF) - Add WOS for County of San Dieg…" at bounding box center [463, 220] width 927 height 440
type textarea "x"
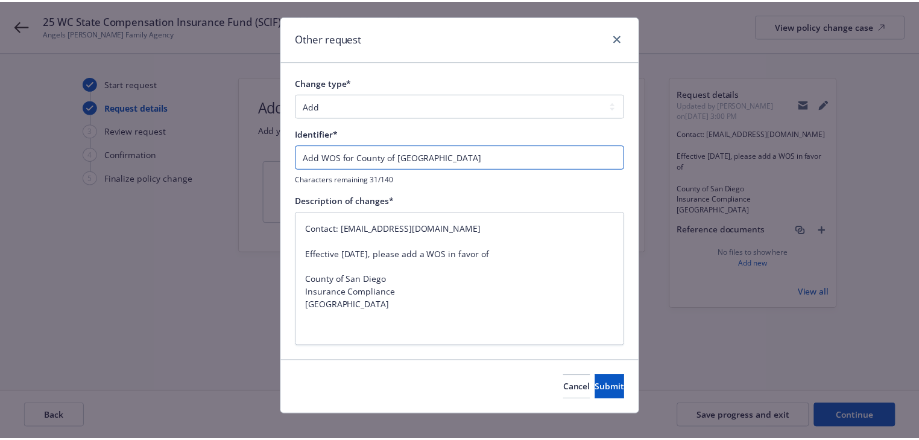
scroll to position [36, 0]
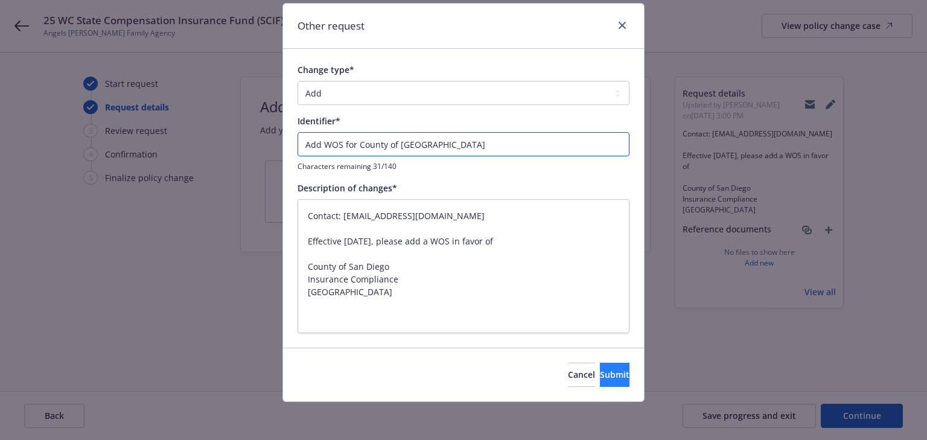
type input "Add WOS for County of [GEOGRAPHIC_DATA]"
click at [600, 377] on span "Submit" at bounding box center [615, 374] width 30 height 11
type textarea "x"
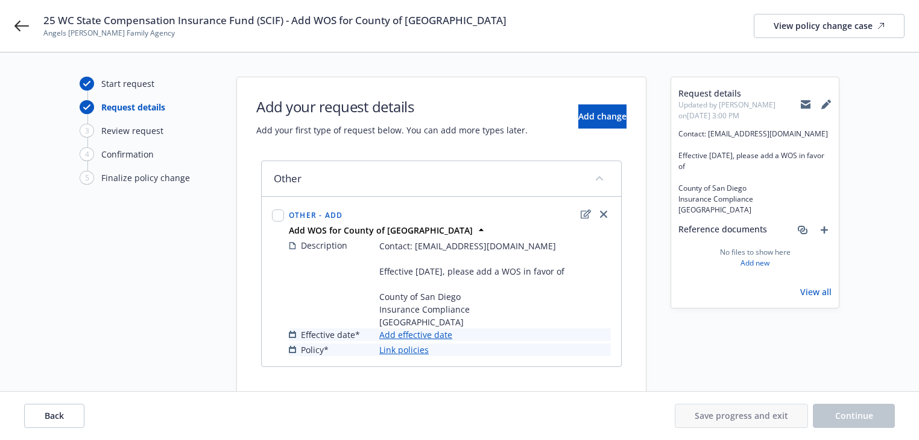
scroll to position [41, 0]
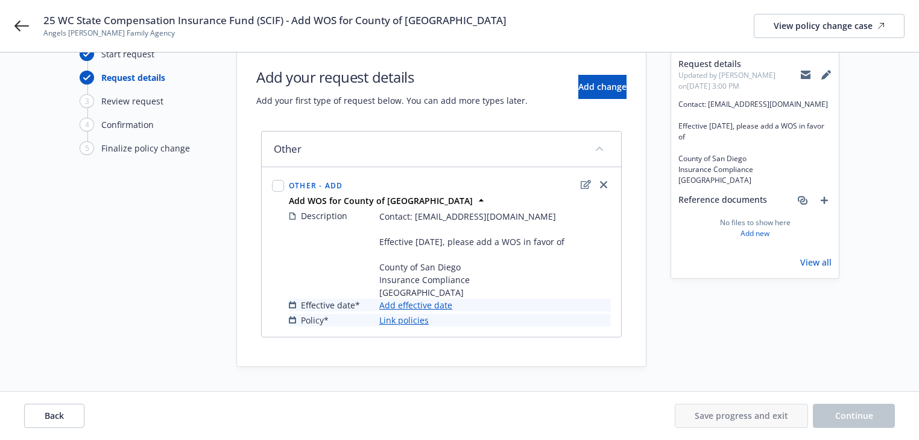
click at [420, 304] on link "Add effective date" at bounding box center [415, 305] width 73 height 13
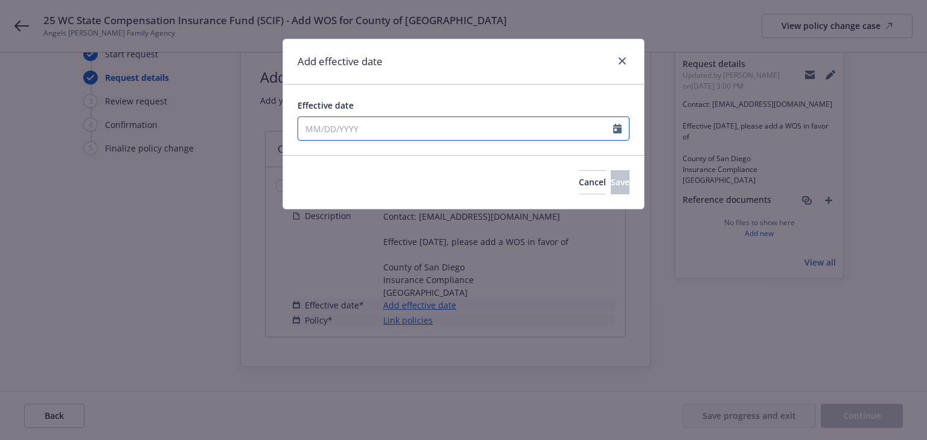
click at [390, 125] on input "Effective date" at bounding box center [455, 128] width 315 height 23
select select "10"
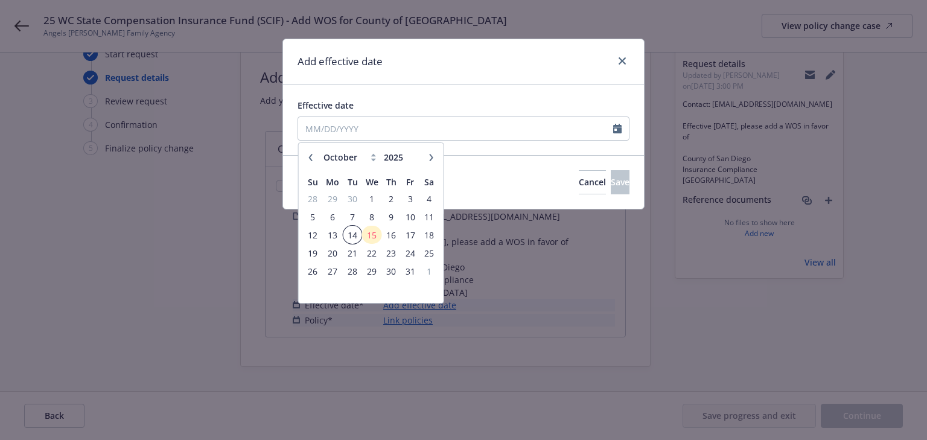
click at [350, 238] on span "14" at bounding box center [352, 234] width 16 height 15
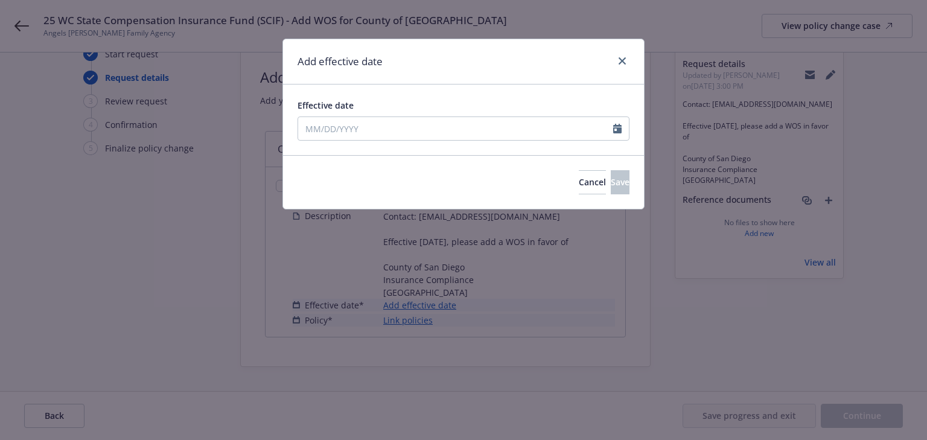
type input "[DATE]"
click at [610, 193] on button "Save" at bounding box center [619, 182] width 19 height 24
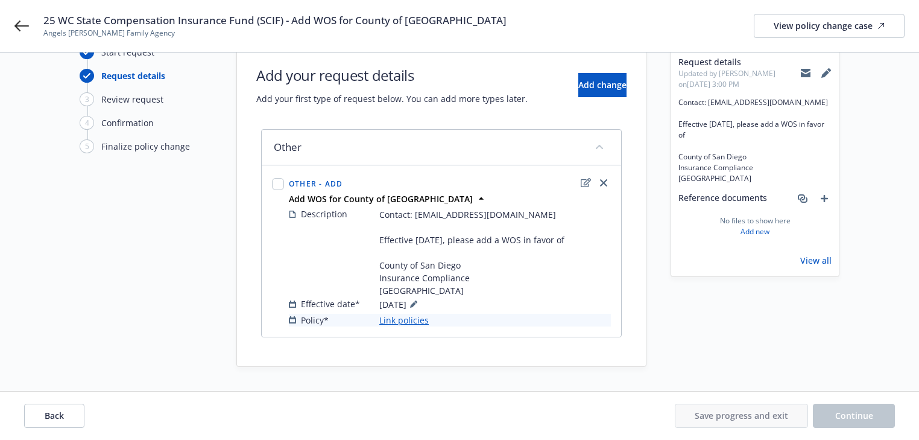
click at [412, 320] on link "Link policies" at bounding box center [403, 320] width 49 height 13
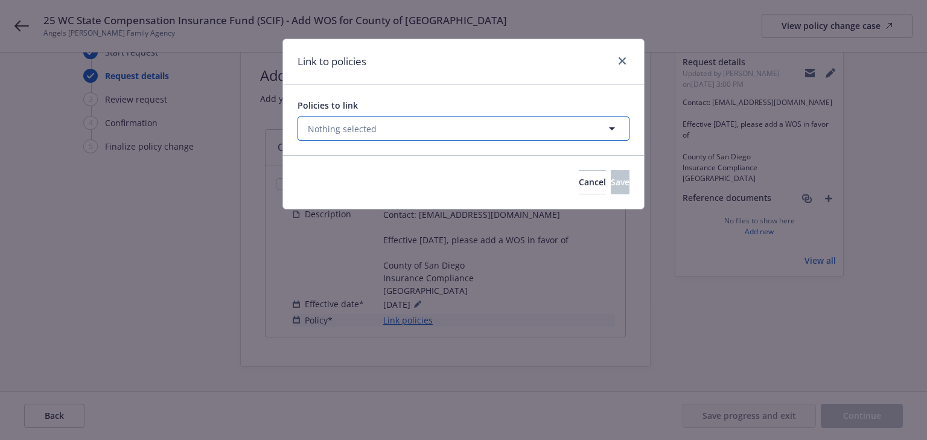
click at [408, 128] on button "Nothing selected" at bounding box center [463, 128] width 332 height 24
select select "ACTIVE"
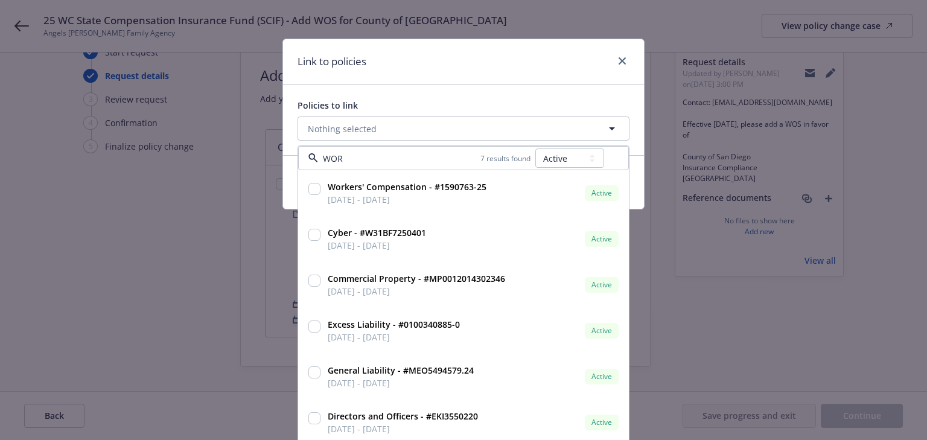
type input "WORK"
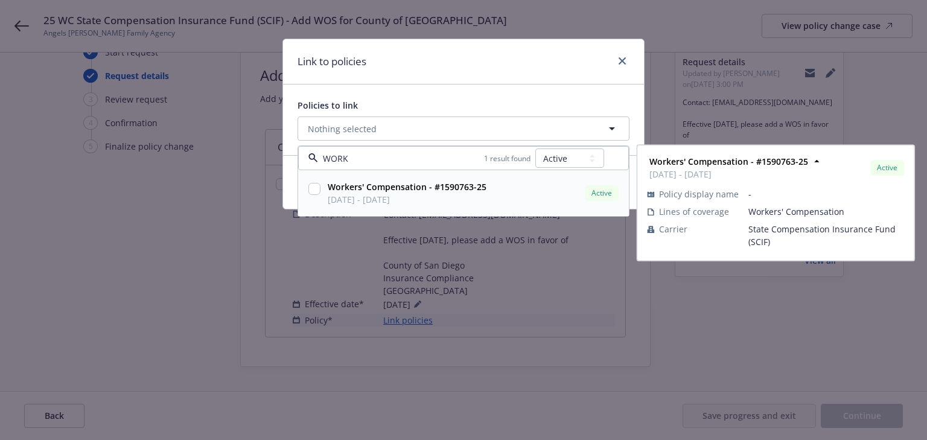
click at [313, 190] on input "checkbox" at bounding box center [314, 189] width 12 height 12
checkbox input "true"
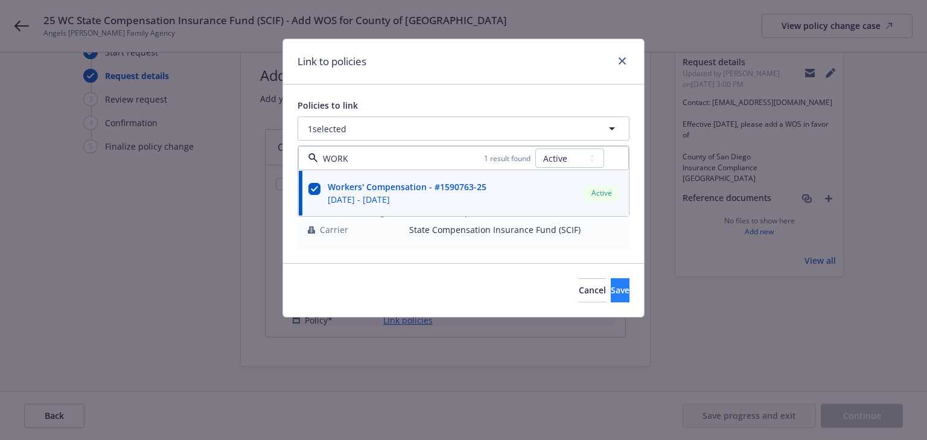
type input "WORK"
click at [622, 293] on button "Save" at bounding box center [619, 290] width 19 height 24
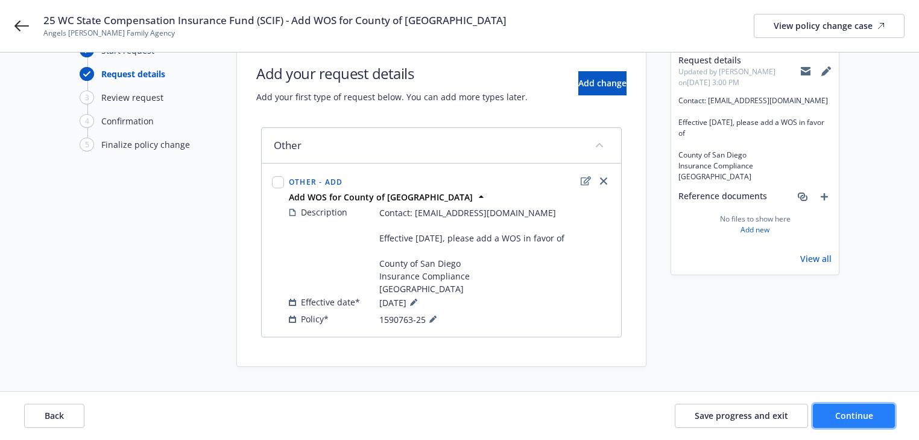
click at [863, 417] on span "Continue" at bounding box center [854, 415] width 38 height 11
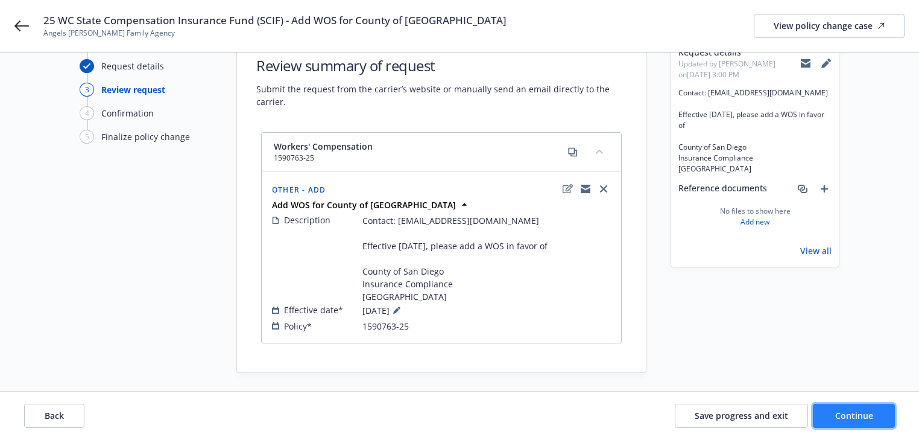
click at [863, 417] on span "Continue" at bounding box center [854, 415] width 38 height 11
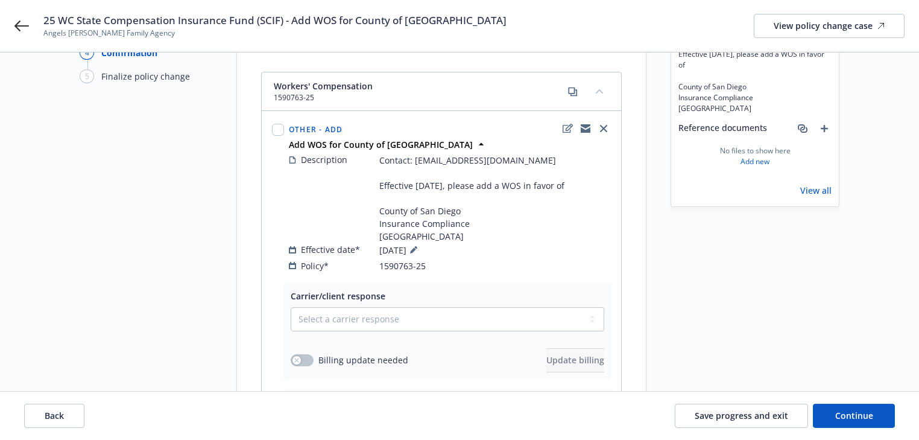
scroll to position [277, 0]
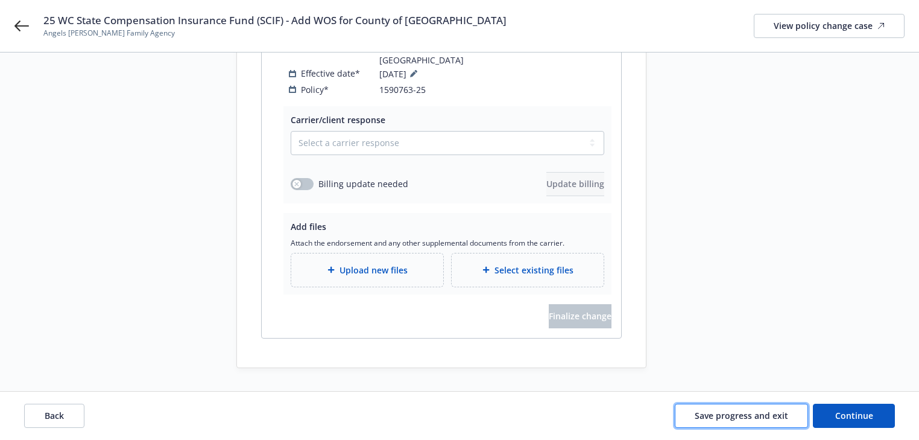
click at [750, 420] on span "Save progress and exit" at bounding box center [741, 415] width 93 height 11
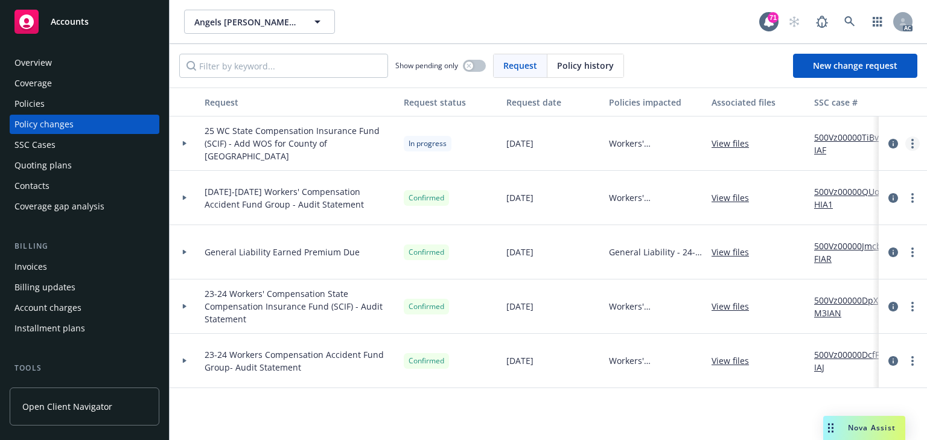
click at [916, 142] on link "more" at bounding box center [912, 143] width 14 height 14
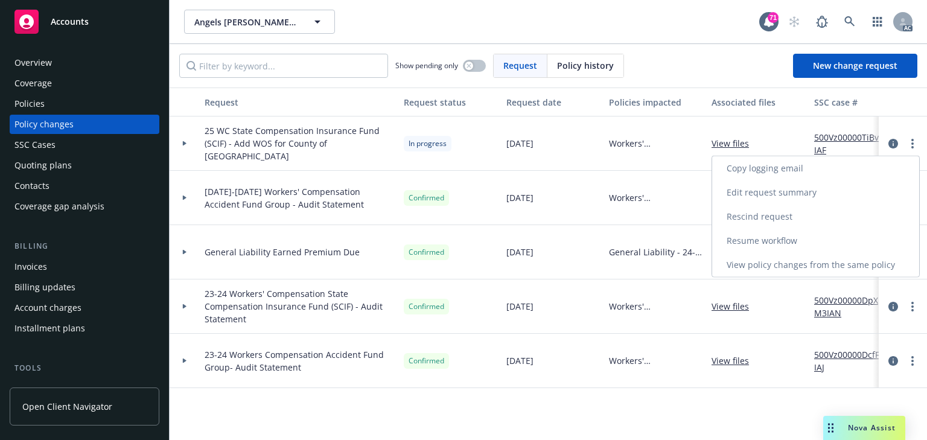
click at [765, 162] on link "Copy logging email" at bounding box center [815, 168] width 207 height 24
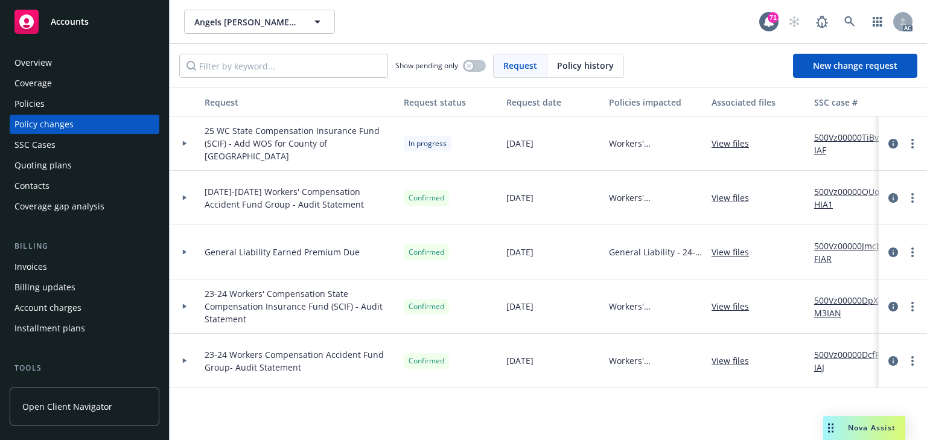
click at [186, 145] on div at bounding box center [185, 143] width 30 height 54
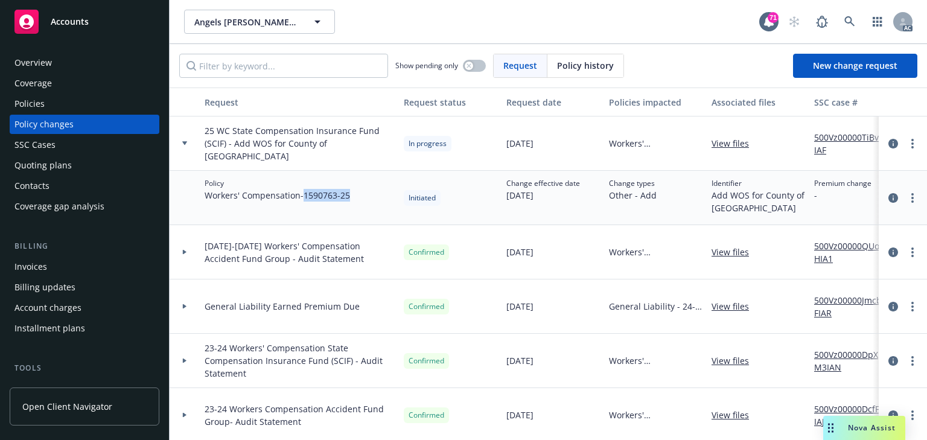
drag, startPoint x: 306, startPoint y: 193, endPoint x: 356, endPoint y: 193, distance: 49.5
click at [356, 193] on div "Policy Workers' Compensation - 1590763-25" at bounding box center [299, 198] width 199 height 54
click at [63, 103] on div "Policies" at bounding box center [84, 103] width 140 height 19
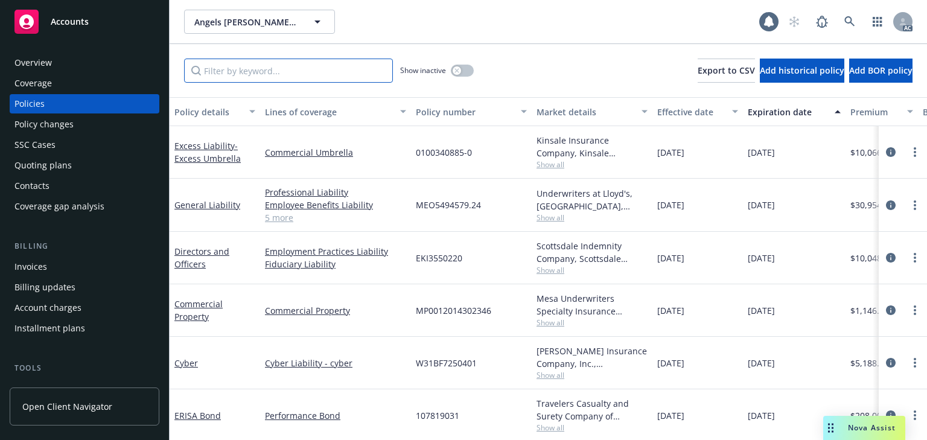
click at [282, 72] on input "Filter by keyword..." at bounding box center [288, 71] width 209 height 24
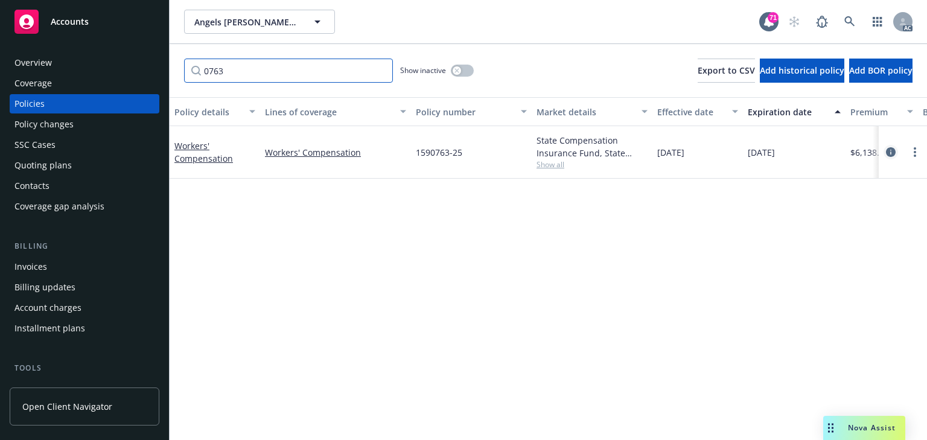
type input "0763"
click at [891, 149] on icon "circleInformation" at bounding box center [891, 152] width 10 height 10
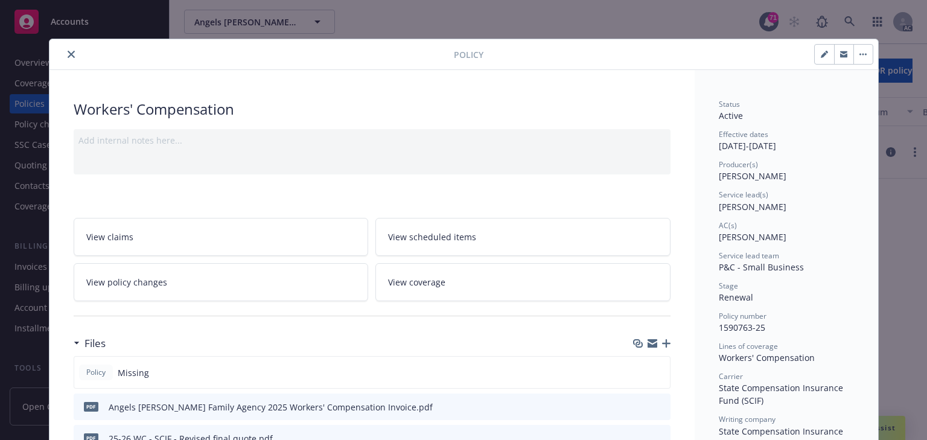
scroll to position [36, 0]
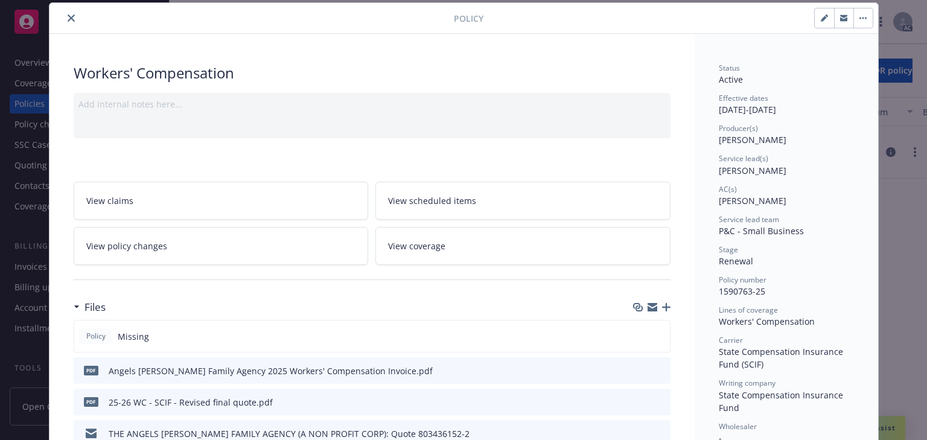
click at [762, 246] on div "Stage" at bounding box center [785, 249] width 135 height 10
drag, startPoint x: 709, startPoint y: 171, endPoint x: 810, endPoint y: 169, distance: 100.8
click at [68, 19] on icon "close" at bounding box center [71, 17] width 7 height 7
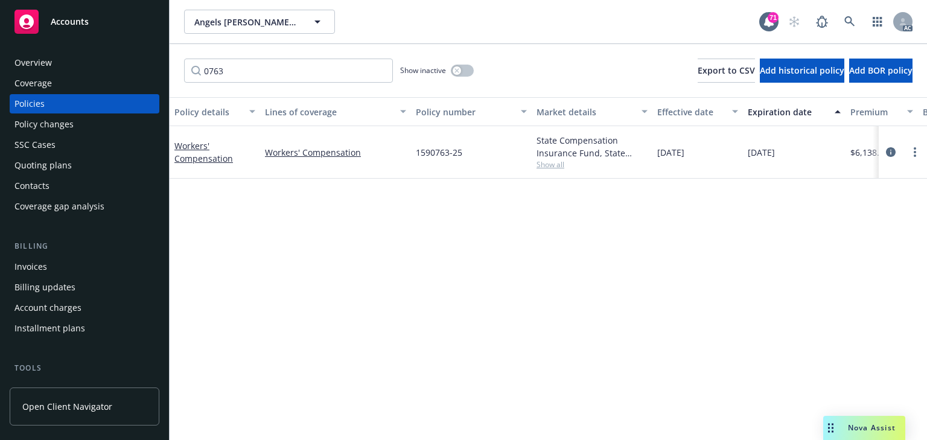
click at [34, 128] on div "Policy changes" at bounding box center [43, 124] width 59 height 19
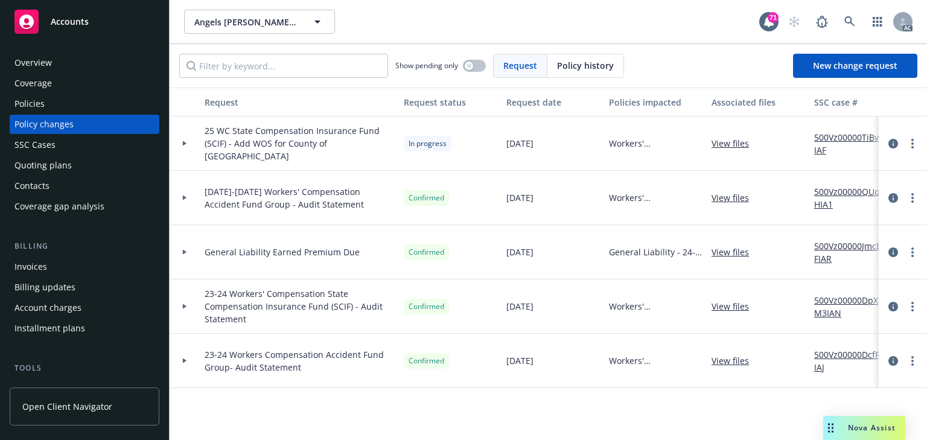
click at [864, 138] on link "500Vz00000TiBv7IAF" at bounding box center [854, 143] width 81 height 25
click at [845, 25] on icon at bounding box center [849, 21] width 11 height 11
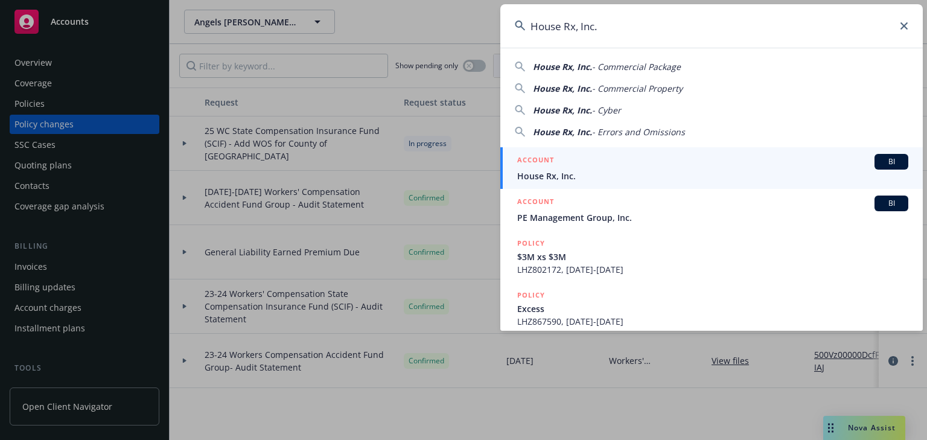
type input "House Rx, Inc."
click at [560, 170] on span "House Rx, Inc." at bounding box center [712, 176] width 391 height 13
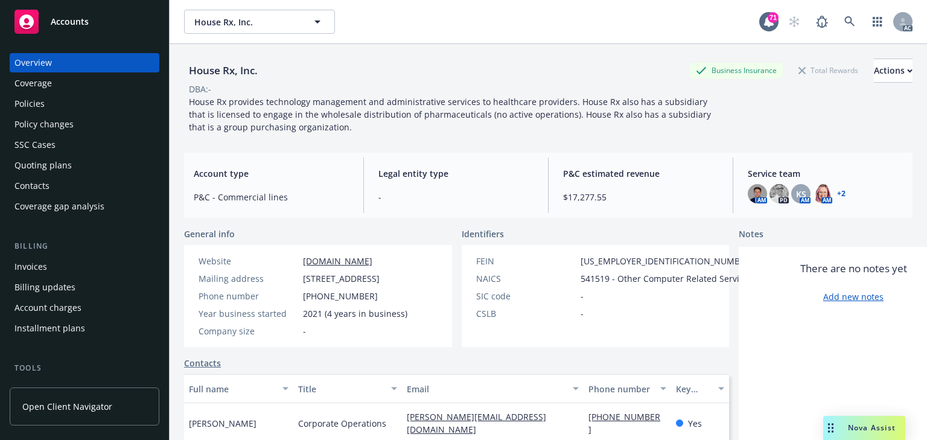
click at [41, 101] on div "Policies" at bounding box center [29, 103] width 30 height 19
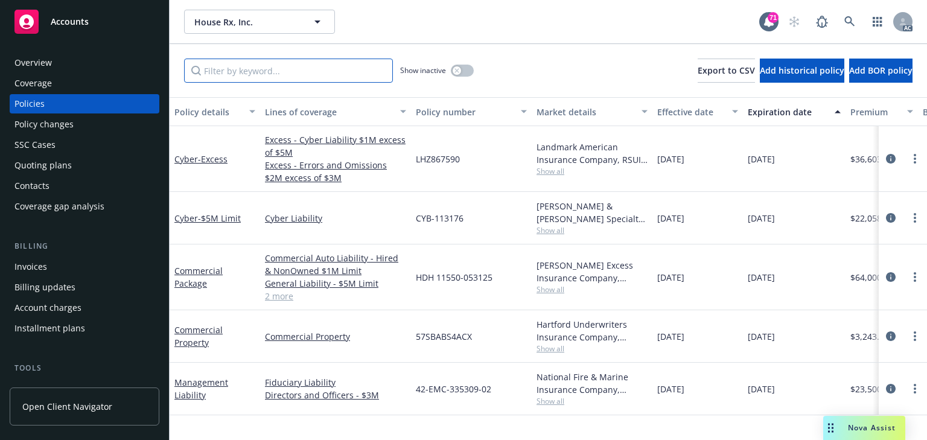
click at [336, 69] on input "Filter by keyword..." at bounding box center [288, 71] width 209 height 24
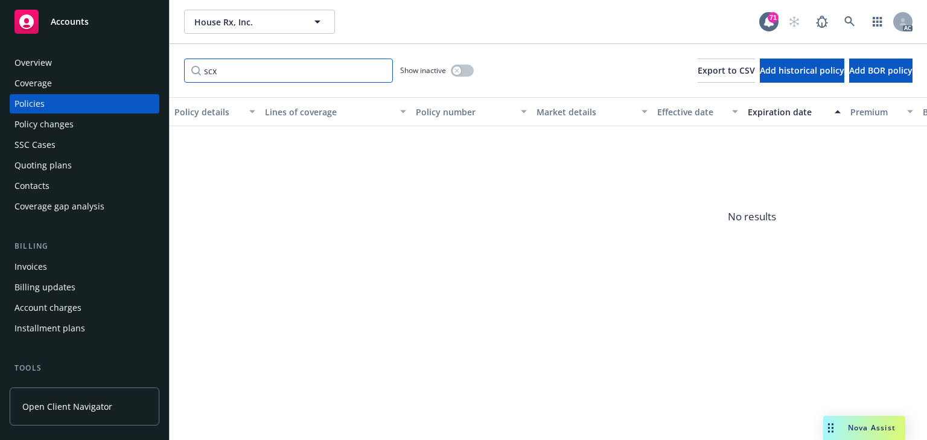
drag, startPoint x: 245, startPoint y: 80, endPoint x: 42, endPoint y: 77, distance: 203.3
click at [52, 77] on div "Accounts Overview Coverage Policies Policy changes SSC Cases Quoting plans Cont…" at bounding box center [463, 220] width 927 height 440
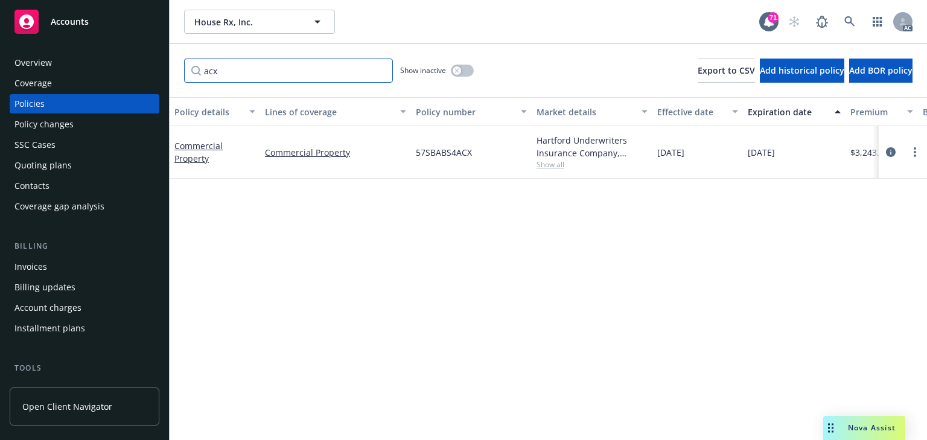
type input "acx"
click at [516, 309] on div "Policy details Lines of coverage Policy number Market details Effective date Ex…" at bounding box center [548, 268] width 757 height 343
click at [890, 154] on icon "circleInformation" at bounding box center [891, 152] width 10 height 10
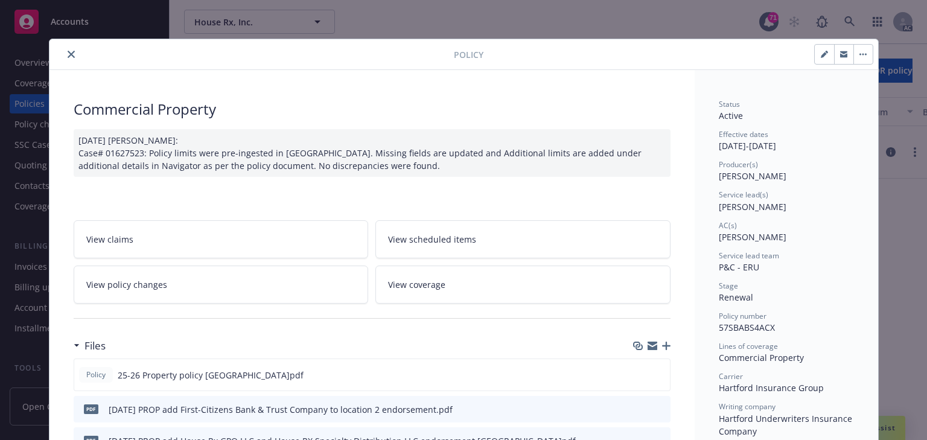
drag, startPoint x: 217, startPoint y: 275, endPoint x: 29, endPoint y: 236, distance: 192.1
click at [217, 275] on link "View policy changes" at bounding box center [221, 284] width 295 height 38
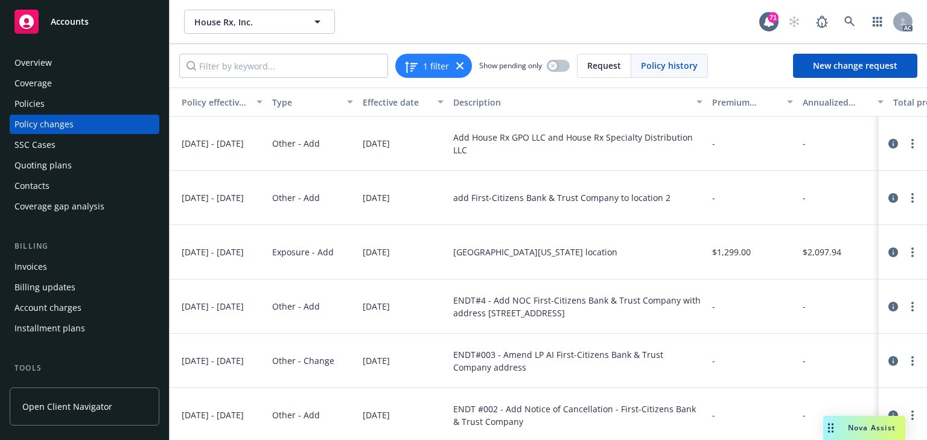
scroll to position [0, 389]
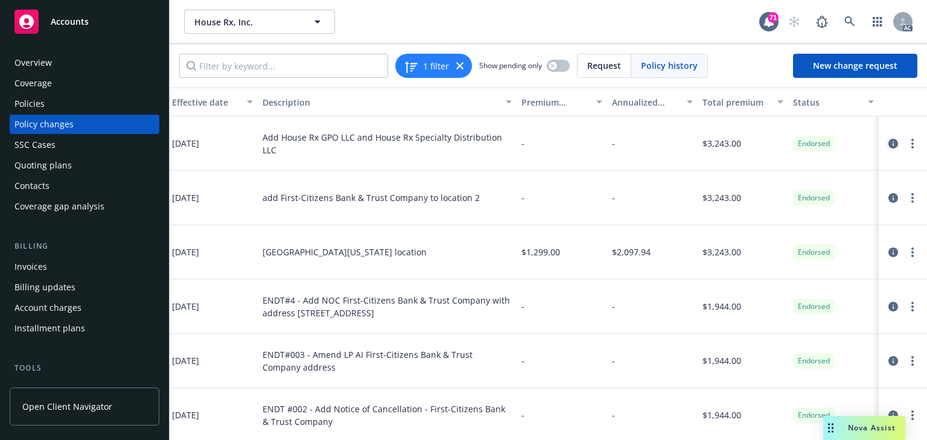
click at [888, 142] on icon "circleInformation" at bounding box center [893, 144] width 10 height 10
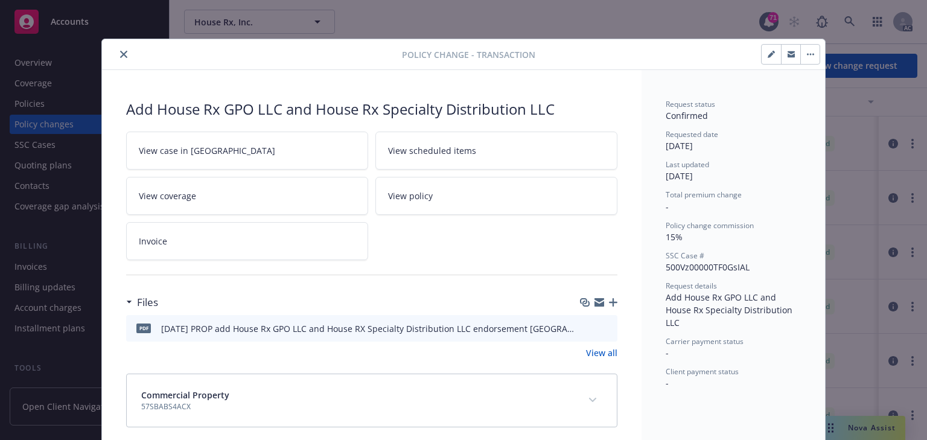
scroll to position [12, 0]
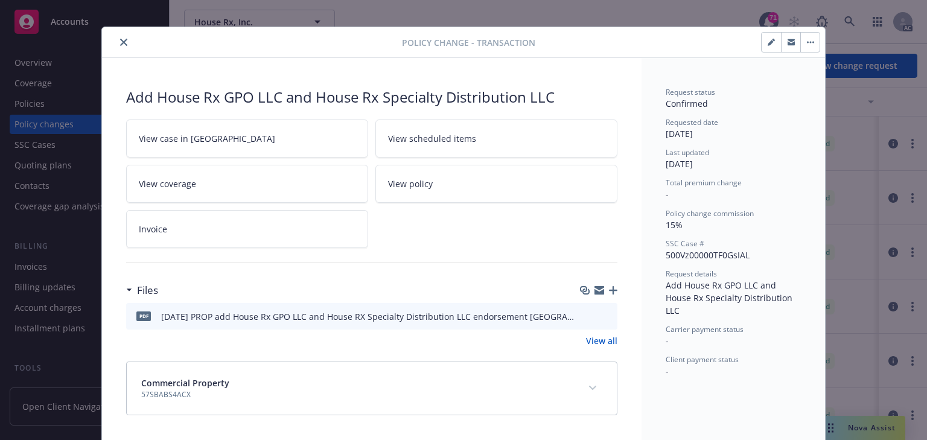
click at [601, 310] on button at bounding box center [606, 316] width 11 height 13
click at [603, 315] on icon "preview file" at bounding box center [605, 315] width 11 height 8
click at [275, 135] on link "View case in [GEOGRAPHIC_DATA]" at bounding box center [247, 138] width 242 height 38
click at [121, 43] on icon "close" at bounding box center [123, 42] width 7 height 7
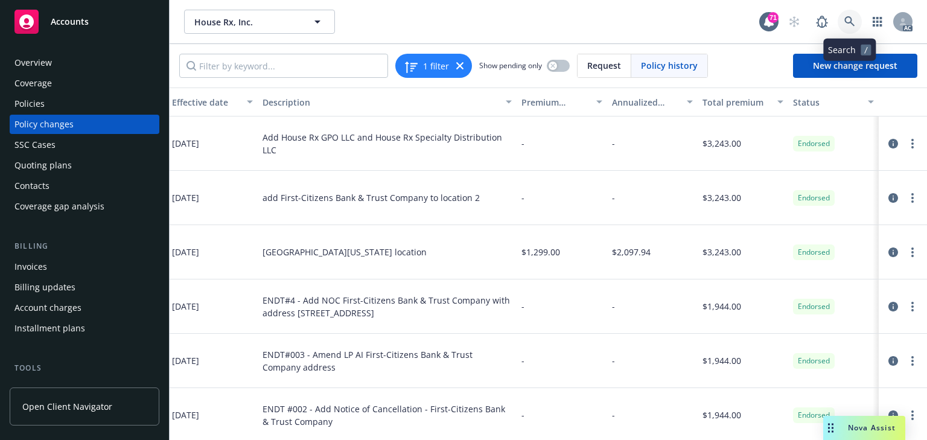
click at [847, 13] on link at bounding box center [849, 22] width 24 height 24
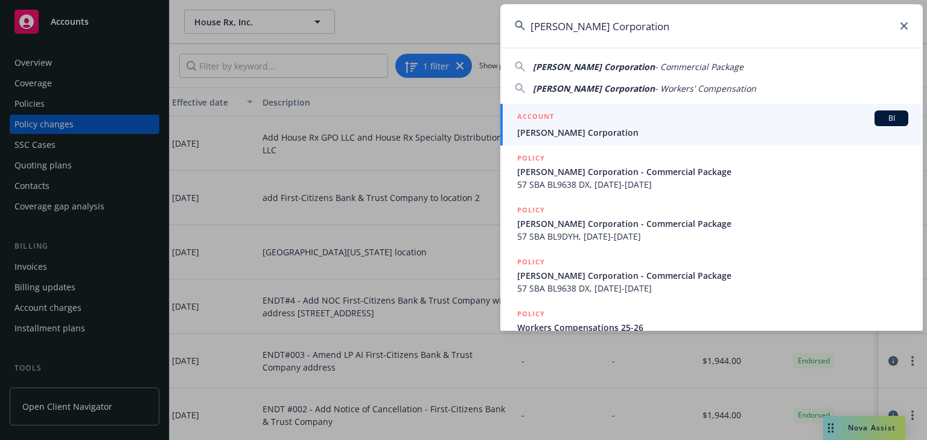
type input "[PERSON_NAME] Corporation"
click at [540, 124] on h5 "ACCOUNT" at bounding box center [535, 117] width 37 height 14
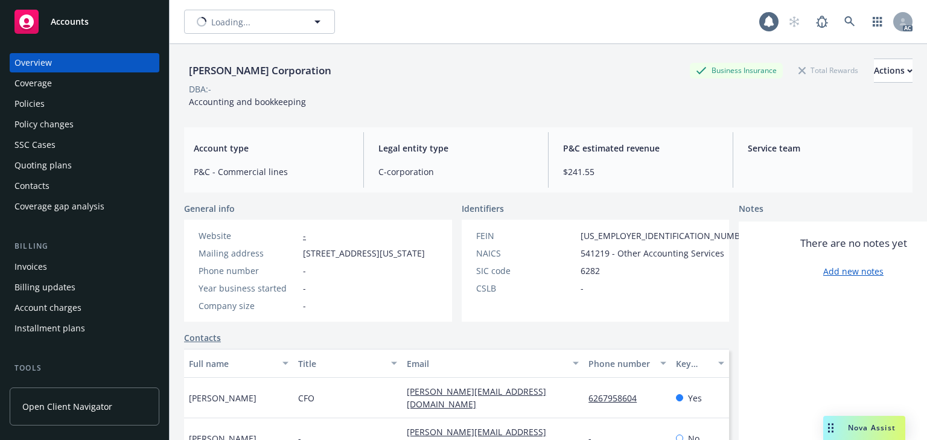
click at [43, 106] on div "Policies" at bounding box center [29, 103] width 30 height 19
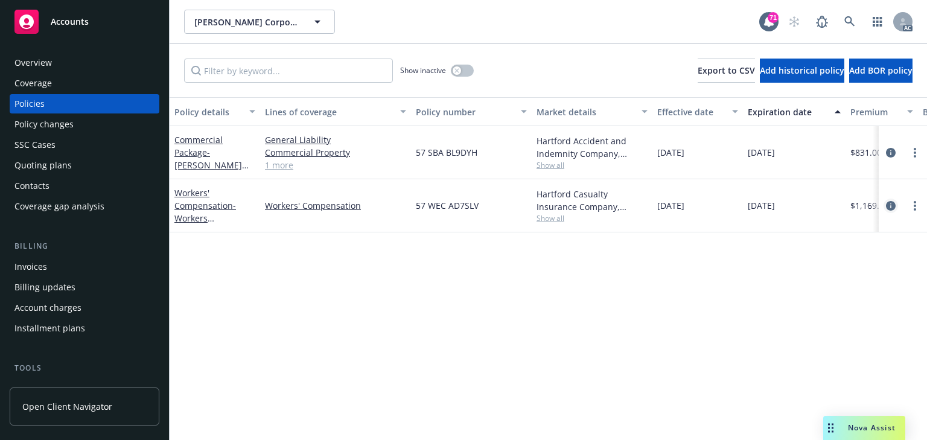
click at [889, 207] on icon "circleInformation" at bounding box center [891, 206] width 10 height 10
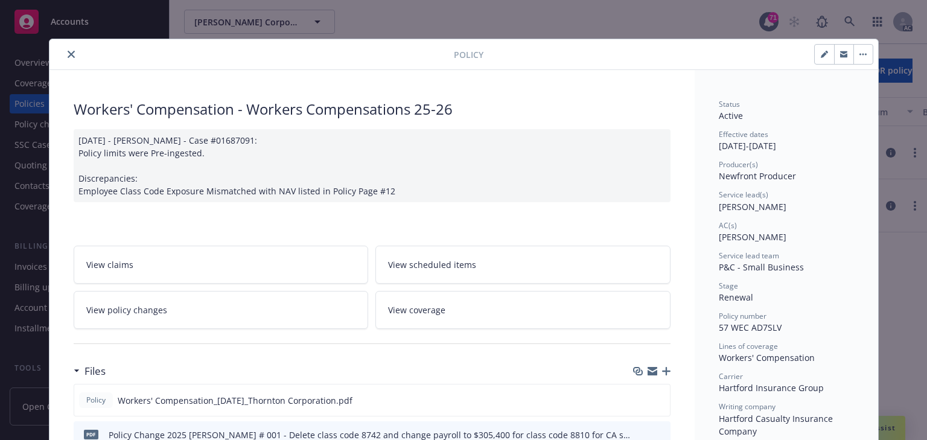
click at [177, 305] on link "View policy changes" at bounding box center [221, 310] width 295 height 38
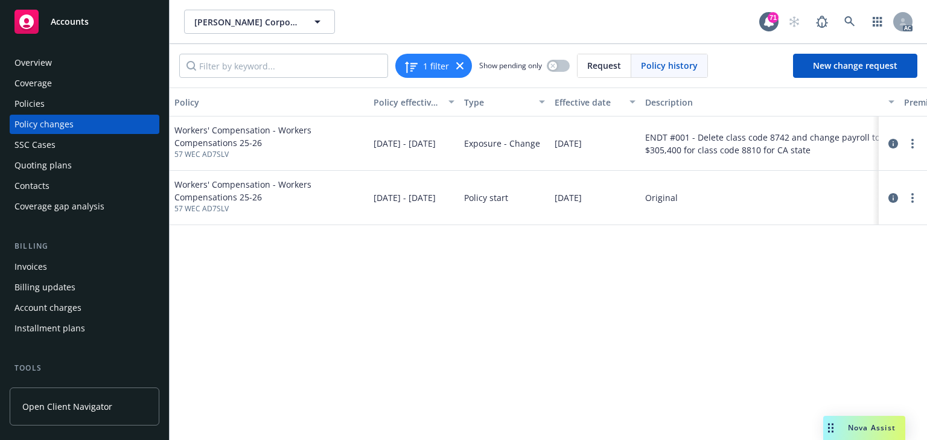
click at [780, 374] on div "Policy Policy effective dates Type Effective date Description Premium change An…" at bounding box center [548, 263] width 757 height 352
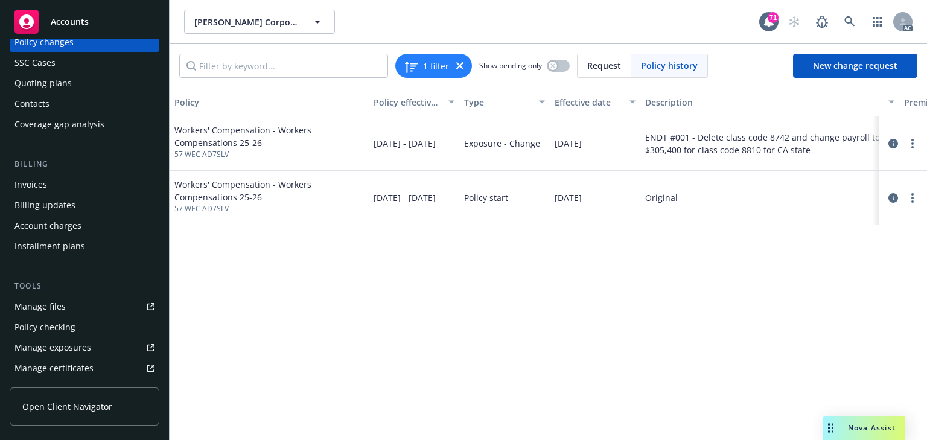
scroll to position [97, 0]
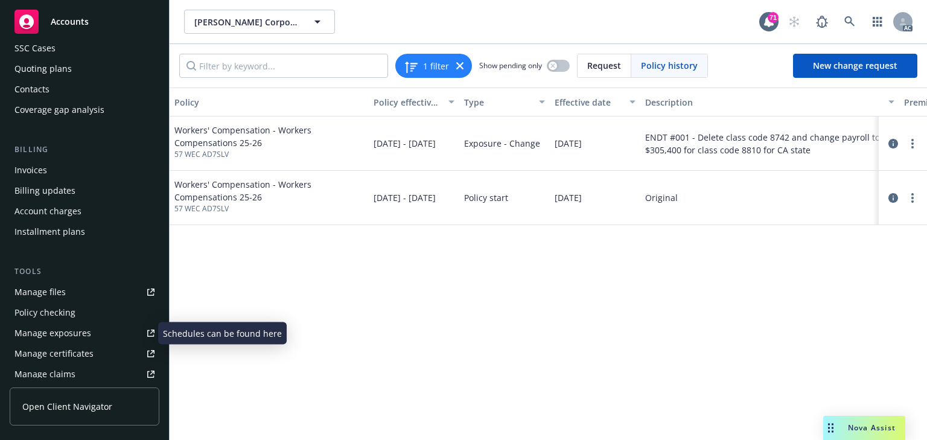
click at [64, 331] on div "Manage exposures" at bounding box center [52, 332] width 77 height 19
drag, startPoint x: 418, startPoint y: 321, endPoint x: 446, endPoint y: 273, distance: 56.0
click at [417, 322] on div "Policy Policy effective dates Type Effective date Description Premium change An…" at bounding box center [548, 263] width 757 height 352
click at [894, 141] on icon "circleInformation" at bounding box center [893, 144] width 10 height 10
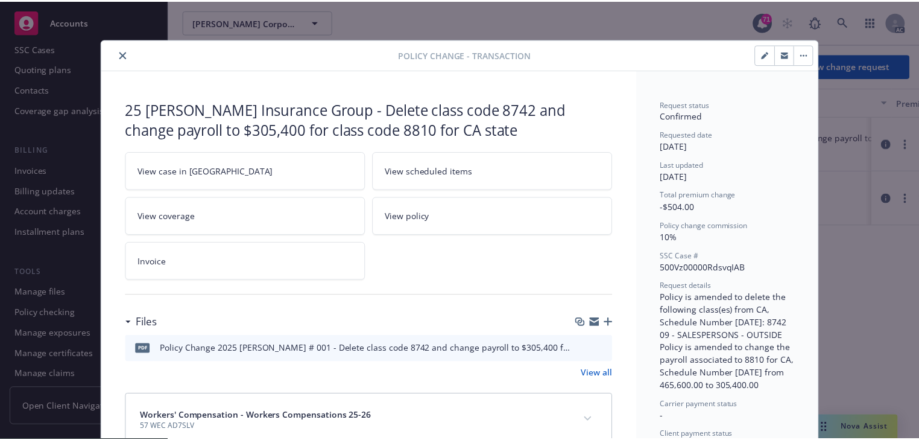
scroll to position [36, 0]
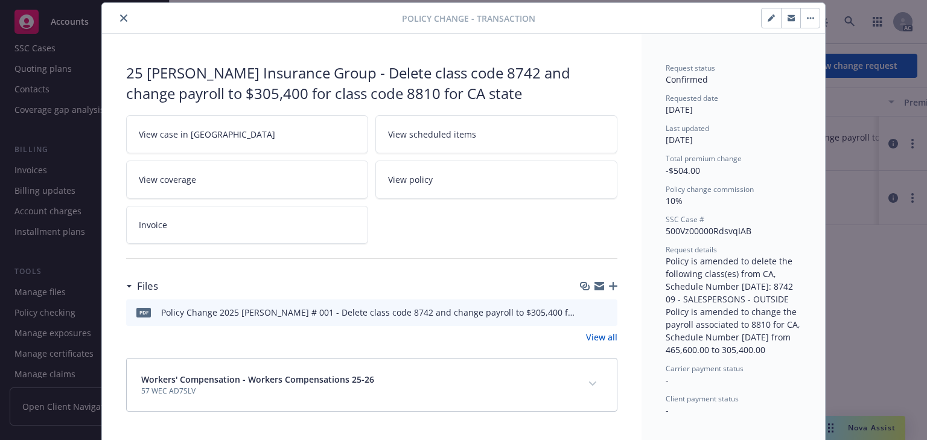
drag, startPoint x: 120, startPoint y: 70, endPoint x: 357, endPoint y: 66, distance: 236.5
click at [357, 66] on div "25 [PERSON_NAME] Insurance Group - Delete class code 8742 and change payroll to…" at bounding box center [371, 237] width 539 height 407
click at [120, 17] on icon "close" at bounding box center [123, 17] width 7 height 7
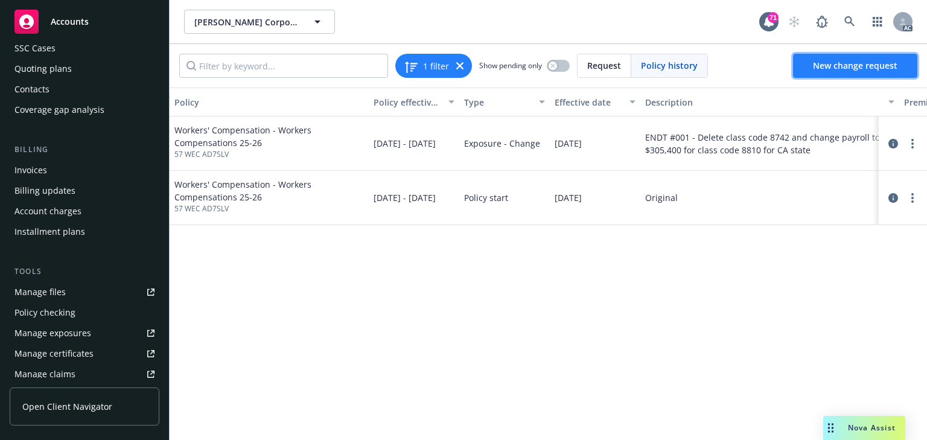
click at [881, 68] on span "New change request" at bounding box center [855, 65] width 84 height 11
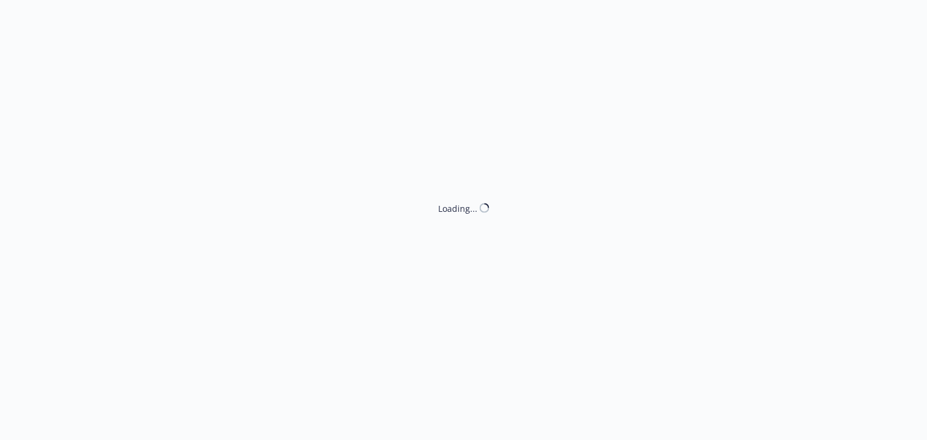
type textarea "x"
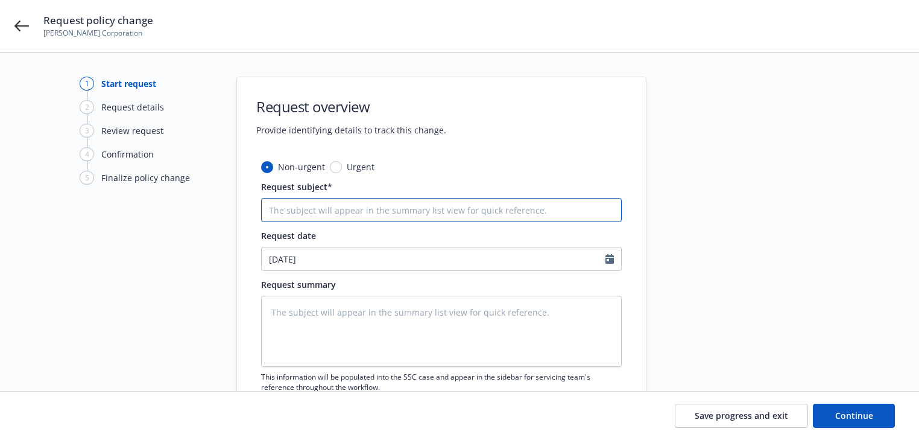
click at [376, 209] on input "Request subject*" at bounding box center [441, 210] width 361 height 24
paste input "25 [PERSON_NAME] Insurance Group -"
type input "25 [PERSON_NAME] Insurance Group -"
type textarea "x"
type input "25 [PERSON_NAME] Insurance Group - A"
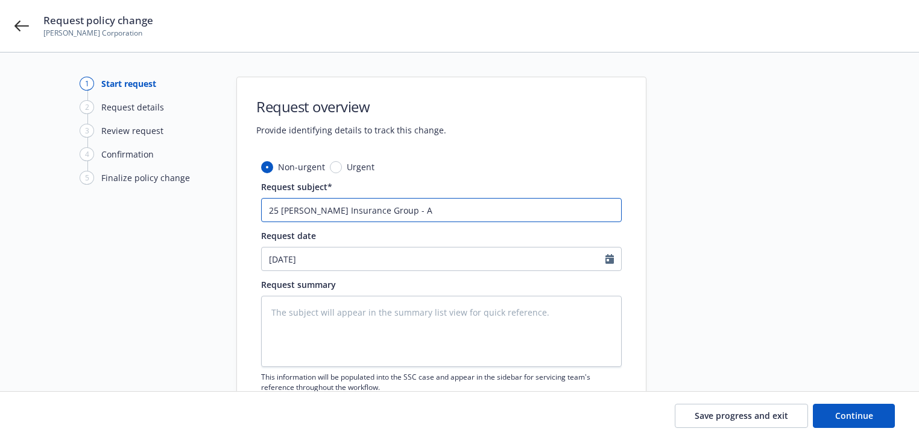
type textarea "x"
type input "25 [PERSON_NAME] Insurance Group - Ad"
type textarea "x"
type input "25 [PERSON_NAME] Insurance Group - Add"
type textarea "x"
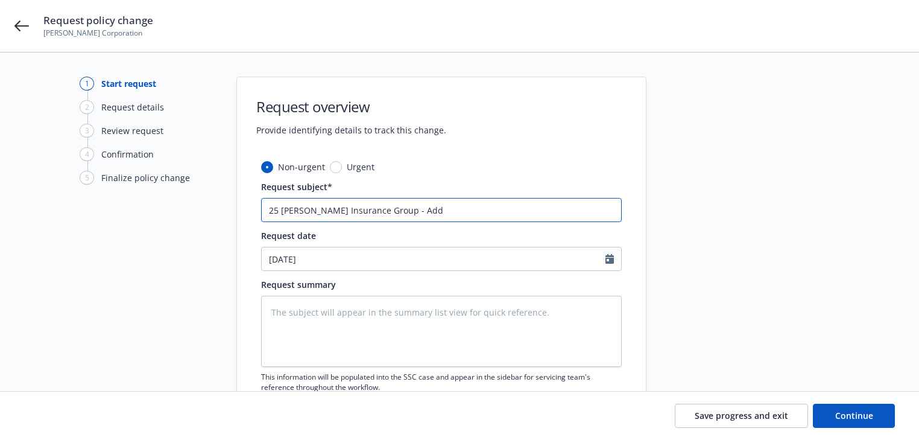
type input "25 [PERSON_NAME] Insurance Group - Add"
type textarea "x"
type input "25 [PERSON_NAME] Insurance Group - Add c"
type textarea "x"
type input "25 [PERSON_NAME] Insurance Group - Add cl"
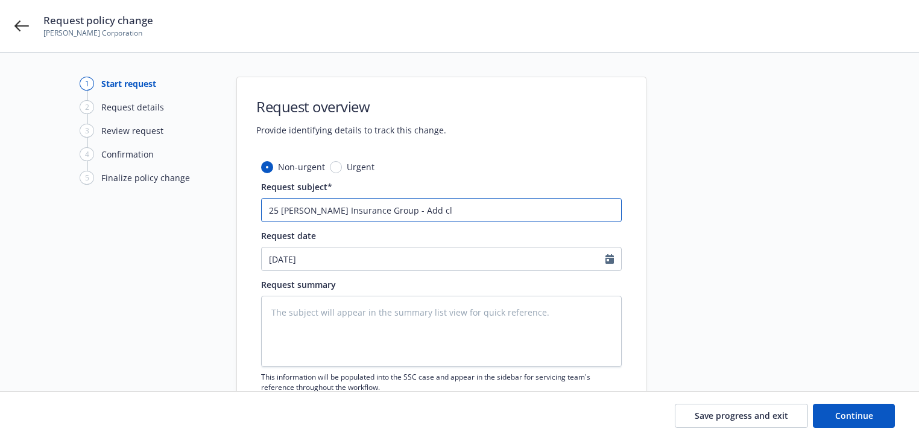
type textarea "x"
type input "25 [PERSON_NAME] Insurance Group - Add cla"
type textarea "x"
type input "25 [PERSON_NAME] Insurance Group - Add clas"
type textarea "x"
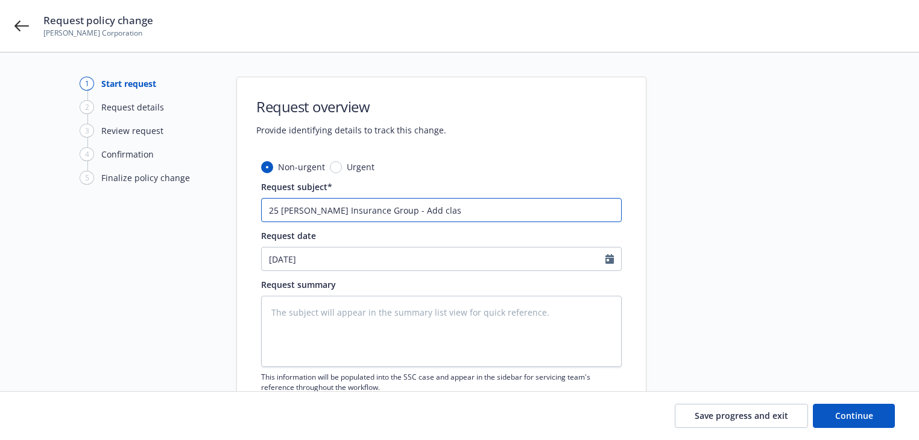
type input "25 [PERSON_NAME] Insurance Group - Add class"
type textarea "x"
type input "25 [PERSON_NAME] Insurance Group - Add class"
type textarea "x"
type input "25 [PERSON_NAME] Insurance Group - Add class c"
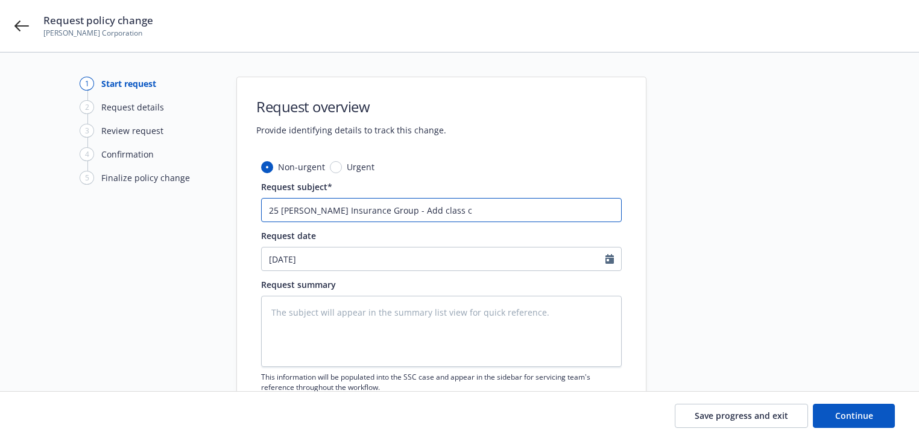
type textarea "x"
type input "25 [PERSON_NAME] Insurance Group - Add class co"
type textarea "x"
type input "25 [PERSON_NAME] Insurance Group - Add class cod"
type textarea "x"
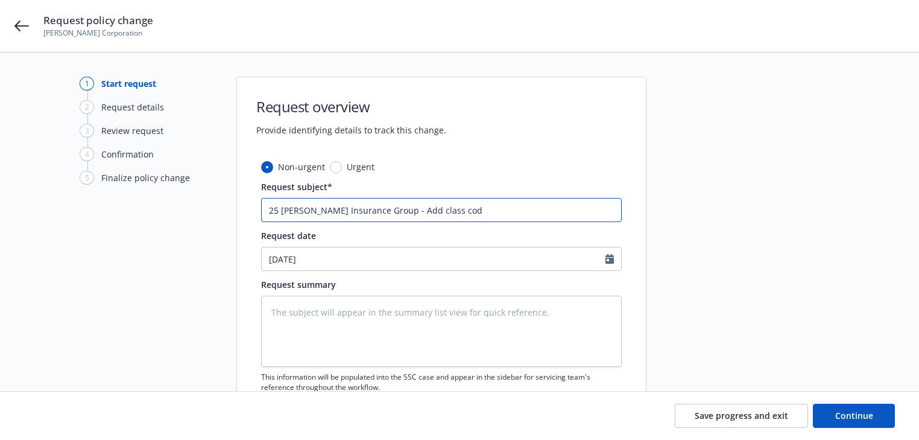
type input "25 [PERSON_NAME] Insurance Group - Add class [PERSON_NAME]"
type textarea "x"
type input "25 [PERSON_NAME] Insurance Group - Add class [PERSON_NAME]"
type textarea "x"
type input "25 [PERSON_NAME] Insurance Group - Add class [PERSON_NAME] e"
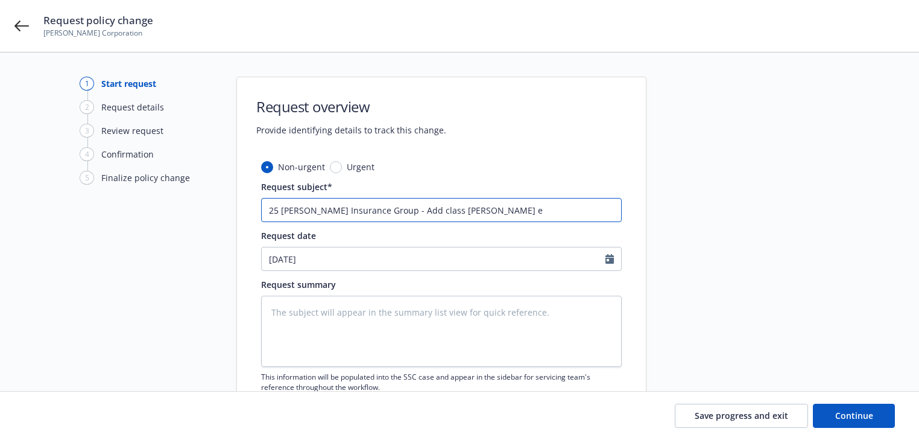
type textarea "x"
type input "25 [PERSON_NAME] Insurance Group - Add class [PERSON_NAME]"
type textarea "x"
type input "25 [PERSON_NAME] Insurance Group - Add class [PERSON_NAME]"
type textarea "x"
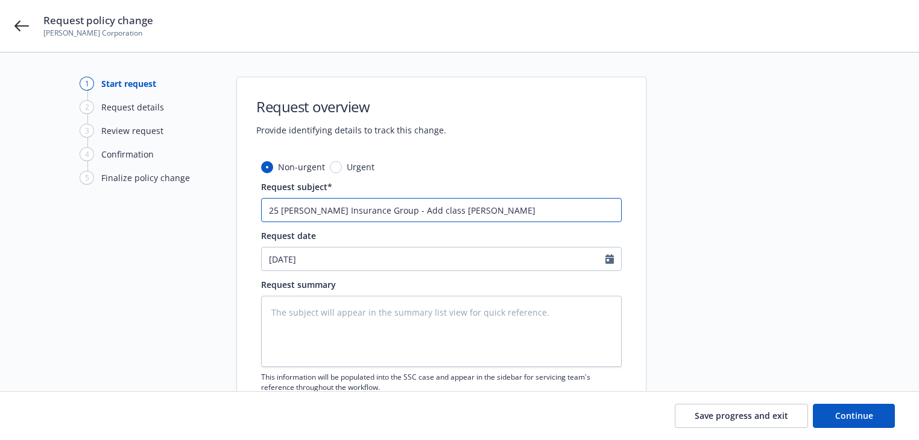
type input "25 [PERSON_NAME] Insurance Group - Add class cod"
type textarea "x"
type input "25 [PERSON_NAME] Insurance Group - Add class code"
type textarea "x"
type input "25 [PERSON_NAME] Insurance Group - Add class code"
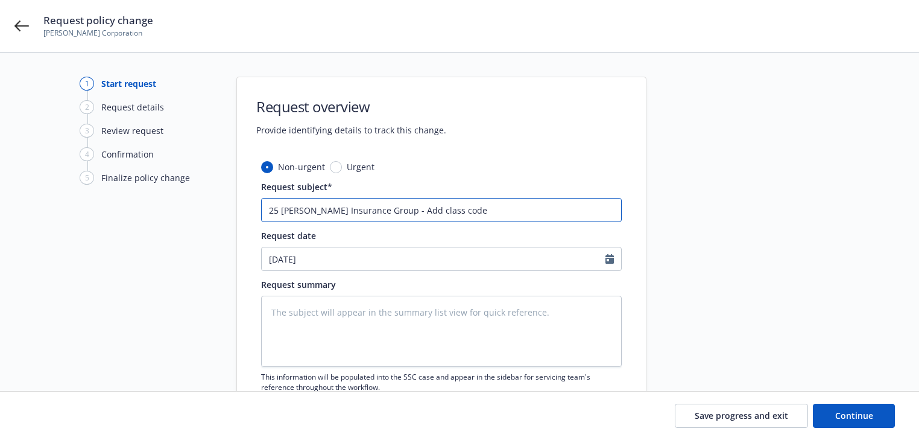
click at [536, 208] on input "25 [PERSON_NAME] Insurance Group - Add class code" at bounding box center [441, 210] width 361 height 24
type textarea "x"
type input "25 [PERSON_NAME] Insurance Group - Add class code 8"
type textarea "x"
type input "25 [PERSON_NAME] Insurance Group - Add class code 87"
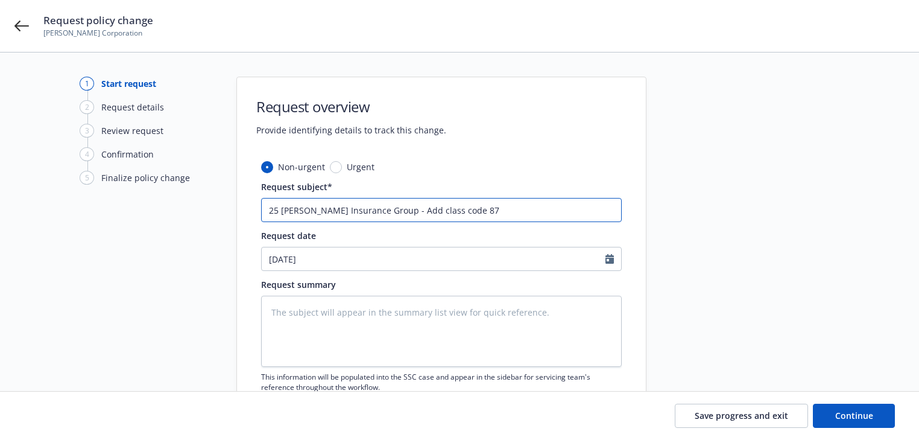
type textarea "x"
type input "25 [PERSON_NAME] Insurance Group - Add class code 874"
type textarea "x"
type input "25 [PERSON_NAME] Insurance Group - Add class code 8742"
type textarea "x"
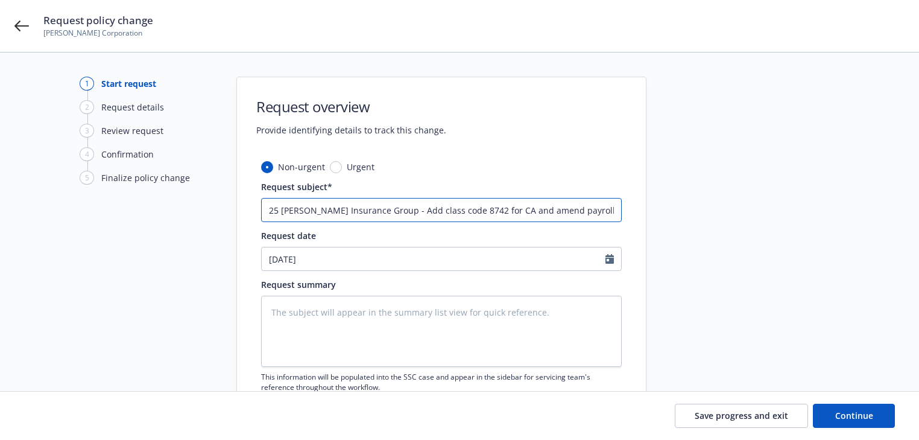
click at [604, 211] on input "25 [PERSON_NAME] Insurance Group - Add class code 8742 for CA and amend payroll…" at bounding box center [441, 210] width 361 height 24
paste input "781,200.00"
click at [431, 323] on textarea at bounding box center [441, 331] width 361 height 71
paste textarea "Policy is amended to add the following class(es) to CA, Schedule Number [DATE]:…"
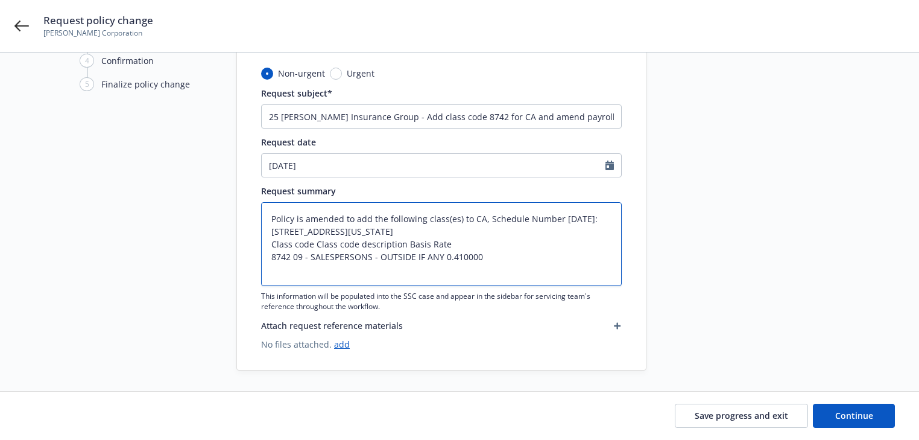
scroll to position [97, 0]
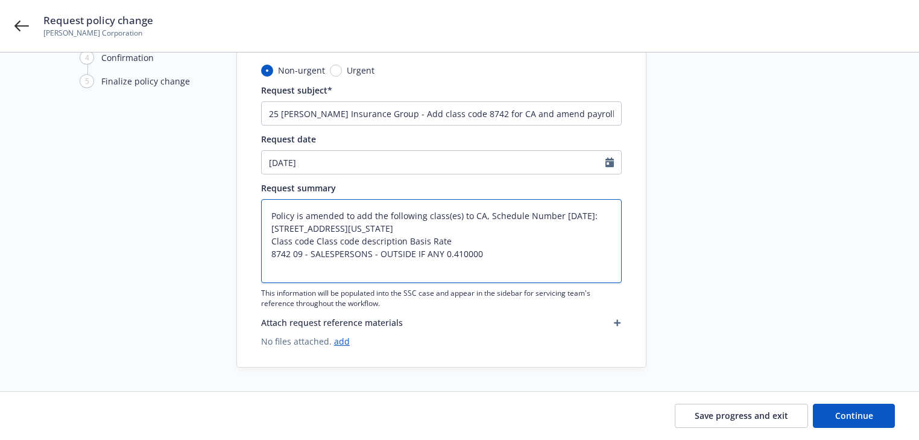
click at [481, 268] on textarea "Policy is amended to add the following class(es) to CA, Schedule Number [DATE]:…" at bounding box center [441, 241] width 361 height 84
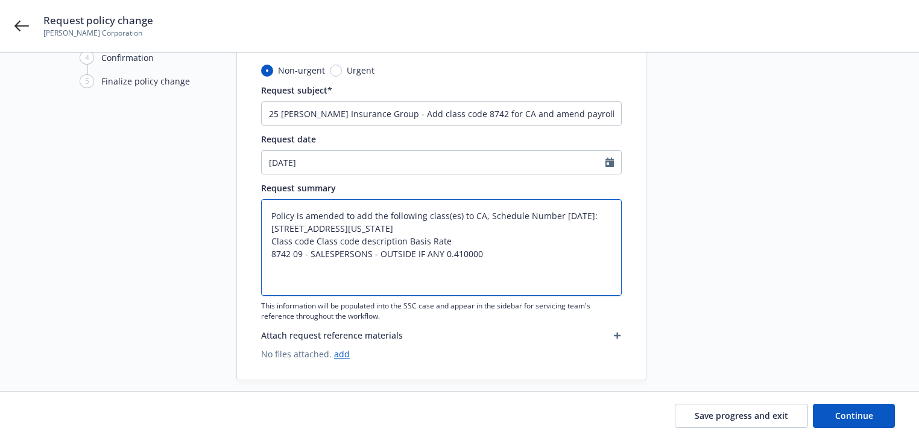
paste textarea "Policy is amended to change the payroll associated to 8810 for CA, Schedule Num…"
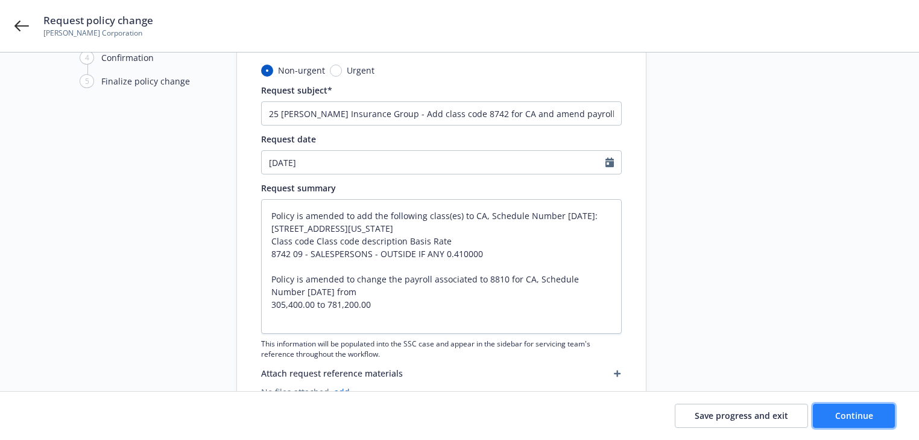
click at [844, 419] on span "Continue" at bounding box center [854, 415] width 38 height 11
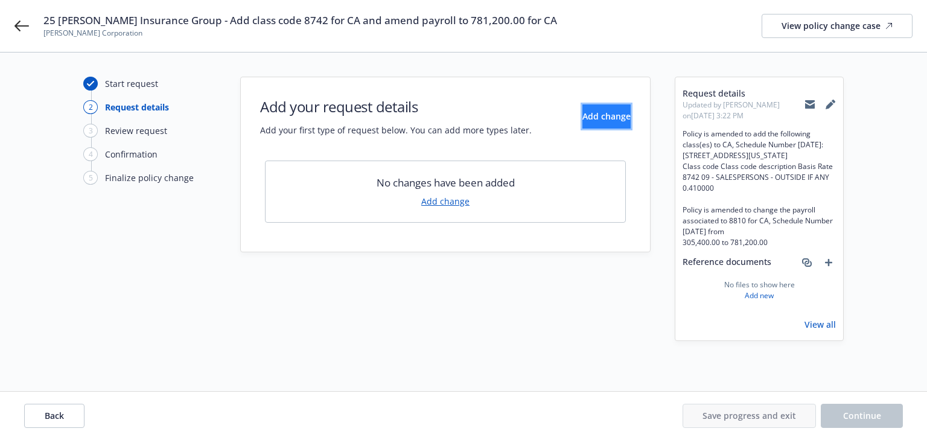
click at [598, 111] on span "Add change" at bounding box center [606, 115] width 48 height 11
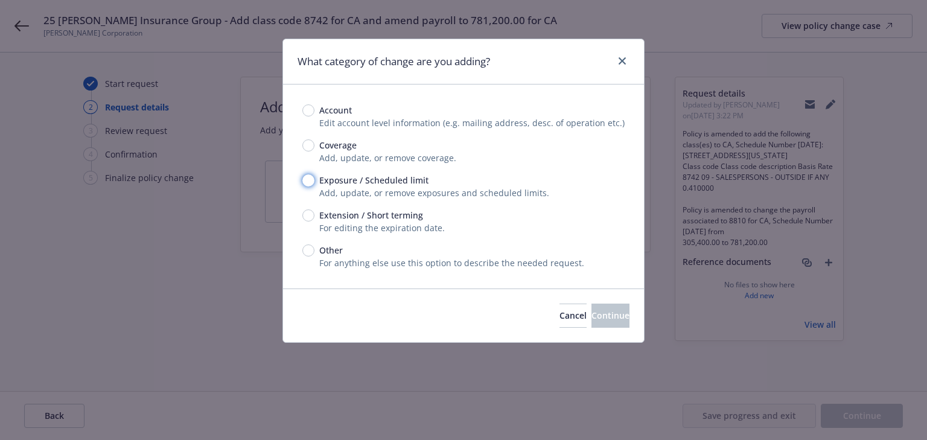
click at [307, 181] on input "Exposure / Scheduled limit" at bounding box center [308, 180] width 12 height 12
click at [591, 315] on span "Continue" at bounding box center [610, 314] width 38 height 11
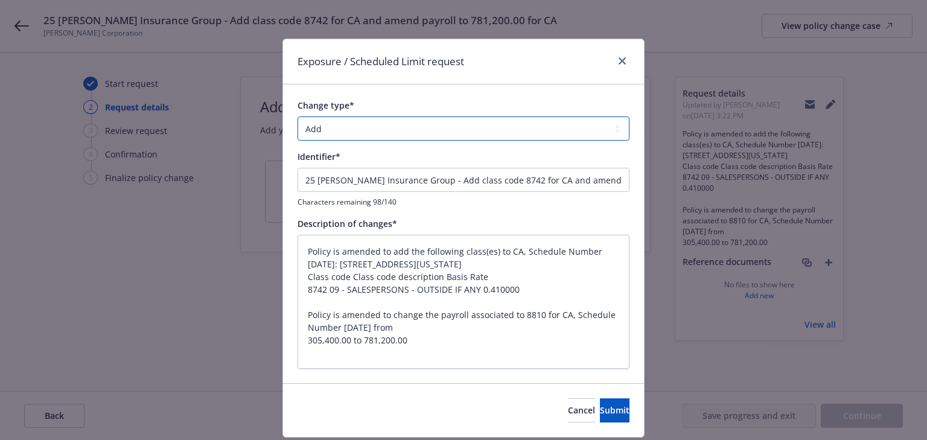
drag, startPoint x: 383, startPoint y: 121, endPoint x: 381, endPoint y: 139, distance: 18.3
click at [383, 121] on select "Add Audit Change Remove" at bounding box center [463, 128] width 332 height 24
click at [297, 116] on select "Add Audit Change Remove" at bounding box center [463, 128] width 332 height 24
drag, startPoint x: 431, startPoint y: 182, endPoint x: -280, endPoint y: 194, distance: 711.3
click at [0, 194] on html "25 [PERSON_NAME] Insurance Group - Add class code 8742 for CA and amend payroll…" at bounding box center [463, 220] width 927 height 440
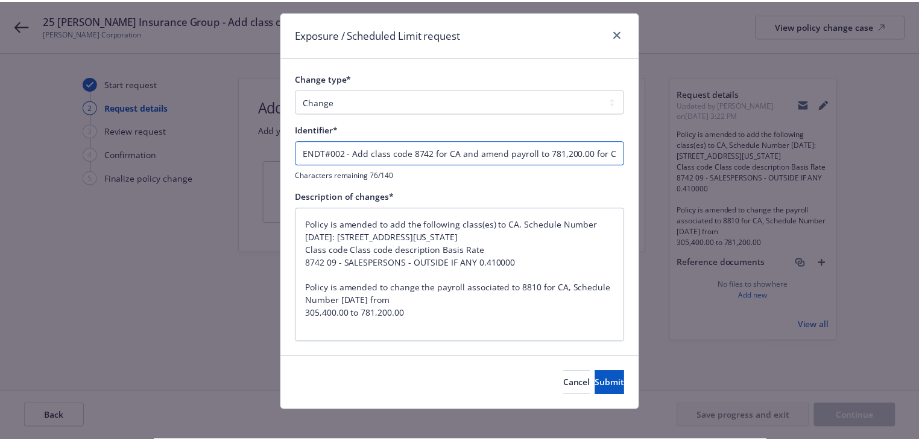
scroll to position [36, 0]
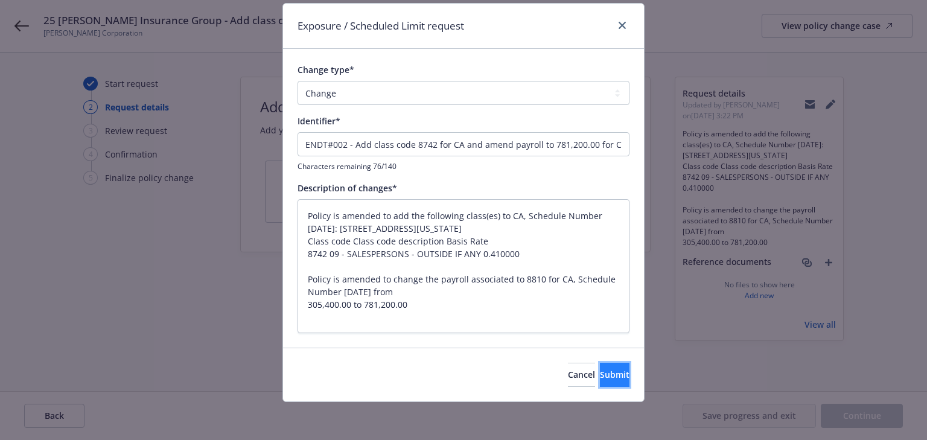
click at [600, 379] on button "Submit" at bounding box center [615, 375] width 30 height 24
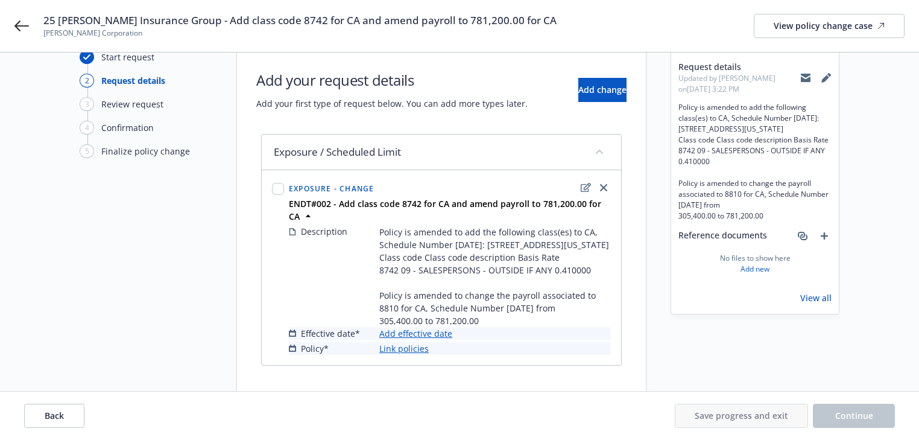
scroll to position [53, 0]
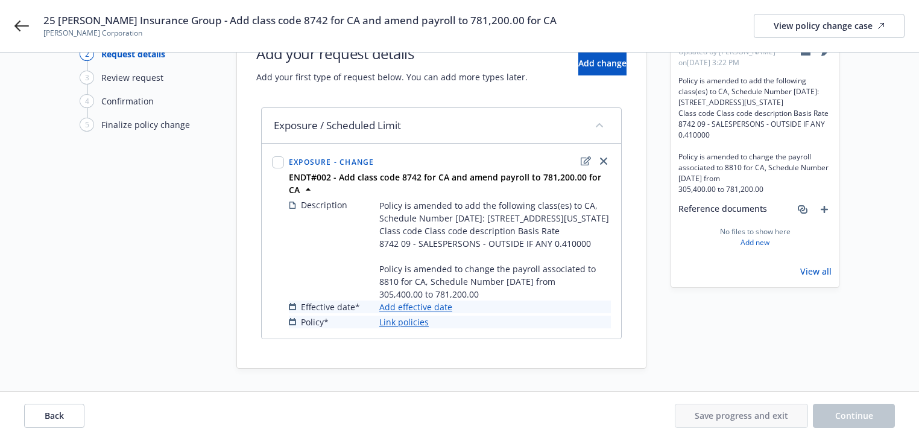
click at [433, 305] on link "Add effective date" at bounding box center [415, 306] width 73 height 13
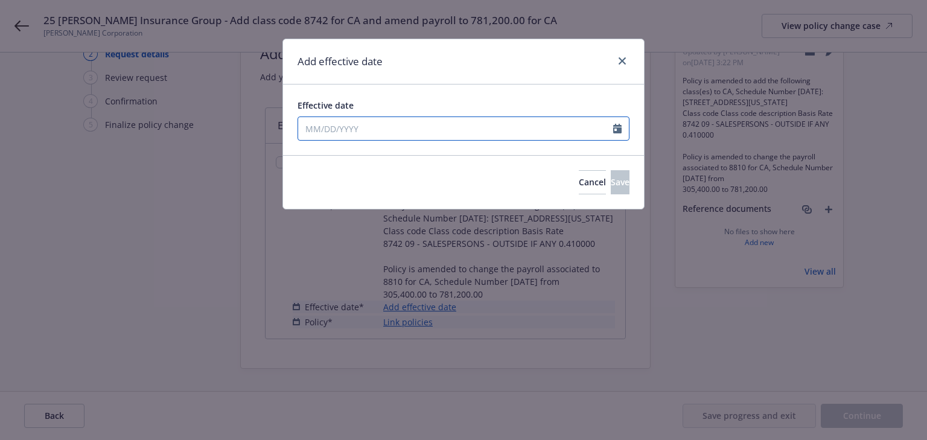
click at [358, 128] on input "Effective date" at bounding box center [455, 128] width 315 height 23
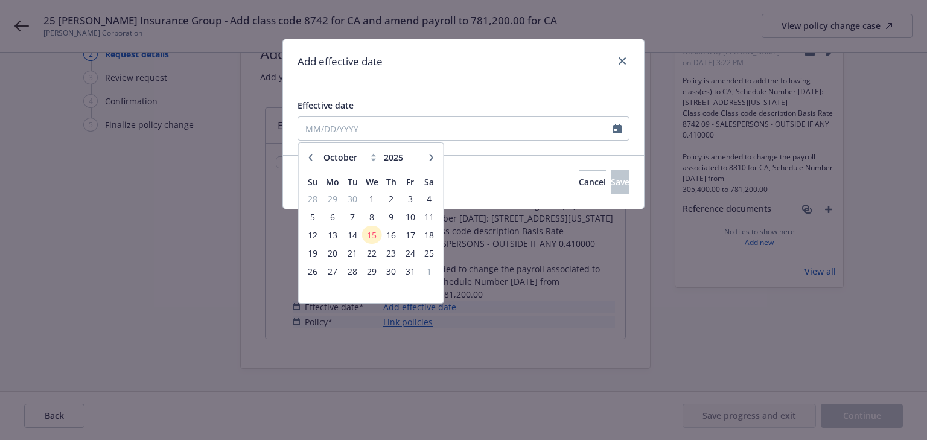
click at [312, 154] on icon "button" at bounding box center [310, 157] width 7 height 7
click at [427, 216] on span "9" at bounding box center [428, 216] width 16 height 15
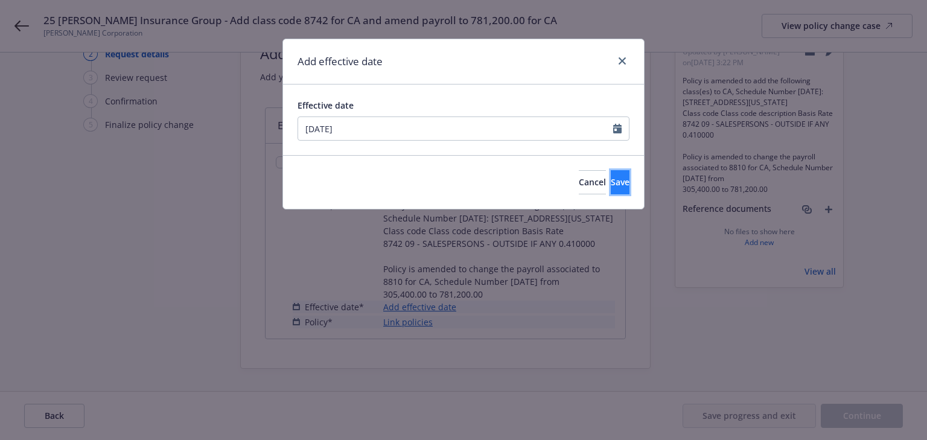
click at [610, 186] on span "Save" at bounding box center [619, 181] width 19 height 11
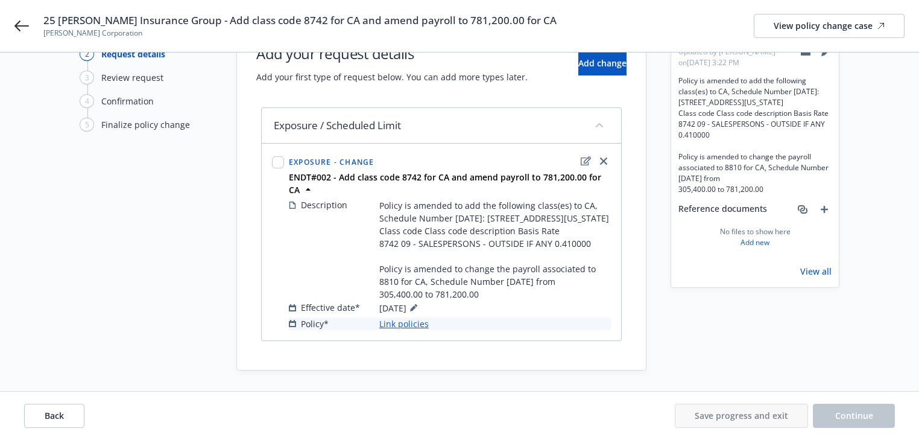
click at [420, 325] on link "Link policies" at bounding box center [403, 323] width 49 height 13
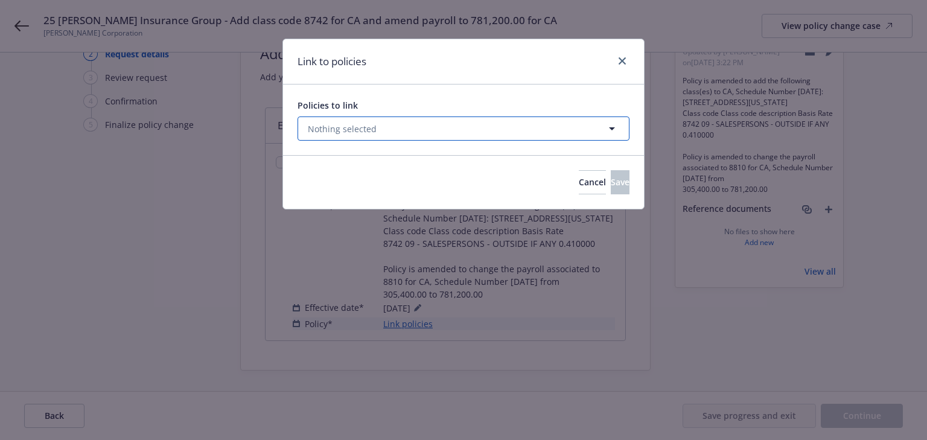
click at [358, 129] on span "Nothing selected" at bounding box center [342, 128] width 69 height 13
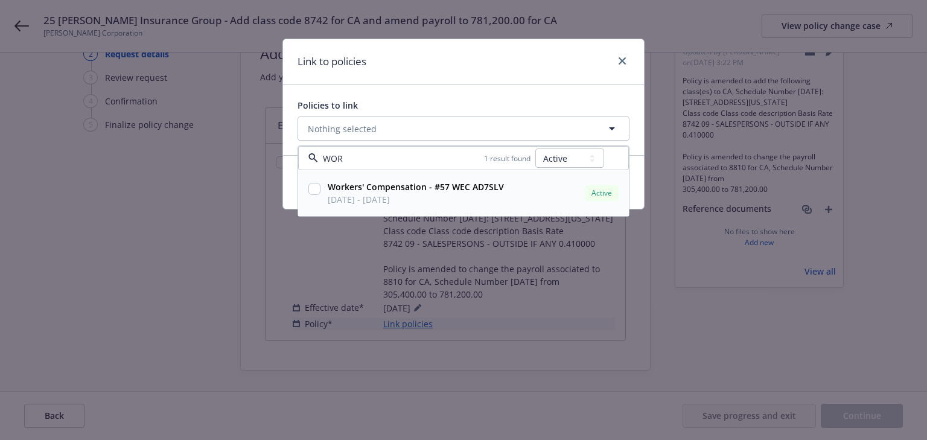
click at [314, 186] on input "checkbox" at bounding box center [314, 189] width 12 height 12
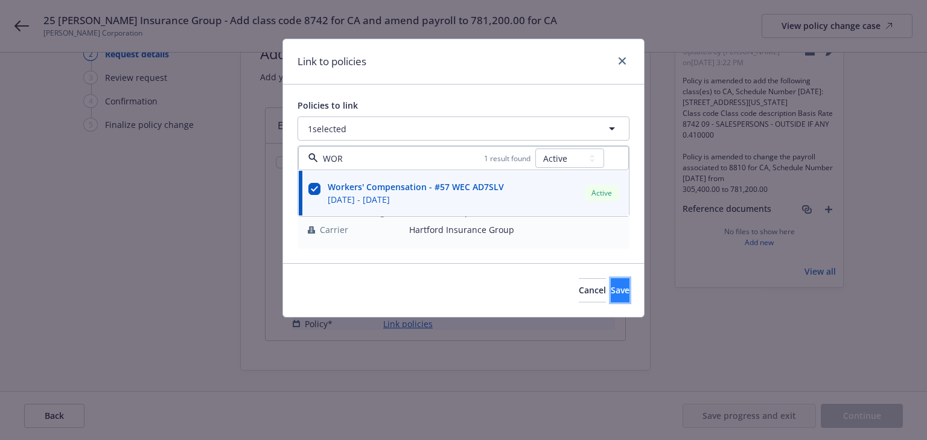
click at [617, 299] on button "Save" at bounding box center [619, 290] width 19 height 24
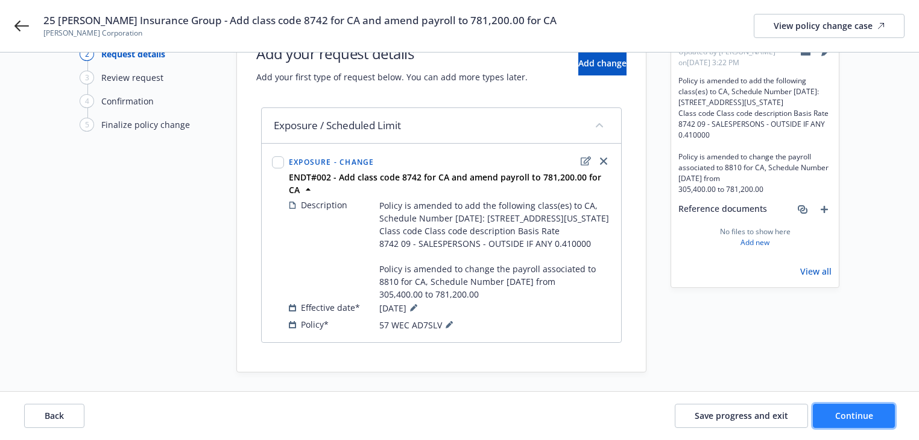
click at [881, 415] on button "Continue" at bounding box center [854, 416] width 82 height 24
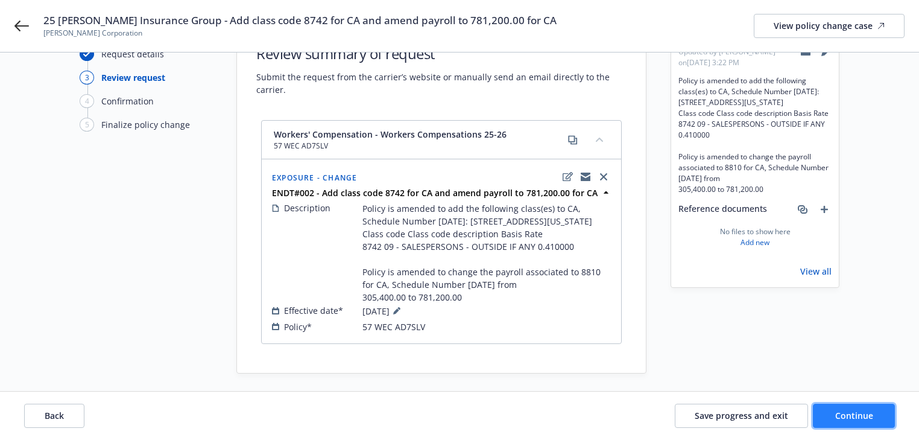
click at [881, 415] on button "Continue" at bounding box center [854, 416] width 82 height 24
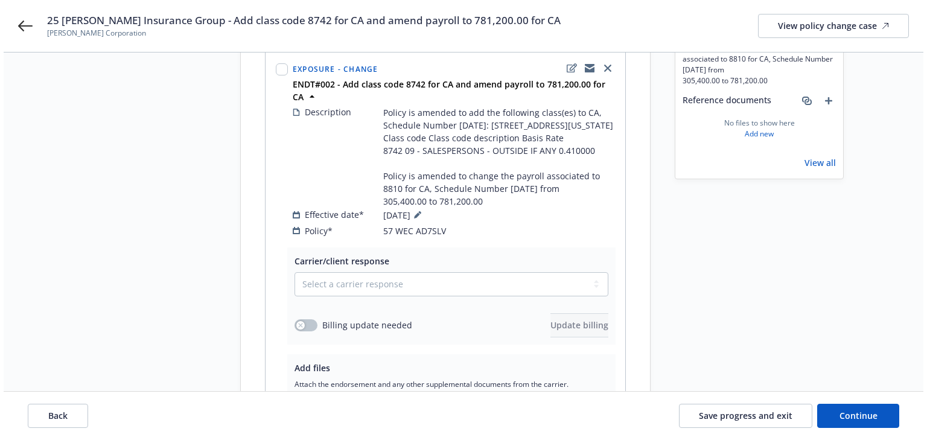
scroll to position [264, 0]
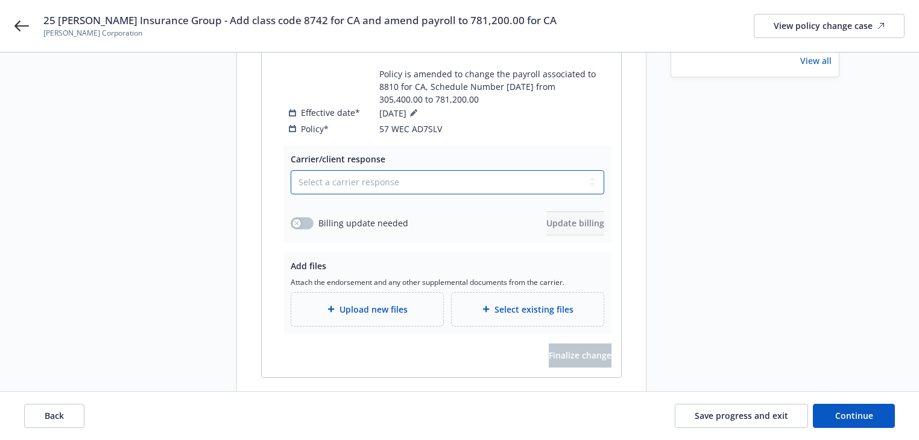
drag, startPoint x: 384, startPoint y: 169, endPoint x: 381, endPoint y: 178, distance: 9.5
click at [384, 170] on select "Select a carrier response Accepted Accepted with revision No endorsement needed…" at bounding box center [448, 182] width 314 height 24
click at [291, 170] on select "Select a carrier response Accepted Accepted with revision No endorsement needed…" at bounding box center [448, 182] width 314 height 24
click at [310, 217] on button "button" at bounding box center [302, 223] width 23 height 12
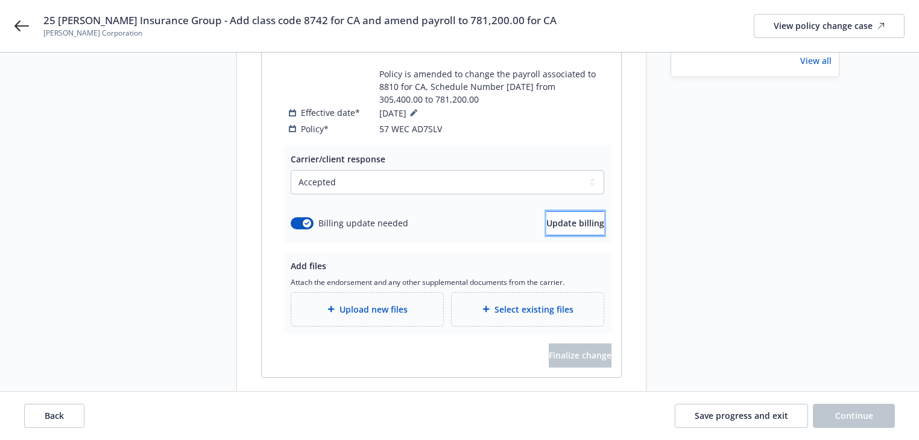
click at [557, 217] on span "Update billing" at bounding box center [576, 222] width 58 height 11
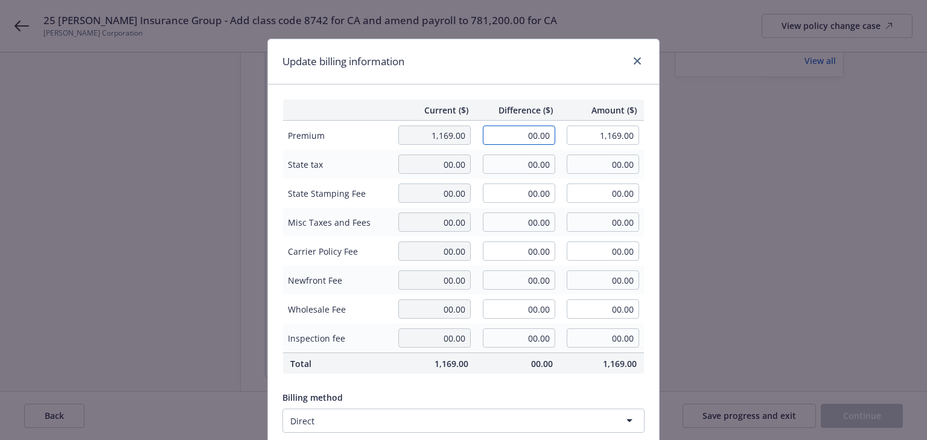
drag, startPoint x: 558, startPoint y: 137, endPoint x: 618, endPoint y: 130, distance: 60.1
click at [618, 130] on tr "Premium 1,169.00 00.00 1,169.00" at bounding box center [463, 136] width 361 height 30
click at [603, 82] on div "Update billing information" at bounding box center [463, 61] width 391 height 45
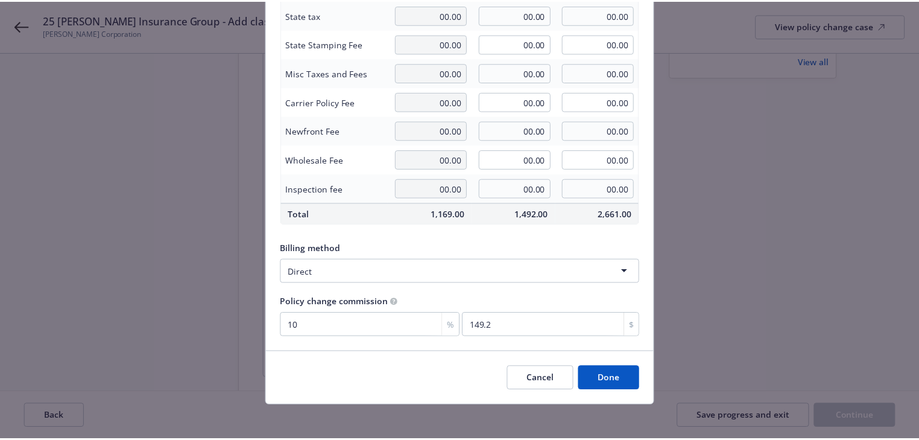
scroll to position [153, 0]
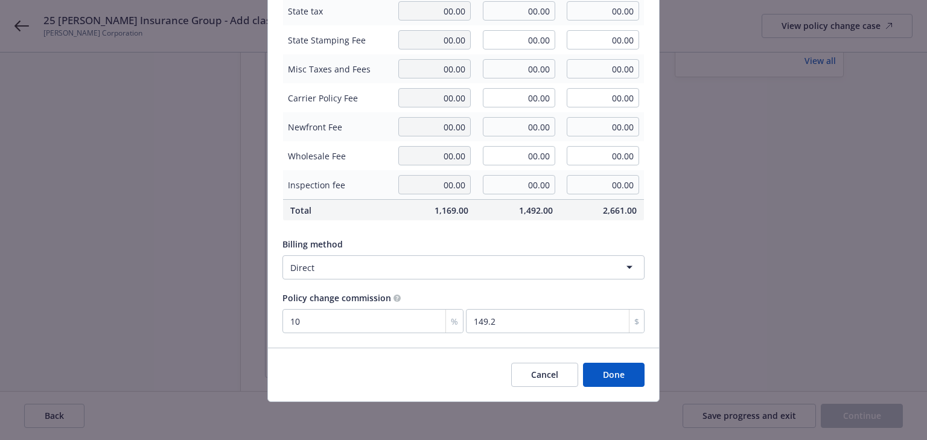
click at [615, 380] on button "Done" at bounding box center [614, 375] width 62 height 24
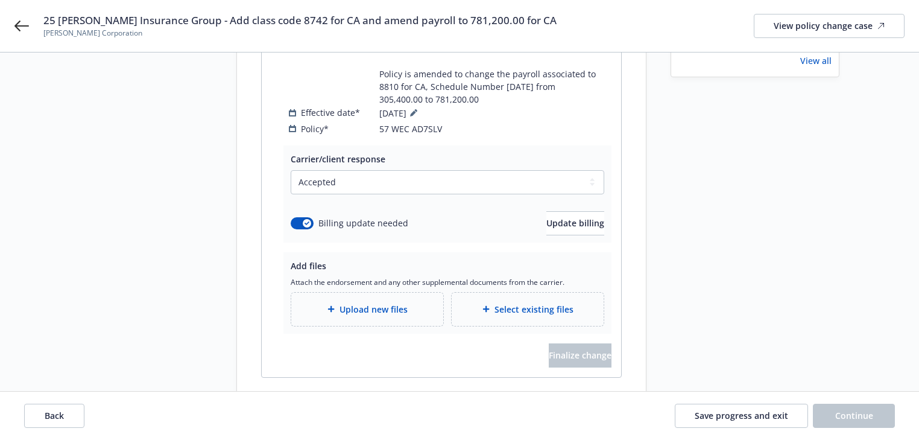
click at [370, 382] on div "Workers' Compensation - Workers Compensations 25-26 57 WEC AD7SLV Exposure - Ch…" at bounding box center [441, 158] width 361 height 497
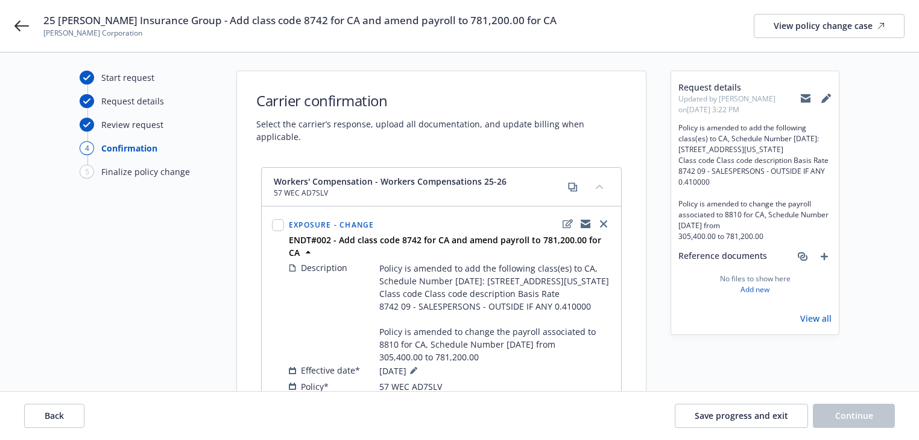
scroll to position [0, 0]
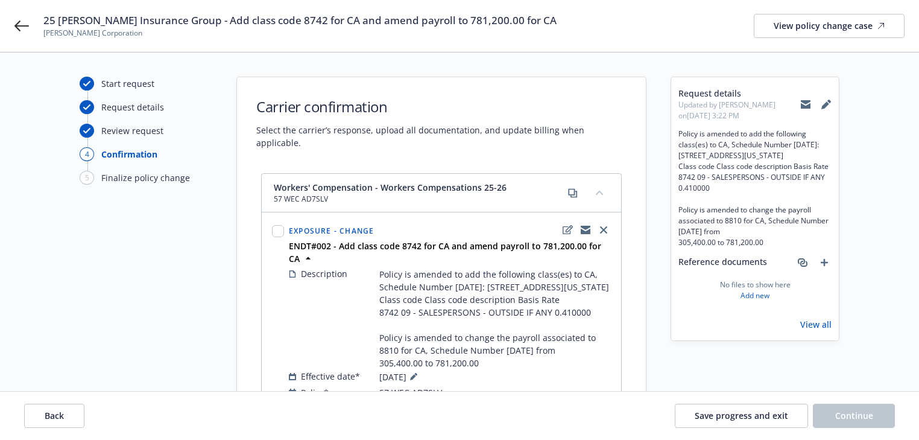
drag, startPoint x: 211, startPoint y: 21, endPoint x: 575, endPoint y: 23, distance: 364.4
click at [575, 23] on div "25 [PERSON_NAME] Insurance Group - Add class code 8742 for CA and amend payroll…" at bounding box center [473, 25] width 861 height 25
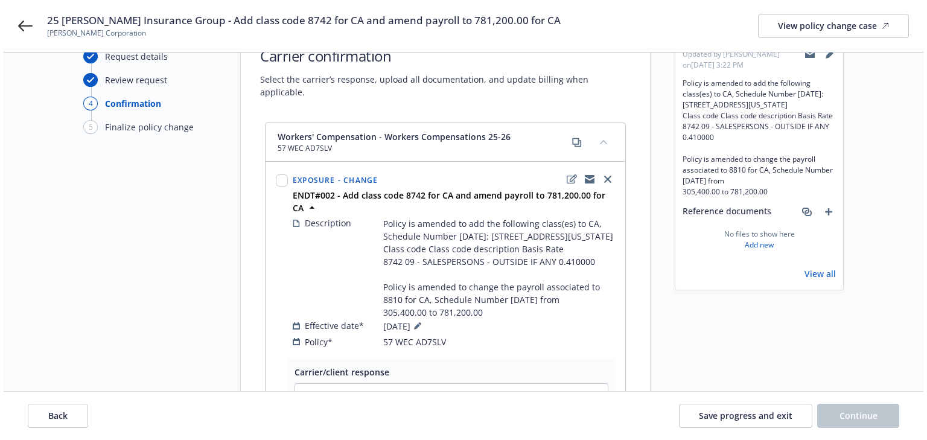
scroll to position [290, 0]
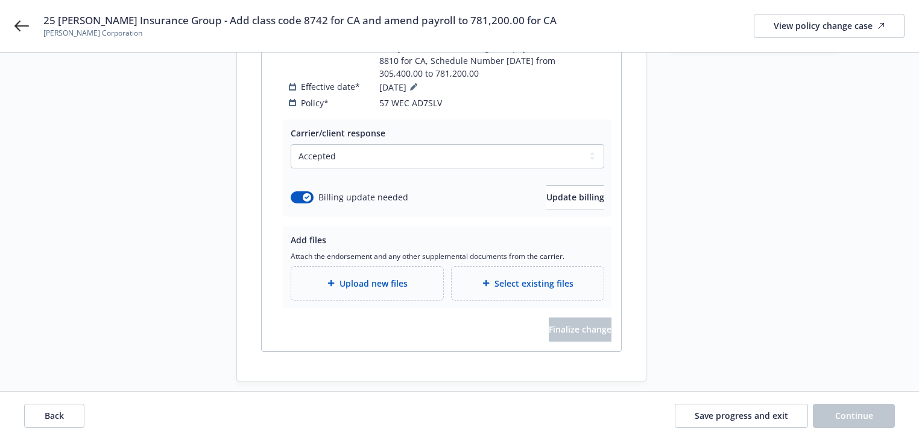
click at [401, 277] on div "Upload new files" at bounding box center [367, 283] width 152 height 33
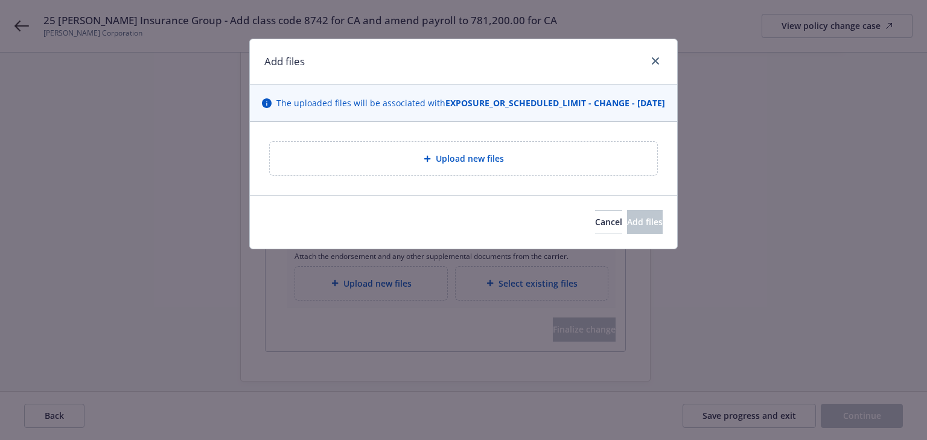
click at [501, 165] on span "Upload new files" at bounding box center [470, 158] width 68 height 13
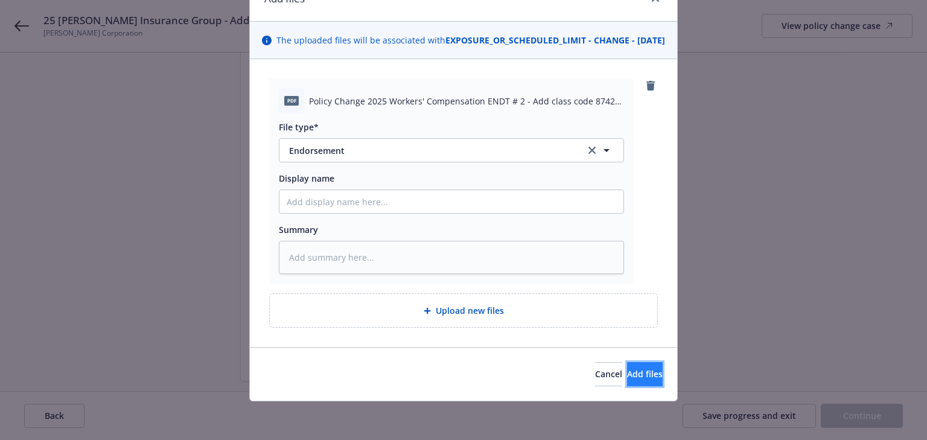
click at [627, 372] on span "Add files" at bounding box center [645, 373] width 36 height 11
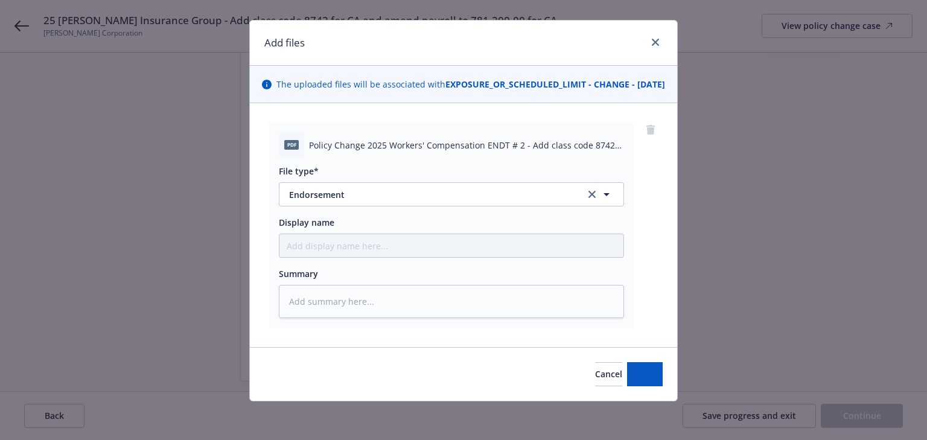
scroll to position [31, 0]
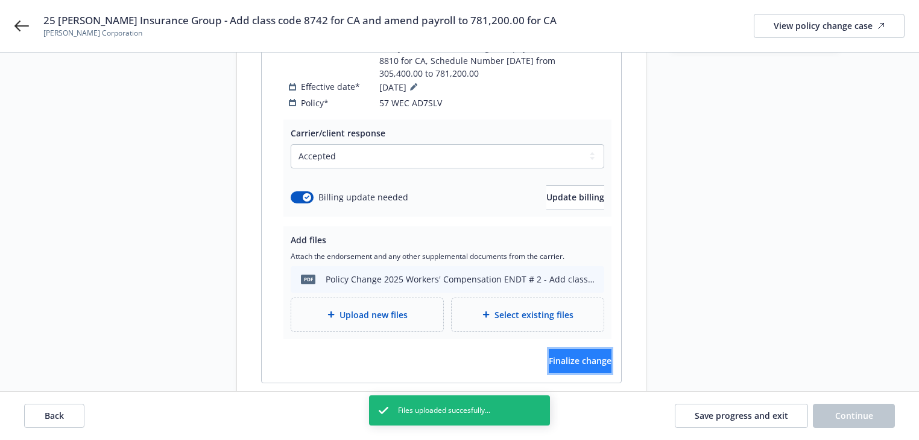
click at [557, 355] on span "Finalize change" at bounding box center [580, 360] width 63 height 11
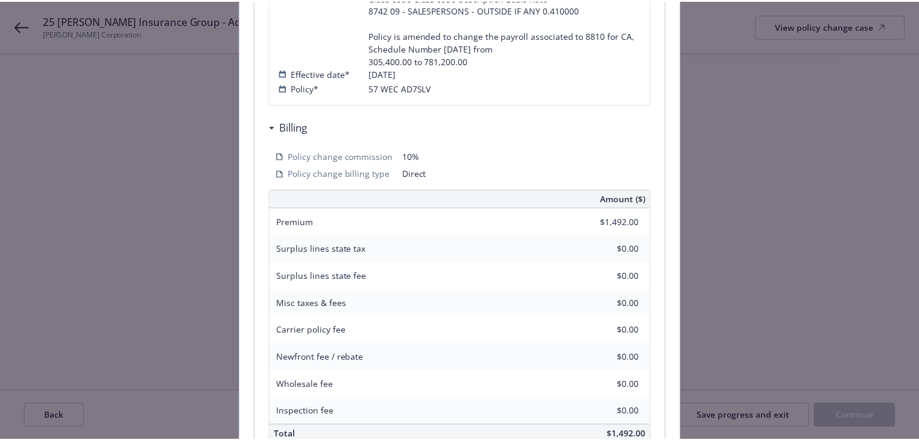
scroll to position [475, 0]
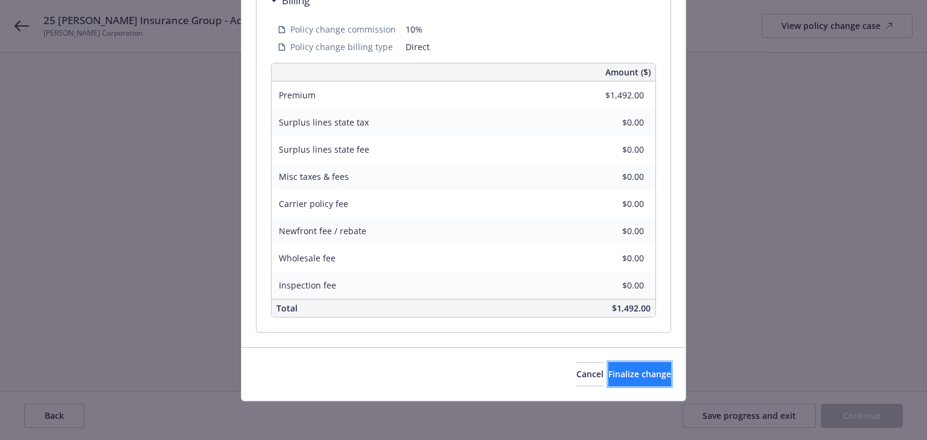
click at [621, 367] on button "Finalize change" at bounding box center [639, 374] width 63 height 24
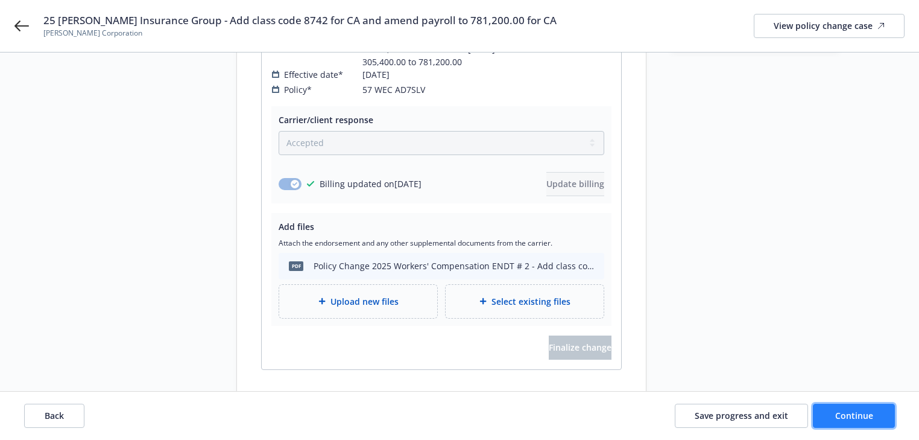
click at [886, 417] on button "Continue" at bounding box center [854, 416] width 82 height 24
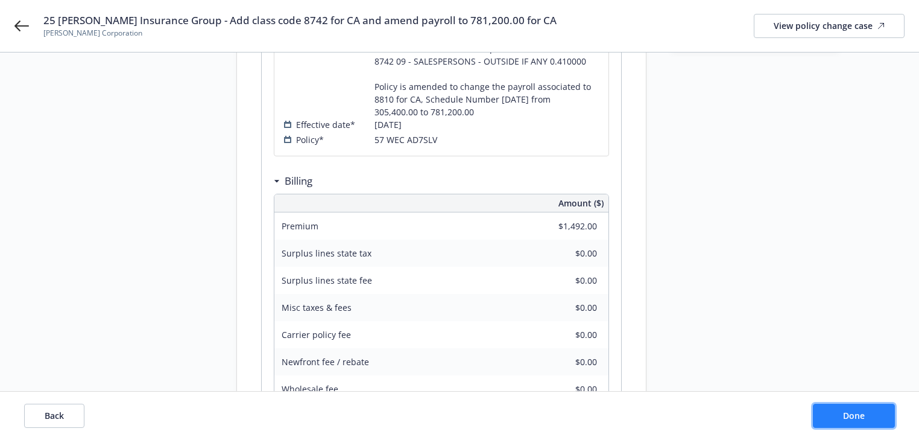
click at [886, 417] on button "Done" at bounding box center [854, 416] width 82 height 24
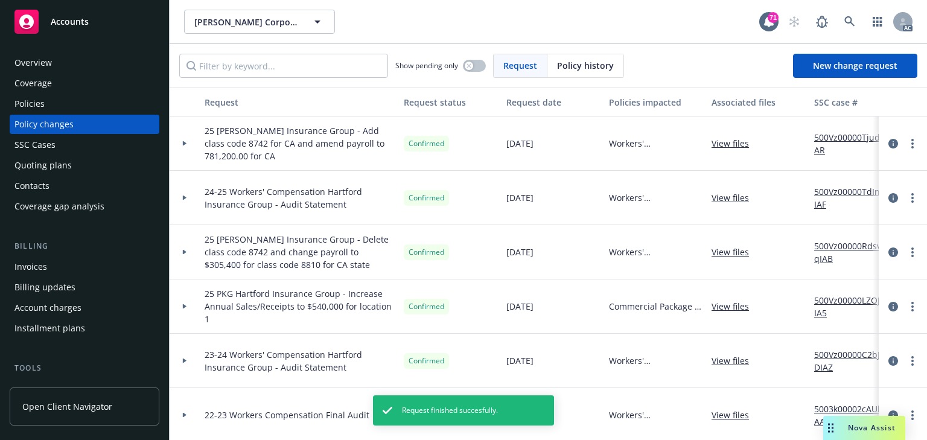
click at [309, 155] on span "25 [PERSON_NAME] Insurance Group - Add class code 8742 for CA and amend payroll…" at bounding box center [298, 143] width 189 height 38
click at [853, 139] on link "500Vz00000TjudIIAR" at bounding box center [854, 143] width 81 height 25
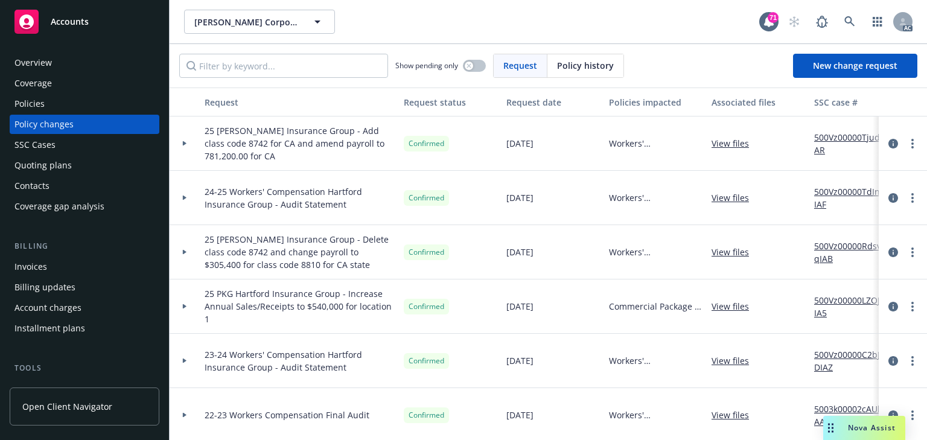
click at [76, 102] on div "Policies" at bounding box center [84, 103] width 140 height 19
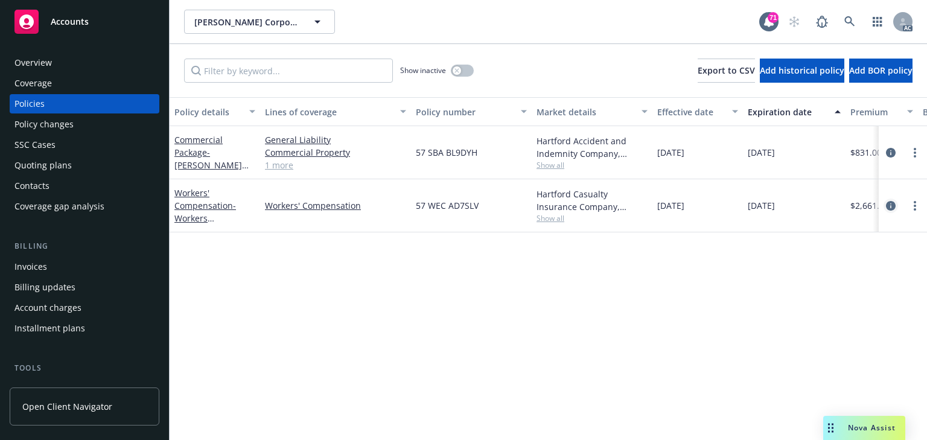
click at [890, 207] on icon "circleInformation" at bounding box center [891, 206] width 10 height 10
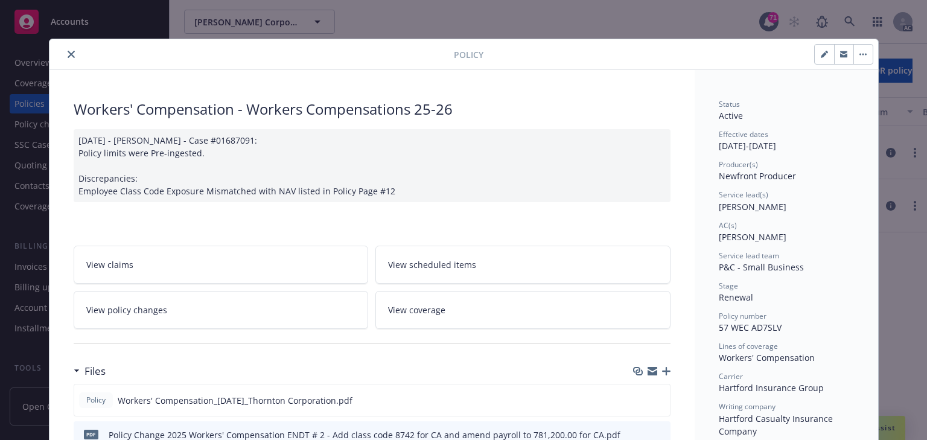
scroll to position [36, 0]
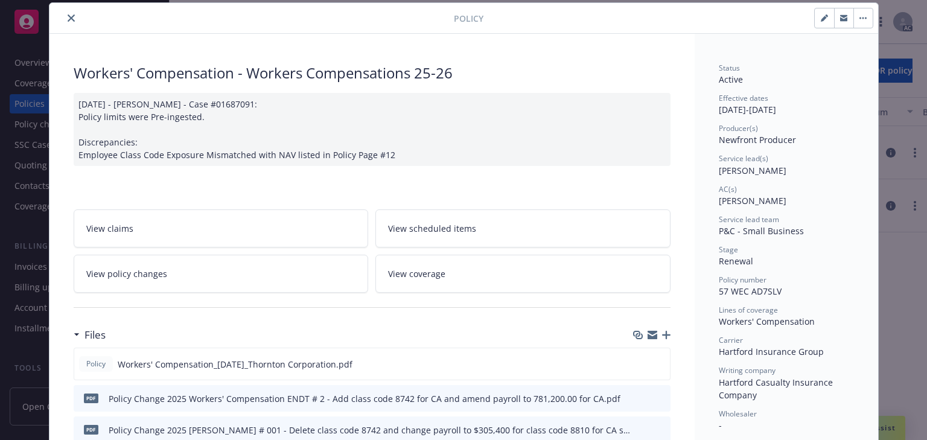
drag, startPoint x: 709, startPoint y: 199, endPoint x: 787, endPoint y: 197, distance: 77.2
click at [68, 17] on icon "close" at bounding box center [71, 17] width 7 height 7
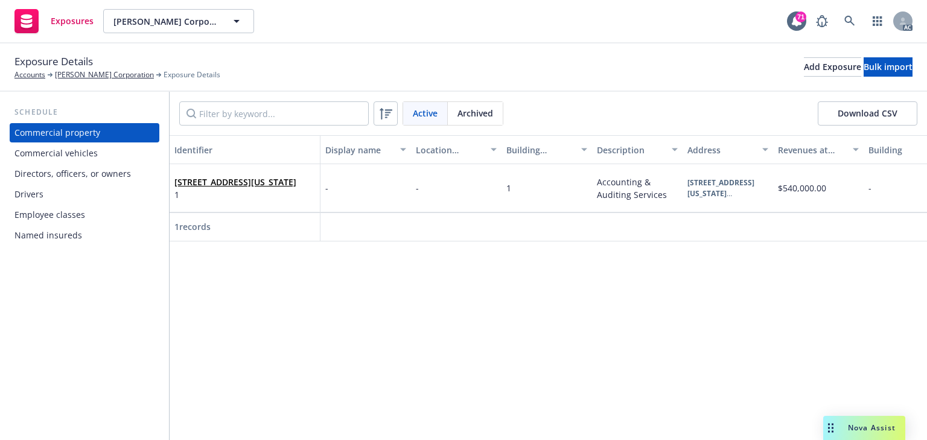
click at [81, 154] on div "Commercial vehicles" at bounding box center [55, 153] width 83 height 19
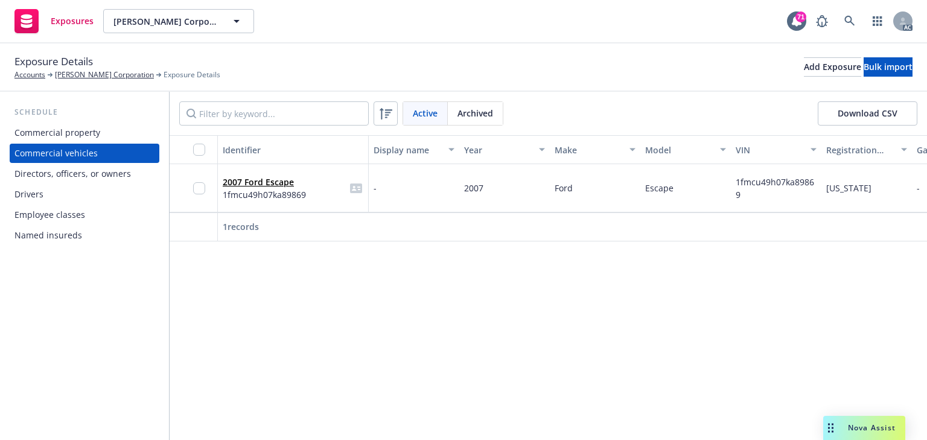
click at [59, 219] on div "Employee classes" at bounding box center [49, 214] width 71 height 19
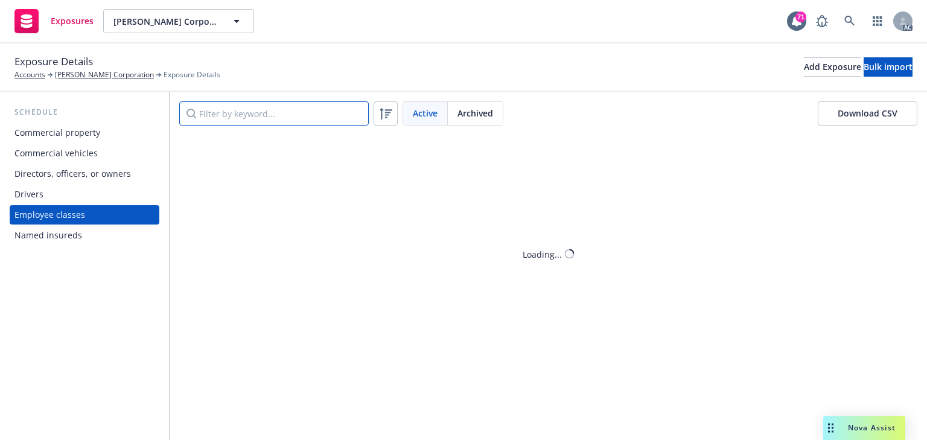
click at [239, 116] on input "Filter by keyword..." at bounding box center [273, 113] width 189 height 24
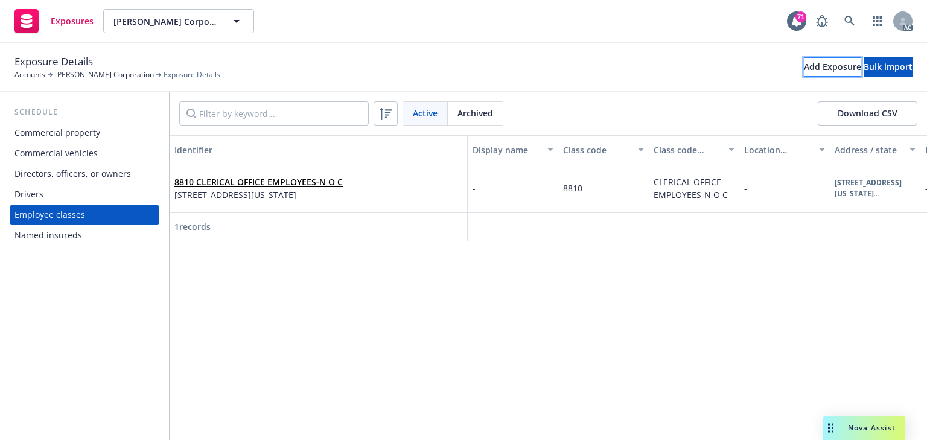
click at [803, 69] on div "Add Exposure" at bounding box center [831, 67] width 57 height 18
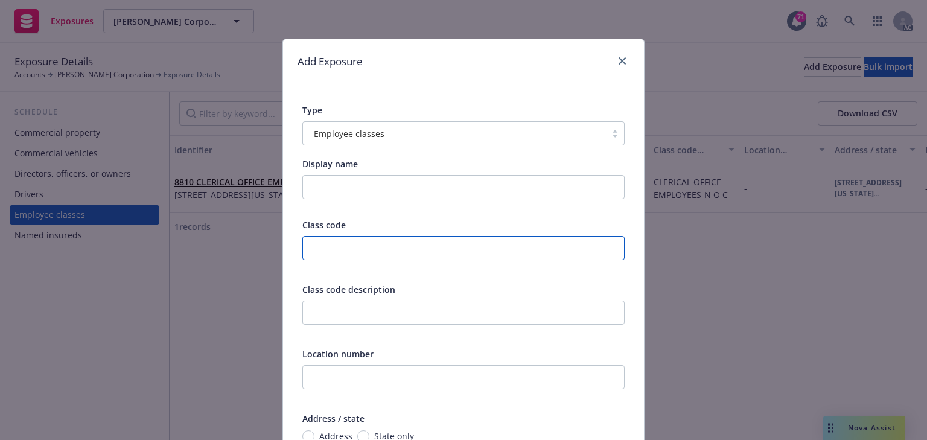
click at [349, 241] on input "text" at bounding box center [463, 248] width 322 height 24
type input "8742"
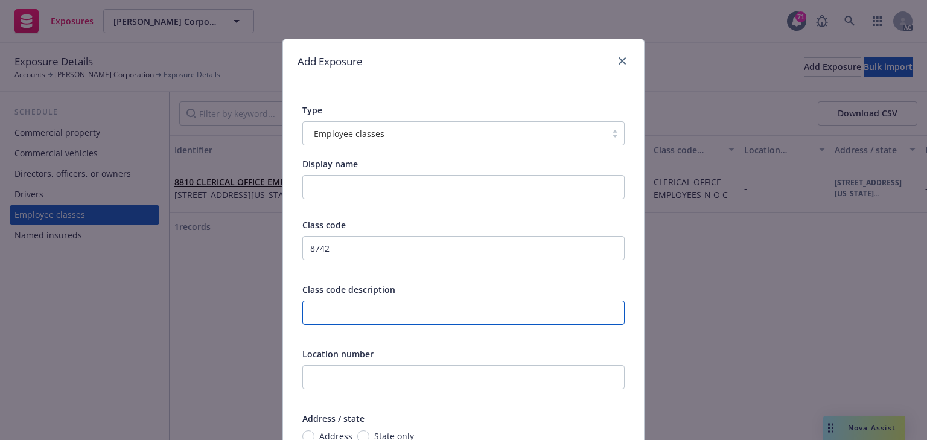
click at [334, 304] on input "text" at bounding box center [463, 312] width 322 height 24
paste input "09 - SALESPERSONS - OUTSIDE"
type input "09 - SALESPERSONS - OUTSIDE"
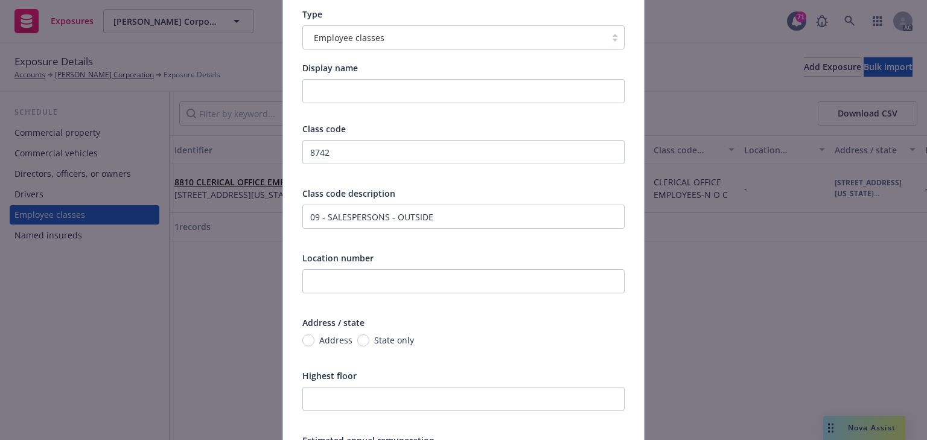
scroll to position [97, 0]
click at [306, 338] on input "Address" at bounding box center [308, 340] width 12 height 12
radio input "true"
click at [385, 363] on div "No address selected" at bounding box center [417, 364] width 218 height 13
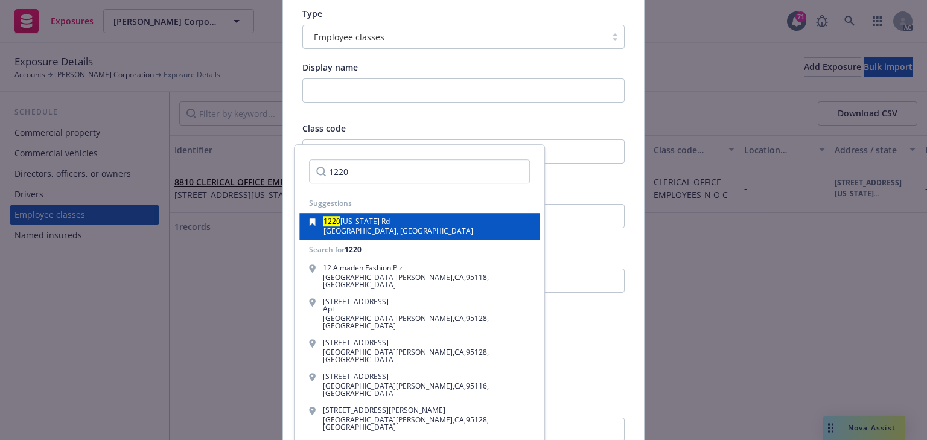
type input "1220"
click at [372, 224] on span "Virginia Rd" at bounding box center [364, 221] width 49 height 10
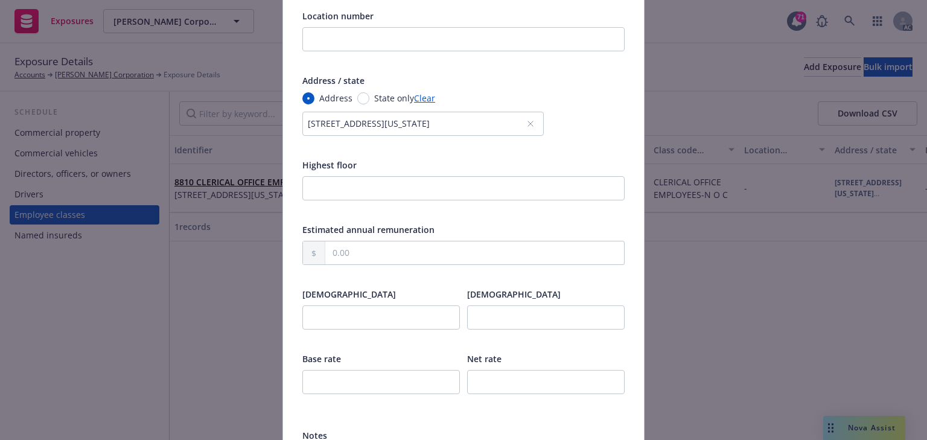
scroll to position [386, 0]
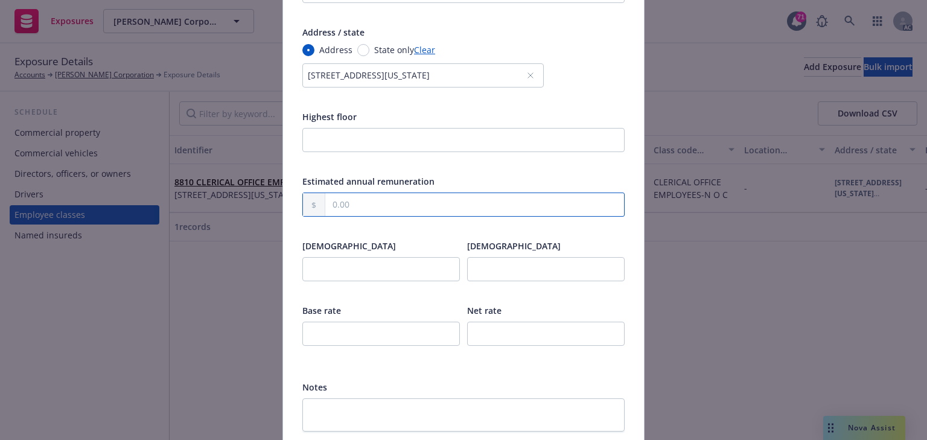
click at [375, 205] on input "text" at bounding box center [474, 204] width 299 height 23
type input "0.00"
click at [355, 323] on input "number" at bounding box center [380, 334] width 157 height 24
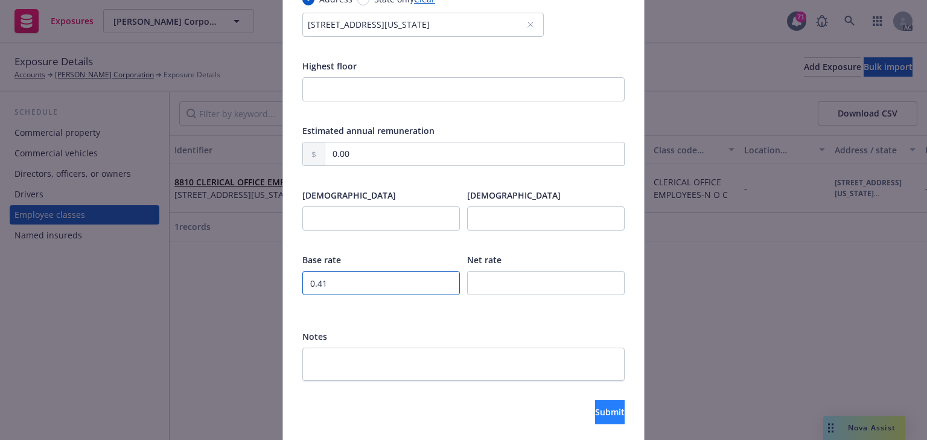
scroll to position [479, 0]
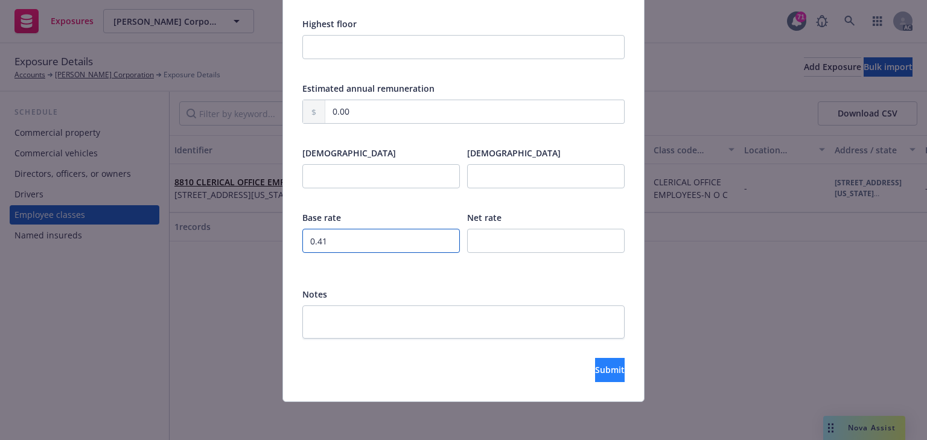
type input "0.41"
click at [601, 370] on span "Submit" at bounding box center [610, 369] width 30 height 11
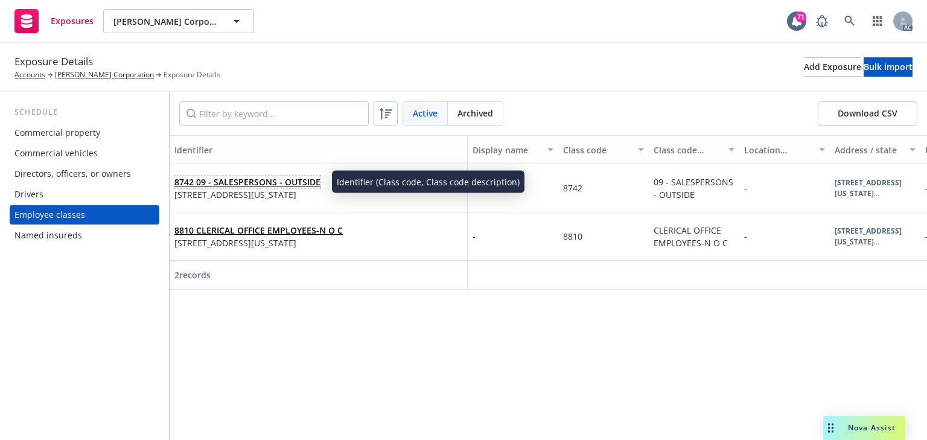
drag, startPoint x: 252, startPoint y: 186, endPoint x: 242, endPoint y: 184, distance: 9.2
click at [252, 186] on link "8742 09 - SALESPERSONS - OUTSIDE" at bounding box center [247, 181] width 146 height 11
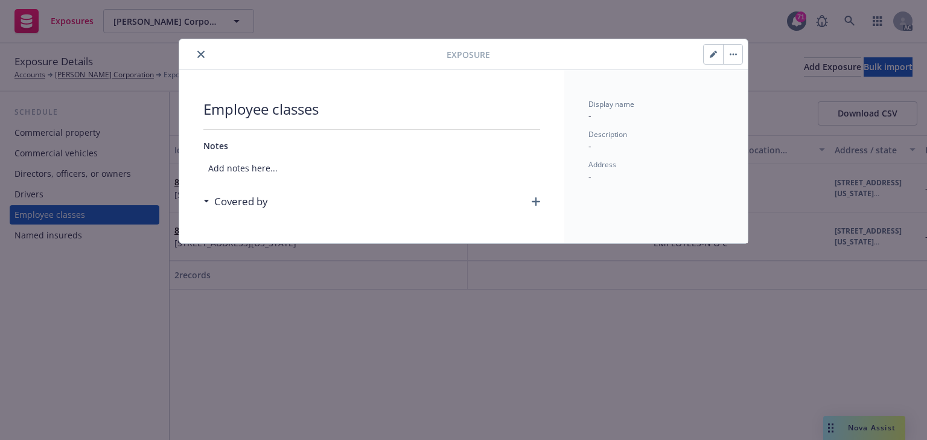
click at [536, 201] on icon "button" at bounding box center [535, 201] width 8 height 8
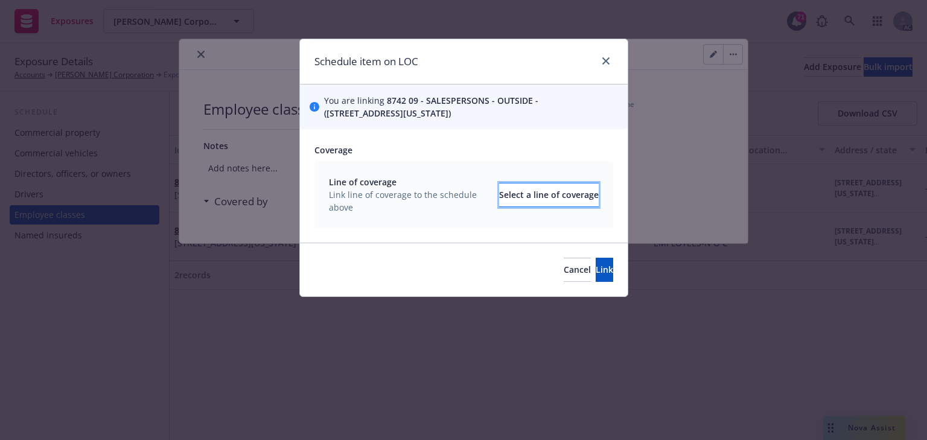
click at [535, 201] on div "Select a line of coverage" at bounding box center [549, 194] width 100 height 23
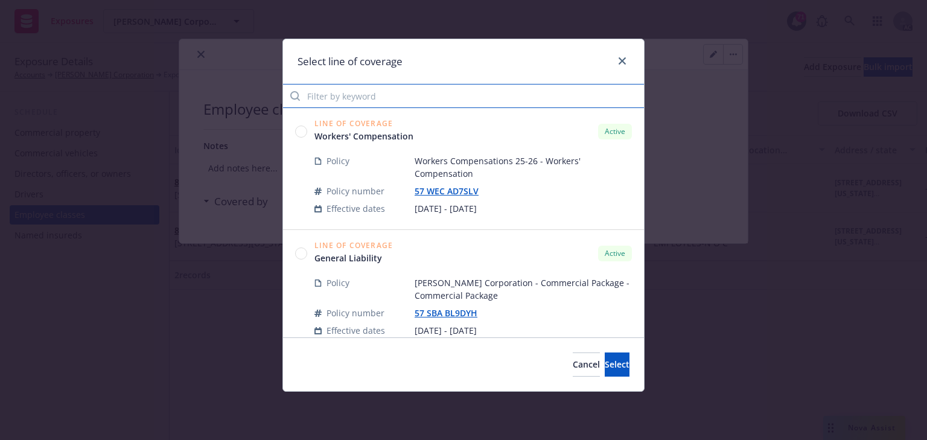
click at [407, 92] on input "Filter by keyword" at bounding box center [463, 96] width 361 height 24
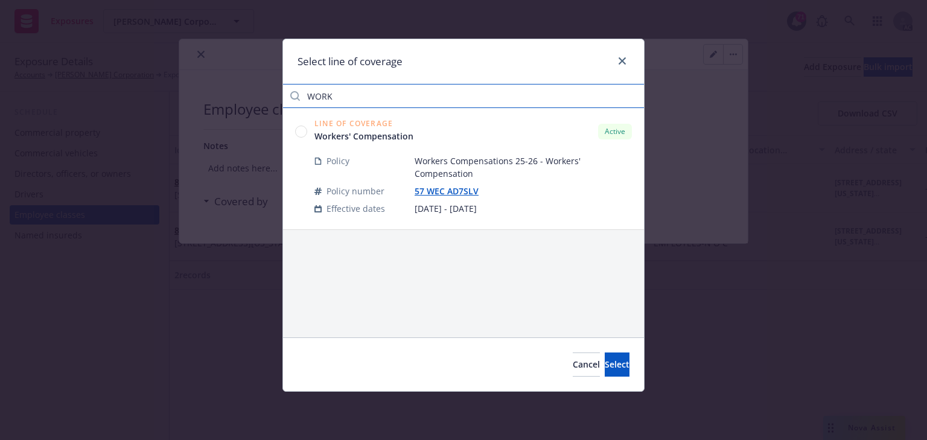
type input "WORK"
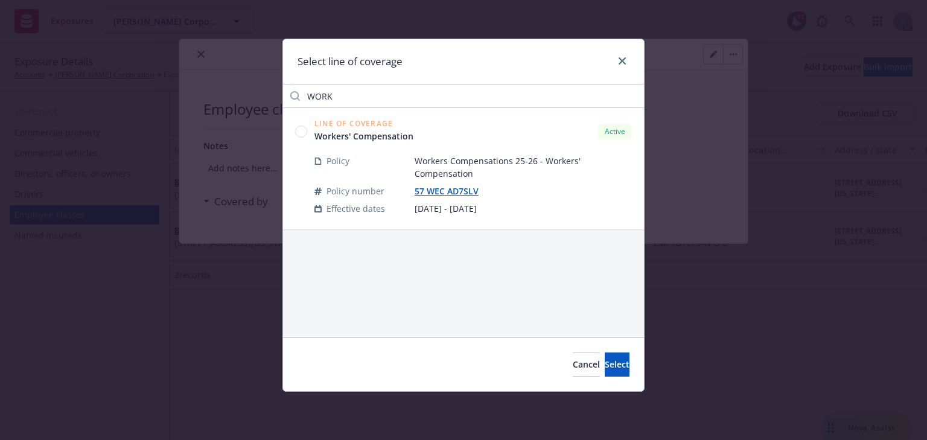
click at [298, 128] on circle at bounding box center [301, 130] width 11 height 11
click at [604, 363] on span "Select" at bounding box center [616, 363] width 25 height 11
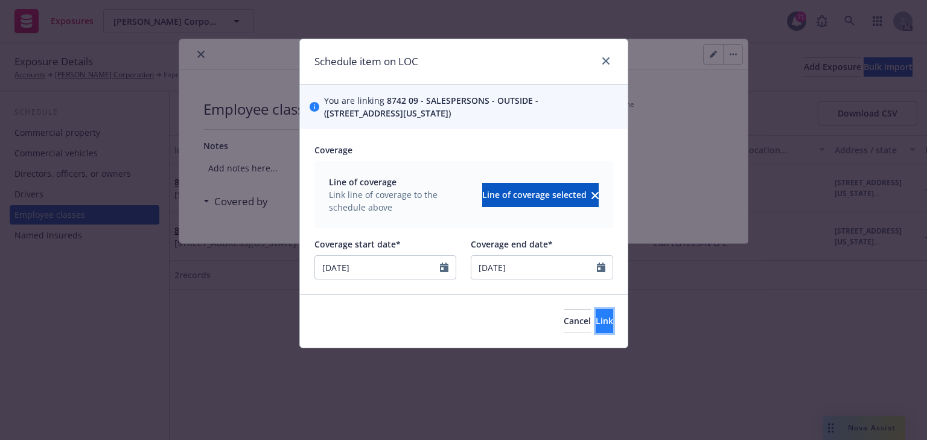
click at [595, 323] on span "Link" at bounding box center [603, 320] width 17 height 11
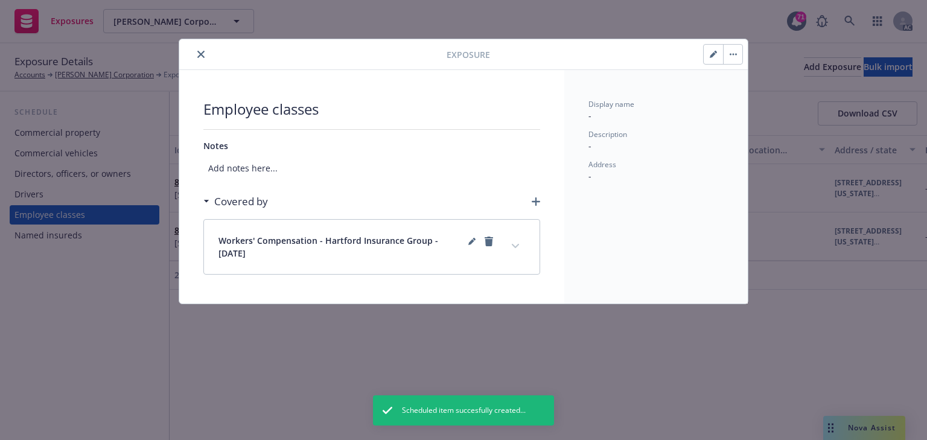
click at [522, 249] on button "expand content" at bounding box center [515, 245] width 19 height 19
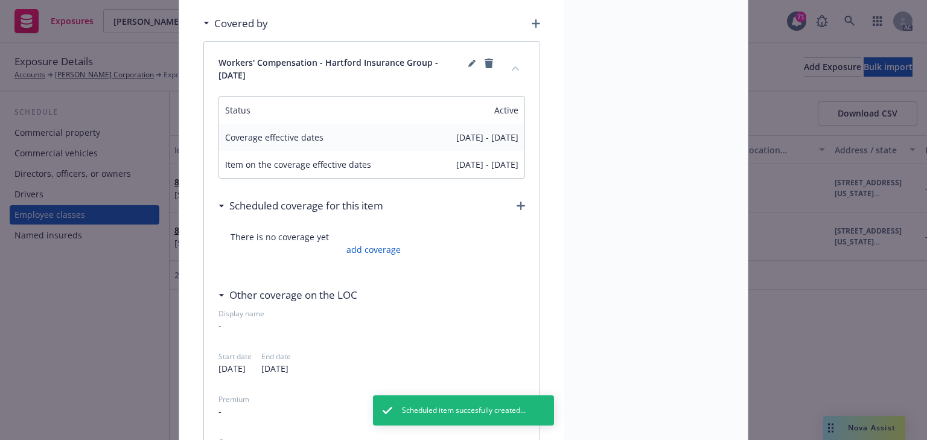
scroll to position [193, 0]
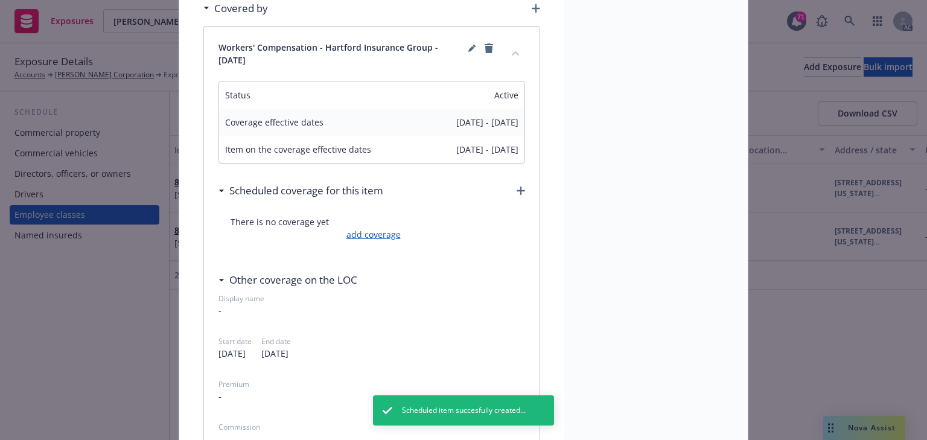
click at [372, 233] on link "add coverage" at bounding box center [371, 234] width 57 height 13
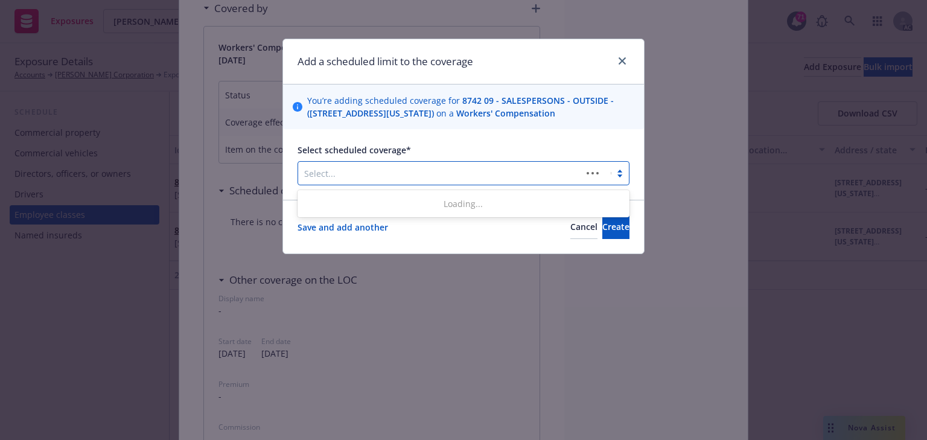
click at [373, 176] on div at bounding box center [439, 173] width 271 height 14
click at [386, 169] on div at bounding box center [439, 173] width 271 height 14
click at [386, 169] on div at bounding box center [454, 173] width 300 height 14
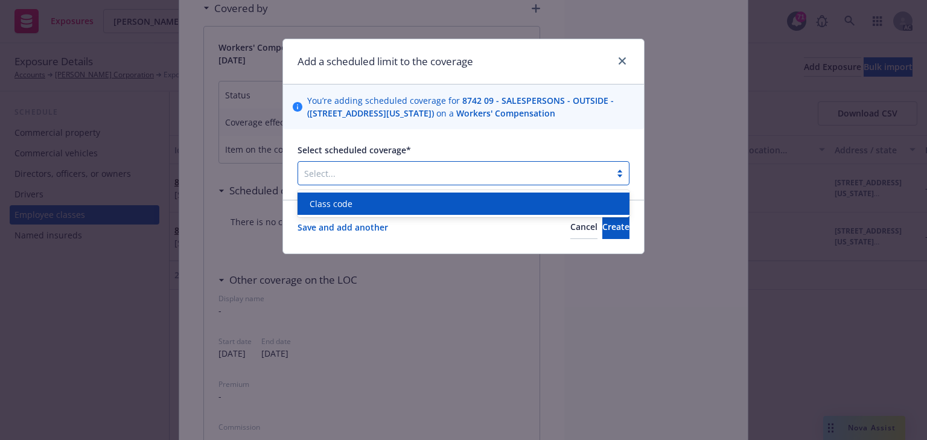
click at [360, 208] on div "Class code" at bounding box center [463, 203] width 317 height 13
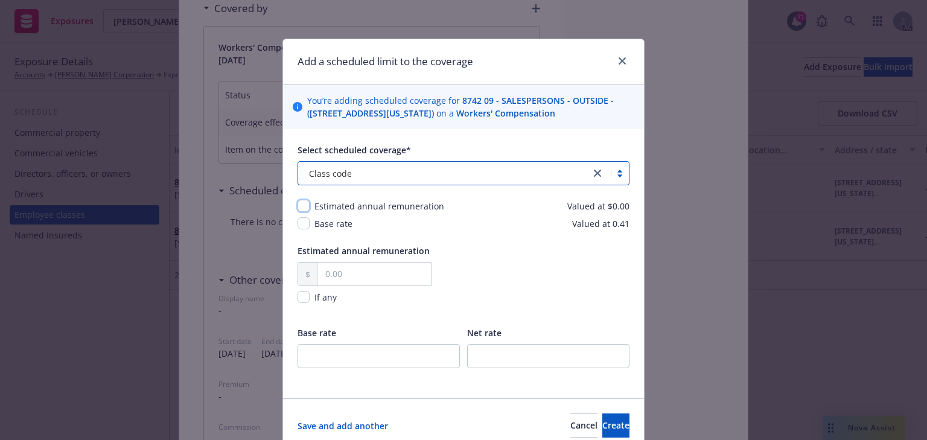
click at [302, 207] on input "checkbox" at bounding box center [303, 206] width 12 height 12
checkbox input "true"
click at [299, 221] on input "checkbox" at bounding box center [303, 223] width 12 height 12
checkbox input "true"
click at [377, 265] on input "text" at bounding box center [374, 273] width 113 height 23
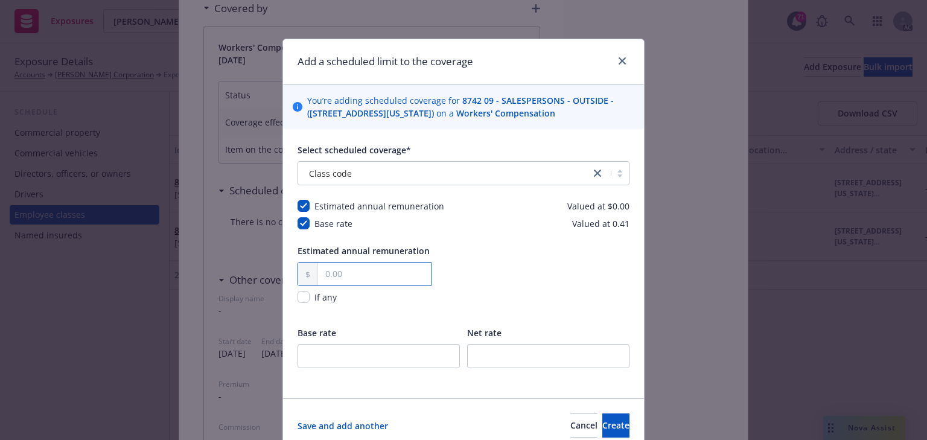
paste input "09.00"
type input "09.00"
drag, startPoint x: 357, startPoint y: 270, endPoint x: 238, endPoint y: 263, distance: 119.1
click at [223, 266] on div "Add a scheduled limit to the coverage You’re adding scheduled coverage for 8742…" at bounding box center [463, 220] width 927 height 440
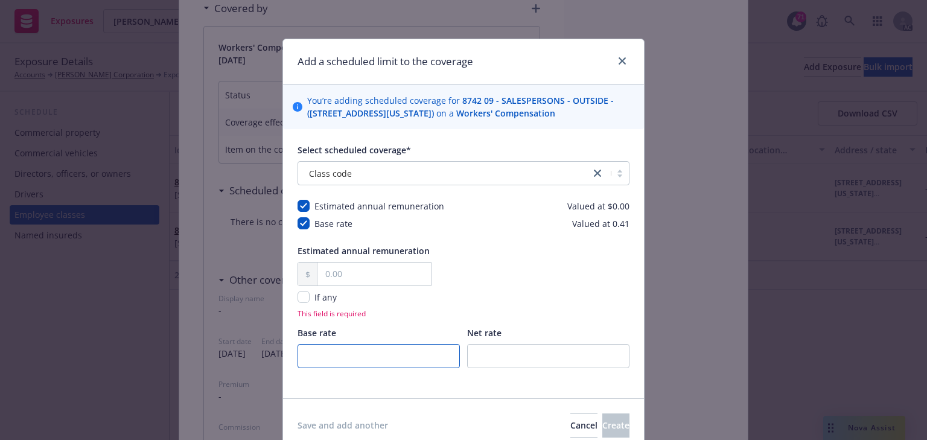
click at [357, 352] on input "number" at bounding box center [378, 356] width 162 height 24
type input "0.41"
click at [304, 299] on input "checkbox" at bounding box center [303, 297] width 12 height 12
checkbox input "true"
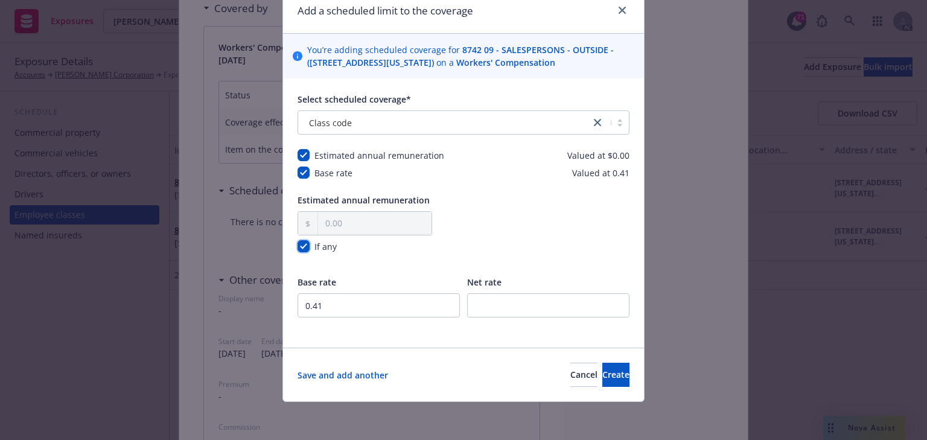
scroll to position [51, 0]
click at [602, 376] on span "Create" at bounding box center [615, 374] width 27 height 11
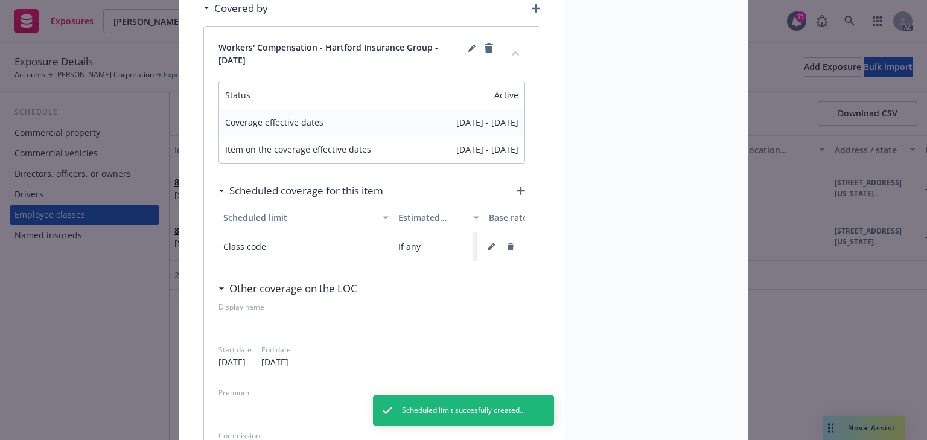
scroll to position [0, 0]
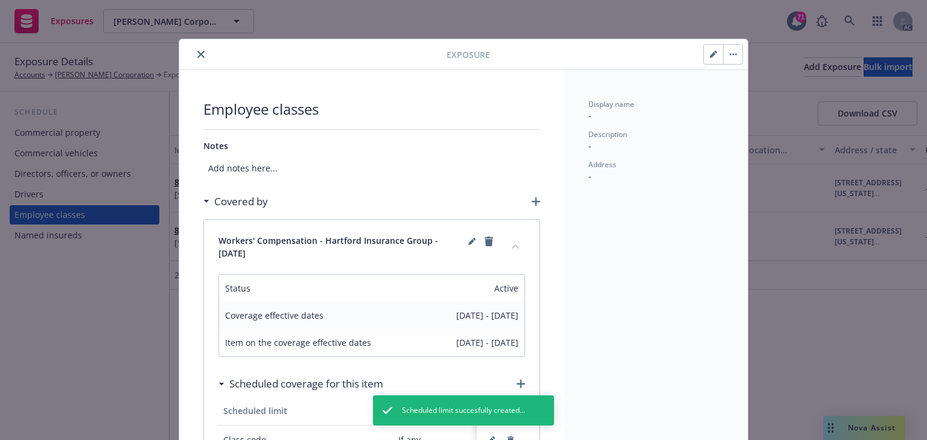
click at [198, 51] on icon "close" at bounding box center [200, 54] width 7 height 7
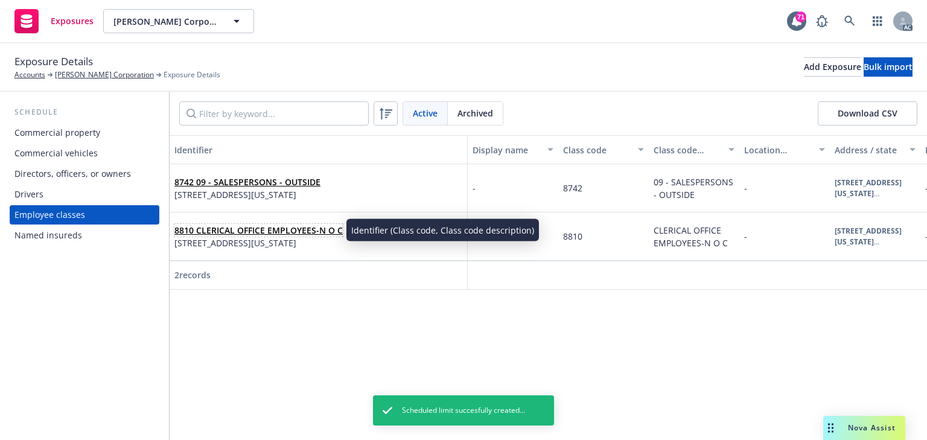
click at [215, 233] on link "8810 CLERICAL OFFICE EMPLOYEES-N O C" at bounding box center [258, 229] width 168 height 11
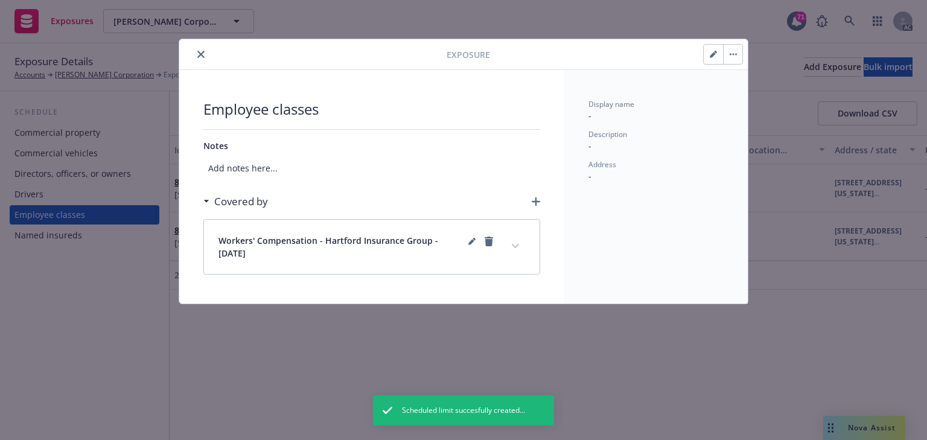
click at [714, 56] on icon "button" at bounding box center [712, 54] width 7 height 7
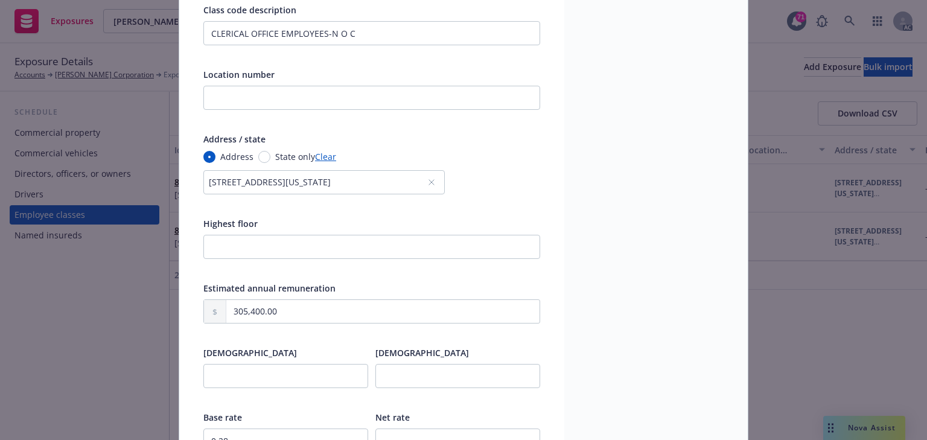
scroll to position [241, 0]
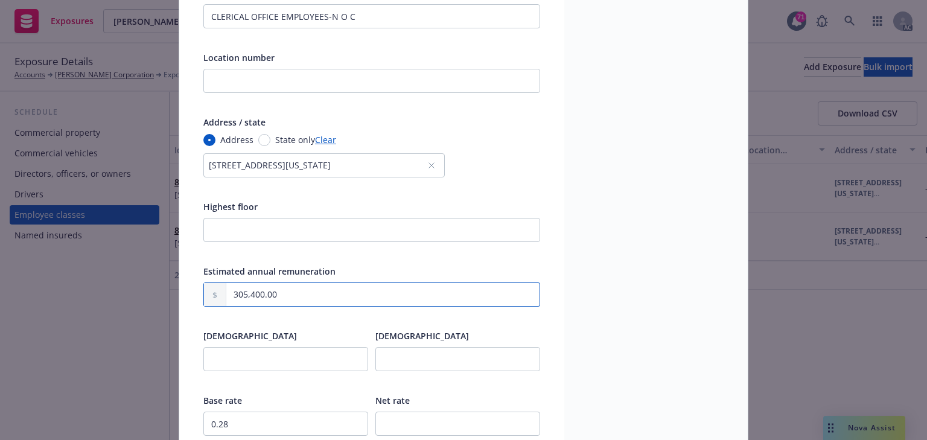
click at [309, 295] on input "305,400.00" at bounding box center [382, 294] width 313 height 23
paste input "781,2"
type input "781,200.00"
click at [642, 291] on div "Display name - Description - Address -" at bounding box center [655, 191] width 183 height 718
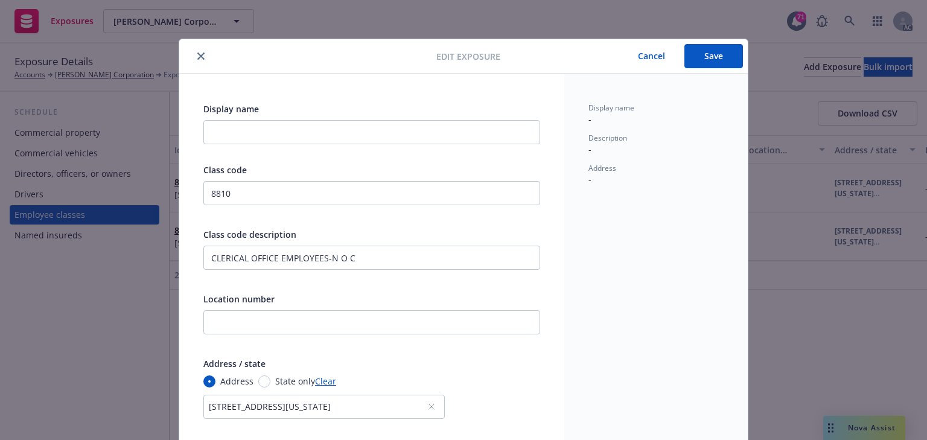
click at [708, 63] on button "Save" at bounding box center [713, 56] width 59 height 24
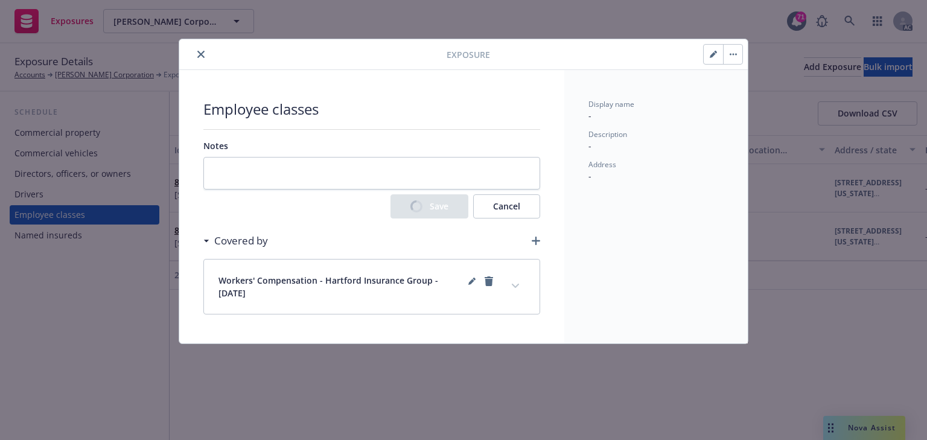
click at [514, 286] on icon "expand content" at bounding box center [515, 286] width 7 height 5
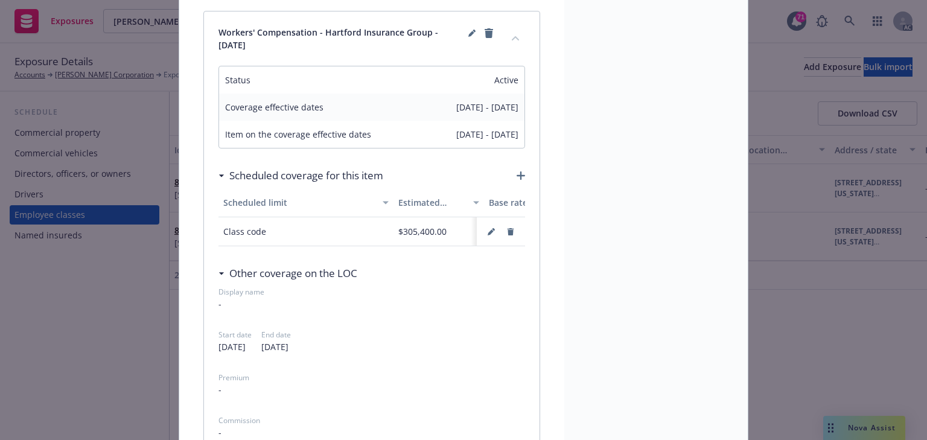
scroll to position [241, 0]
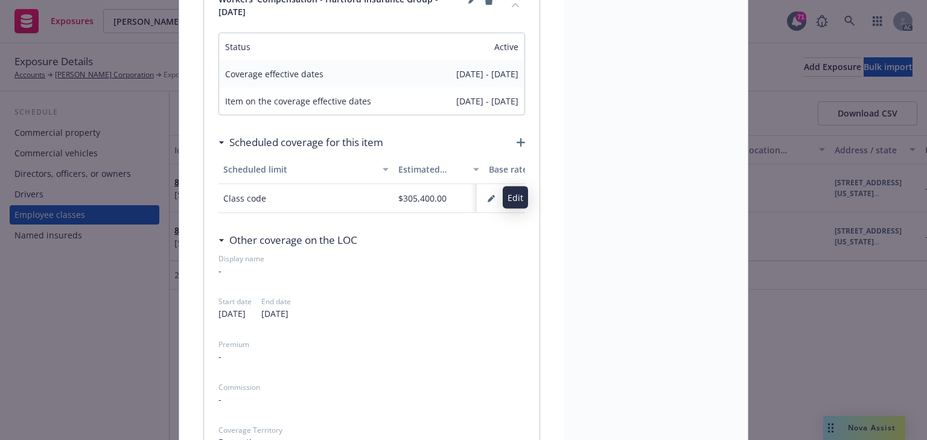
click at [487, 198] on icon "button" at bounding box center [490, 199] width 6 height 6
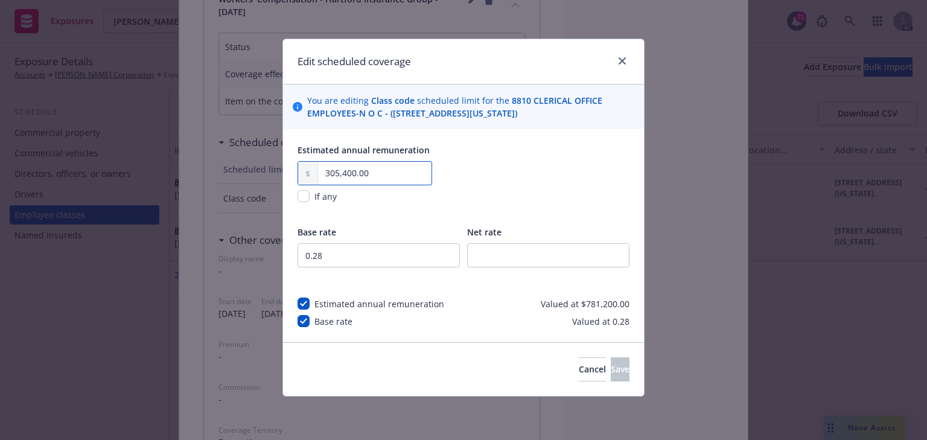
click at [390, 168] on input "305,400.00" at bounding box center [374, 173] width 113 height 23
paste input "781,2"
type input "781,200.00"
click at [610, 369] on span "Save" at bounding box center [619, 368] width 19 height 11
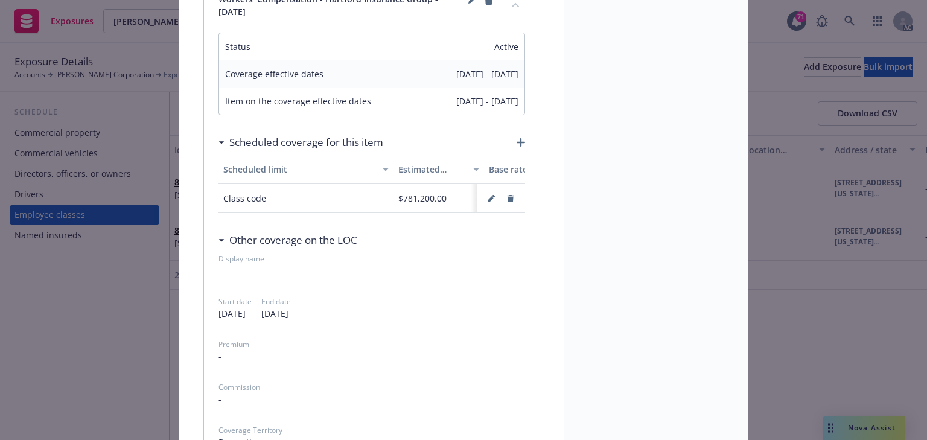
drag, startPoint x: 595, startPoint y: 277, endPoint x: 590, endPoint y: 284, distance: 8.1
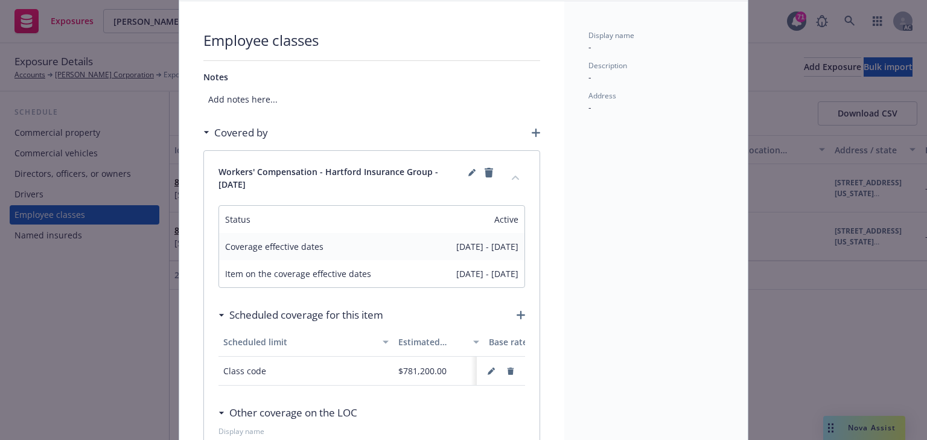
scroll to position [0, 0]
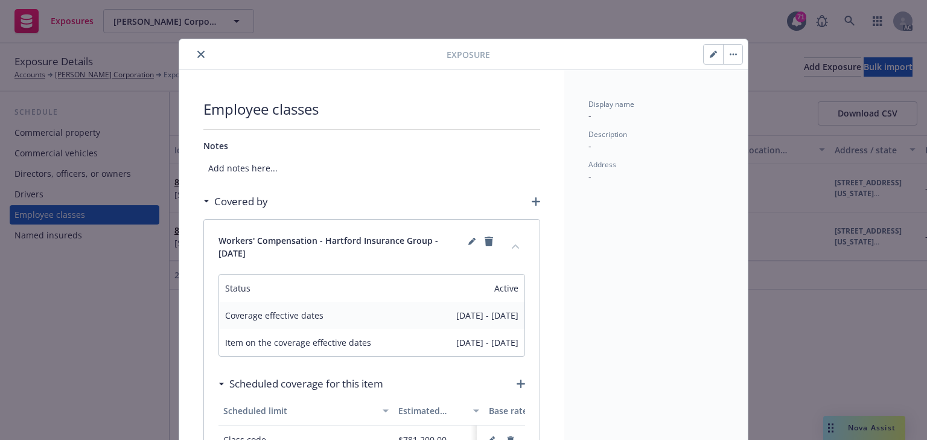
click at [198, 58] on button "close" at bounding box center [201, 54] width 14 height 14
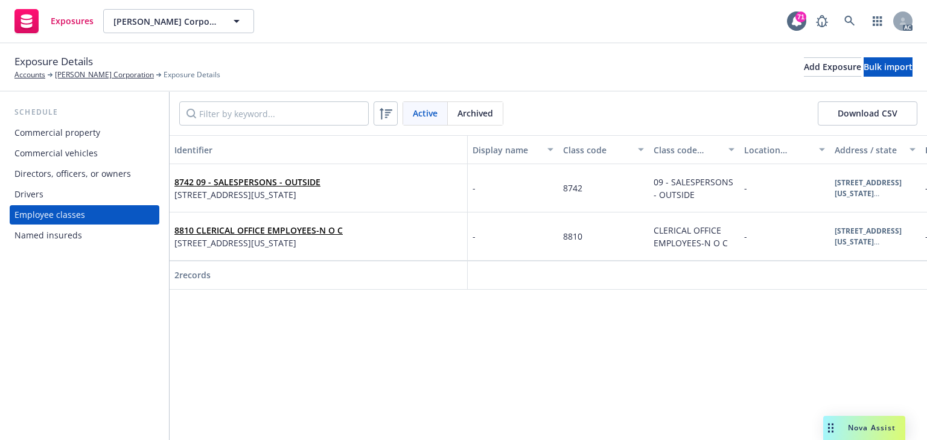
click at [545, 380] on div "Identifier Display name Class code Class code description Location number Addre…" at bounding box center [548, 287] width 757 height 305
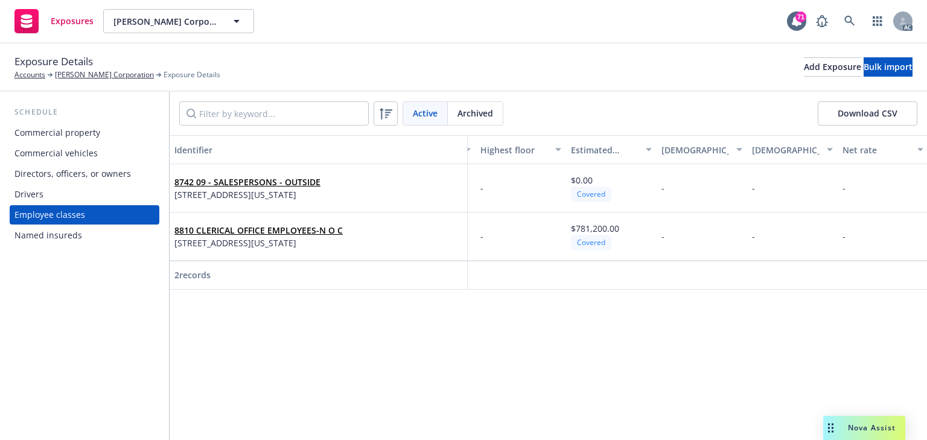
scroll to position [0, 504]
